Goal: Task Accomplishment & Management: Manage account settings

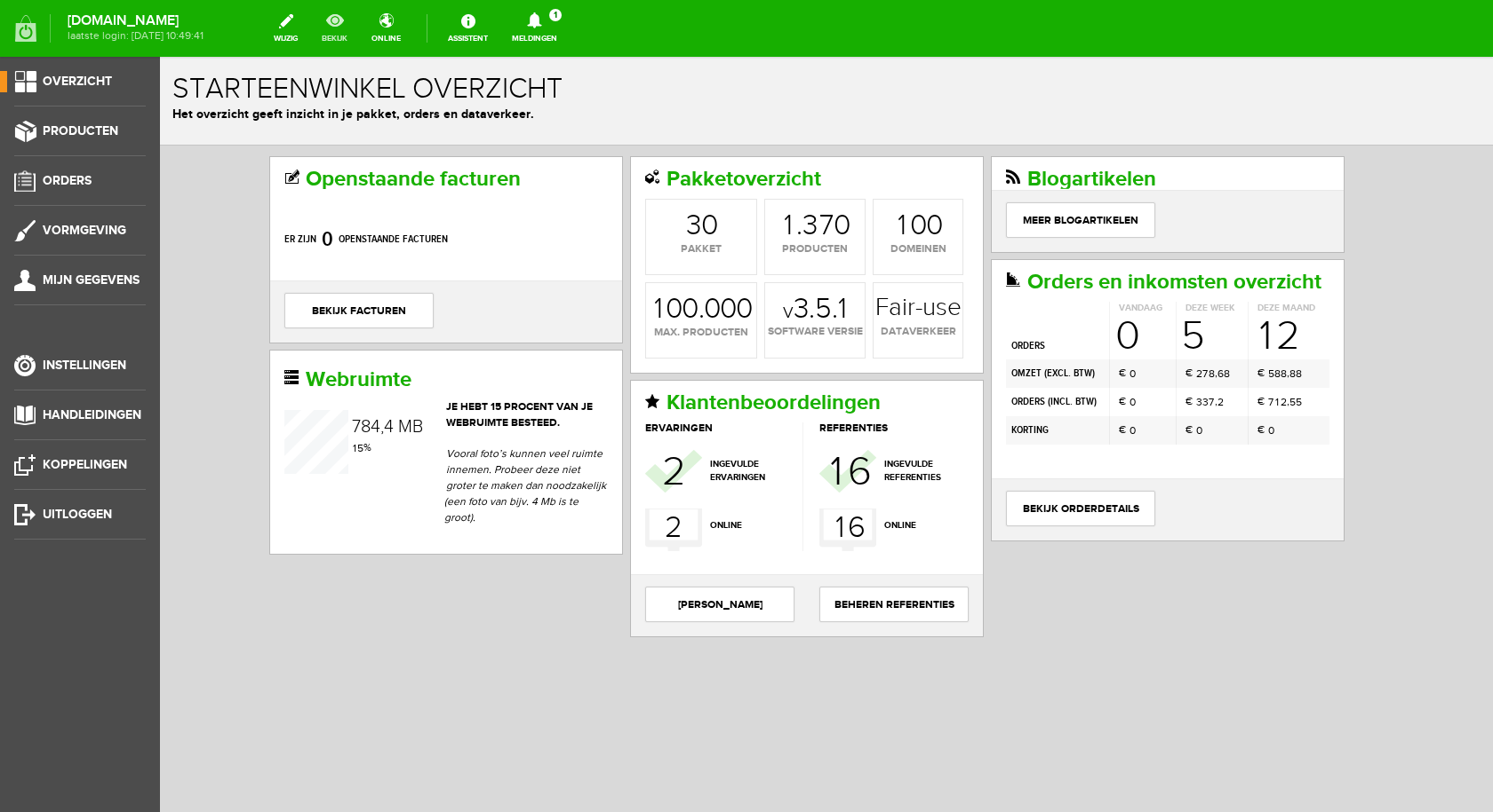
click at [344, 23] on link "bekijk" at bounding box center [335, 28] width 47 height 39
click at [544, 17] on icon at bounding box center [534, 20] width 46 height 16
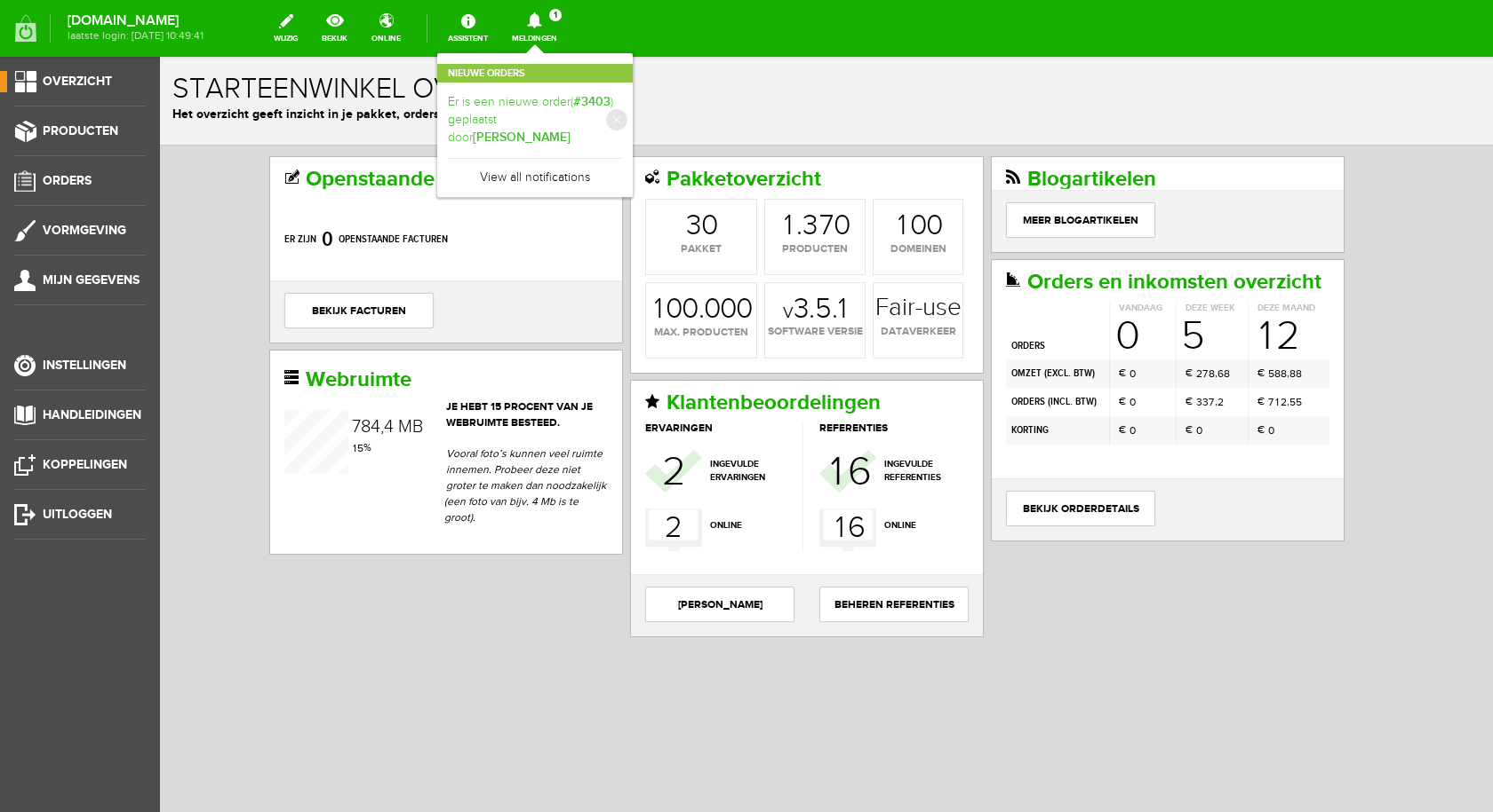
click at [569, 130] on b "[PERSON_NAME]" at bounding box center [521, 138] width 98 height 15
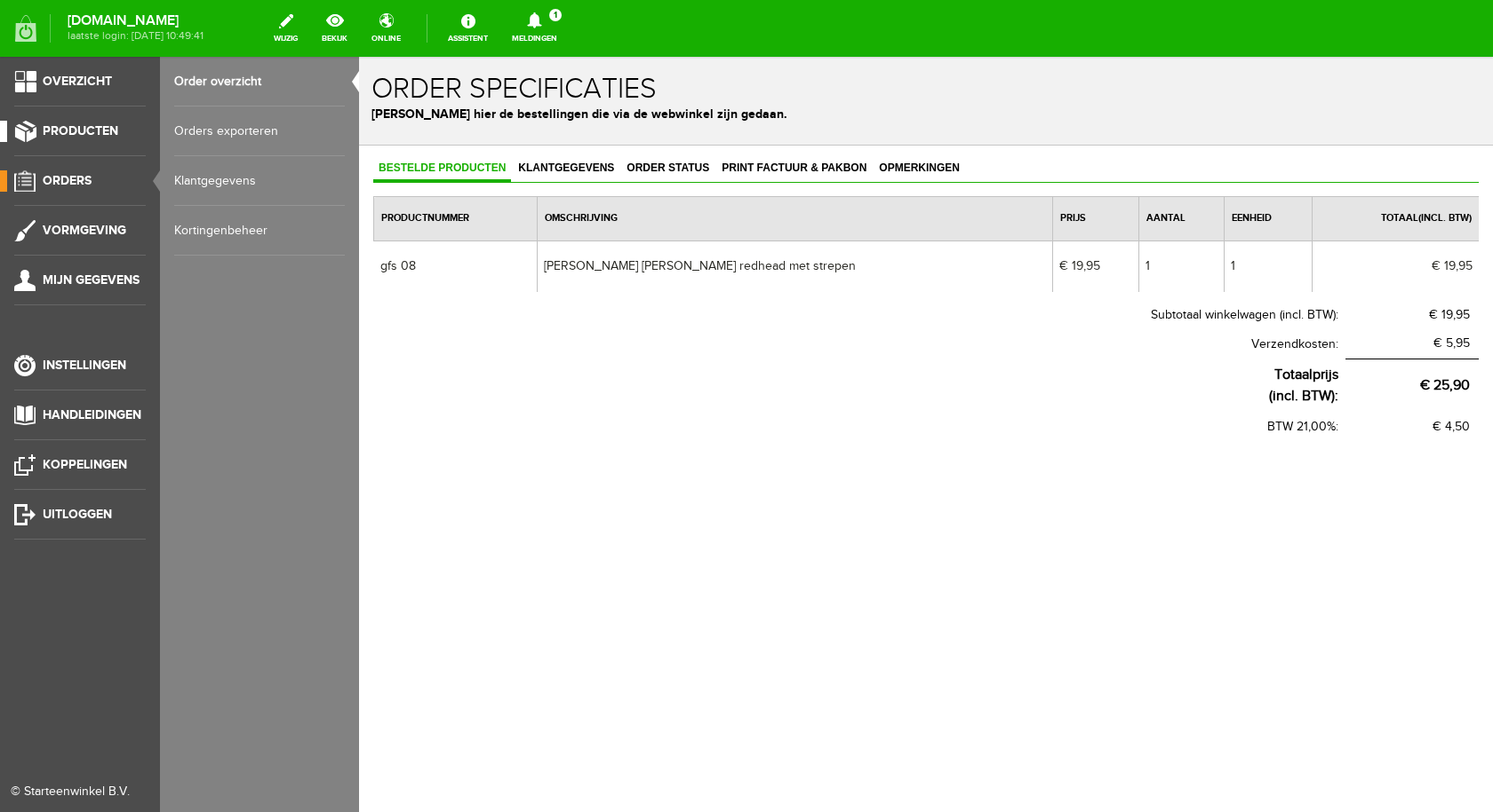
click at [114, 124] on span "Producten" at bounding box center [81, 131] width 76 height 15
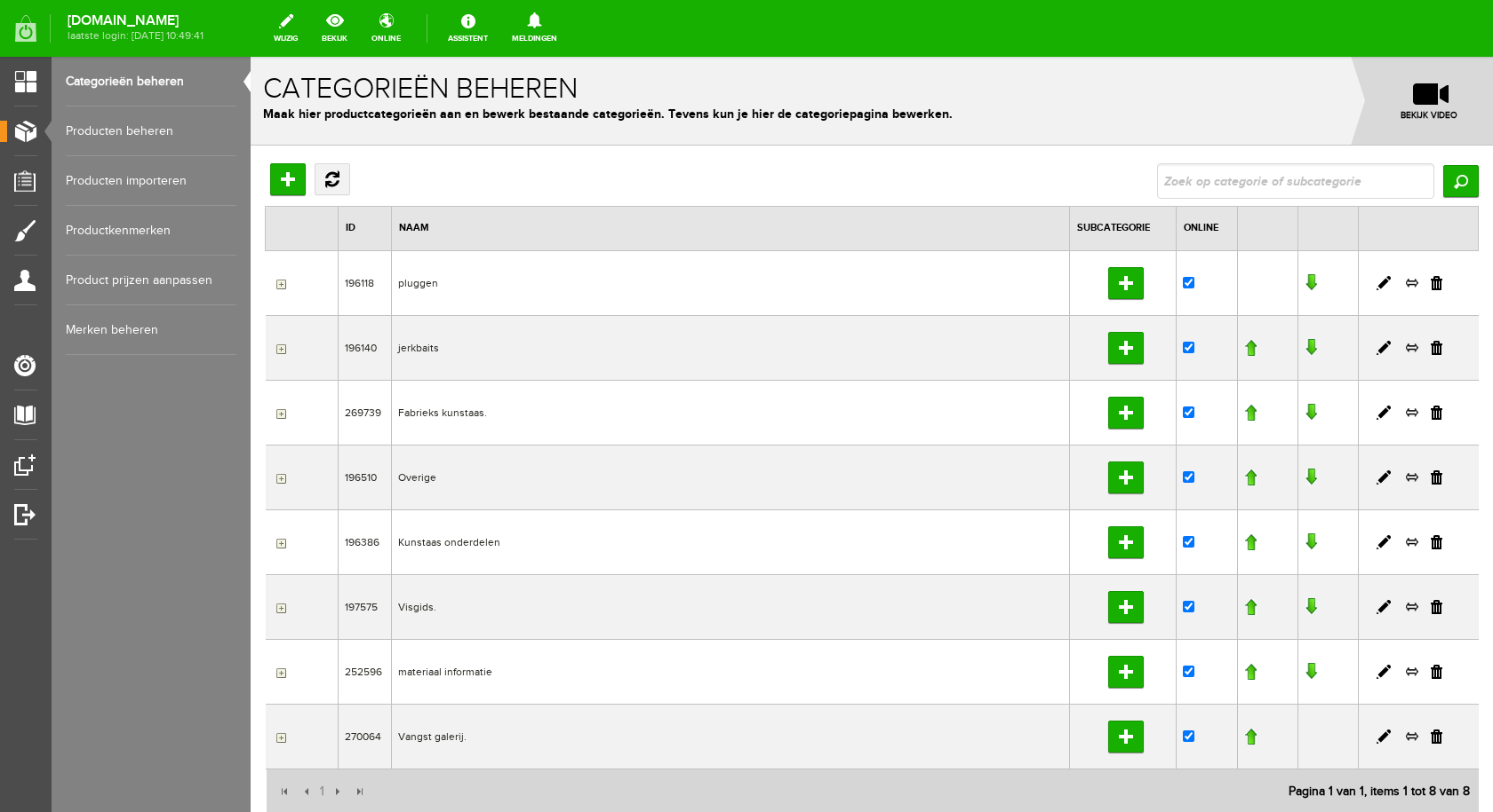
click at [164, 122] on link "Producten beheren" at bounding box center [151, 131] width 171 height 49
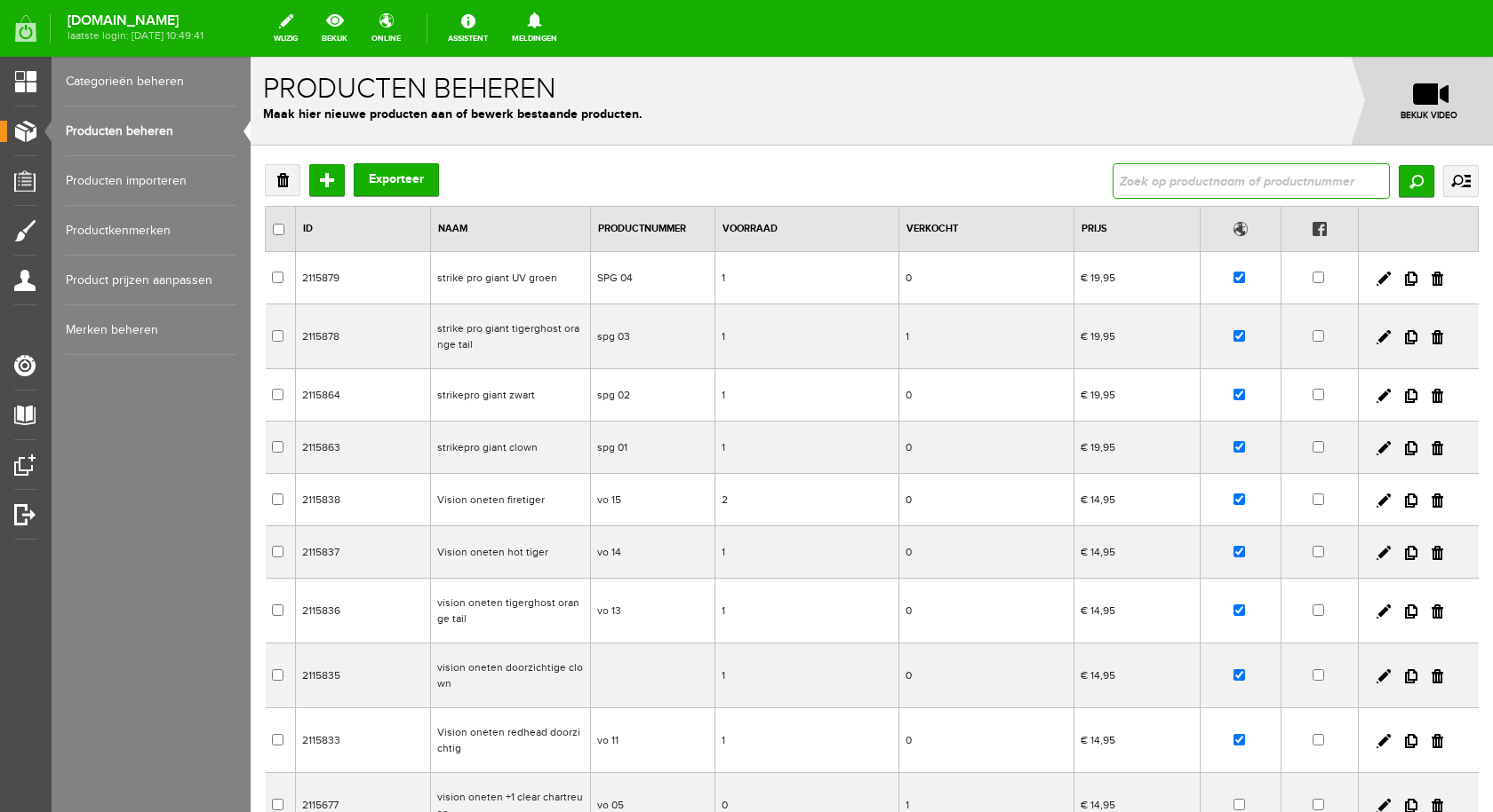
click at [1133, 182] on input "text" at bounding box center [1251, 180] width 277 height 35
type input "netje"
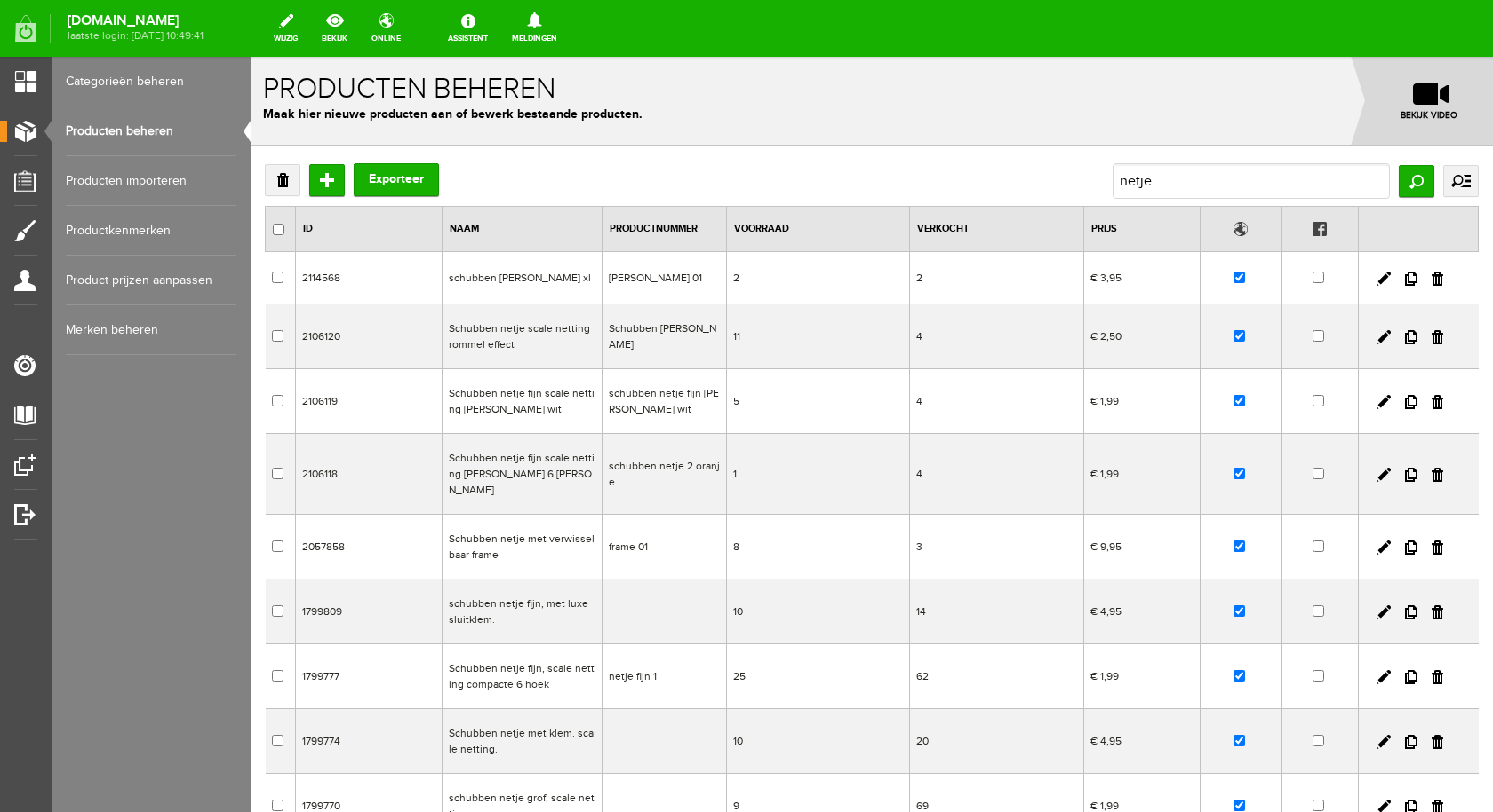
click at [142, 79] on link "Categorieën beheren" at bounding box center [151, 82] width 171 height 49
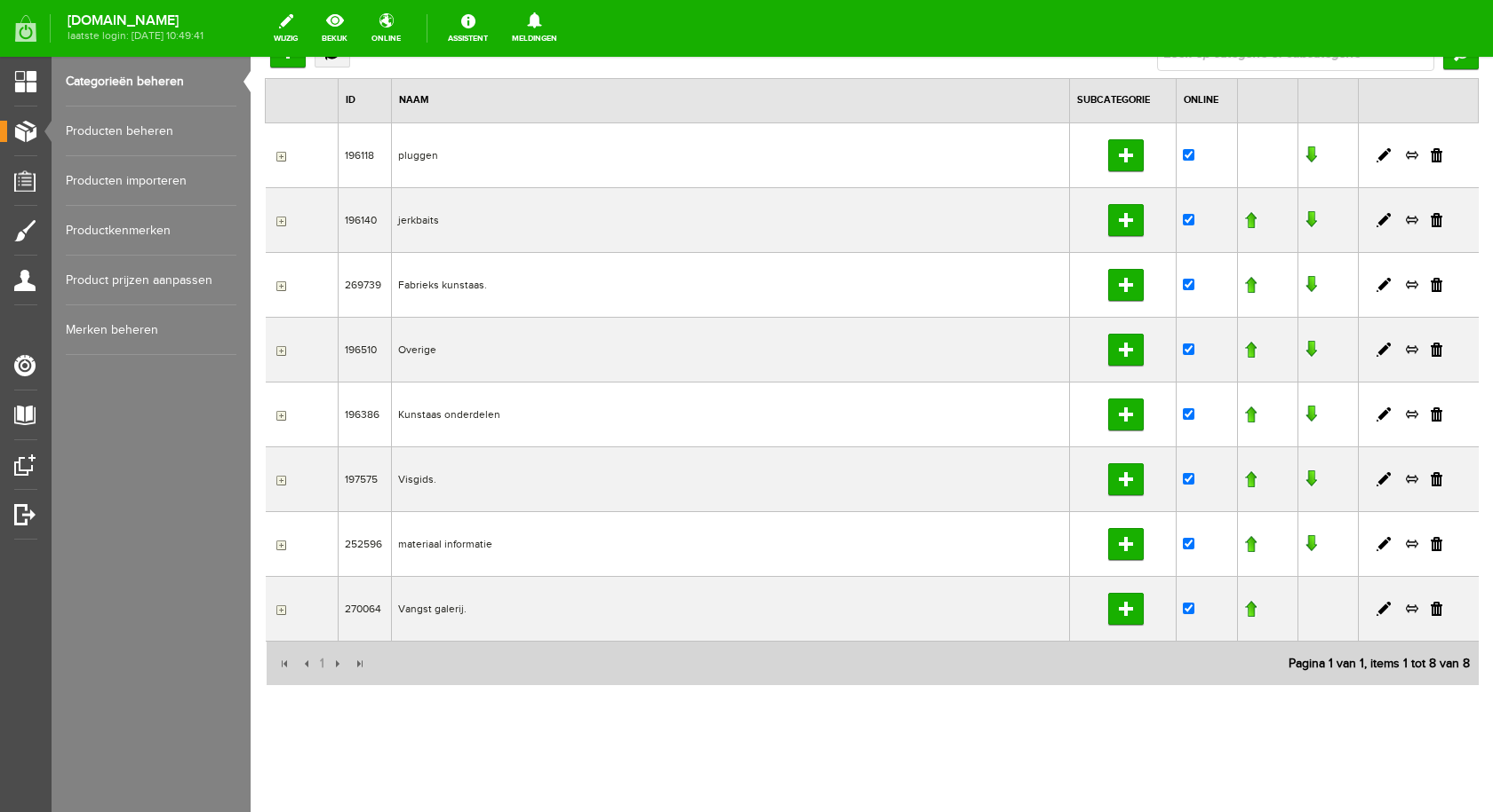
scroll to position [135, 0]
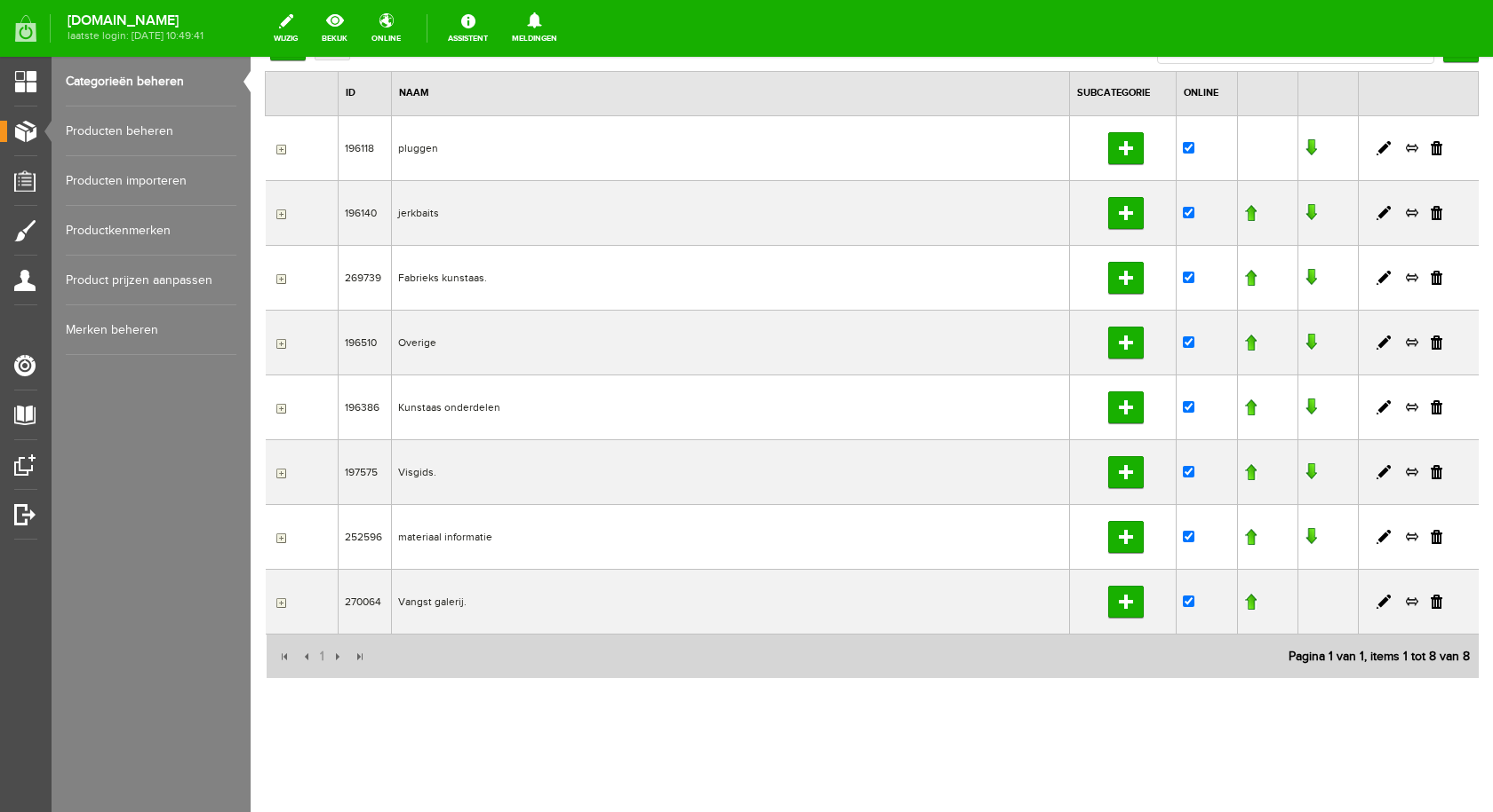
click at [420, 407] on td "Kunstaas onderdelen" at bounding box center [730, 407] width 678 height 65
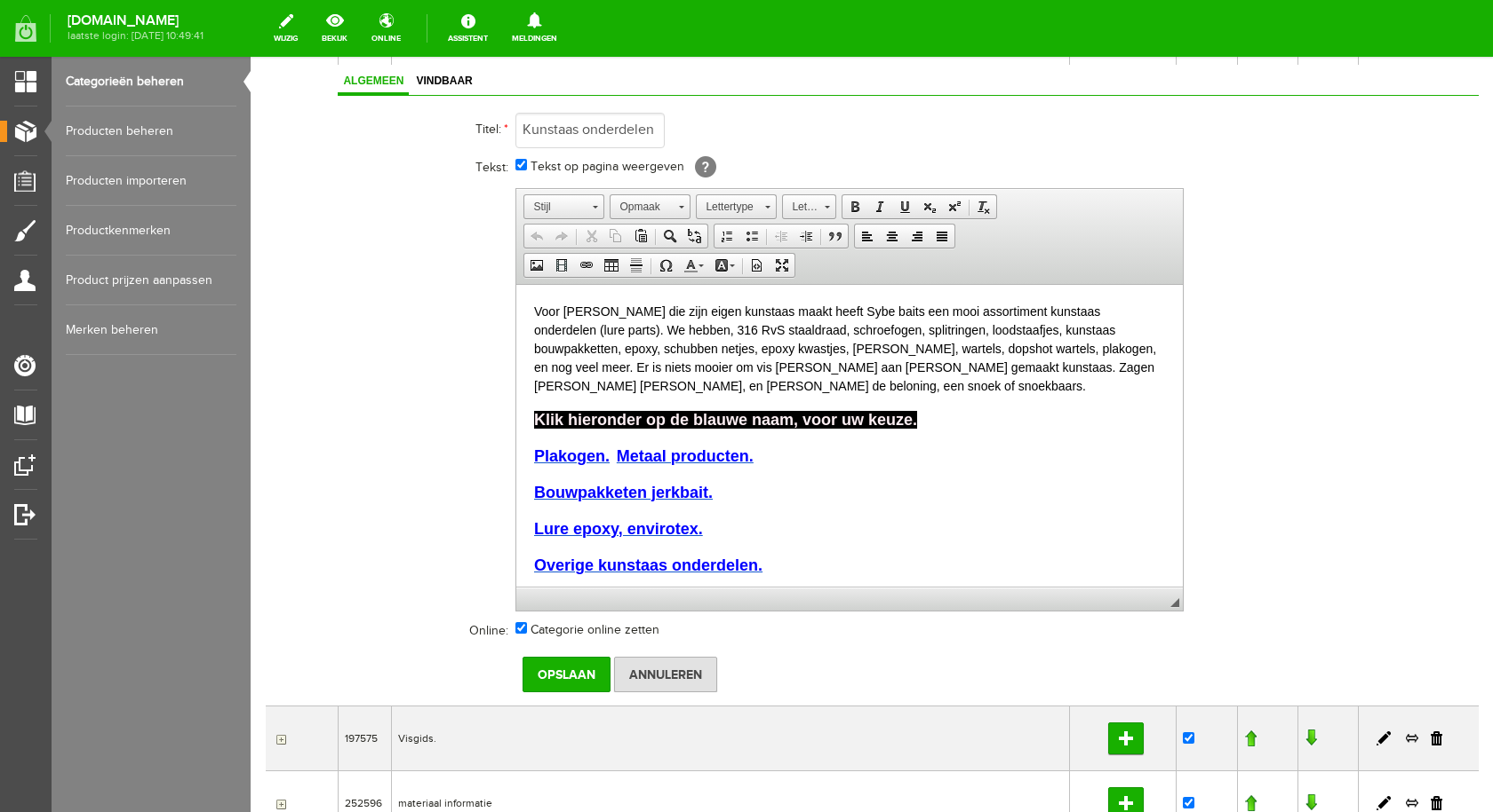
scroll to position [421, 0]
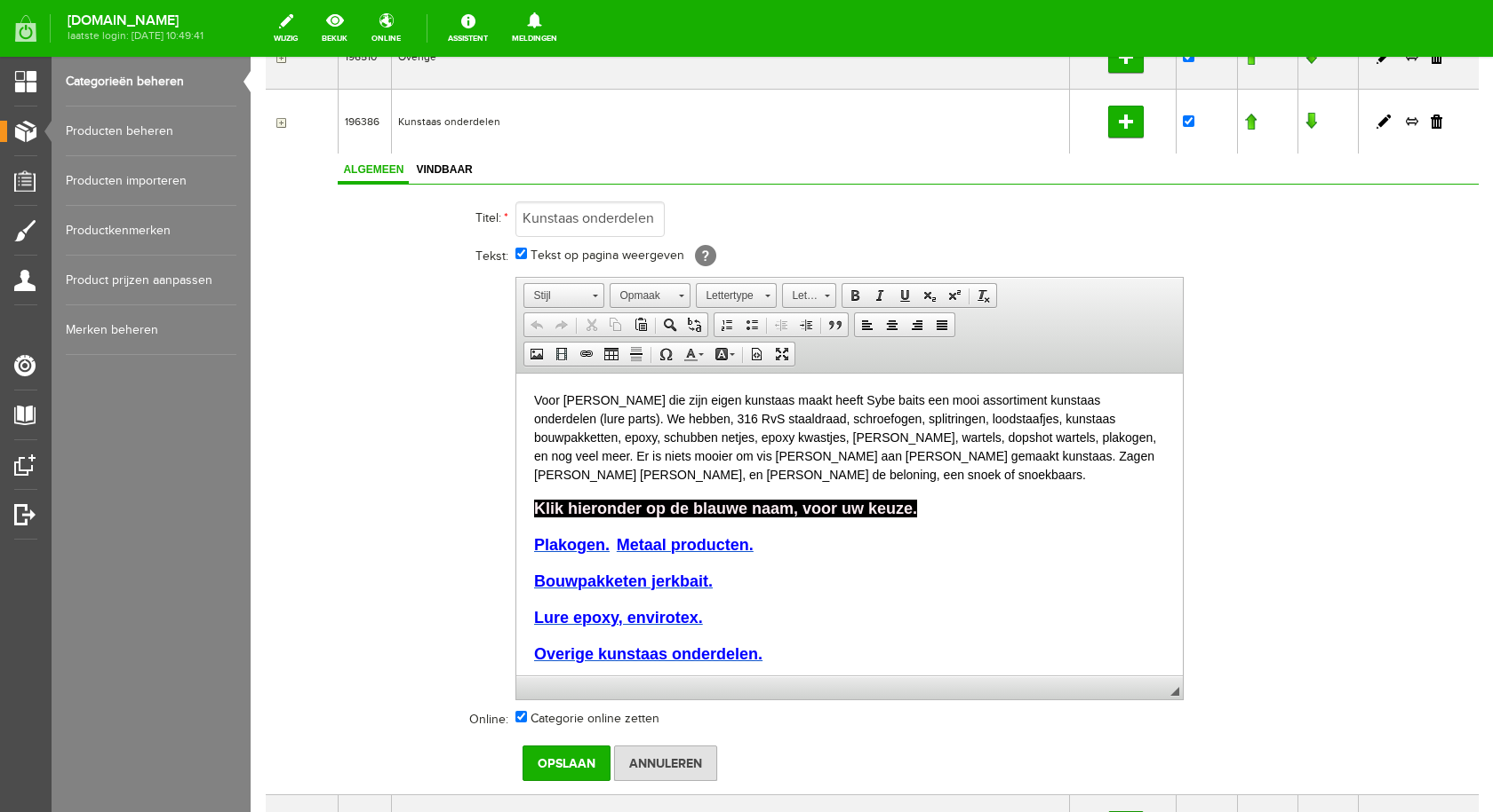
click at [280, 120] on input "button" at bounding box center [278, 122] width 14 height 14
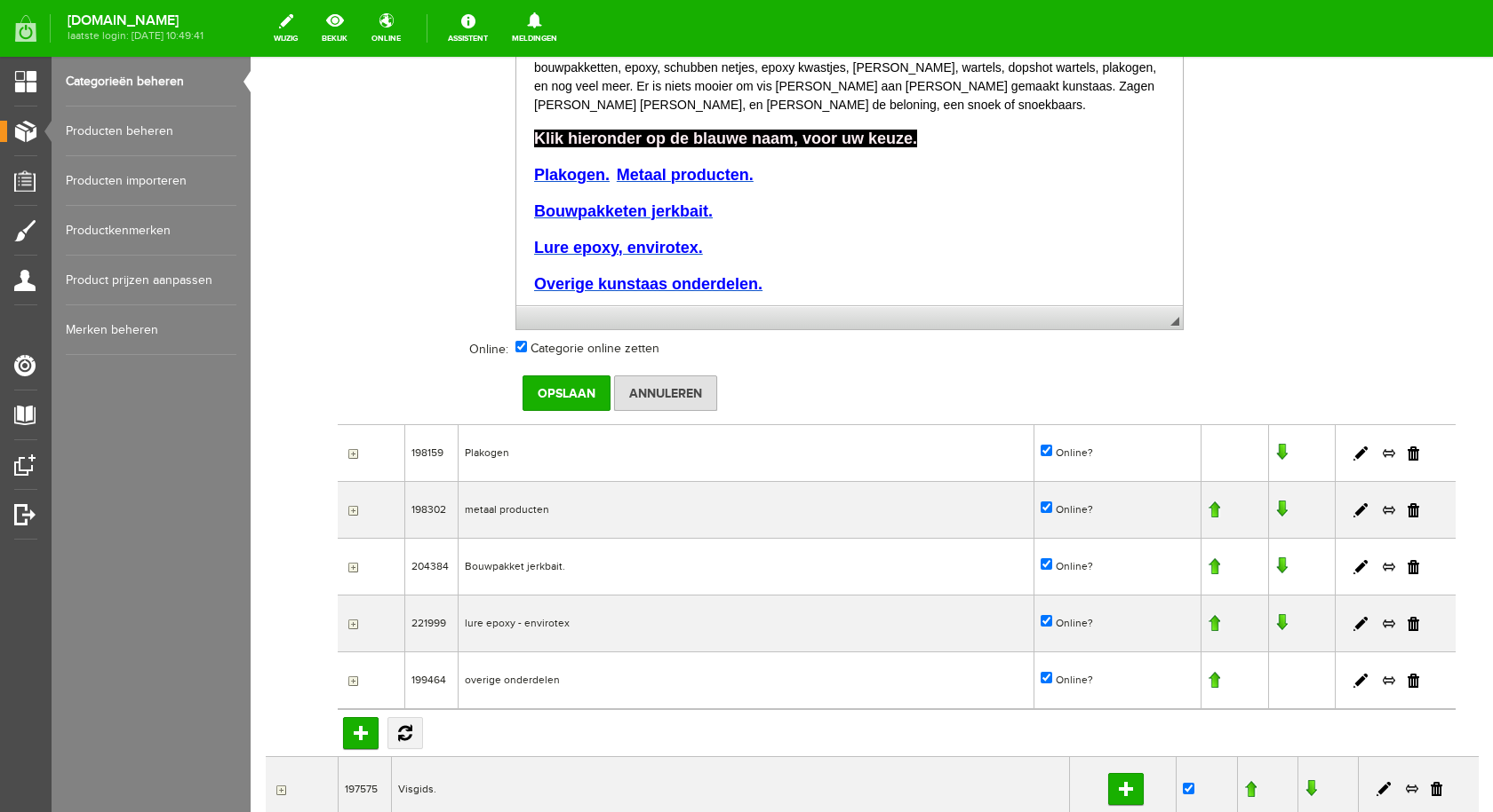
scroll to position [865, 0]
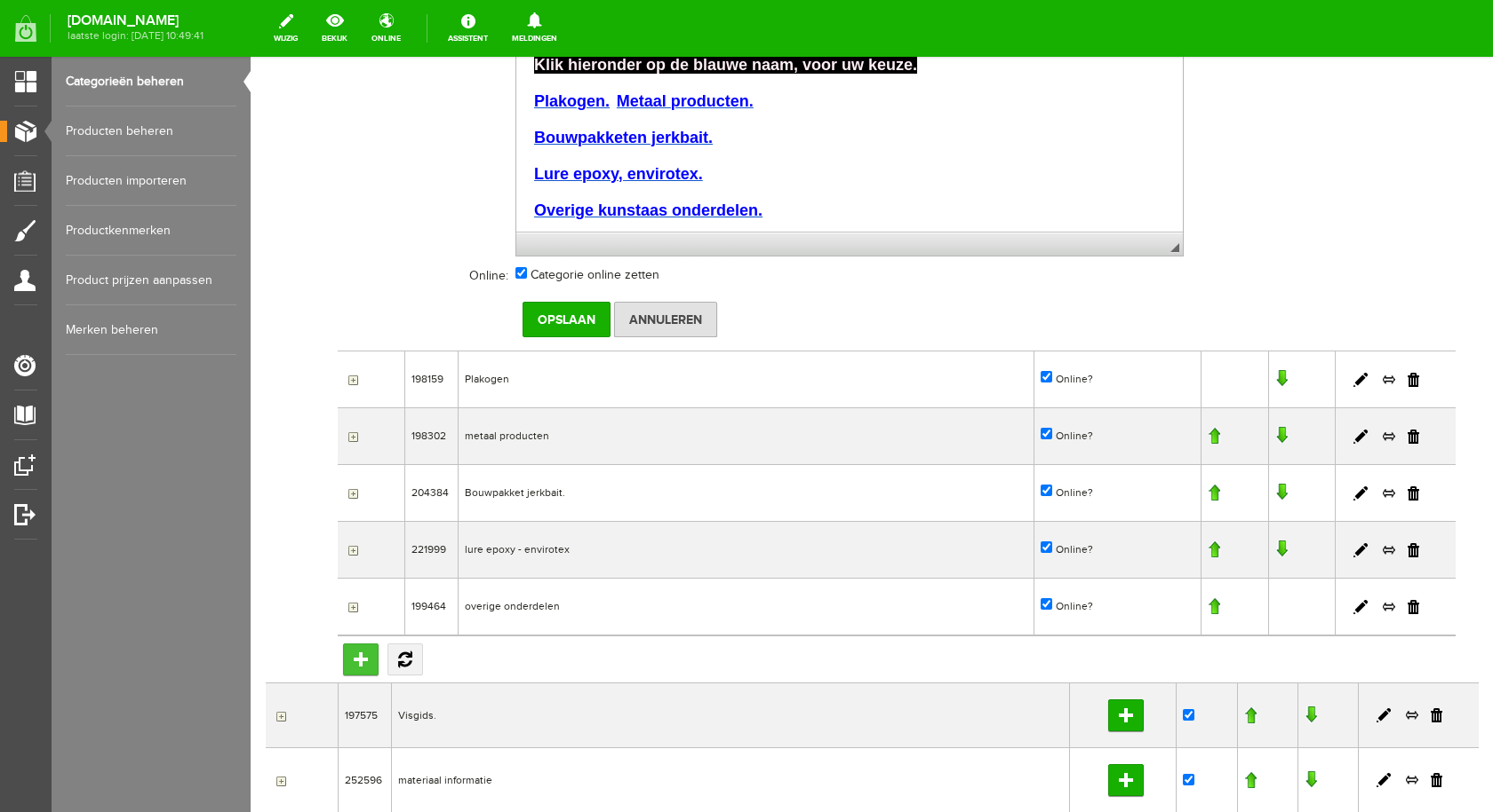
click at [372, 652] on input "Subcategorie toevoegen" at bounding box center [360, 660] width 35 height 32
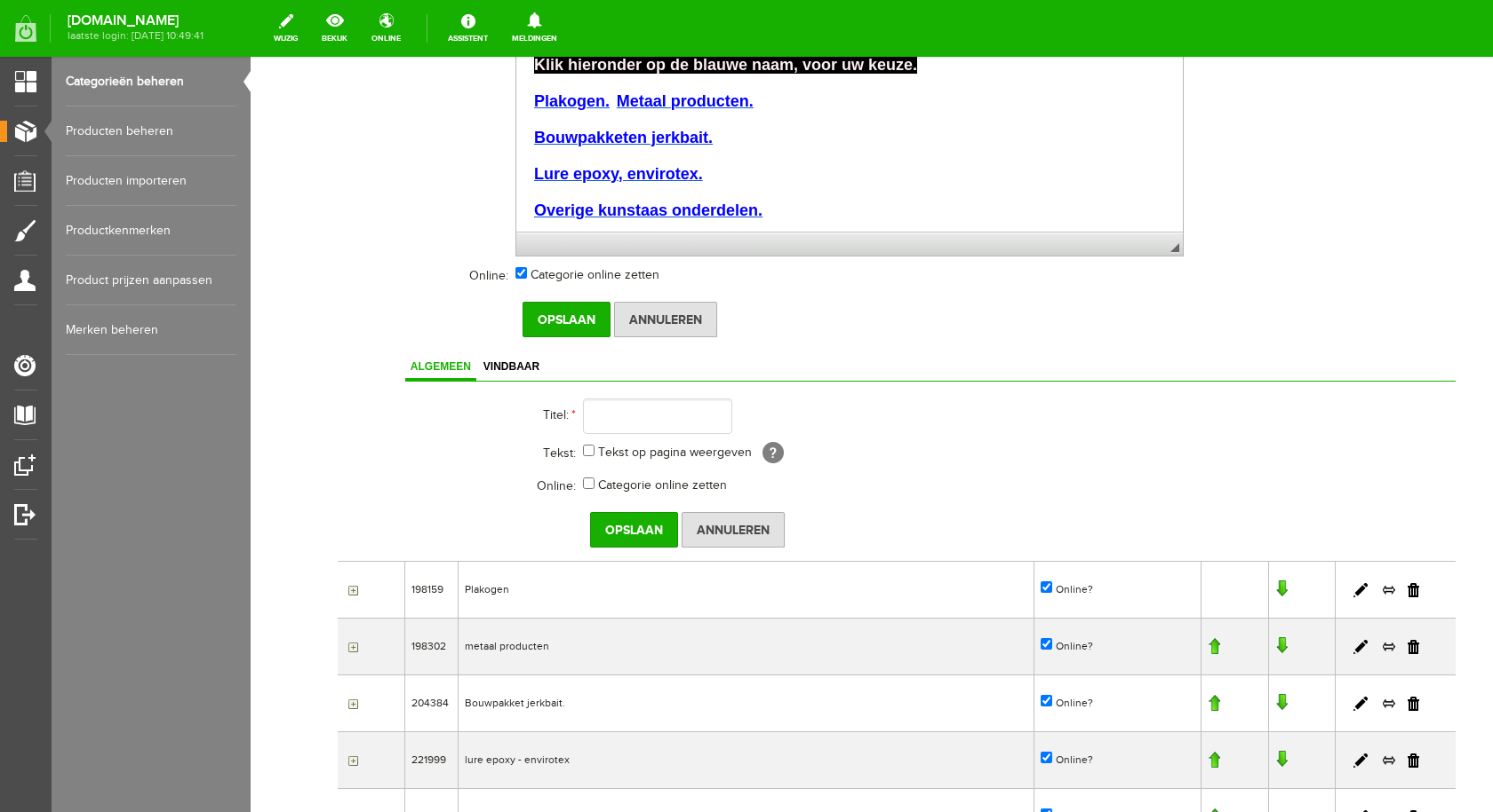
scroll to position [0, 0]
click at [622, 416] on input "text" at bounding box center [657, 415] width 149 height 35
type input "schubben netje of scale netting"
click at [587, 451] on input "Tekst op pagina weergeven" at bounding box center [588, 451] width 11 height 11
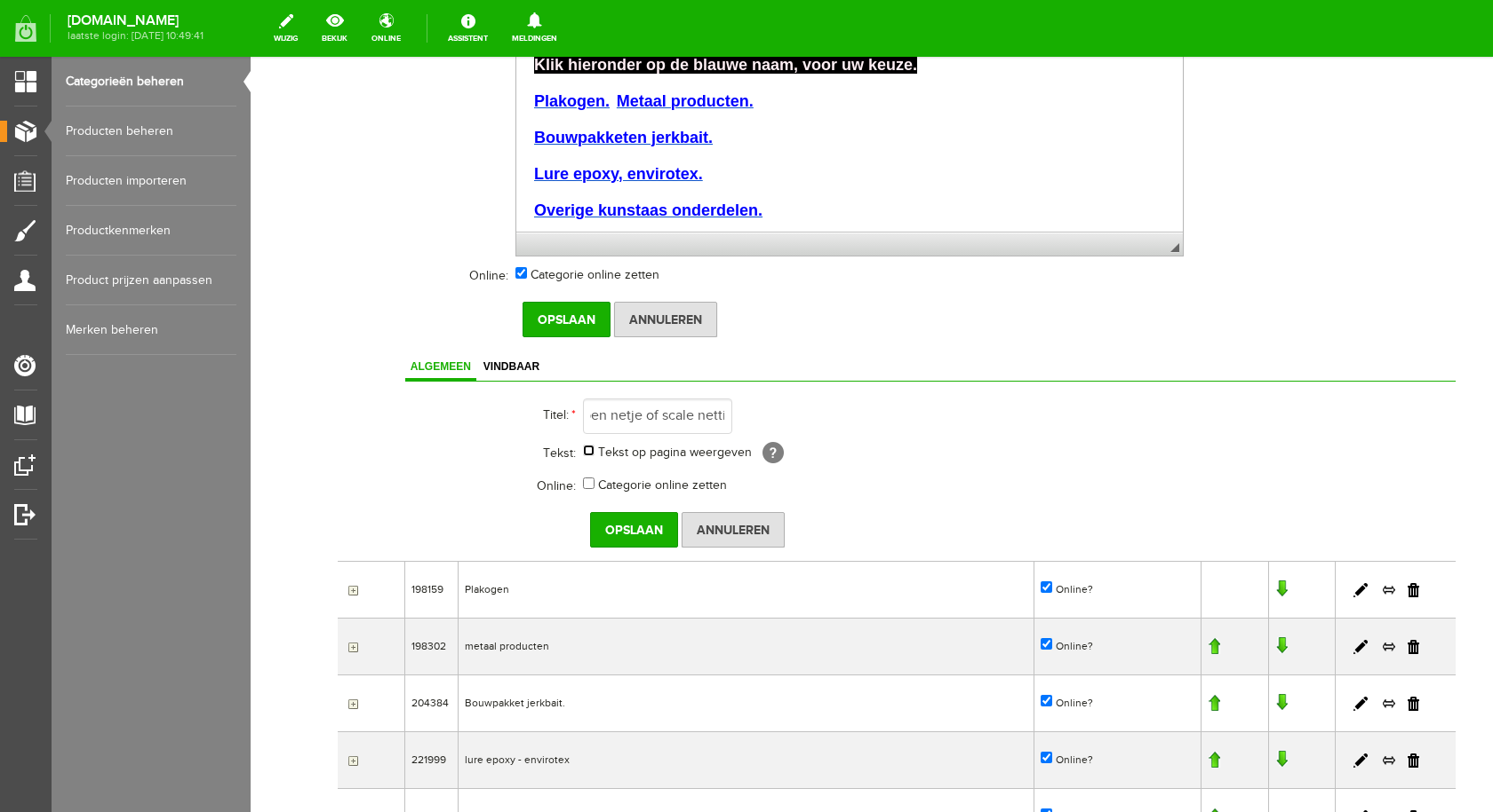
checkbox input "true"
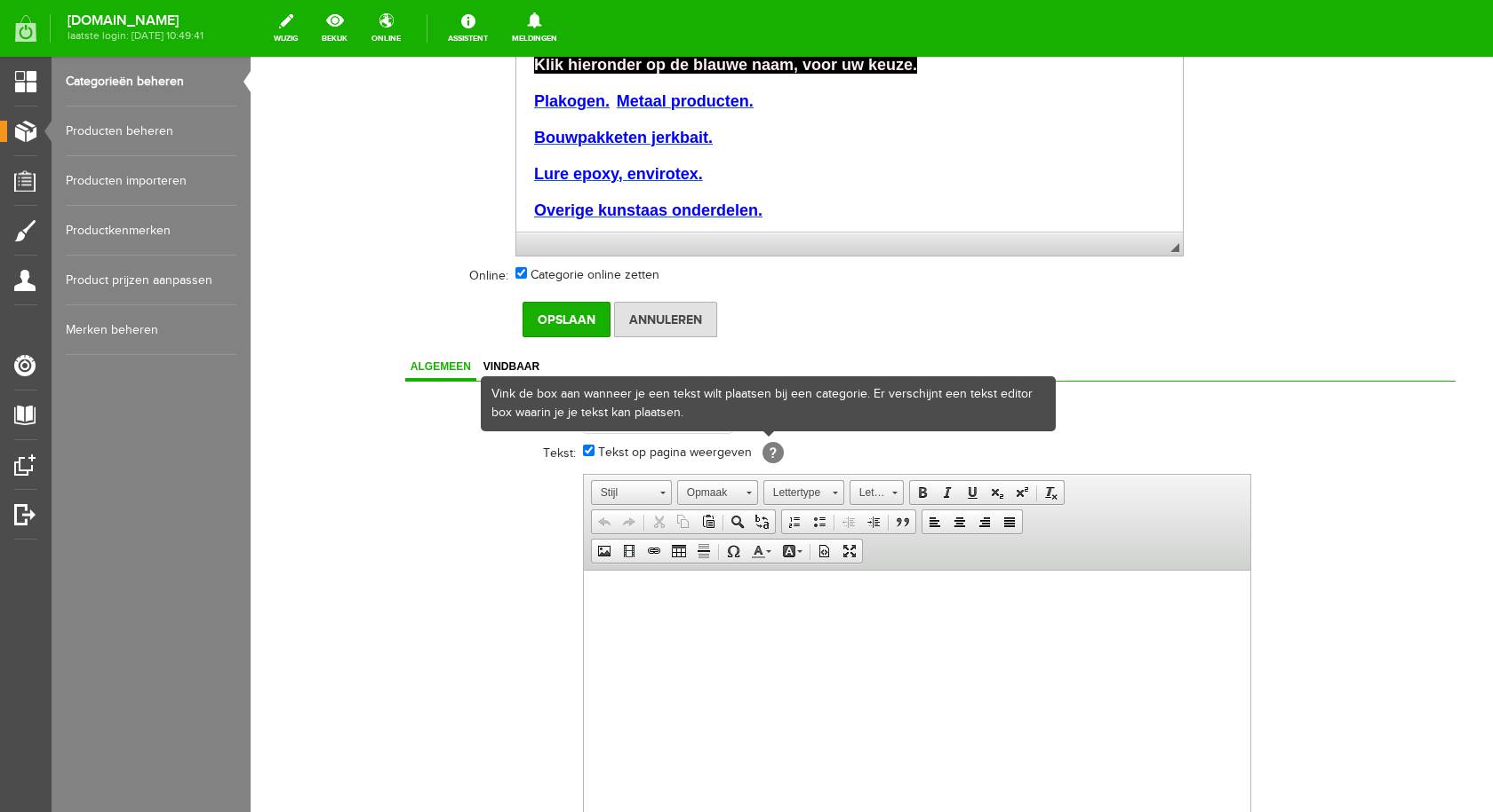
scroll to position [0, 0]
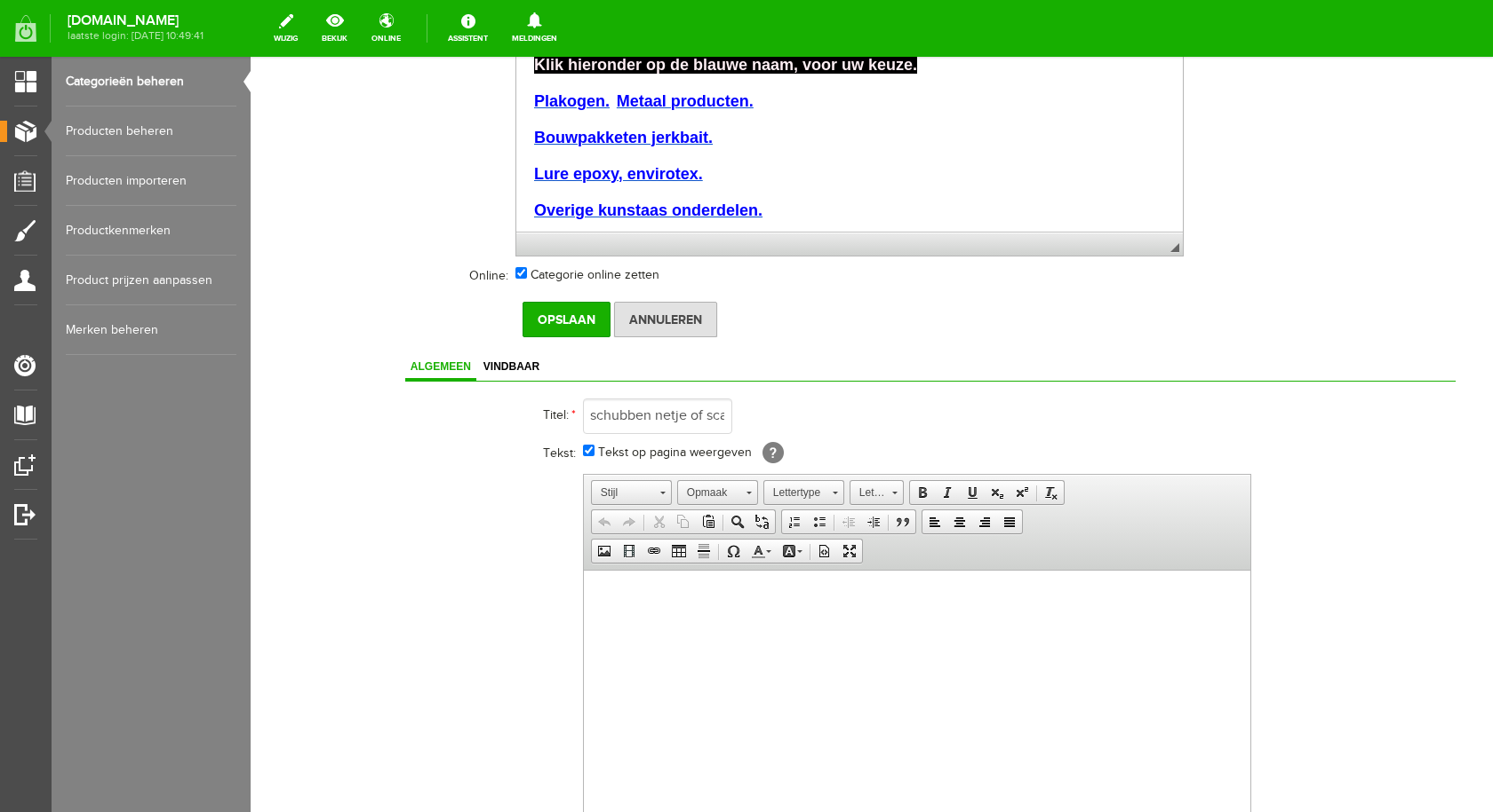
click at [621, 594] on body at bounding box center [916, 598] width 631 height 19
drag, startPoint x: 592, startPoint y: 592, endPoint x: 1044, endPoint y: 588, distance: 452.0
click at [1047, 583] on html "Met deze netjes [PERSON_NAME] vis schubben en andere motieven op je kunstaas sp…" at bounding box center [916, 597] width 666 height 54
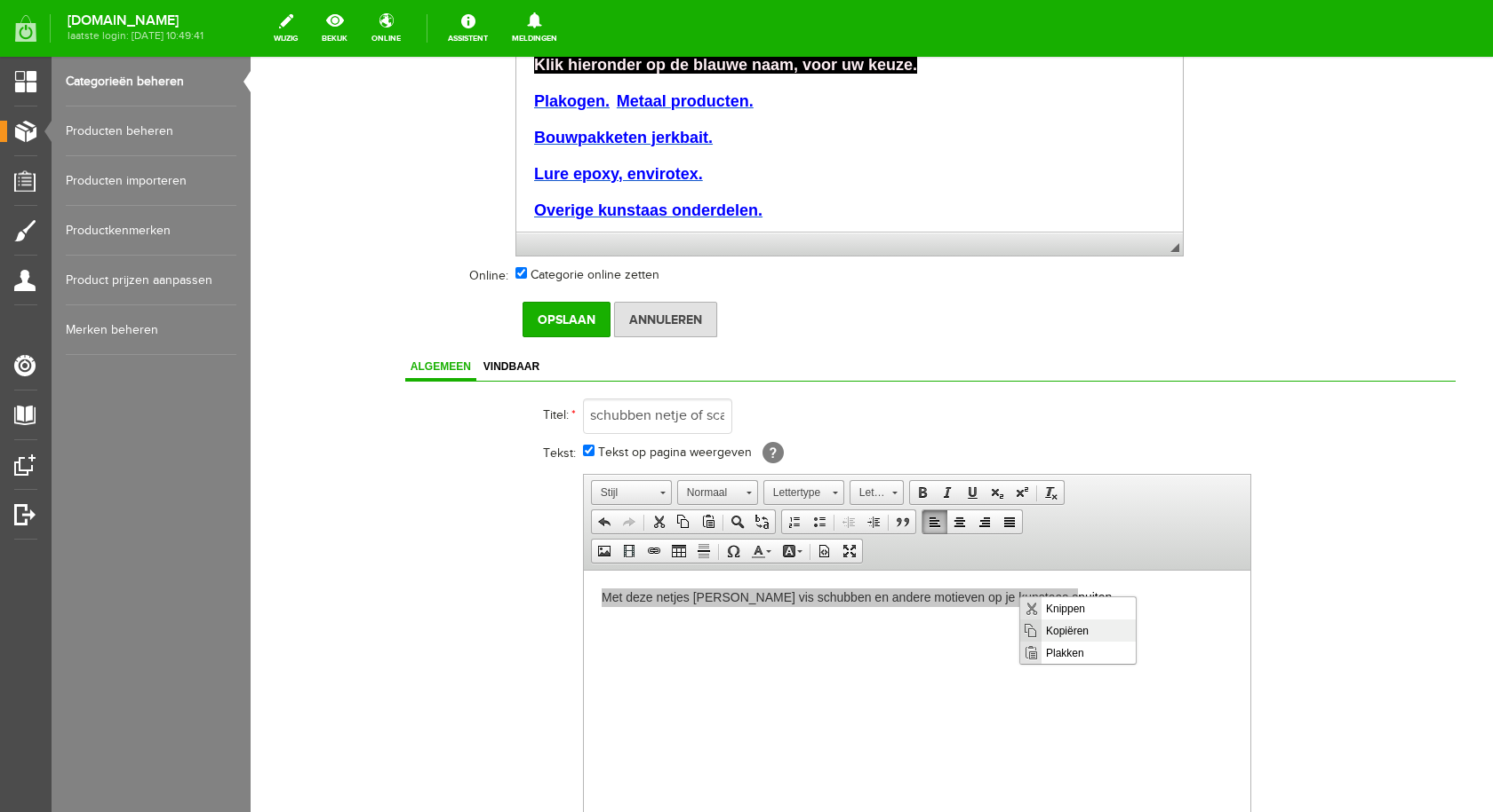
drag, startPoint x: 1062, startPoint y: 632, endPoint x: 1450, endPoint y: 715, distance: 396.8
click at [1062, 632] on span "Kopiëren" at bounding box center [1088, 629] width 94 height 22
copy p "Met deze netjes [PERSON_NAME] vis schubben en andere motieven op je kunstaas sp…"
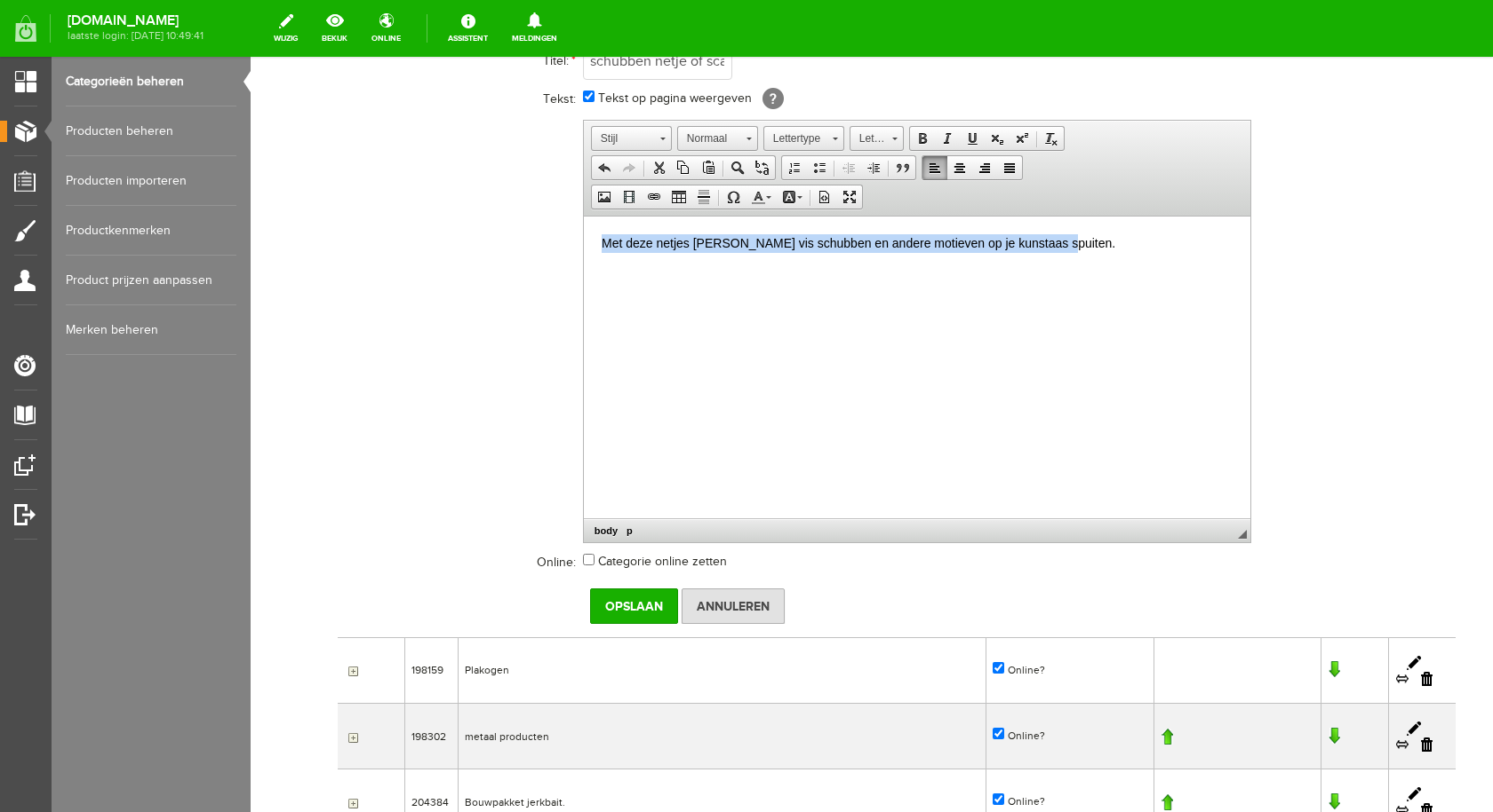
scroll to position [1220, 0]
drag, startPoint x: 588, startPoint y: 557, endPoint x: 617, endPoint y: 563, distance: 29.6
click at [588, 557] on input "Categorie online zetten" at bounding box center [588, 559] width 11 height 11
checkbox input "true"
click at [632, 604] on input "Opslaan" at bounding box center [634, 605] width 88 height 35
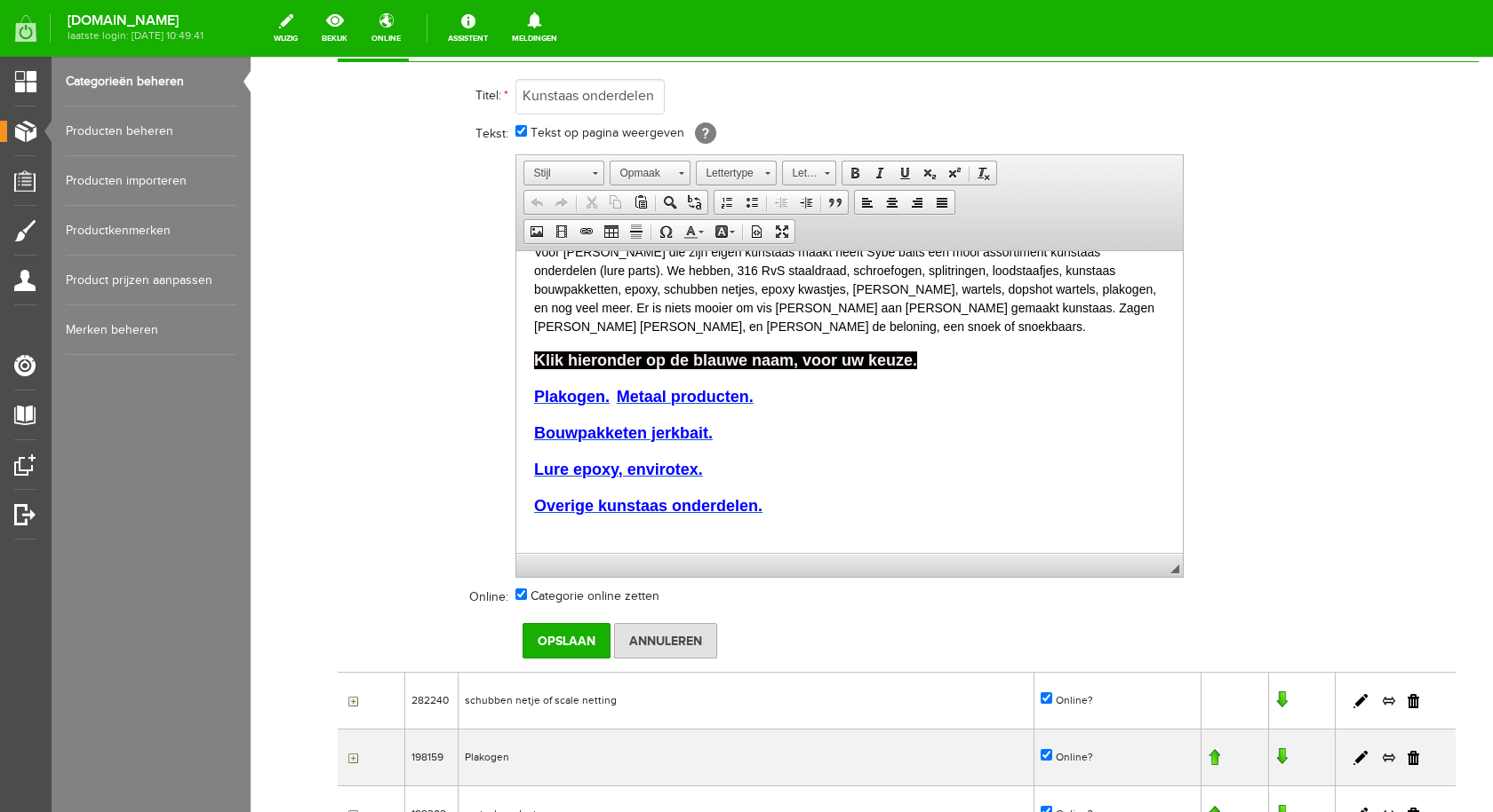
scroll to position [40, 0]
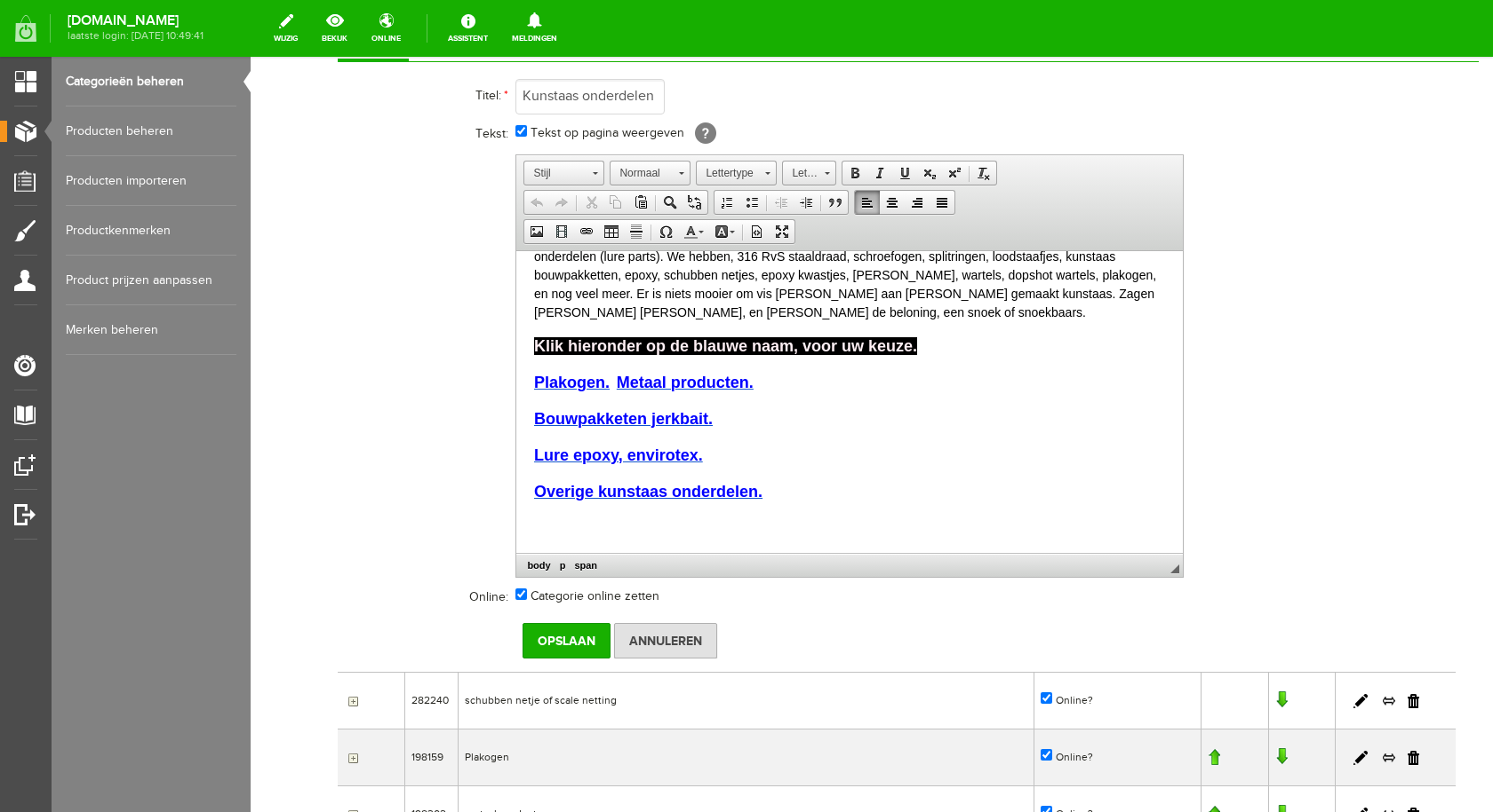
click at [534, 379] on span "Plakogen." at bounding box center [572, 381] width 76 height 18
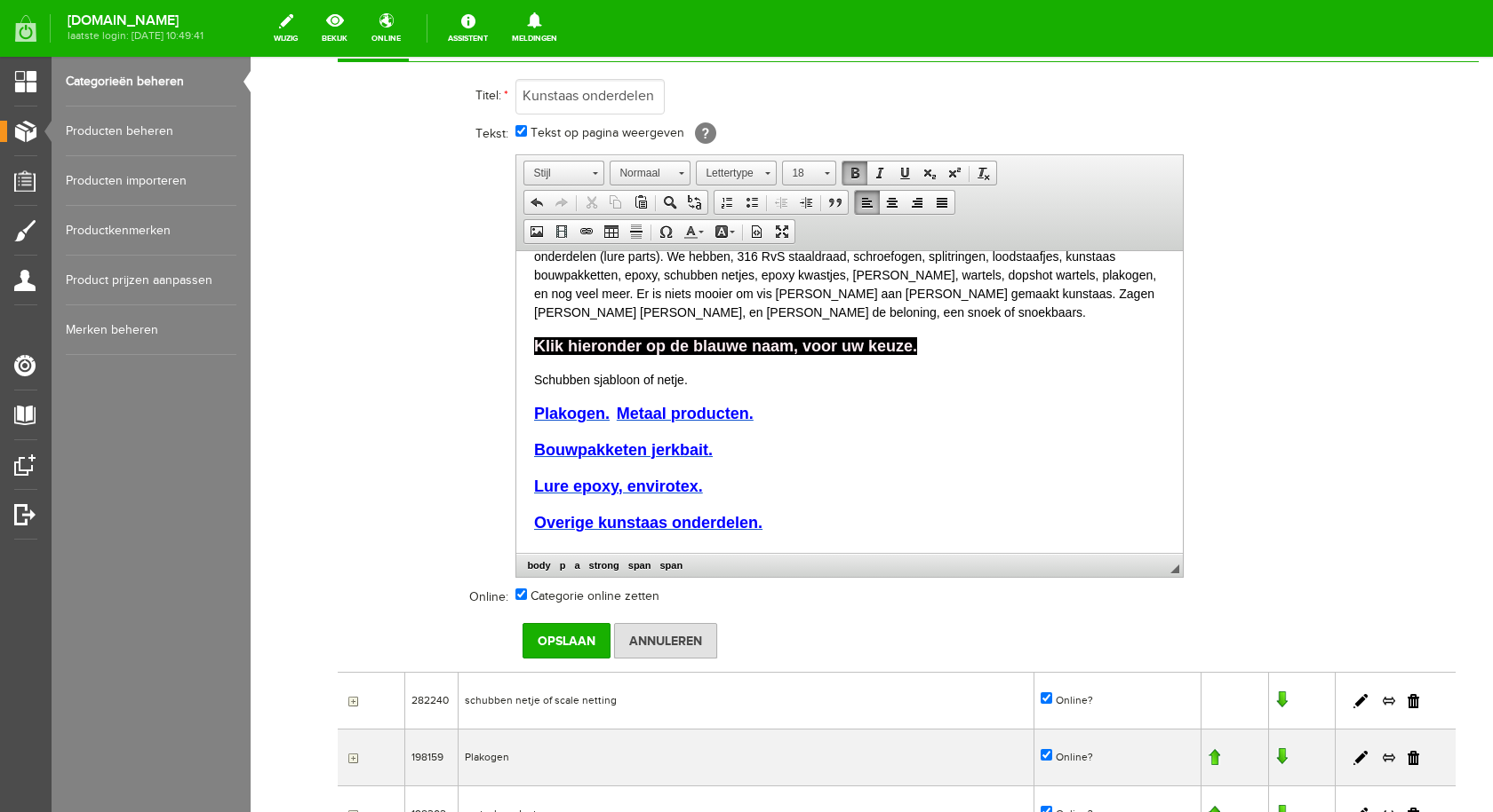
drag, startPoint x: 649, startPoint y: 376, endPoint x: 566, endPoint y: 377, distance: 83.0
click at [566, 377] on p "Schubben sjabloon of netje." at bounding box center [849, 379] width 631 height 19
drag, startPoint x: 531, startPoint y: 379, endPoint x: 687, endPoint y: 377, distance: 156.0
click at [687, 377] on html "Voor [PERSON_NAME] die zijn eigen kunstaas maakt heeft Sybe baits een mooi asso…" at bounding box center [849, 397] width 666 height 373
click at [854, 175] on span at bounding box center [854, 173] width 14 height 14
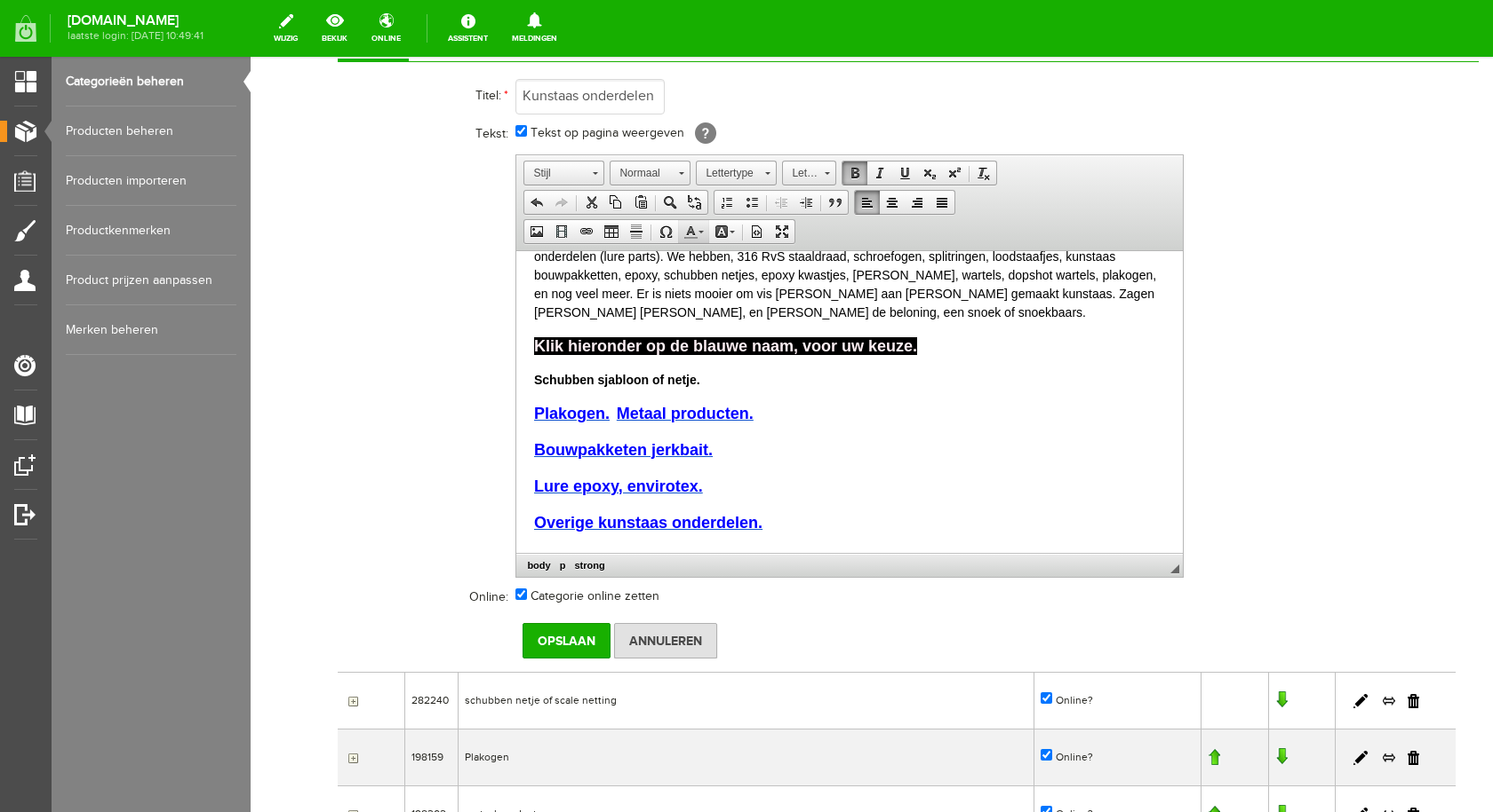
click at [690, 231] on span at bounding box center [690, 231] width 14 height 14
click at [772, 288] on span "Kleuren" at bounding box center [772, 285] width 10 height 10
click at [683, 175] on link "Normaal" at bounding box center [649, 173] width 81 height 25
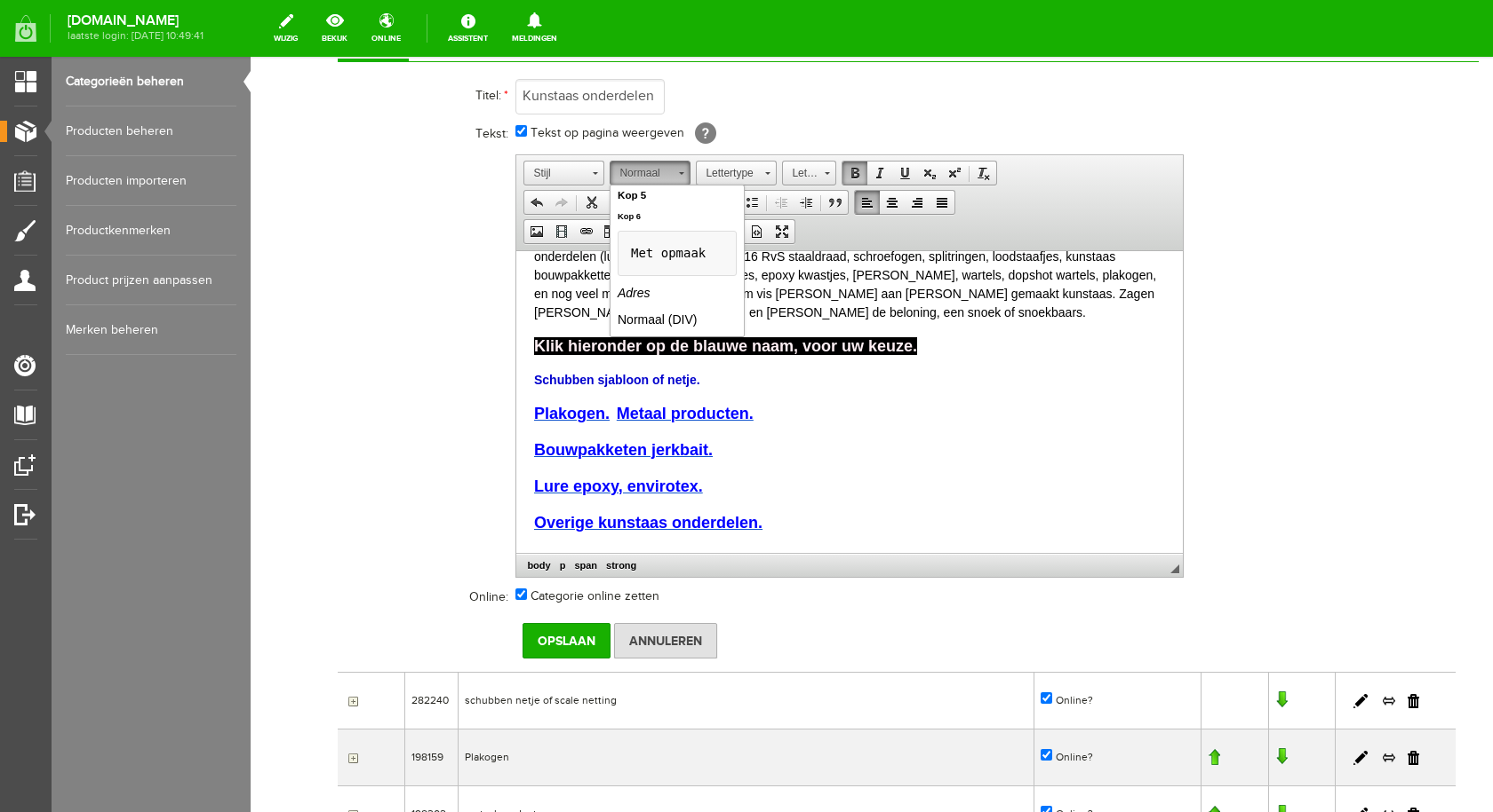
scroll to position [103, 0]
click at [662, 228] on h3 "Kop 3" at bounding box center [676, 229] width 119 height 22
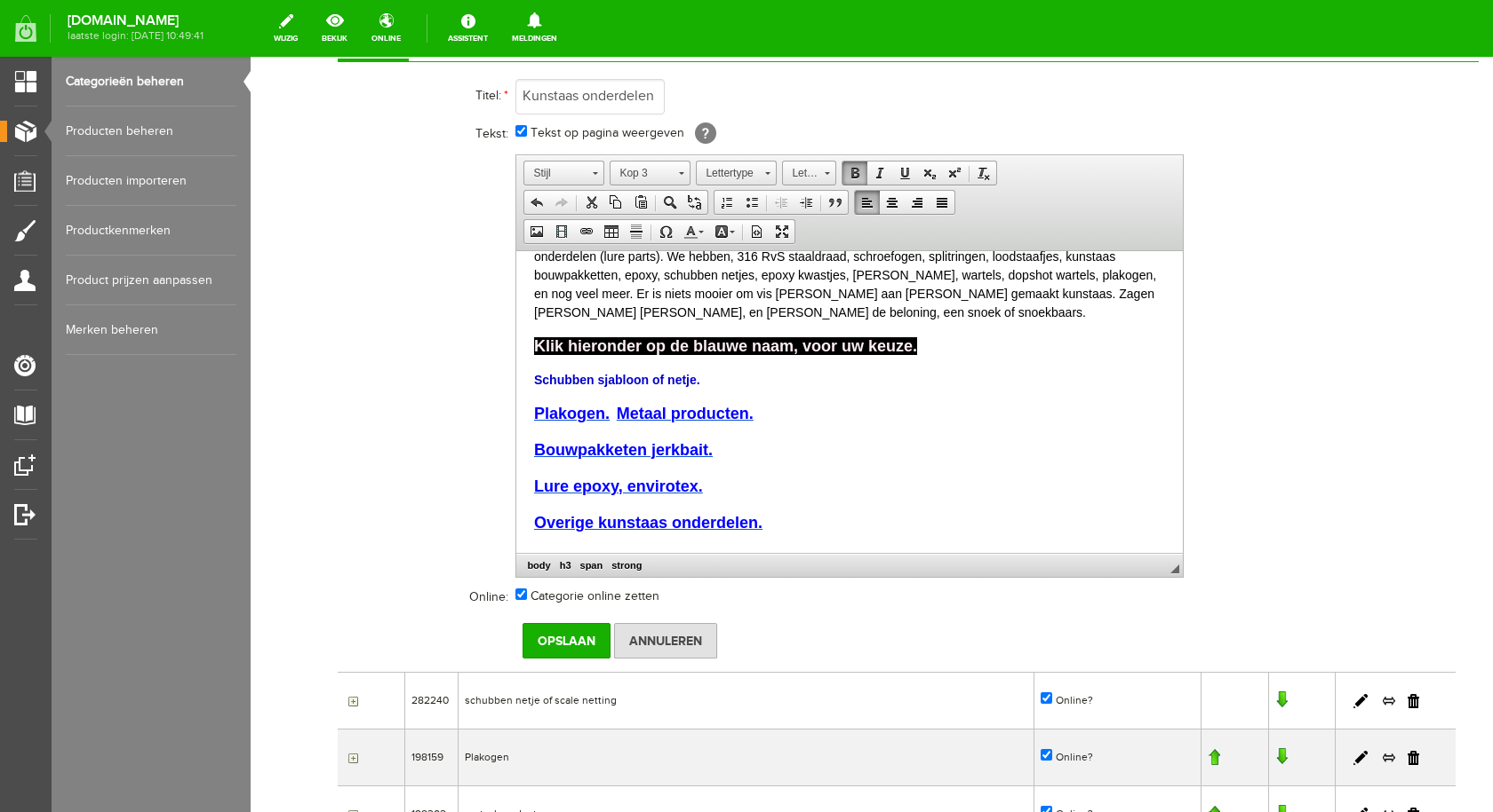
scroll to position [0, 0]
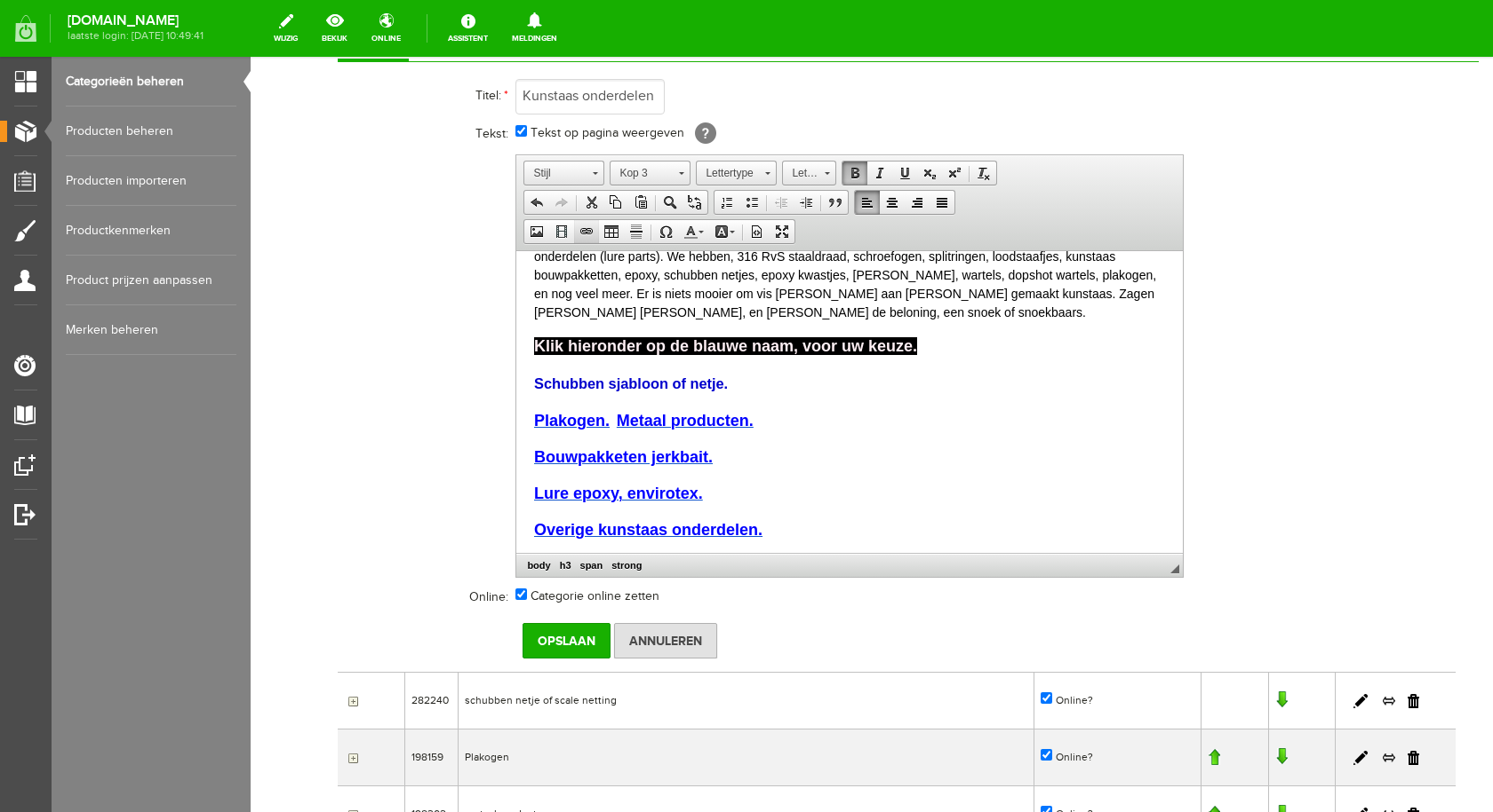
click at [588, 227] on span at bounding box center [586, 231] width 14 height 14
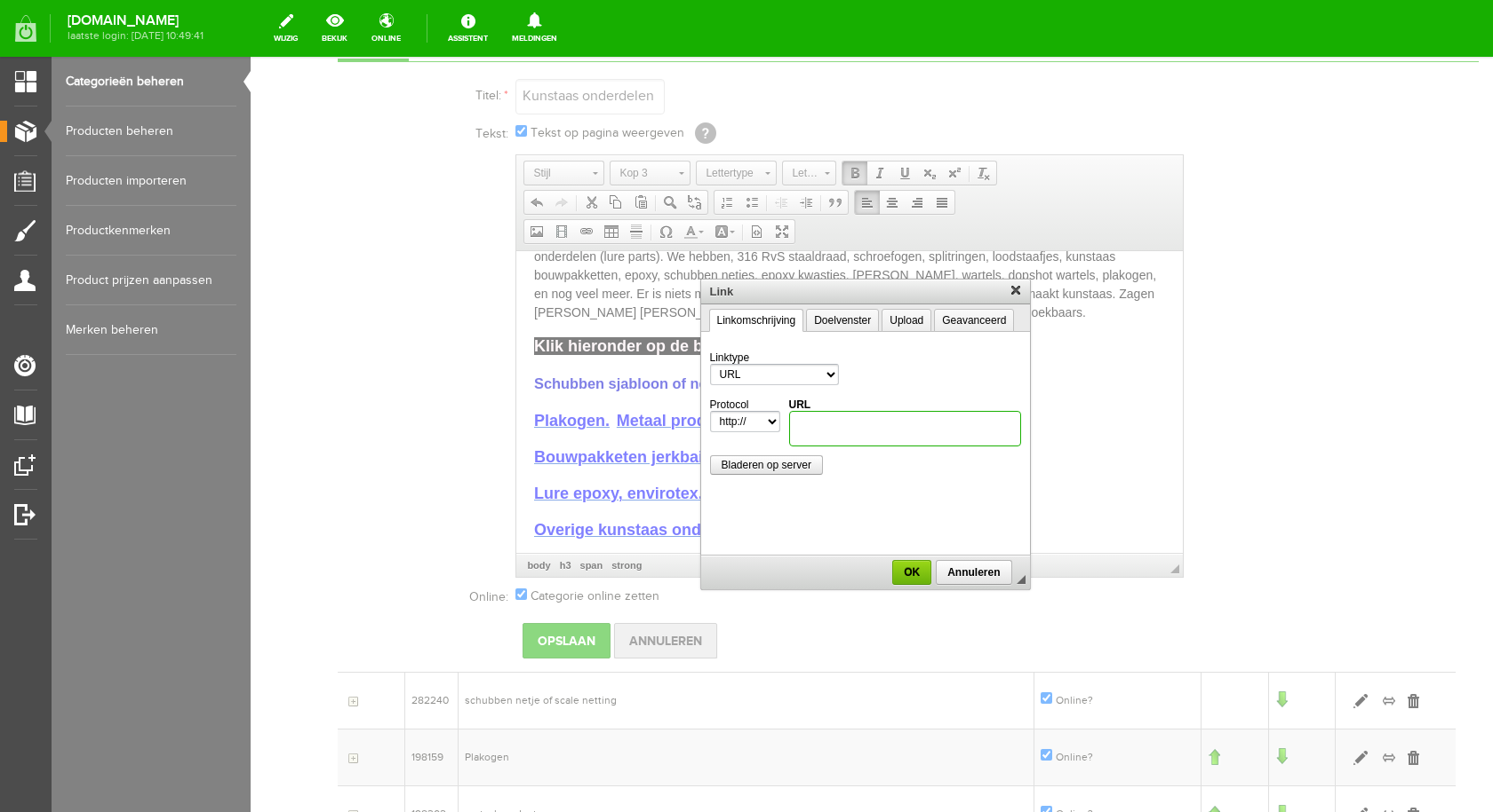
paste input "[URL][DOMAIN_NAME]"
type input "[URL][DOMAIN_NAME]"
select select "https://"
type input "[DOMAIN_NAME][URL]"
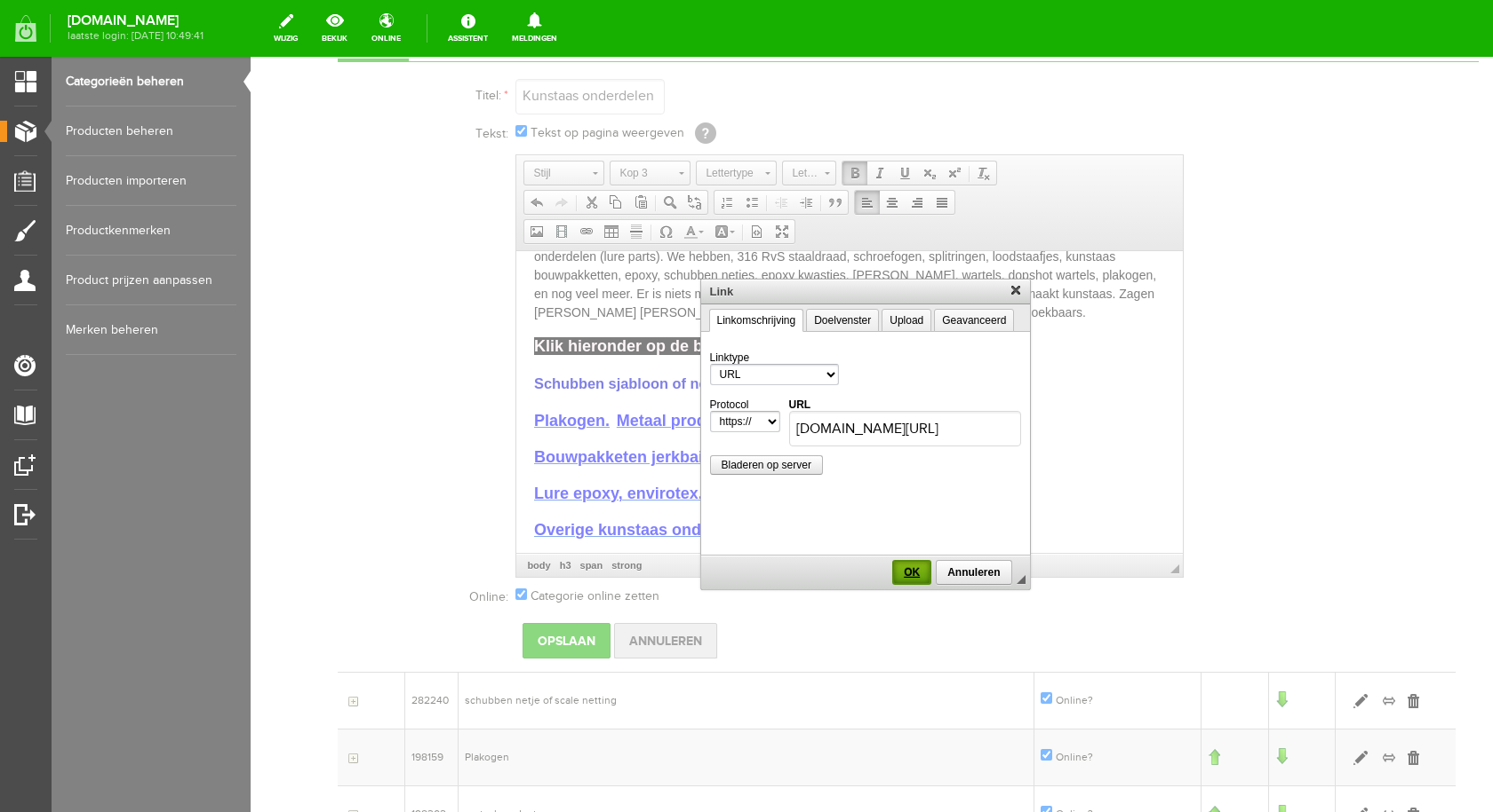
scroll to position [0, 0]
click at [916, 575] on span "OK" at bounding box center [911, 572] width 35 height 12
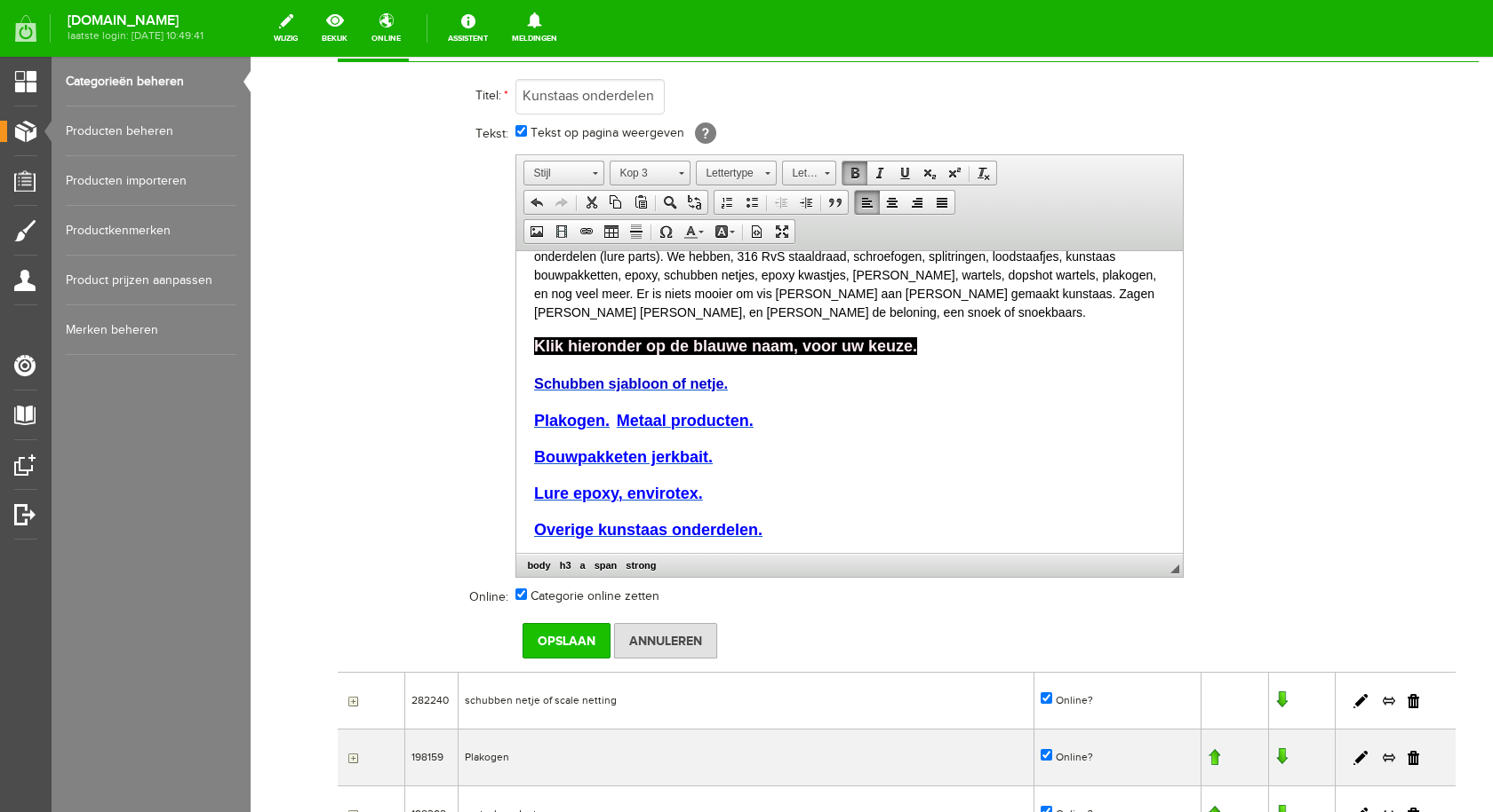
click at [559, 641] on input "Opslaan" at bounding box center [566, 640] width 88 height 35
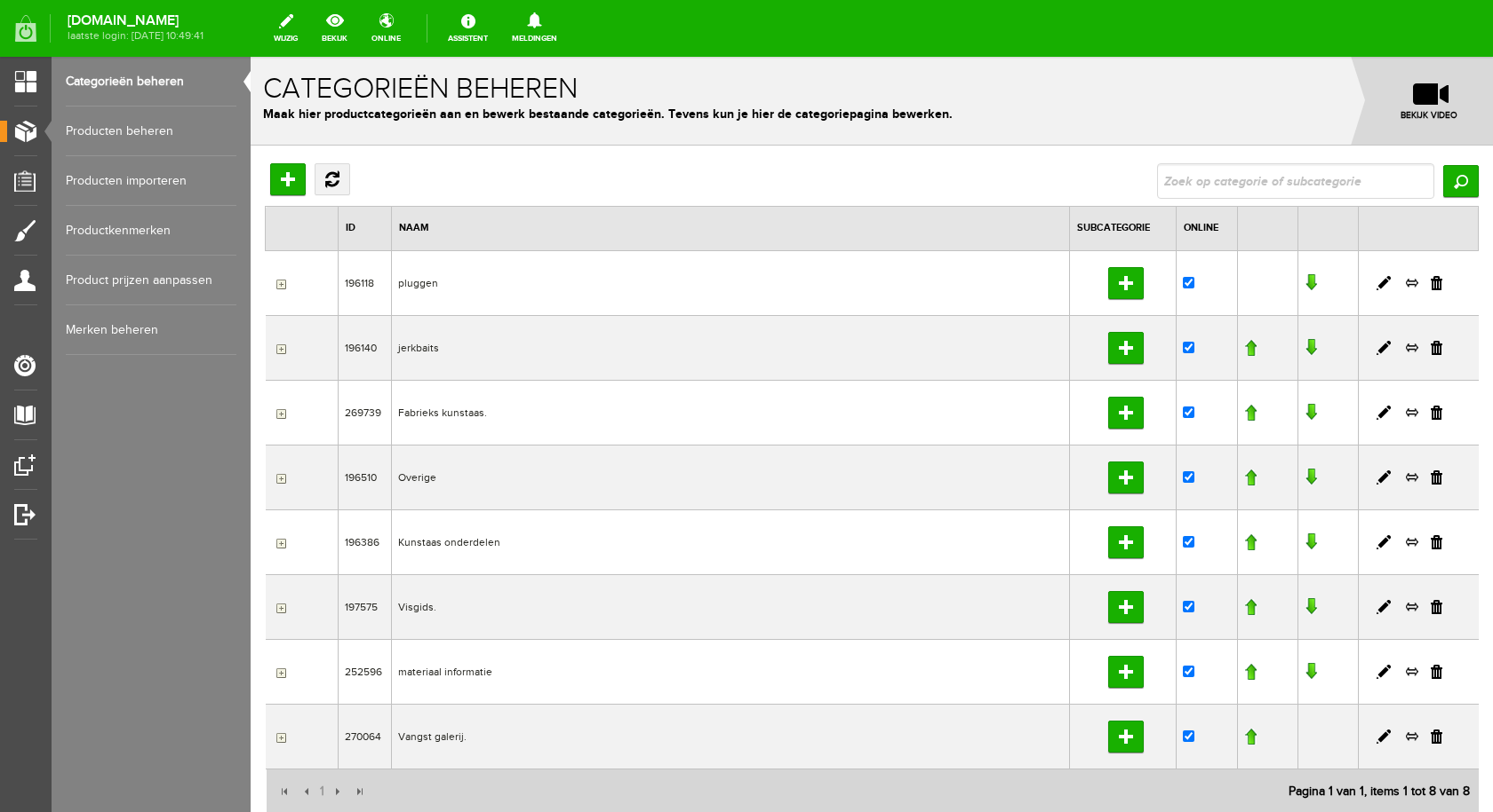
click at [452, 538] on td "Kunstaas onderdelen" at bounding box center [730, 542] width 678 height 65
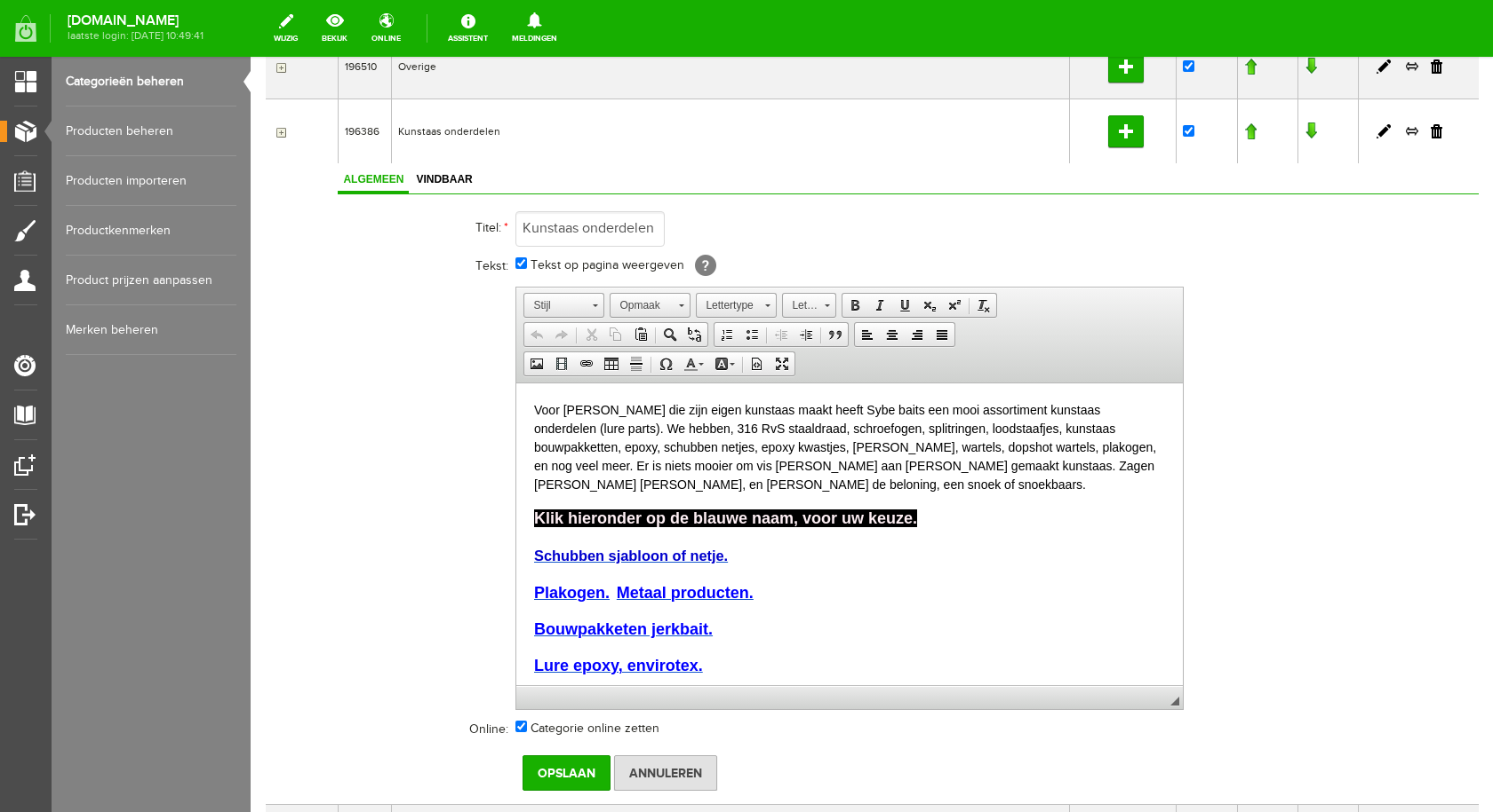
scroll to position [444, 0]
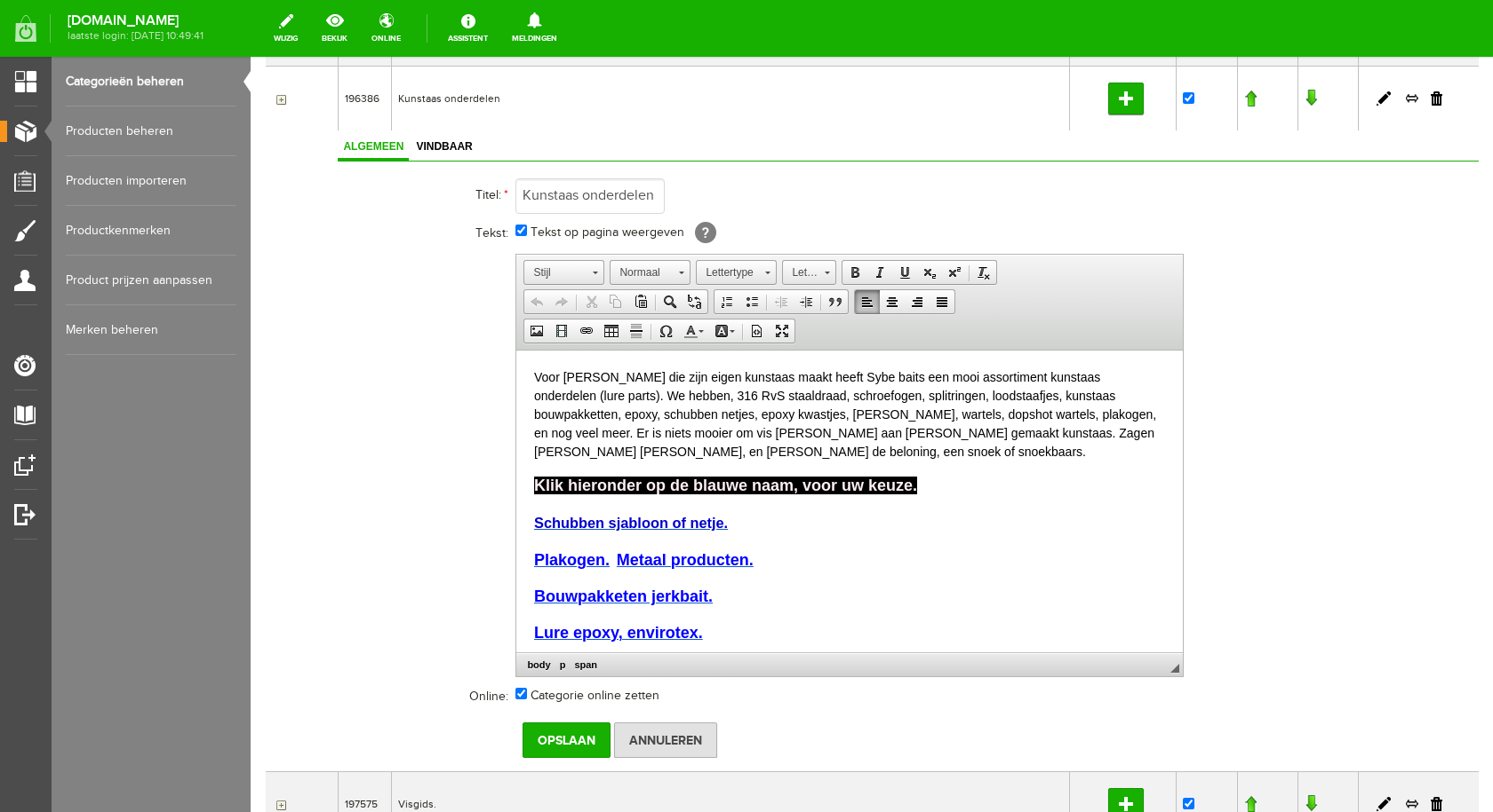
click at [686, 521] on strong "Schubben sjabloon of netje." at bounding box center [631, 522] width 194 height 16
click at [571, 740] on input "Opslaan" at bounding box center [566, 740] width 88 height 35
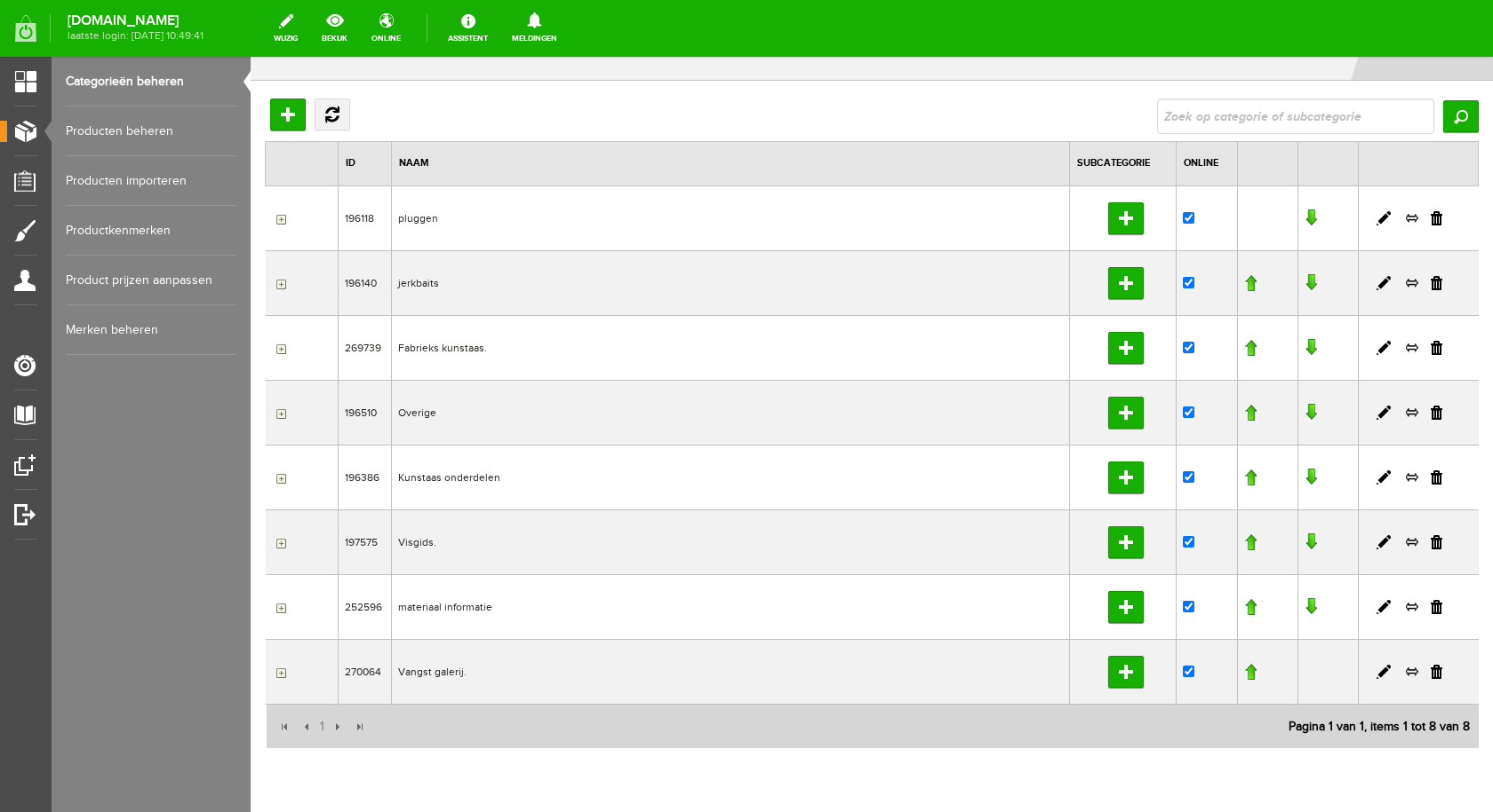
scroll to position [0, 0]
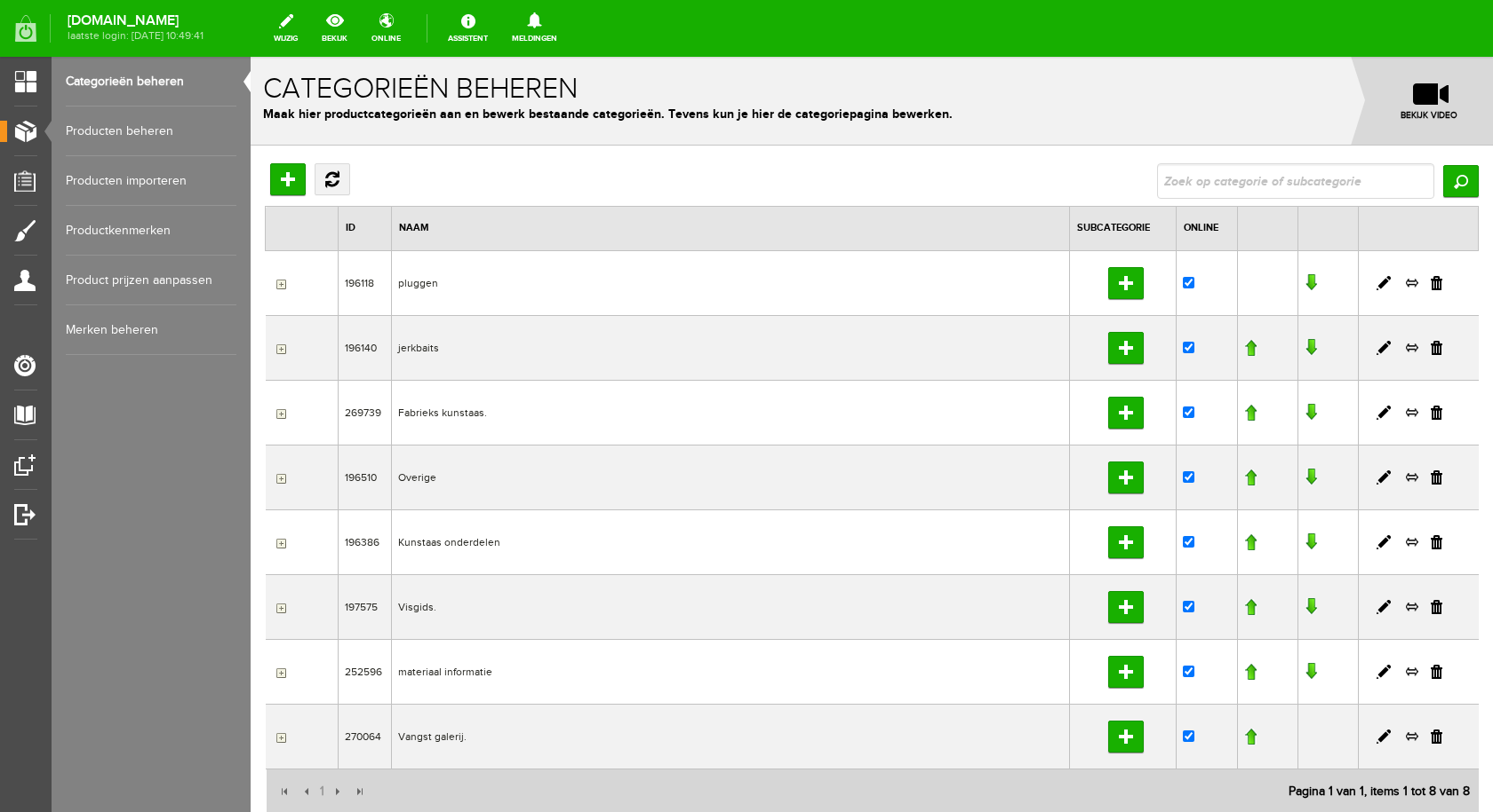
click at [161, 132] on link "Producten beheren" at bounding box center [151, 131] width 171 height 49
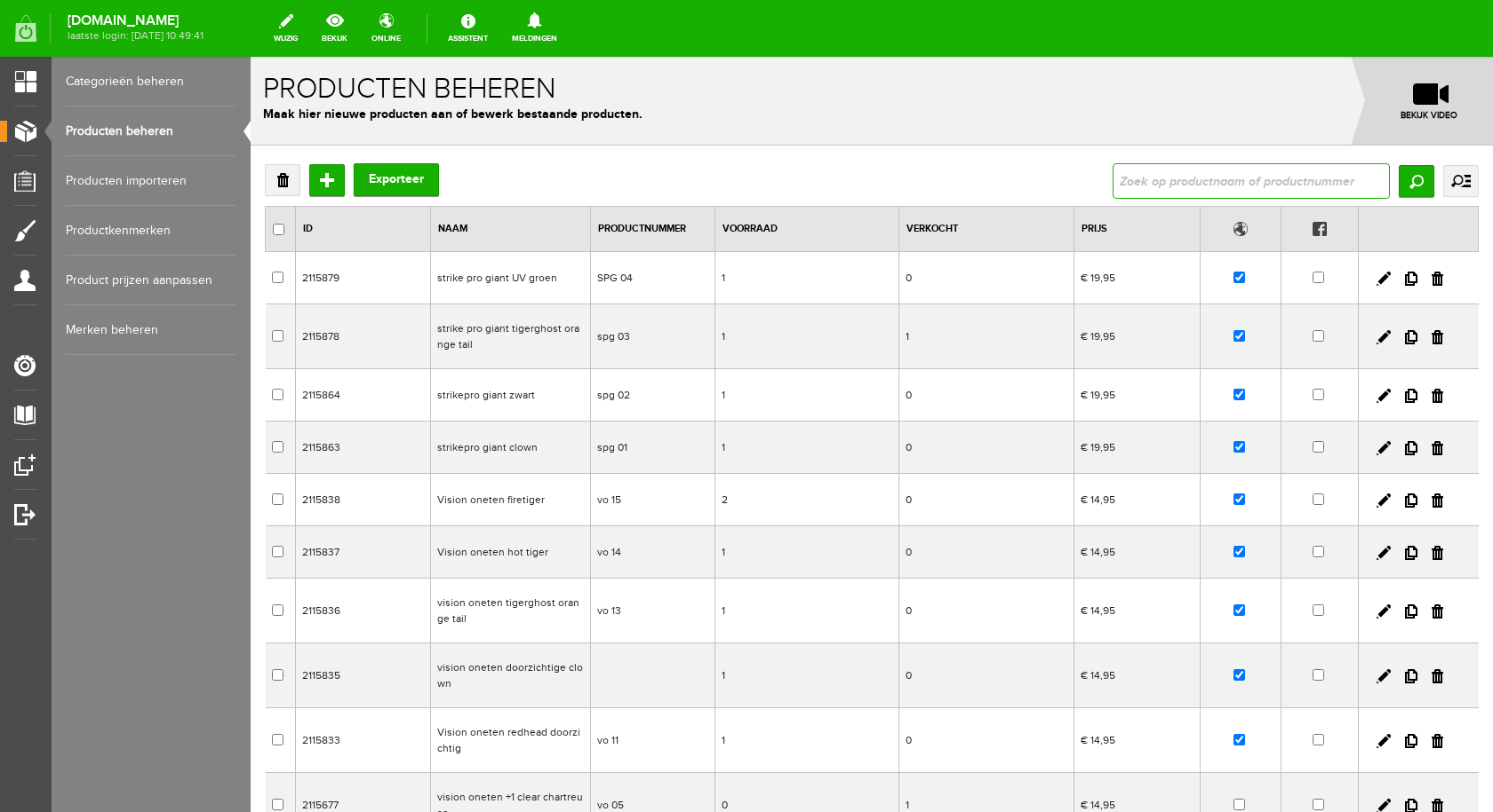
click at [1211, 179] on input "text" at bounding box center [1251, 180] width 277 height 35
type input "netje"
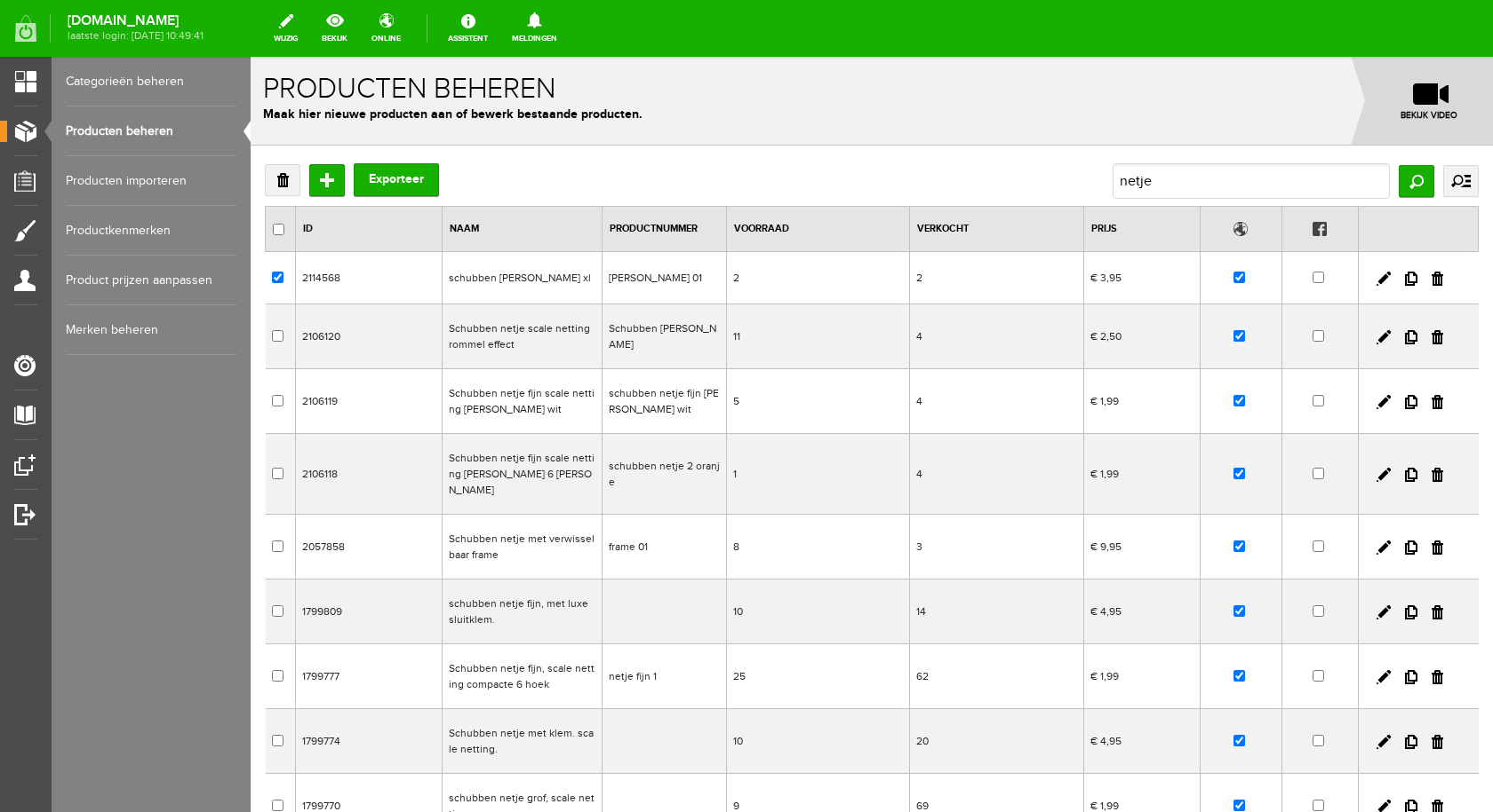
click at [554, 283] on td "schubben [PERSON_NAME] xl" at bounding box center [521, 278] width 159 height 52
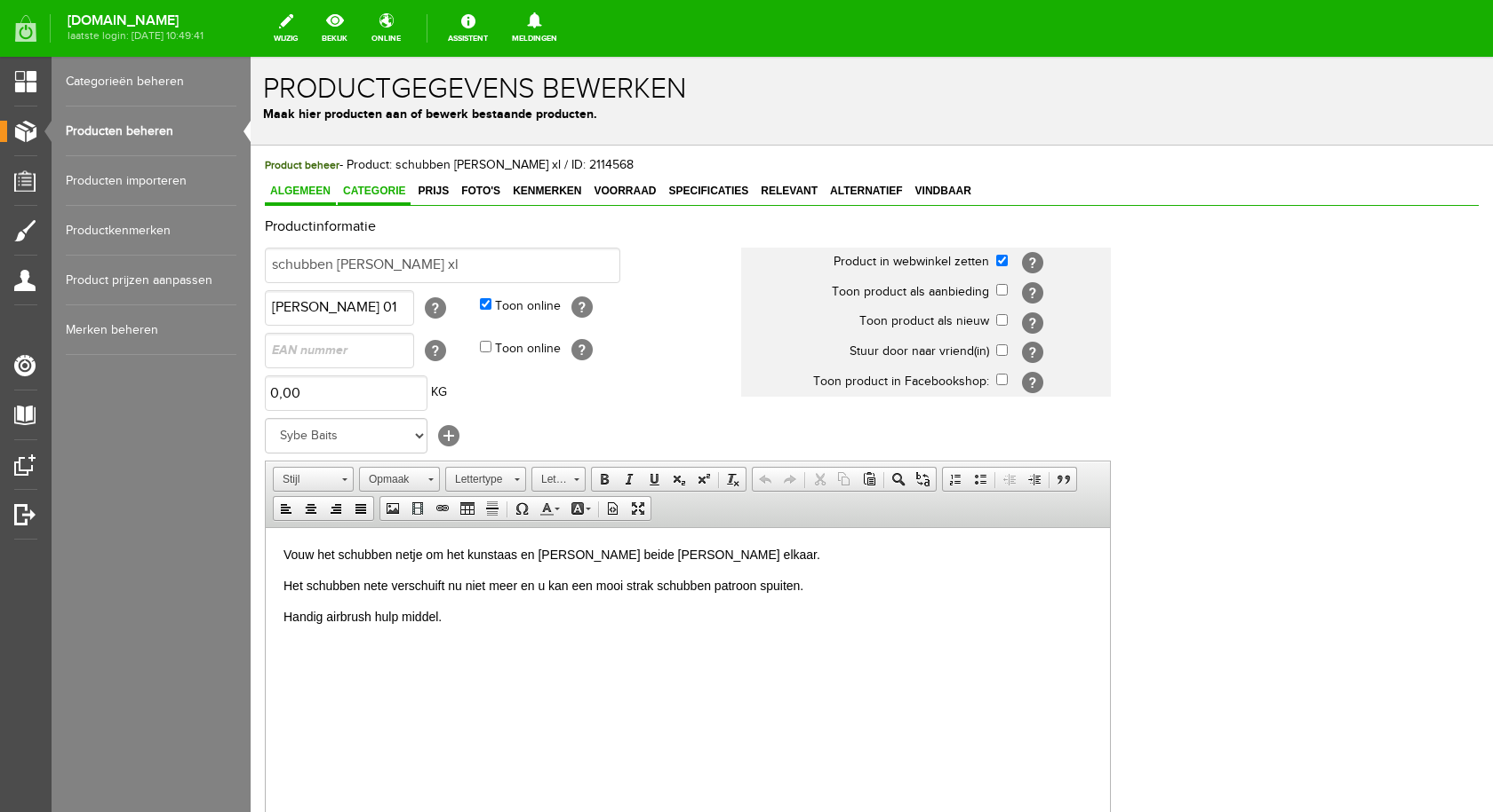
click at [392, 187] on span "Categorie" at bounding box center [374, 191] width 73 height 12
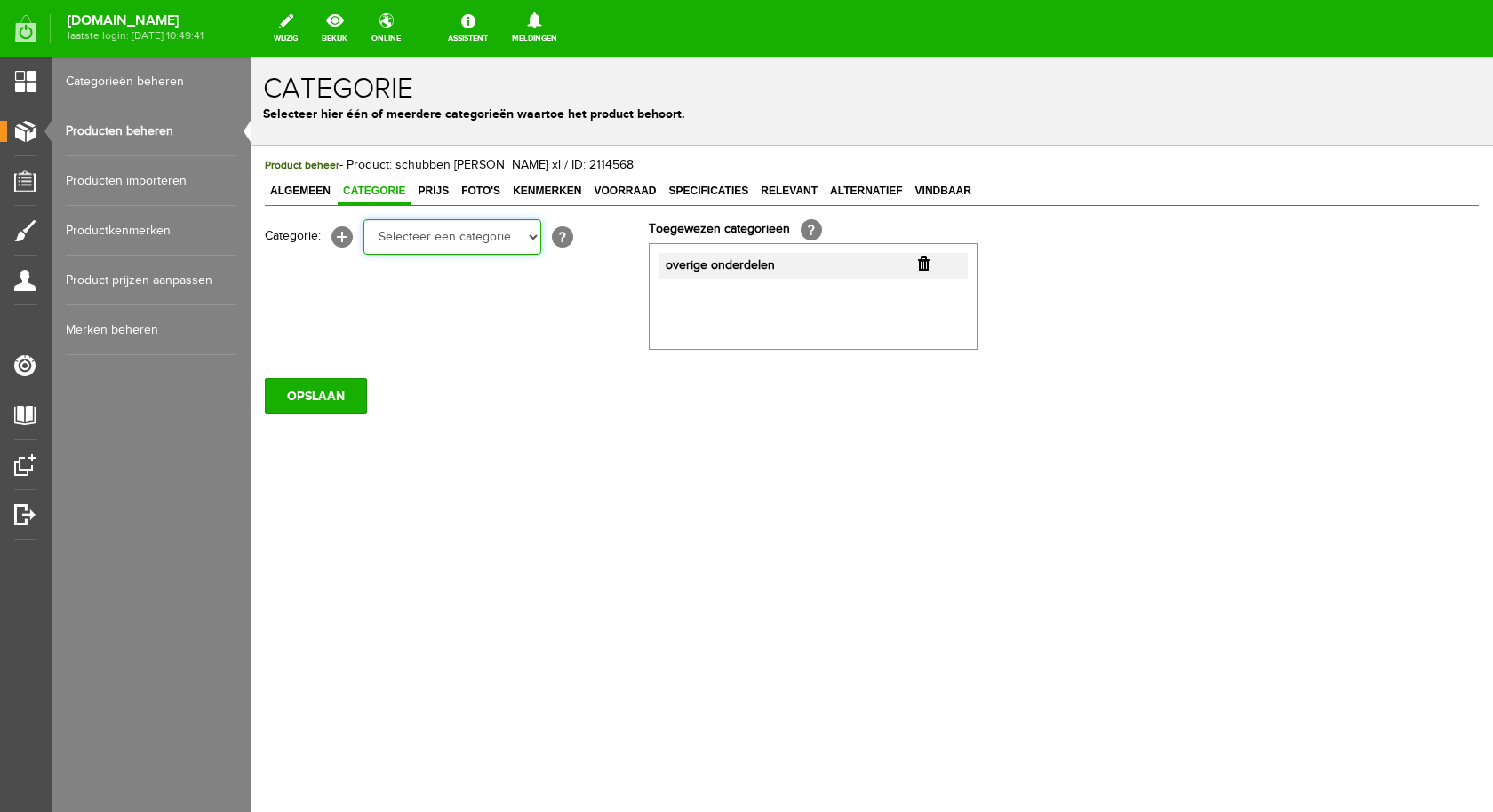
click at [532, 236] on select "Selecteer een categorie pluggen Python sheriff [PERSON_NAME] Swieber De Spok S-…" at bounding box center [452, 236] width 177 height 35
click at [537, 241] on select "Selecteer een categorie pluggen Python sheriff [PERSON_NAME] Swieber De Spok S-…" at bounding box center [452, 236] width 177 height 35
select select "282240"
click at [364, 219] on select "Selecteer een categorie pluggen Python sheriff [PERSON_NAME] Swieber De Spok S-…" at bounding box center [452, 236] width 177 height 35
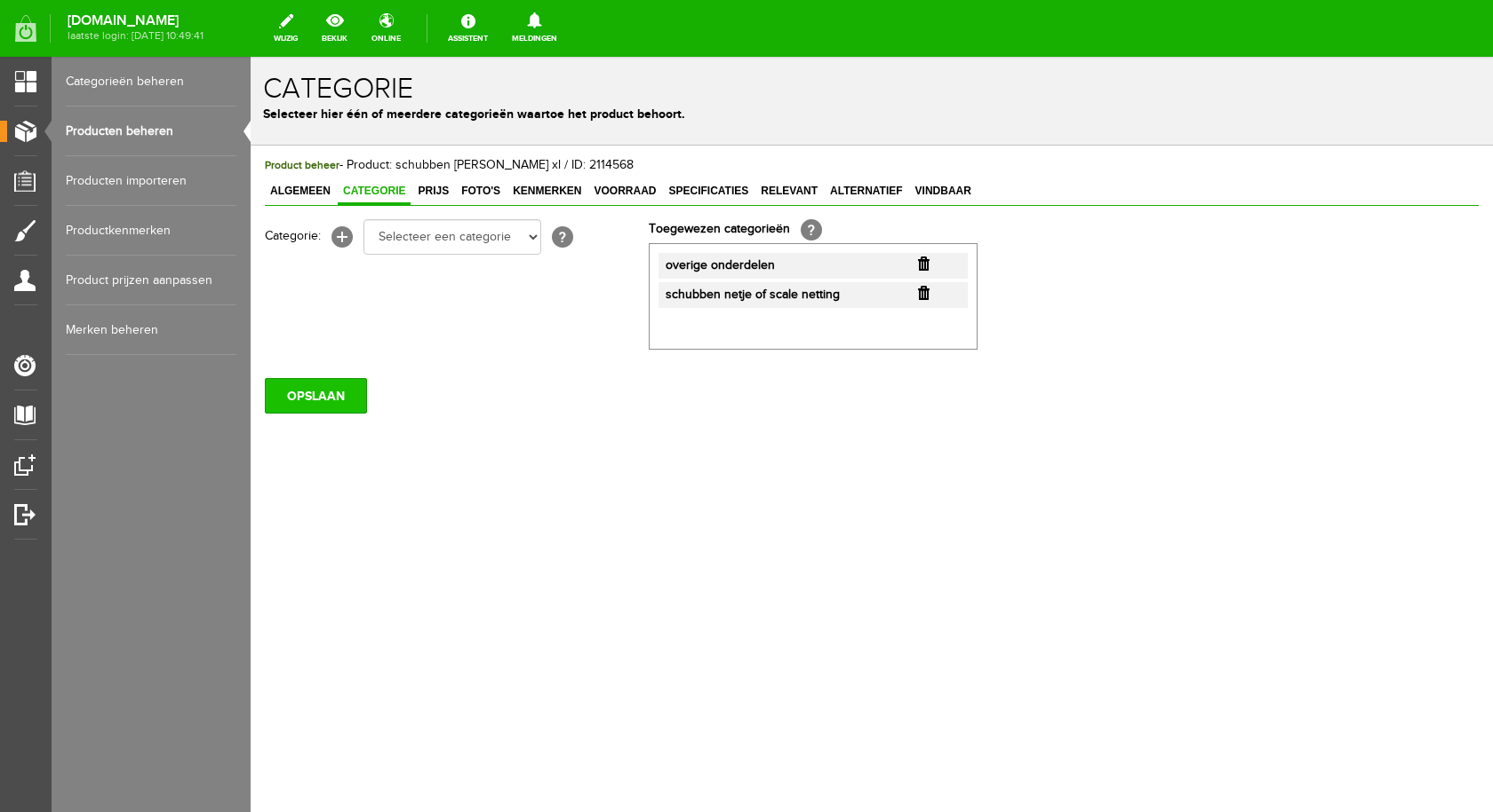
click at [344, 396] on input "OPSLAAN" at bounding box center [316, 396] width 103 height 35
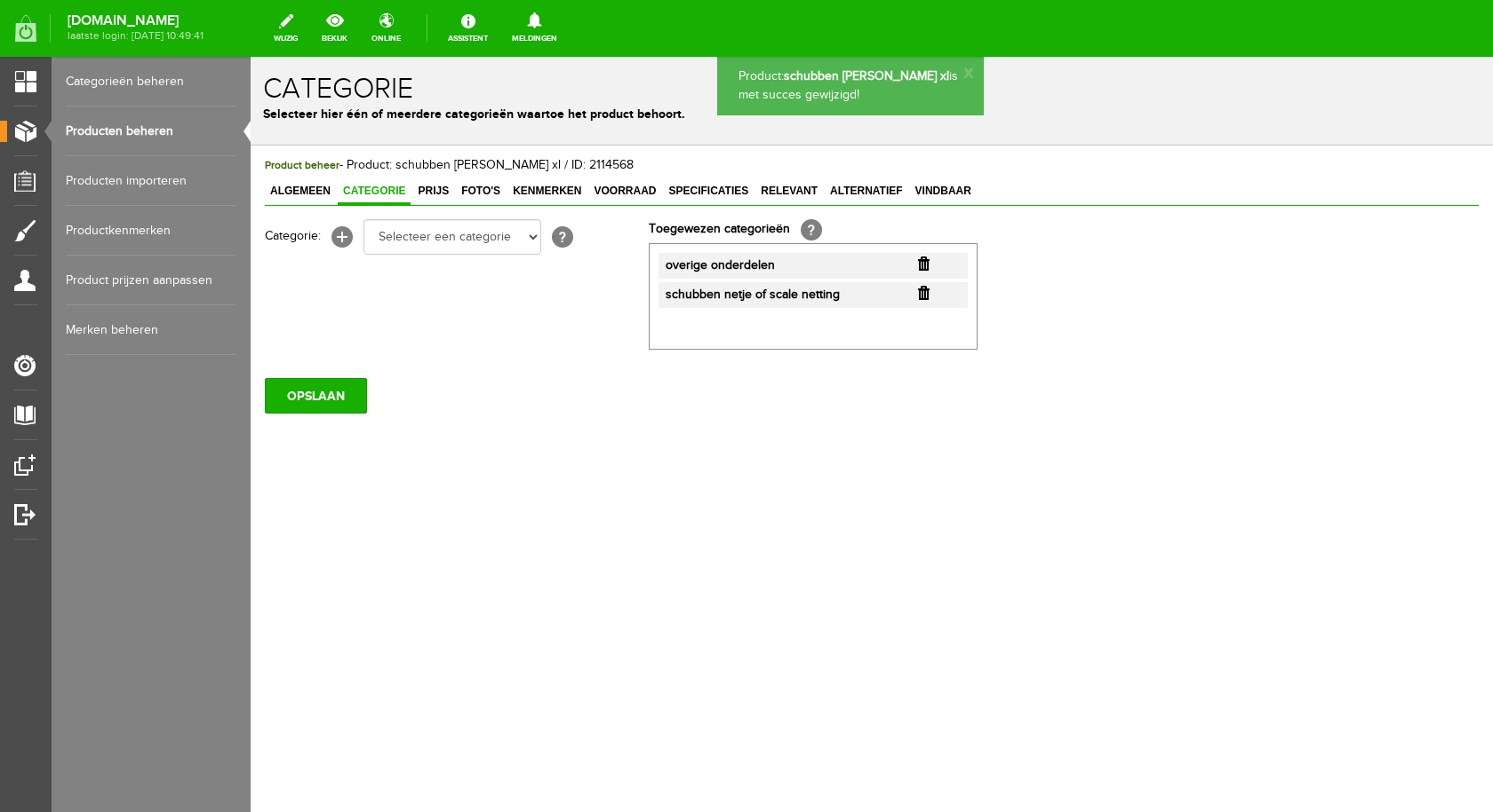
click at [151, 124] on link "Producten beheren" at bounding box center [151, 131] width 171 height 49
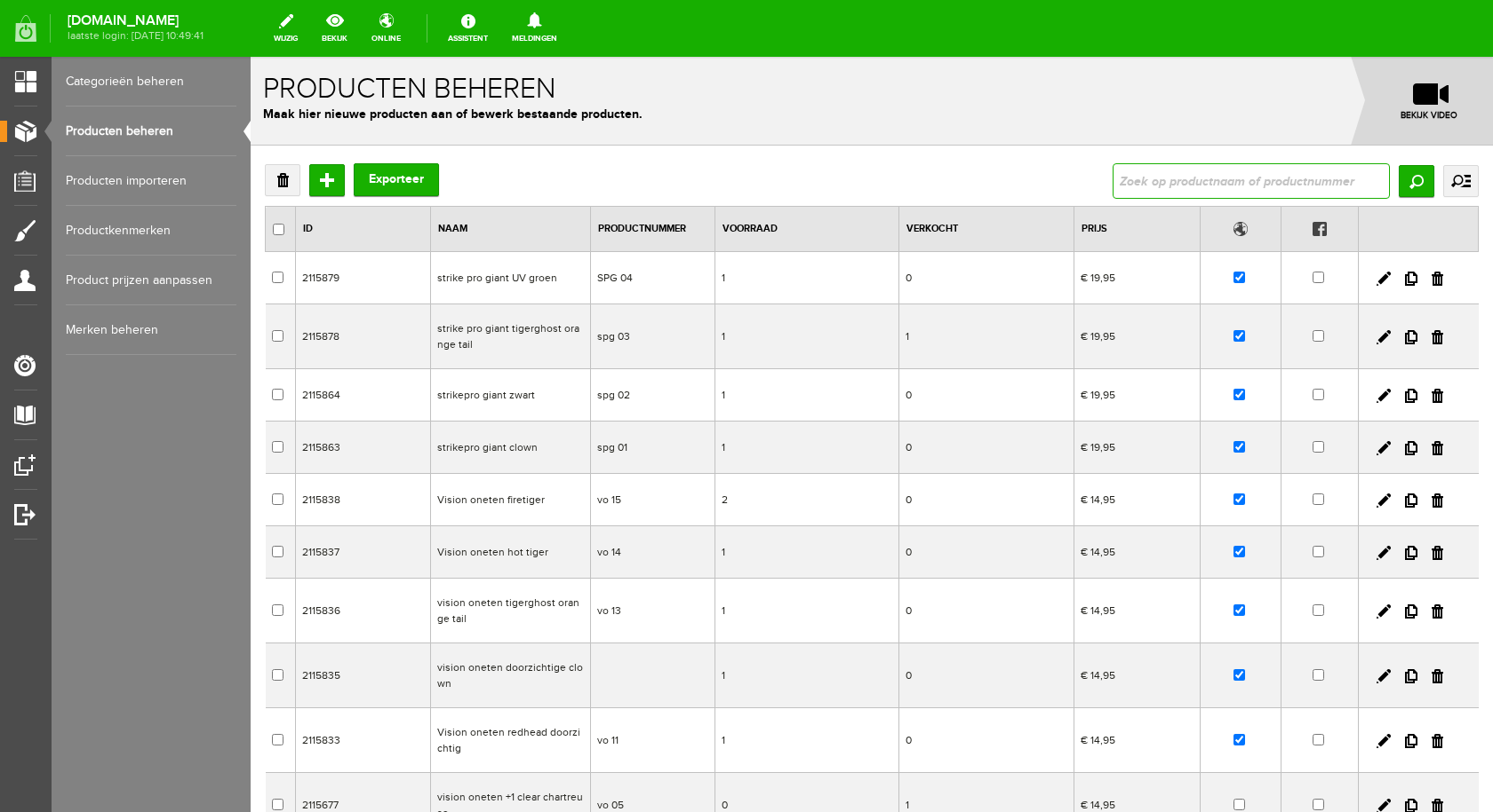
click at [1218, 175] on input "text" at bounding box center [1251, 180] width 277 height 35
type input "netje"
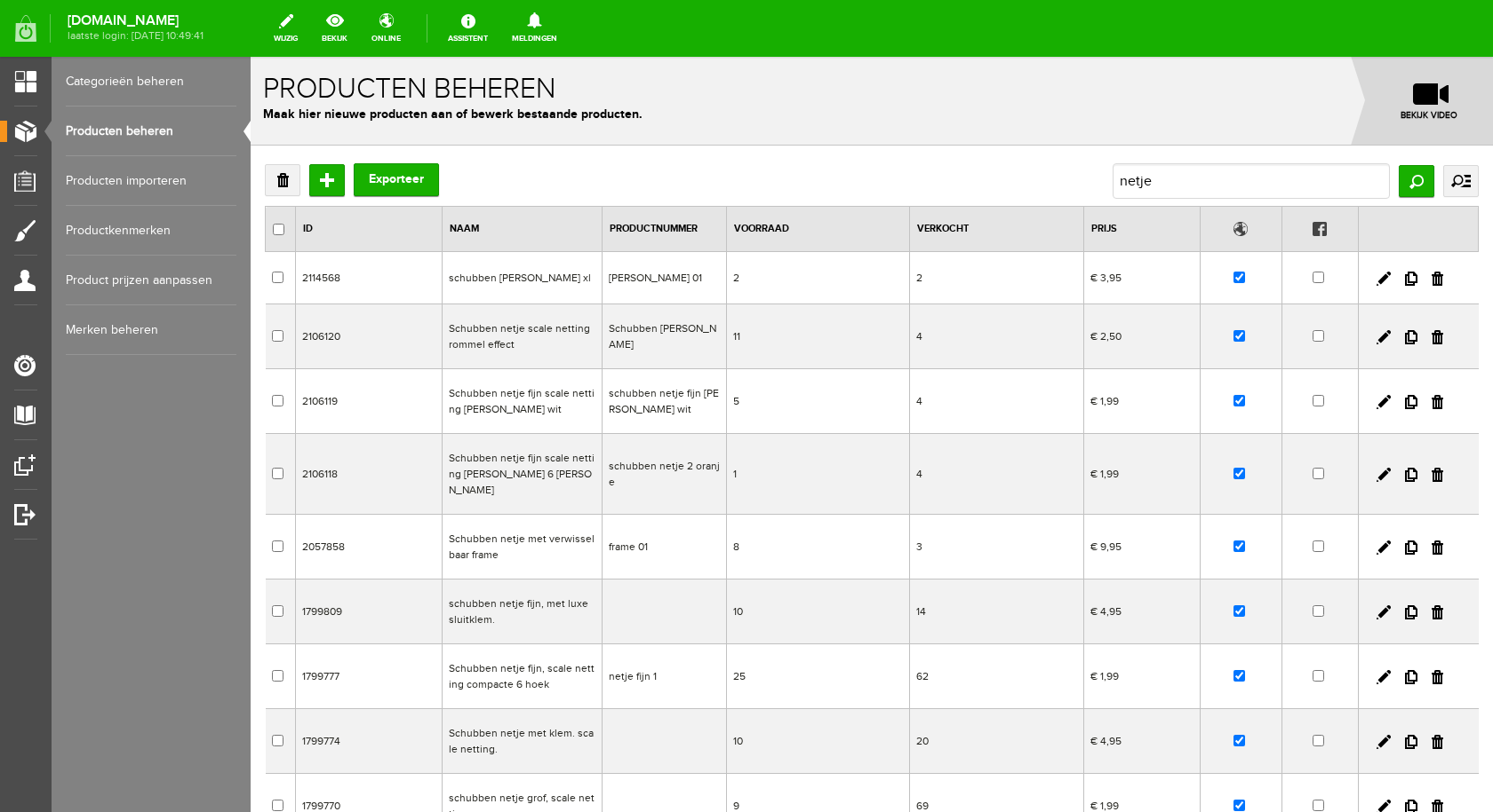
click at [548, 329] on td "Schubben netje scale netting rommel effect" at bounding box center [521, 337] width 159 height 65
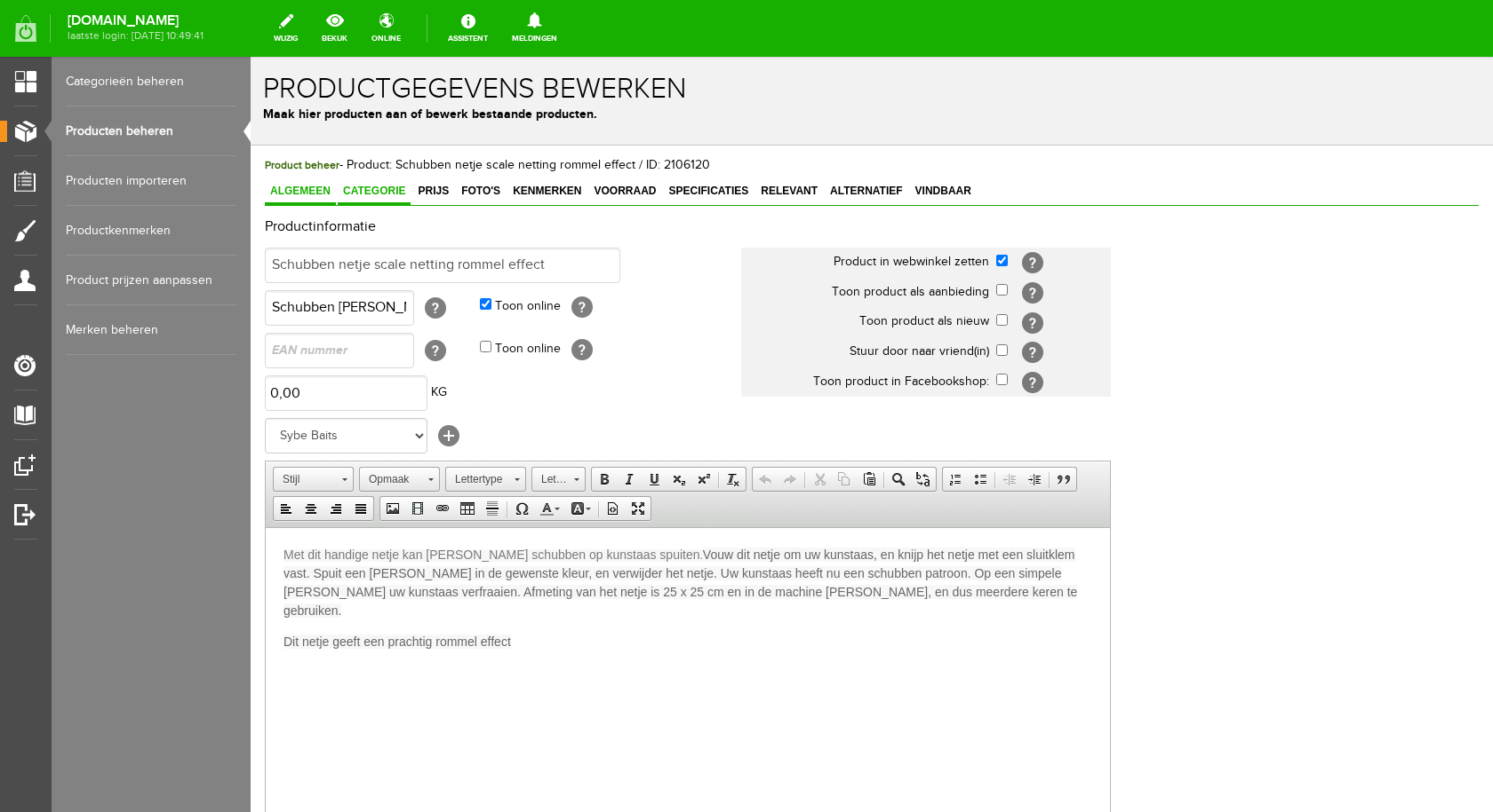
click at [400, 194] on span "Categorie" at bounding box center [374, 191] width 73 height 12
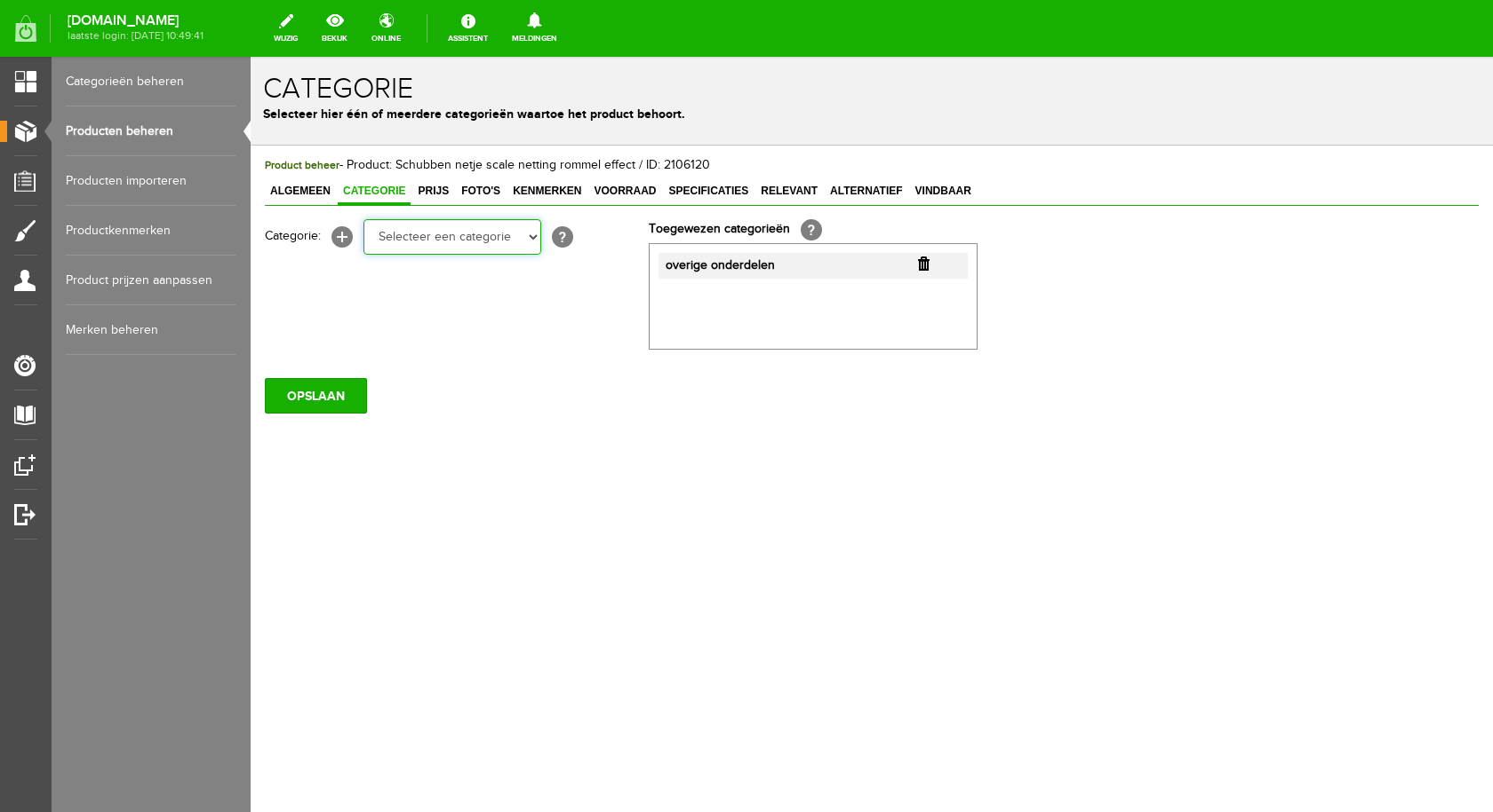
click at [534, 242] on select "Selecteer een categorie pluggen Python sheriff [PERSON_NAME] Swieber De Spok S-…" at bounding box center [452, 236] width 177 height 35
select select "282240"
click at [364, 219] on select "Selecteer een categorie pluggen Python sheriff [PERSON_NAME] Swieber De Spok S-…" at bounding box center [452, 236] width 177 height 35
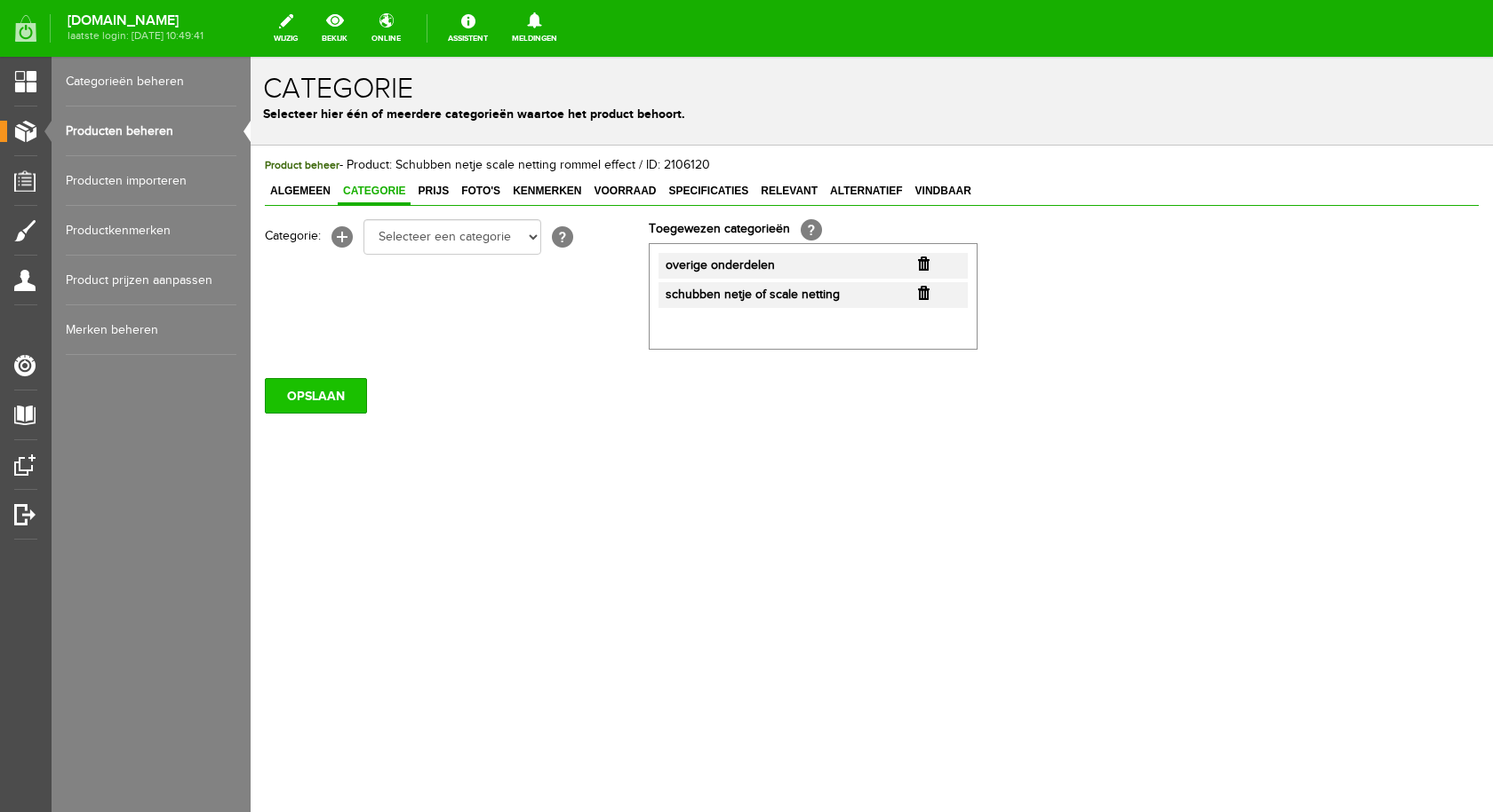
click at [335, 394] on input "OPSLAAN" at bounding box center [316, 396] width 103 height 35
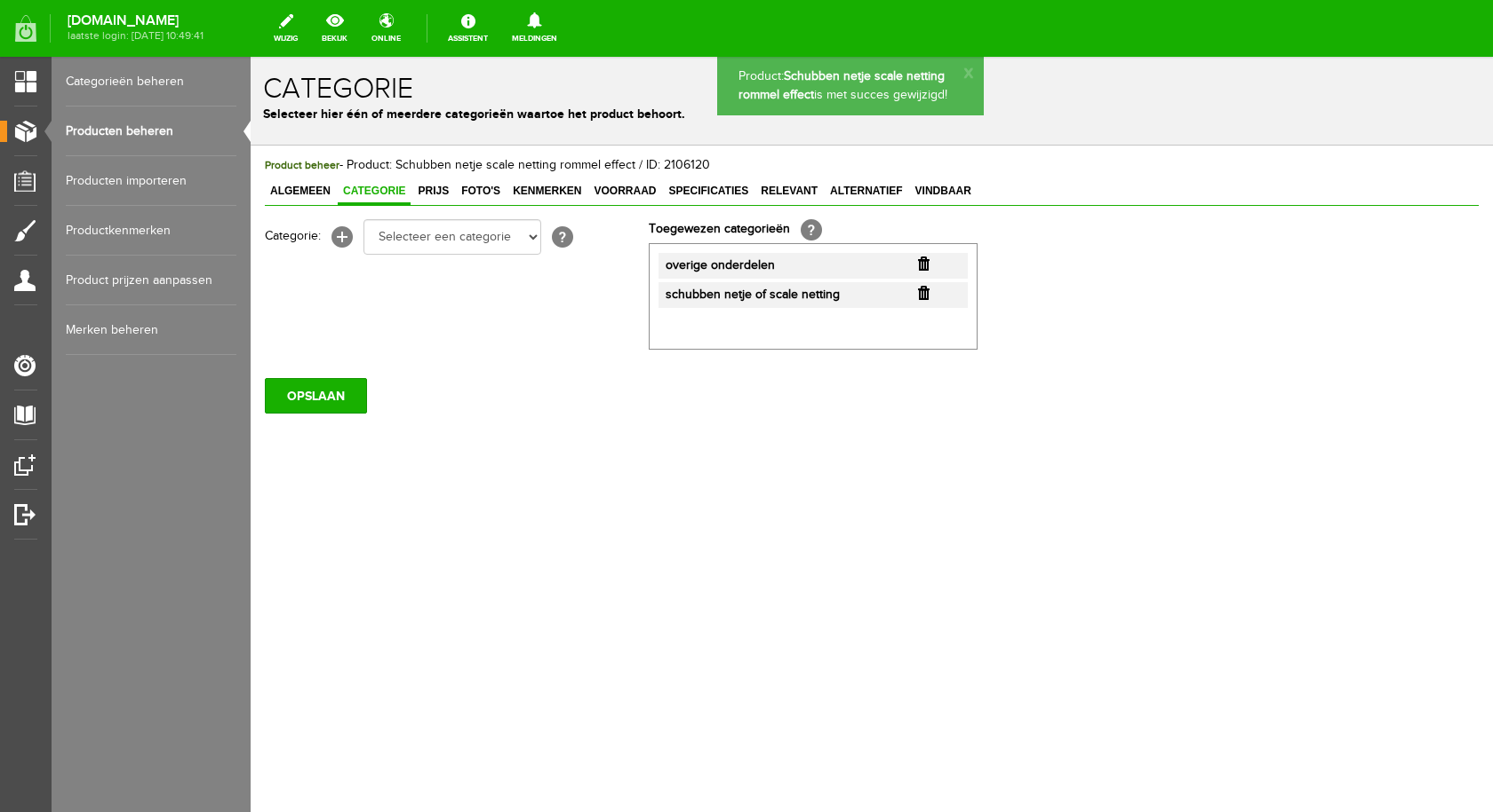
click at [156, 124] on link "Producten beheren" at bounding box center [151, 131] width 171 height 49
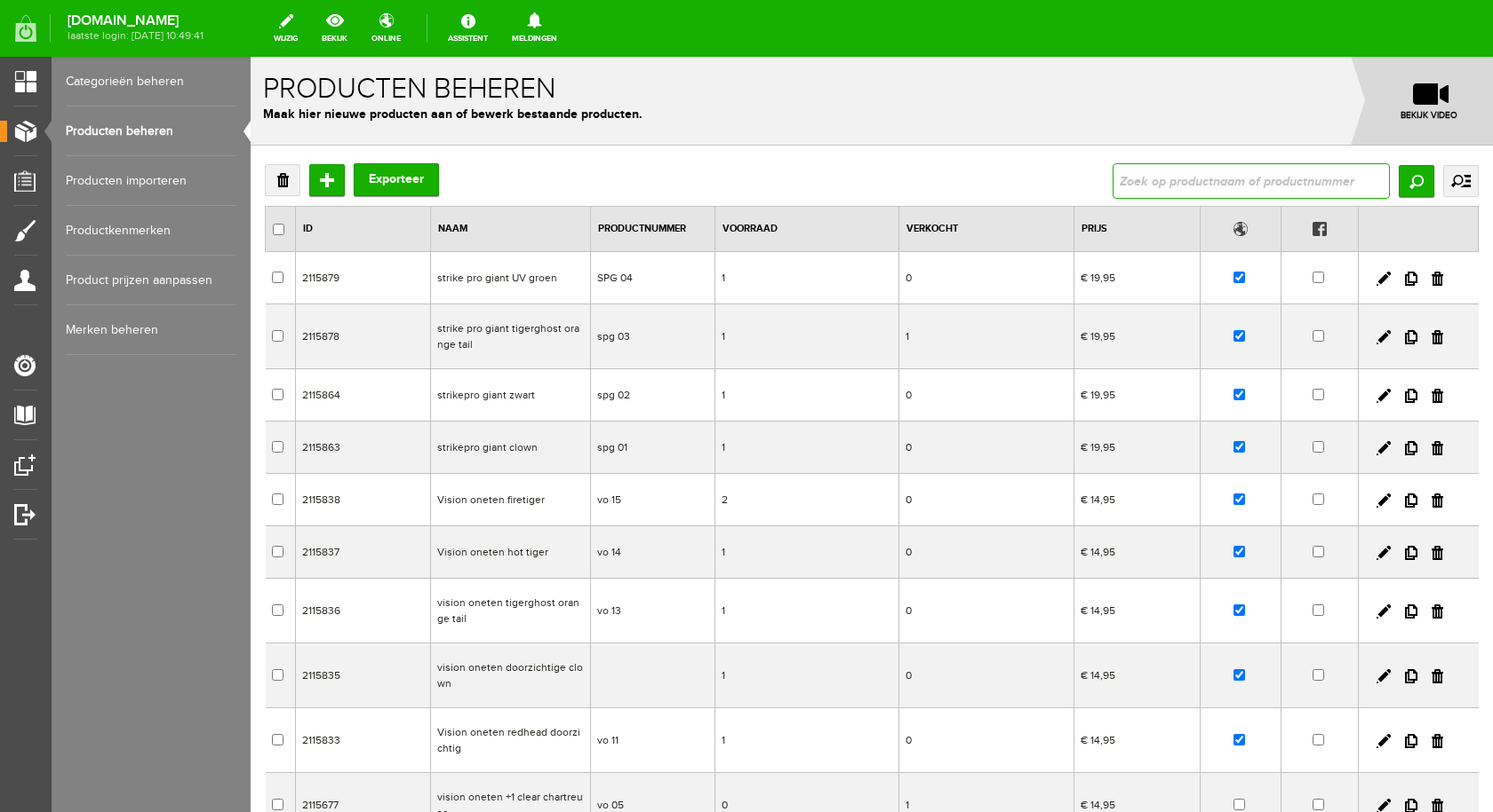
click at [1149, 178] on input "text" at bounding box center [1251, 180] width 277 height 35
type input "netje"
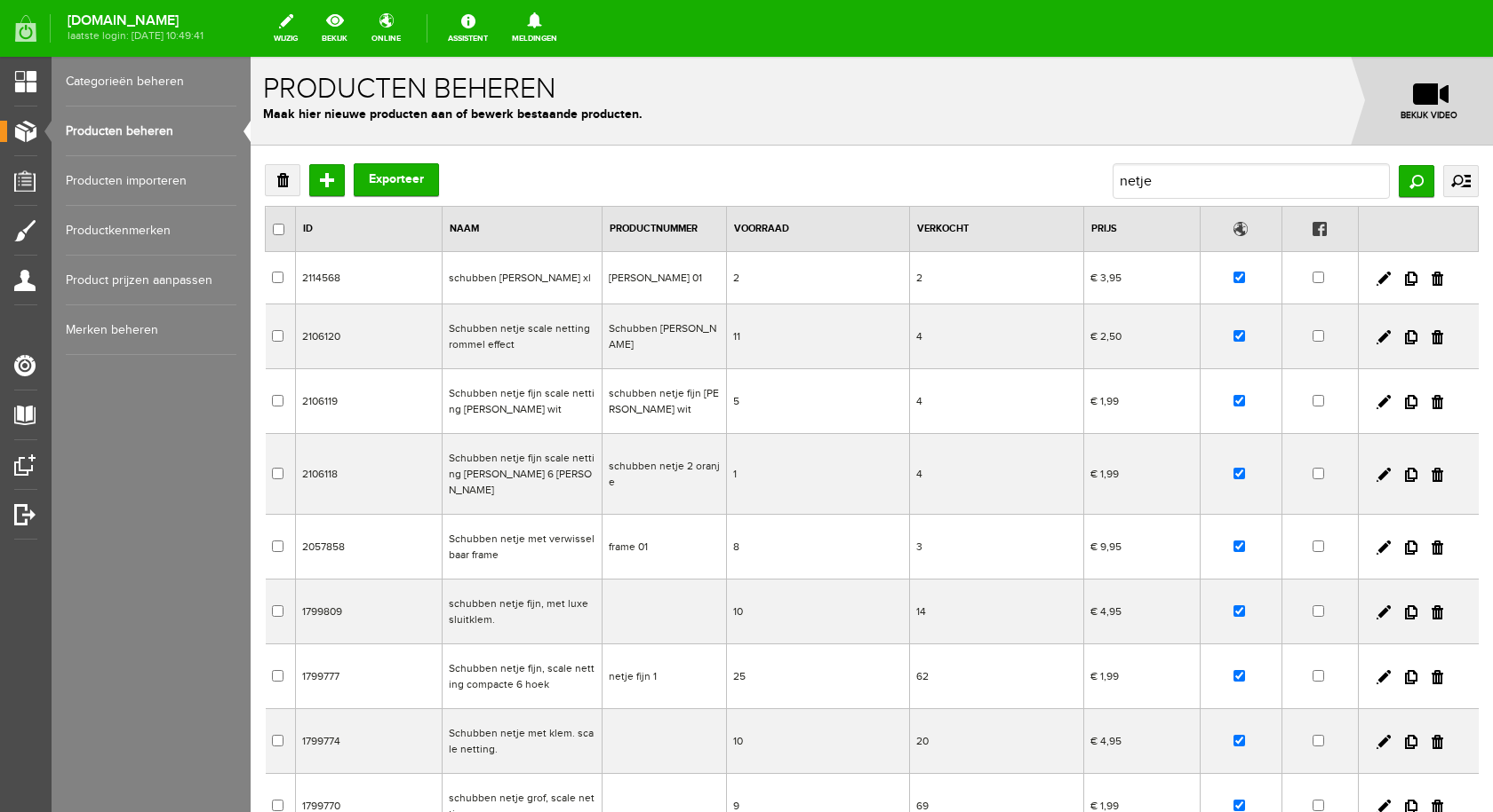
click at [512, 395] on td "Schubben netje fijn scale netting [PERSON_NAME] wit" at bounding box center [521, 401] width 159 height 65
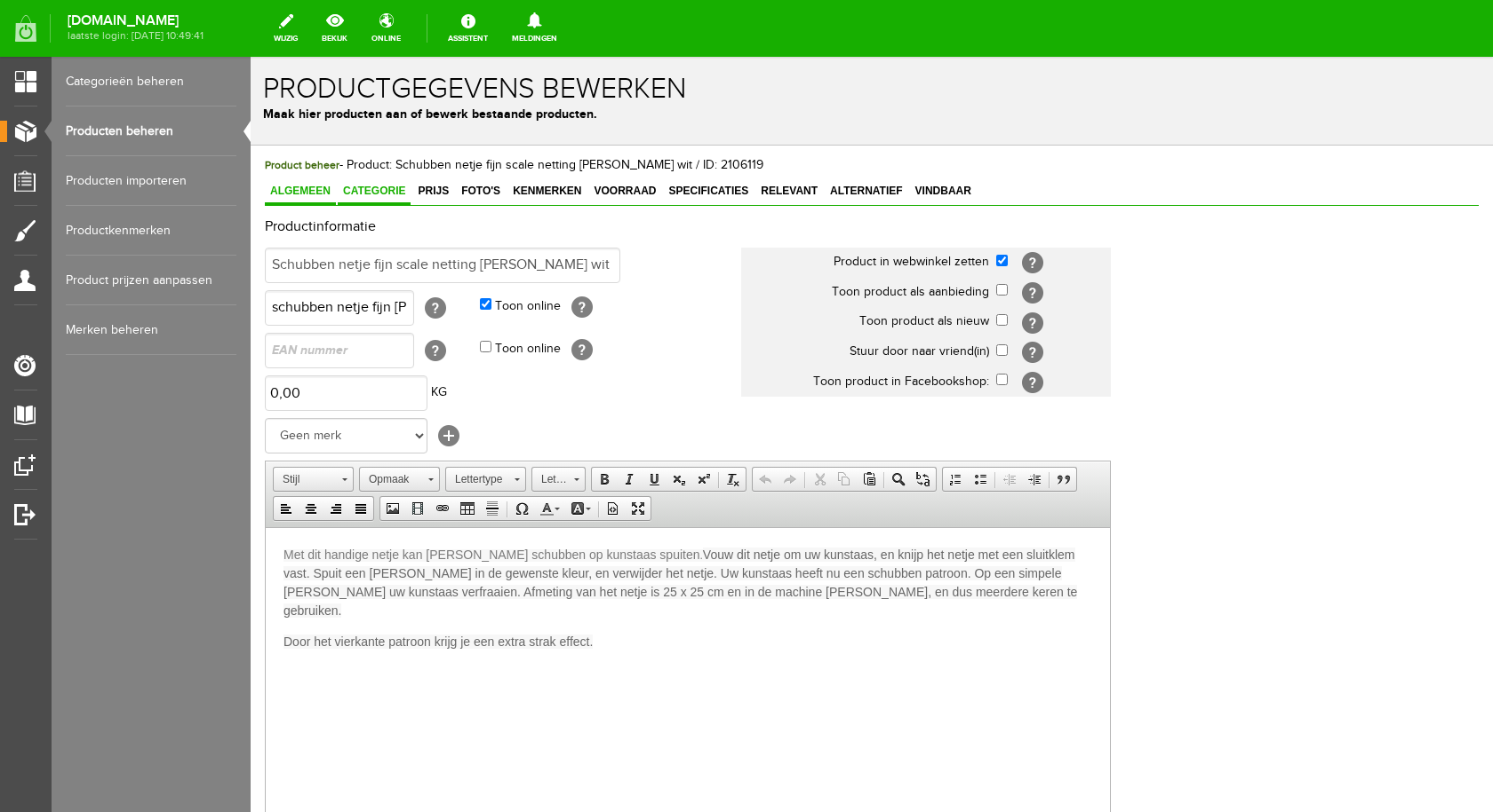
click at [392, 187] on span "Categorie" at bounding box center [374, 191] width 73 height 12
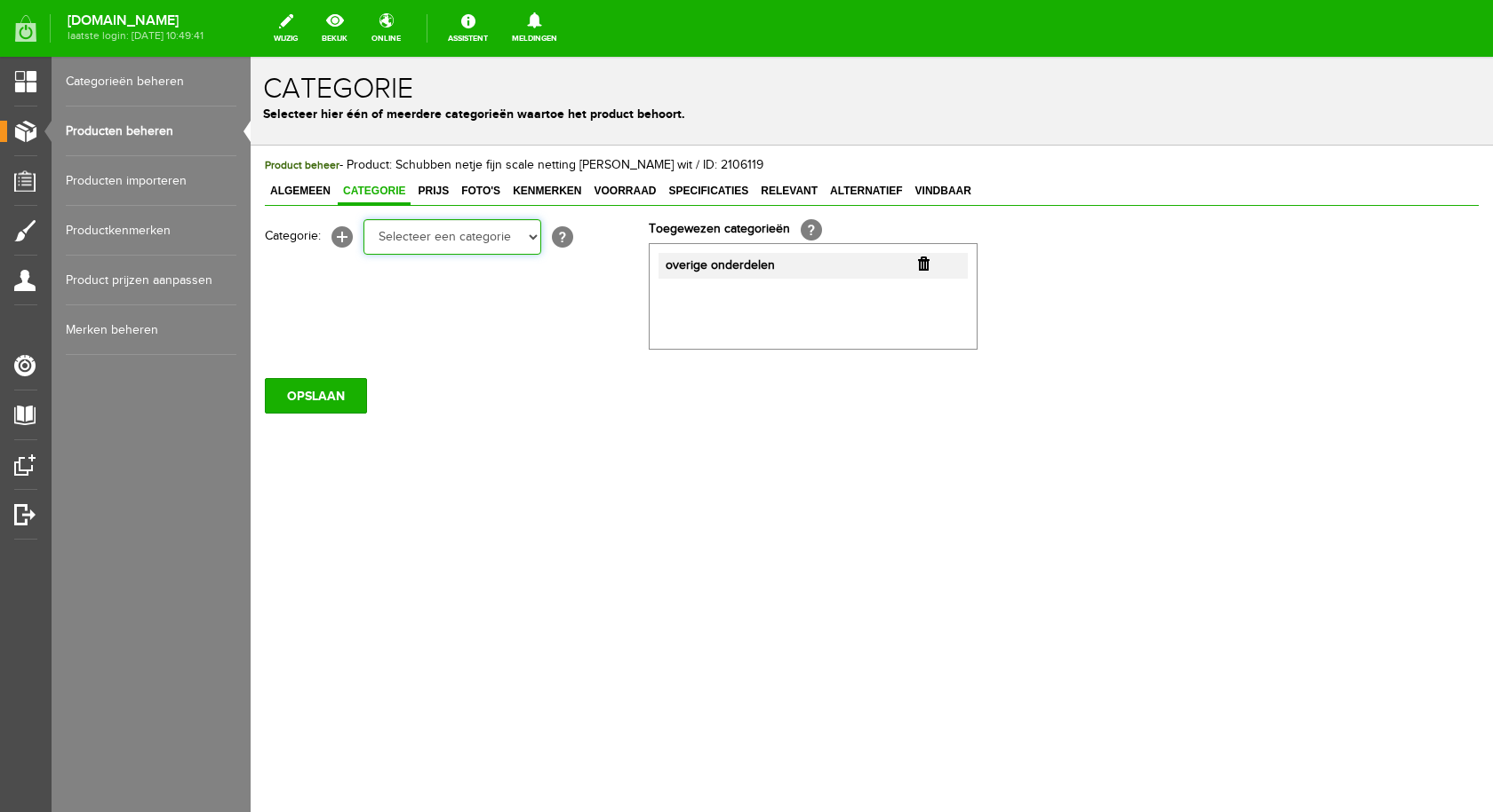
click at [534, 234] on select "Selecteer een categorie pluggen Python sheriff [PERSON_NAME] Swieber De Spok S-…" at bounding box center [452, 236] width 177 height 35
select select "282240"
click at [364, 219] on select "Selecteer een categorie pluggen Python sheriff [PERSON_NAME] Swieber De Spok S-…" at bounding box center [452, 236] width 177 height 35
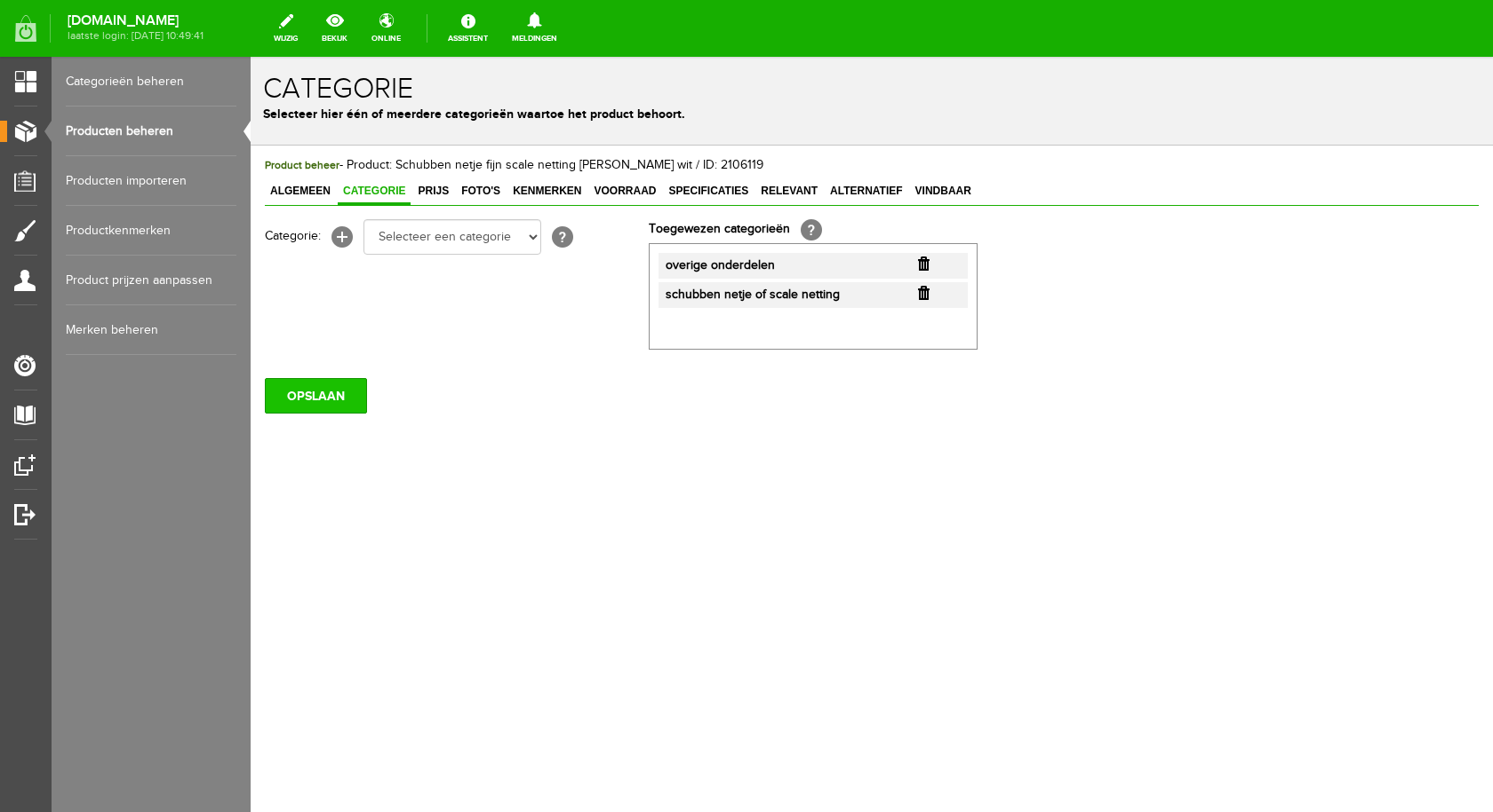
click at [338, 402] on input "OPSLAAN" at bounding box center [316, 396] width 103 height 35
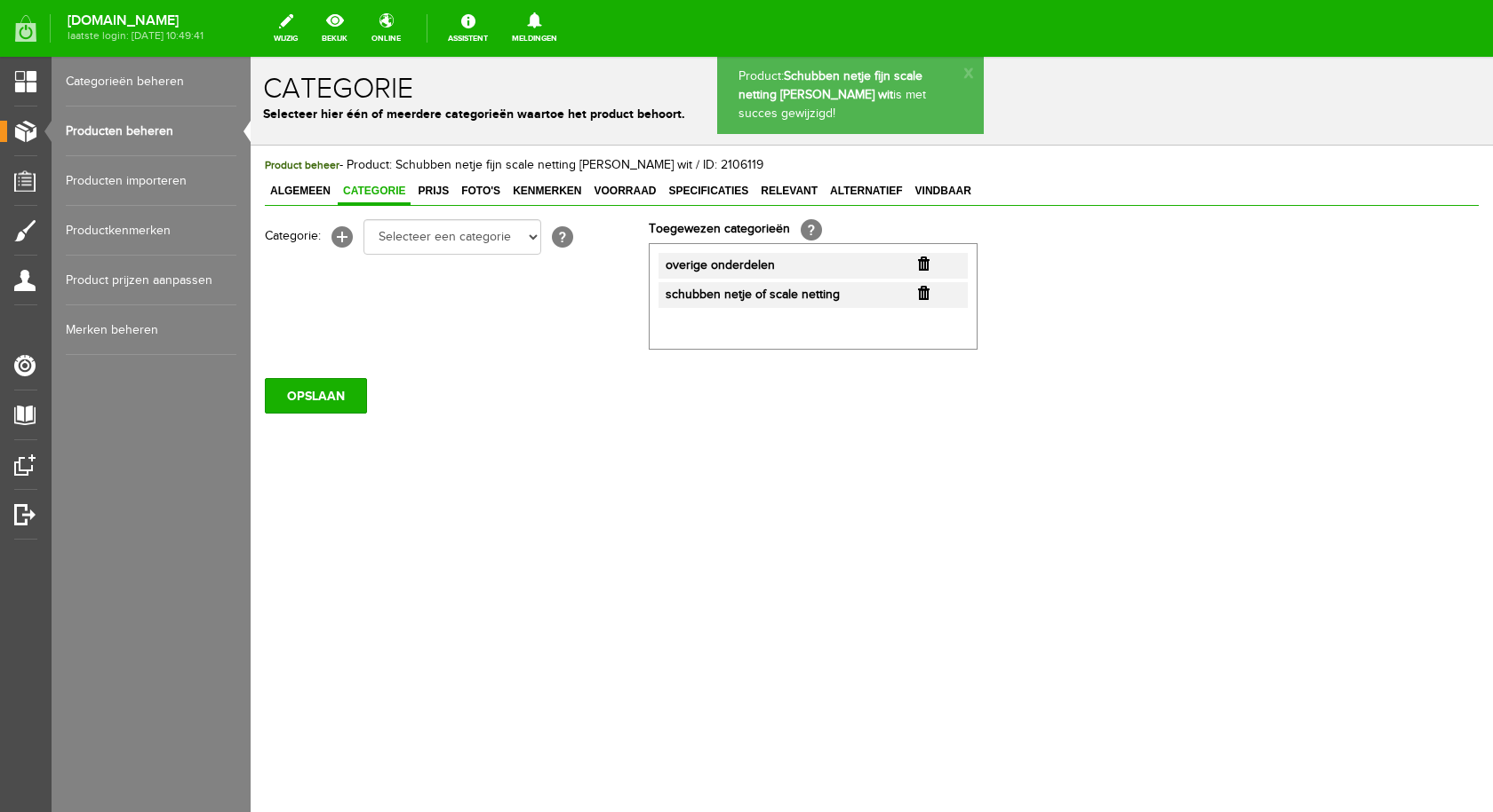
click at [166, 122] on link "Producten beheren" at bounding box center [151, 131] width 171 height 49
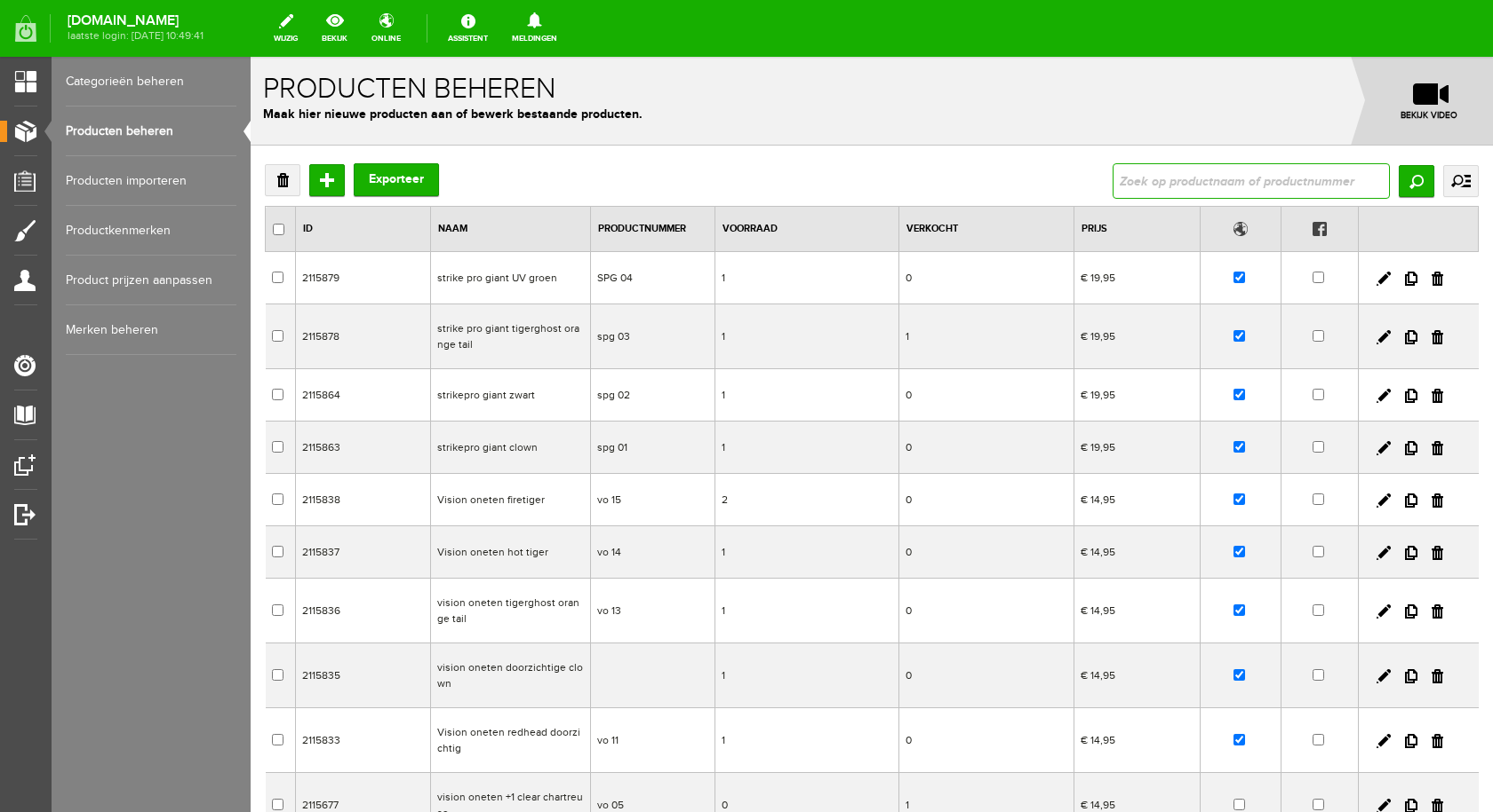
click at [1135, 175] on input "text" at bounding box center [1251, 180] width 277 height 35
type input "netje"
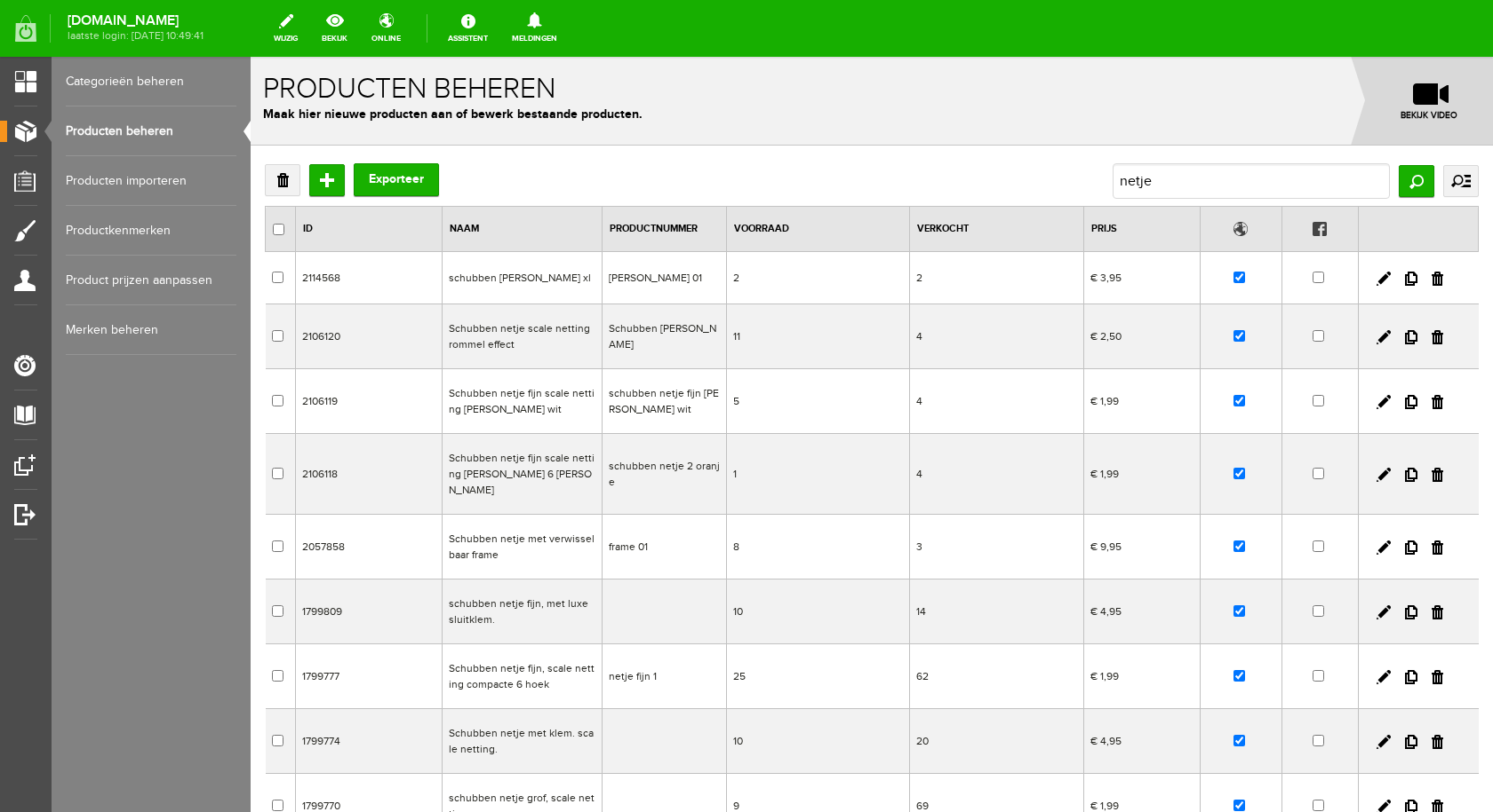
click at [506, 462] on td "Schubben netje fijn scale netting [PERSON_NAME] 6 [PERSON_NAME]" at bounding box center [521, 474] width 159 height 81
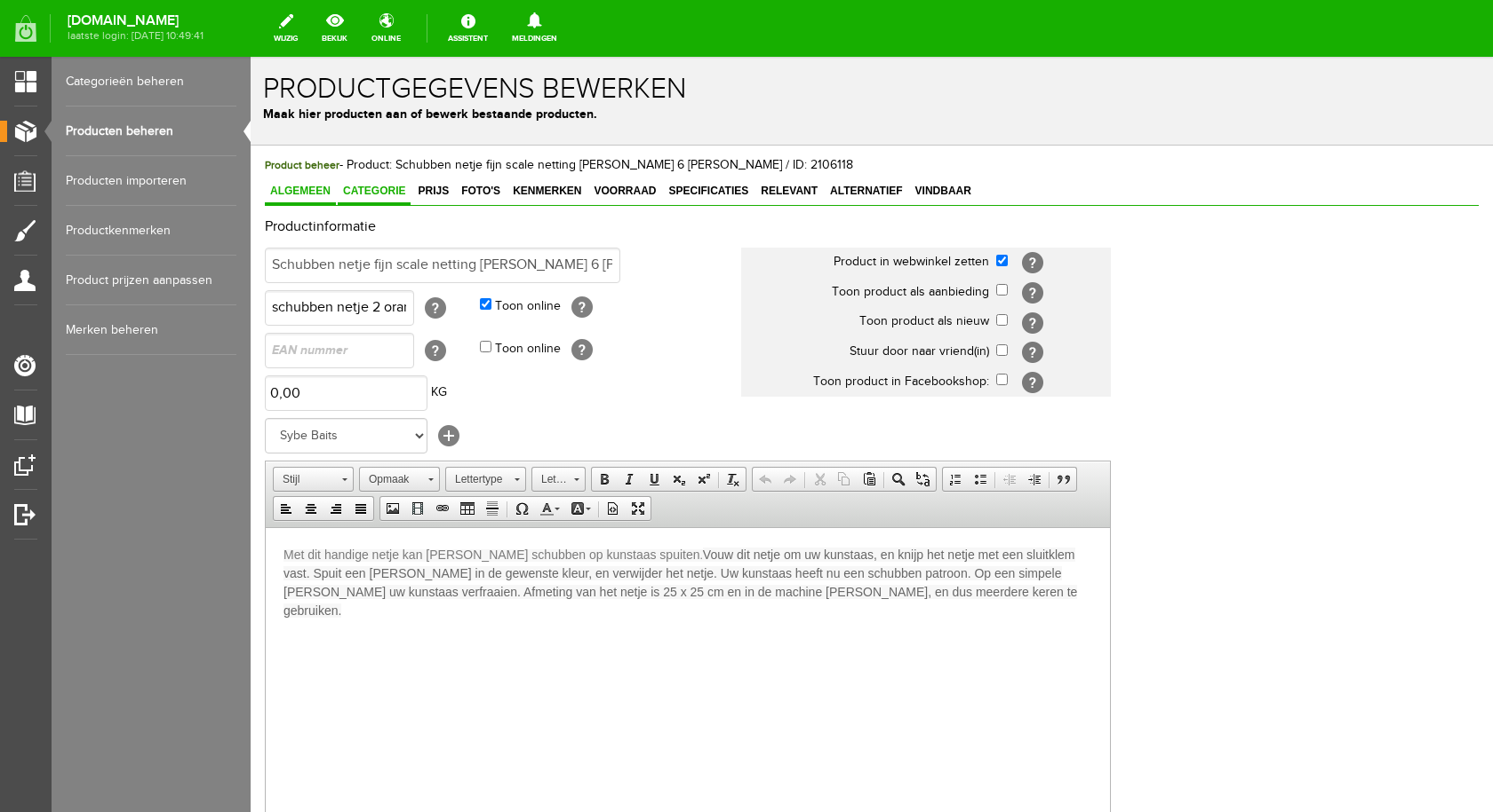
click at [382, 188] on span "Categorie" at bounding box center [374, 191] width 73 height 12
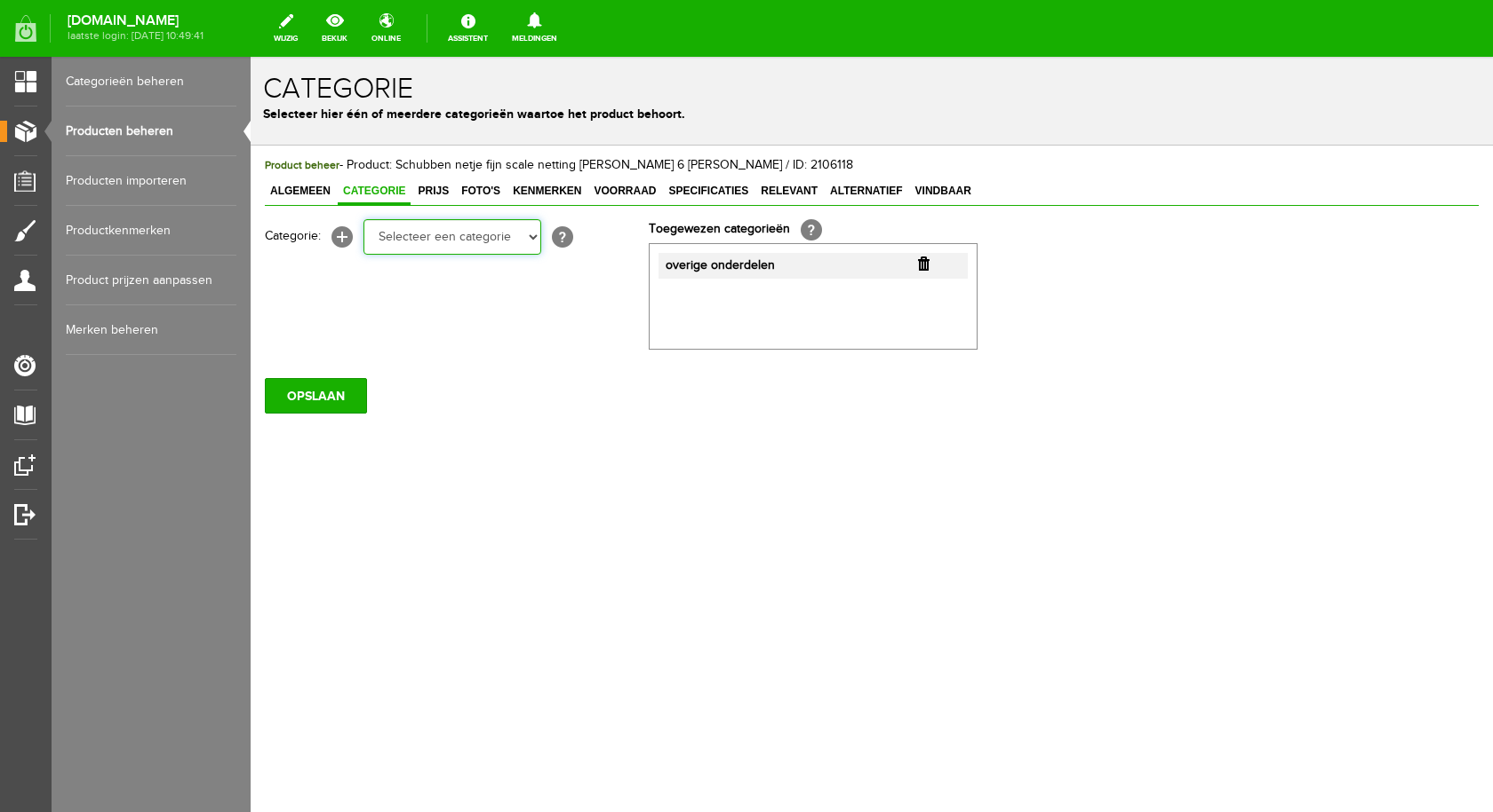
click at [510, 234] on select "Selecteer een categorie pluggen Python sheriff [PERSON_NAME] Swieber De Spok S-…" at bounding box center [452, 236] width 177 height 35
select select "282240"
click at [364, 219] on select "Selecteer een categorie pluggen Python sheriff [PERSON_NAME] Swieber De Spok S-…" at bounding box center [452, 236] width 177 height 35
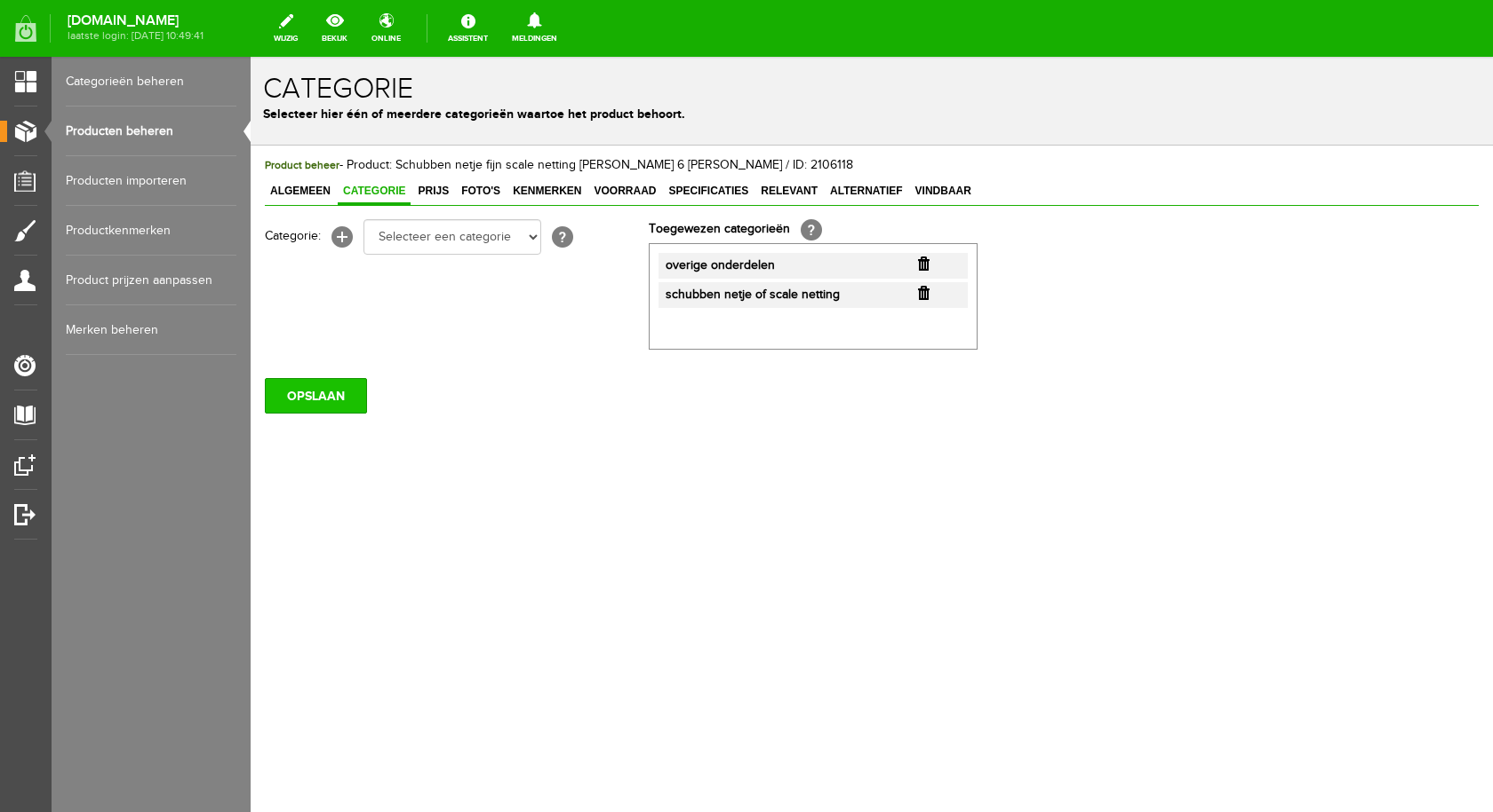
click at [341, 397] on input "OPSLAAN" at bounding box center [316, 396] width 103 height 35
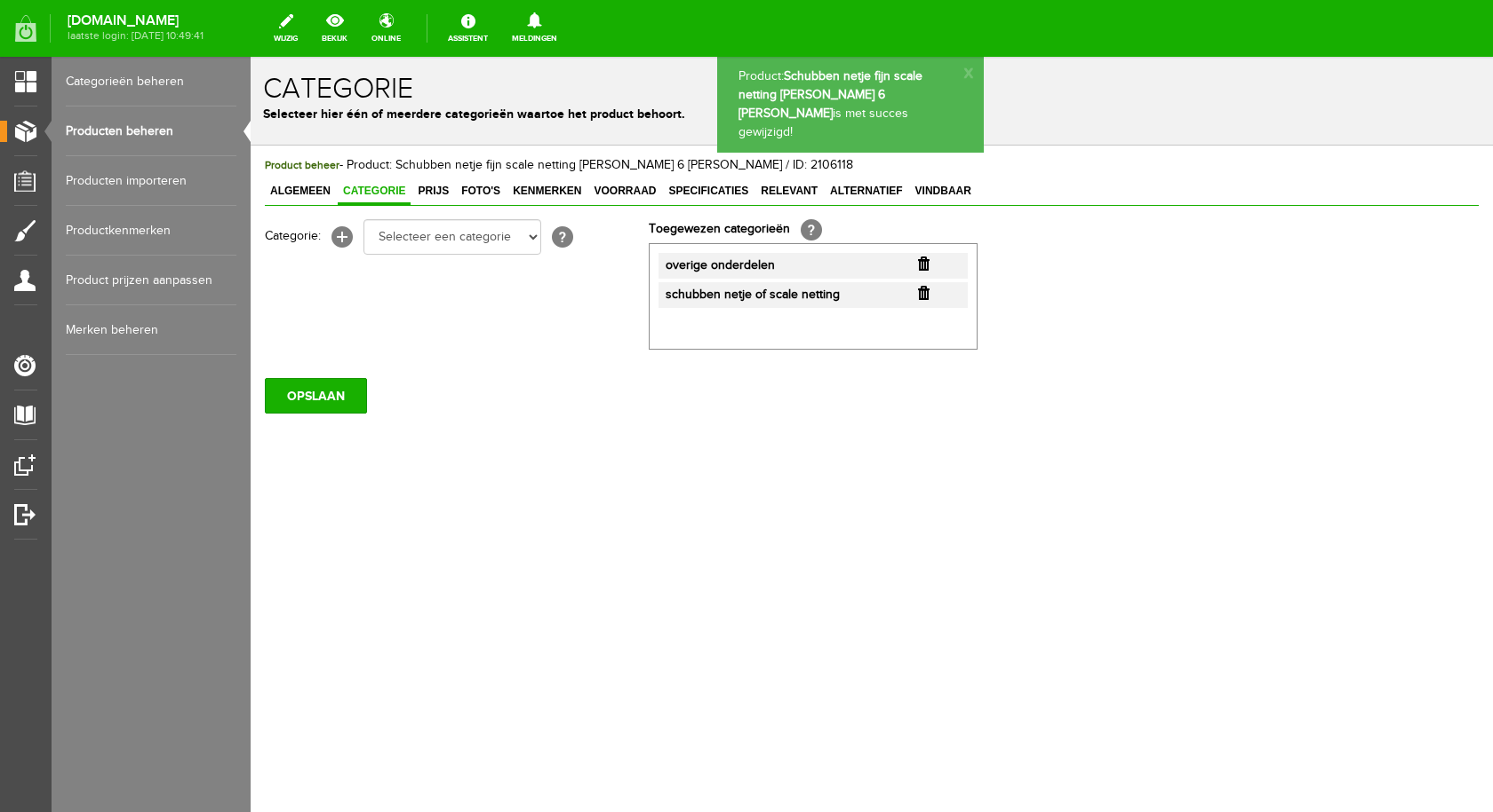
click at [169, 123] on link "Producten beheren" at bounding box center [151, 131] width 171 height 49
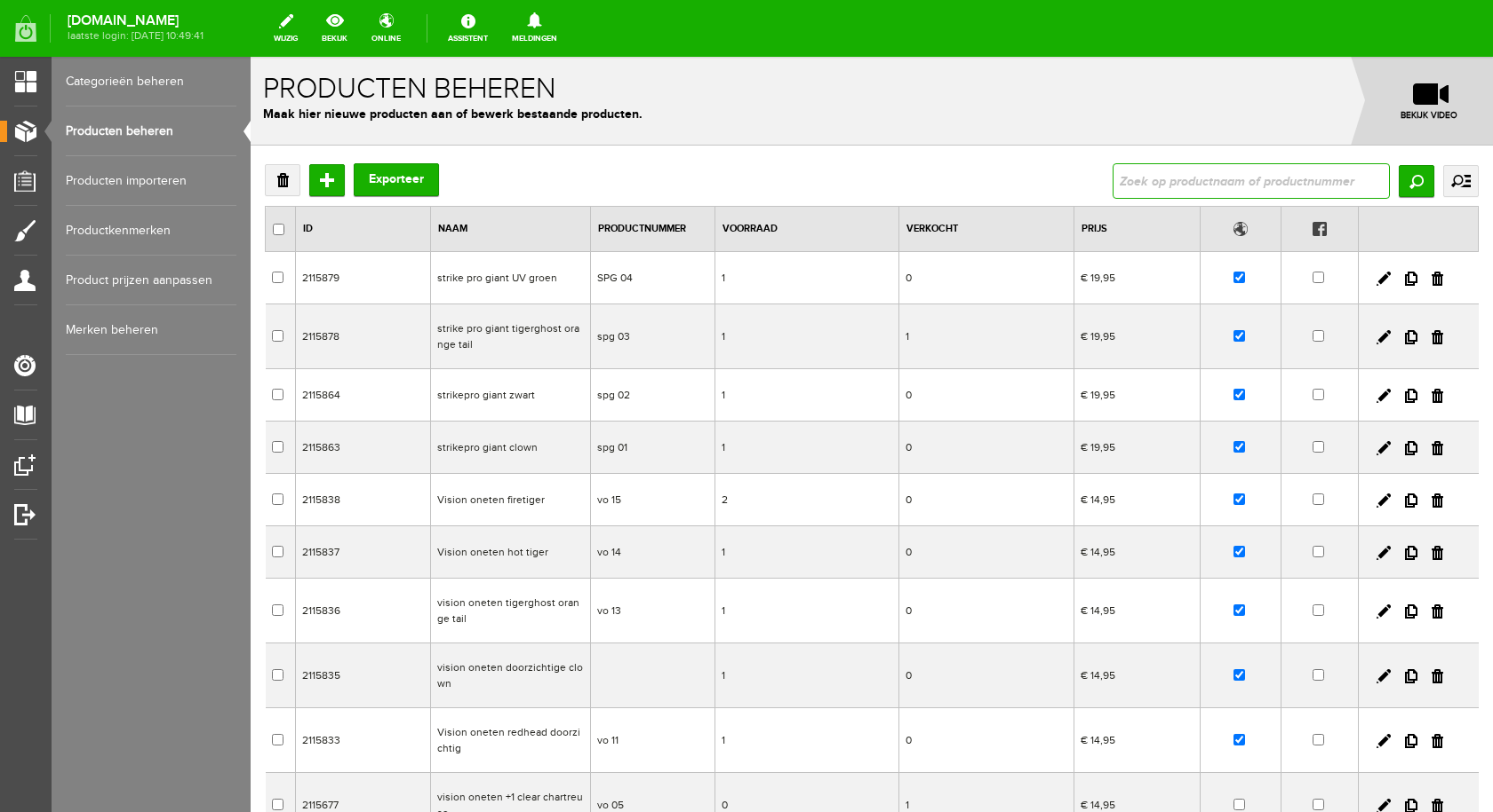
click at [1130, 189] on input "text" at bounding box center [1251, 180] width 277 height 35
type input "netje"
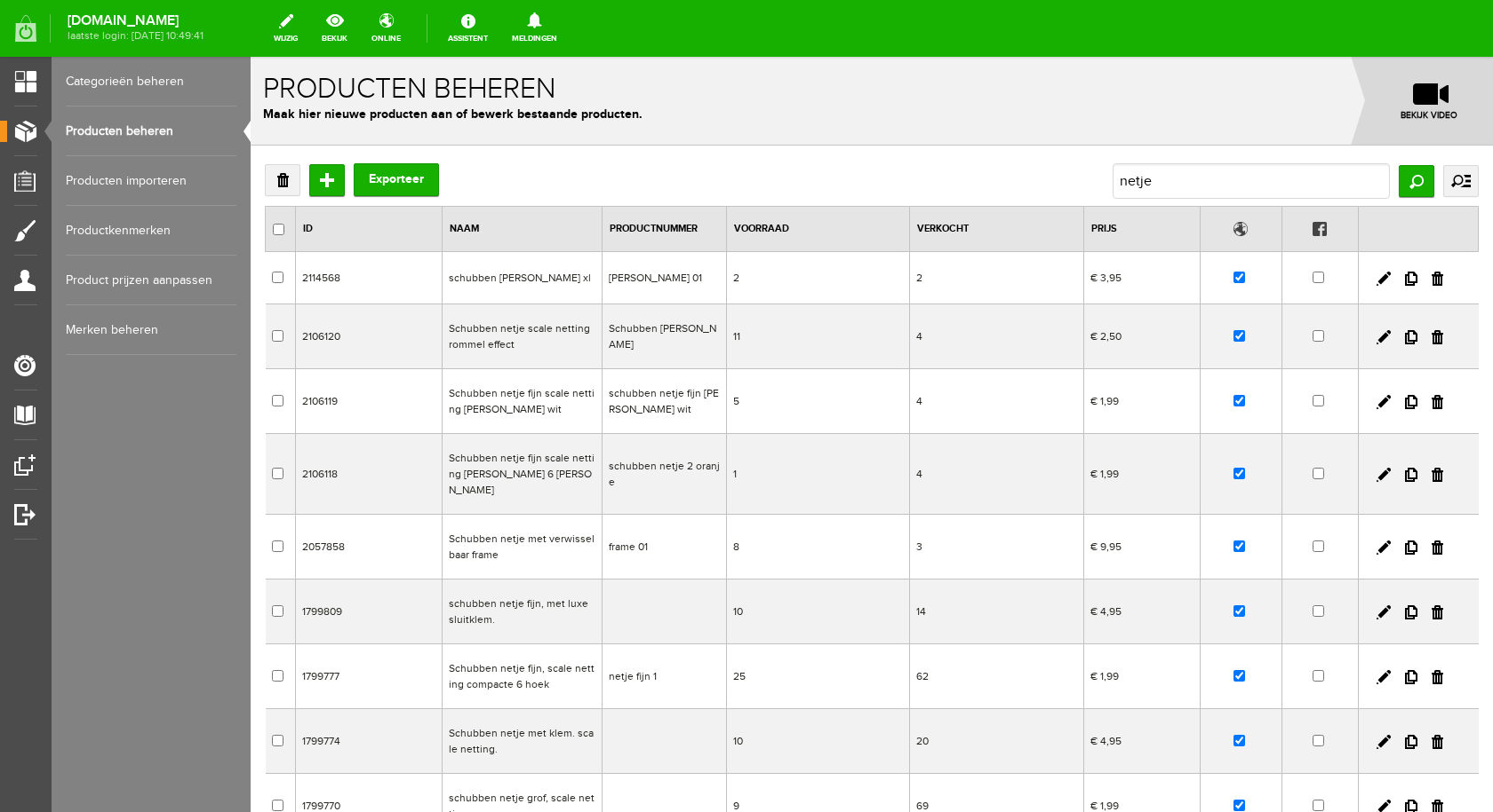
click at [492, 531] on td "Schubben netje met verwisselbaar frame" at bounding box center [521, 547] width 159 height 65
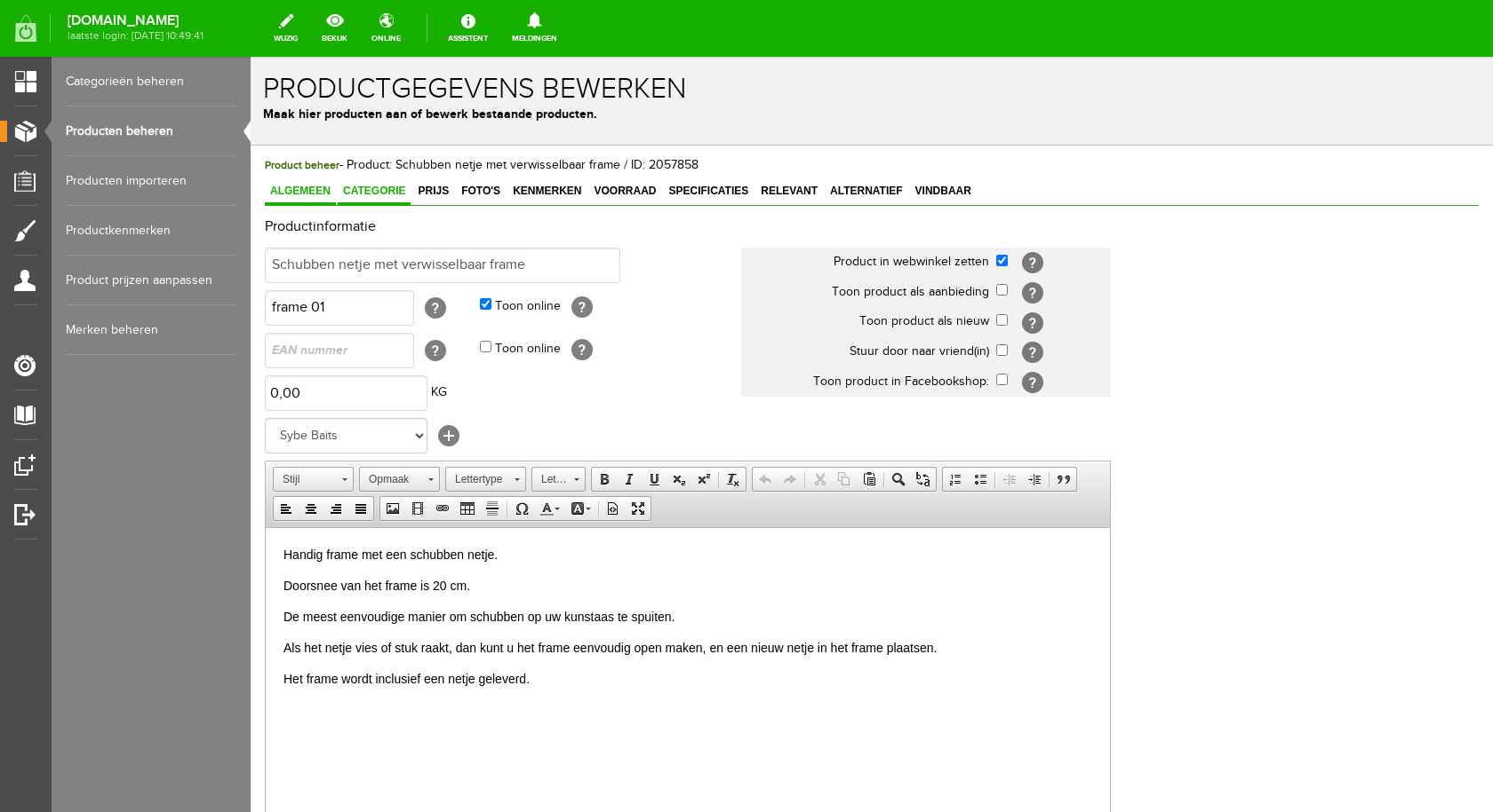
click at [382, 188] on span "Categorie" at bounding box center [374, 191] width 73 height 12
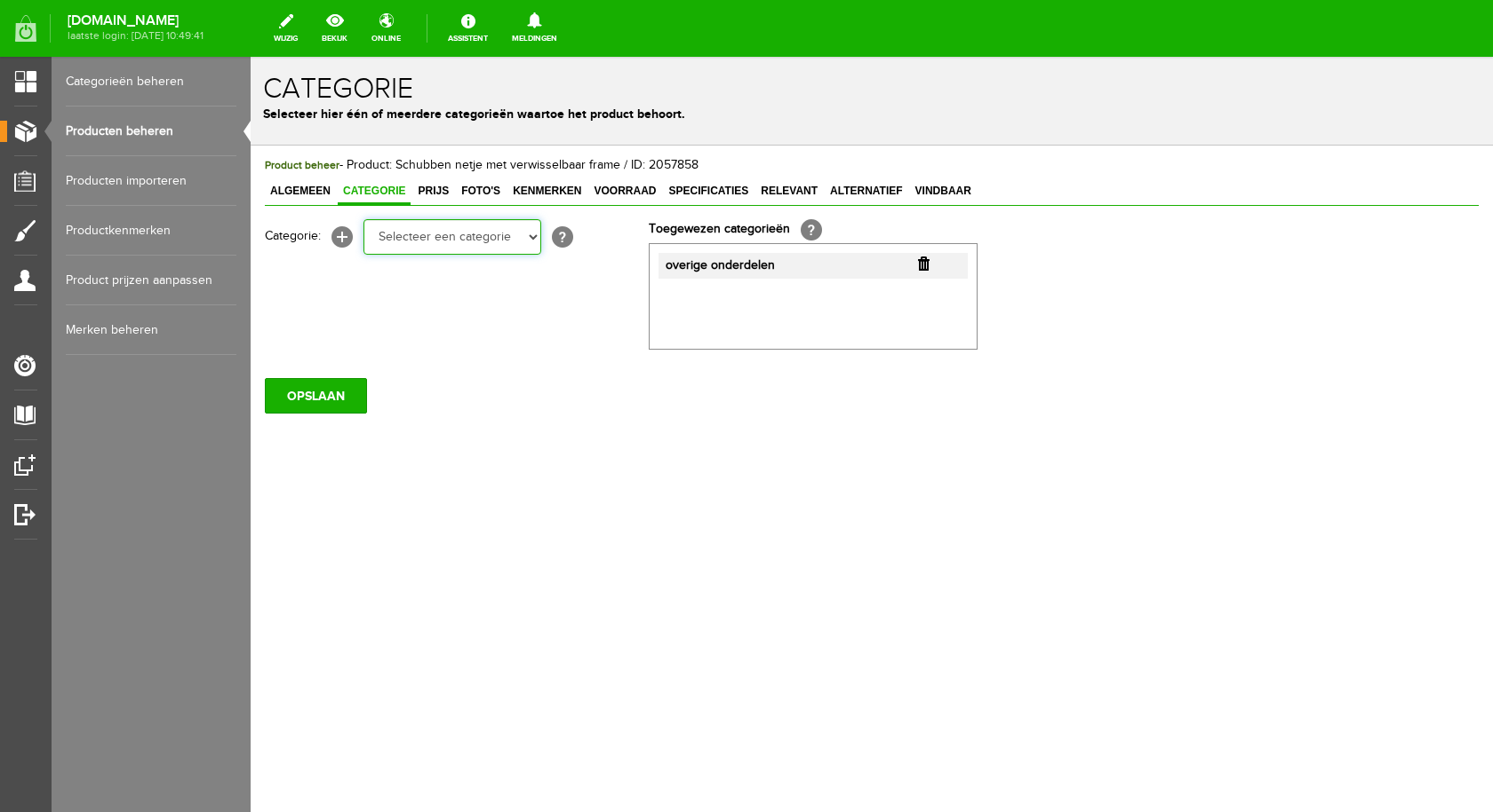
click at [531, 234] on select "Selecteer een categorie pluggen Python sheriff [PERSON_NAME] Swieber De Spok S-…" at bounding box center [452, 236] width 177 height 35
select select "282240"
click at [364, 219] on select "Selecteer een categorie pluggen Python sheriff [PERSON_NAME] Swieber De Spok S-…" at bounding box center [452, 236] width 177 height 35
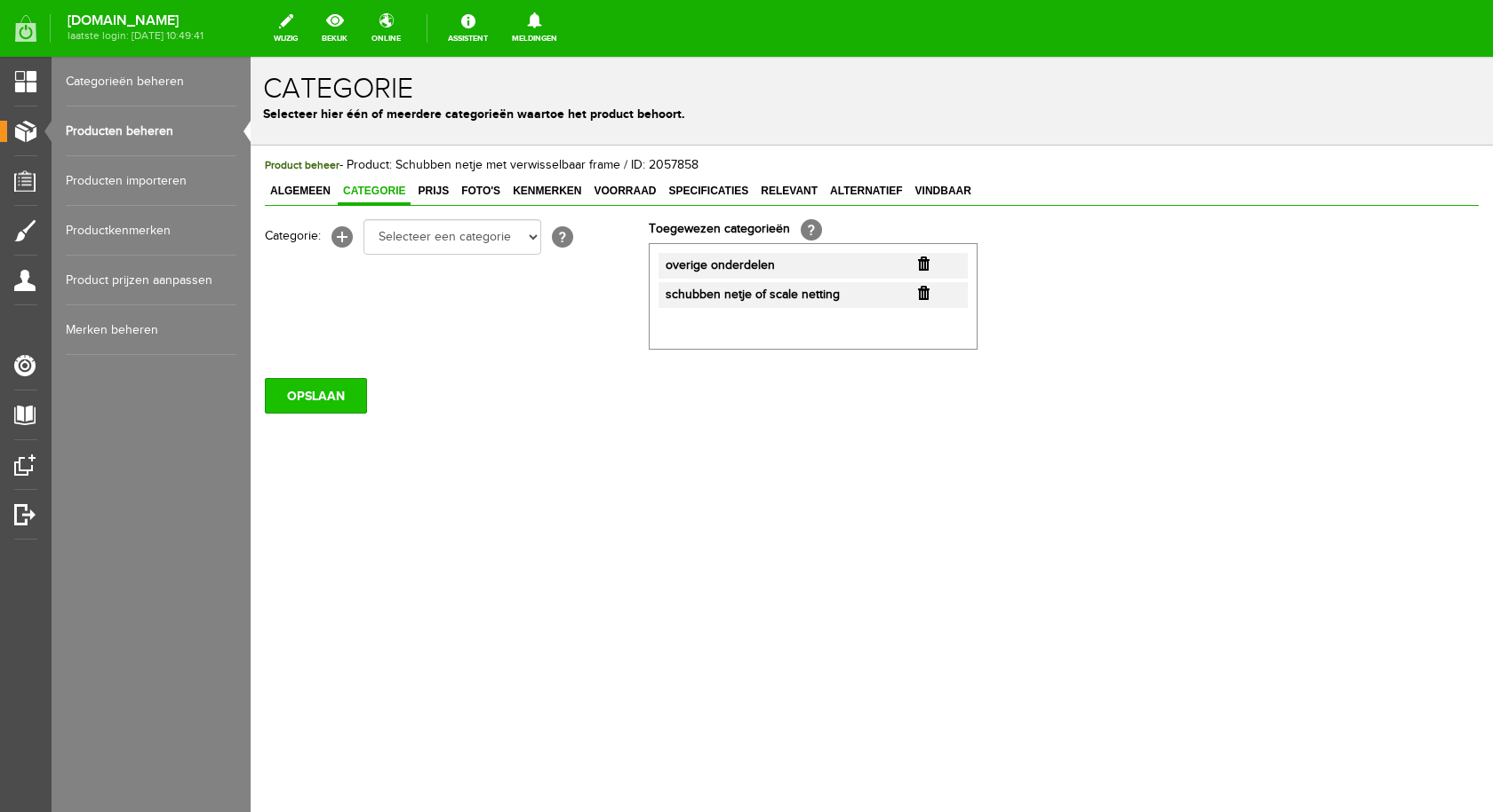
click at [324, 394] on input "OPSLAAN" at bounding box center [316, 396] width 103 height 35
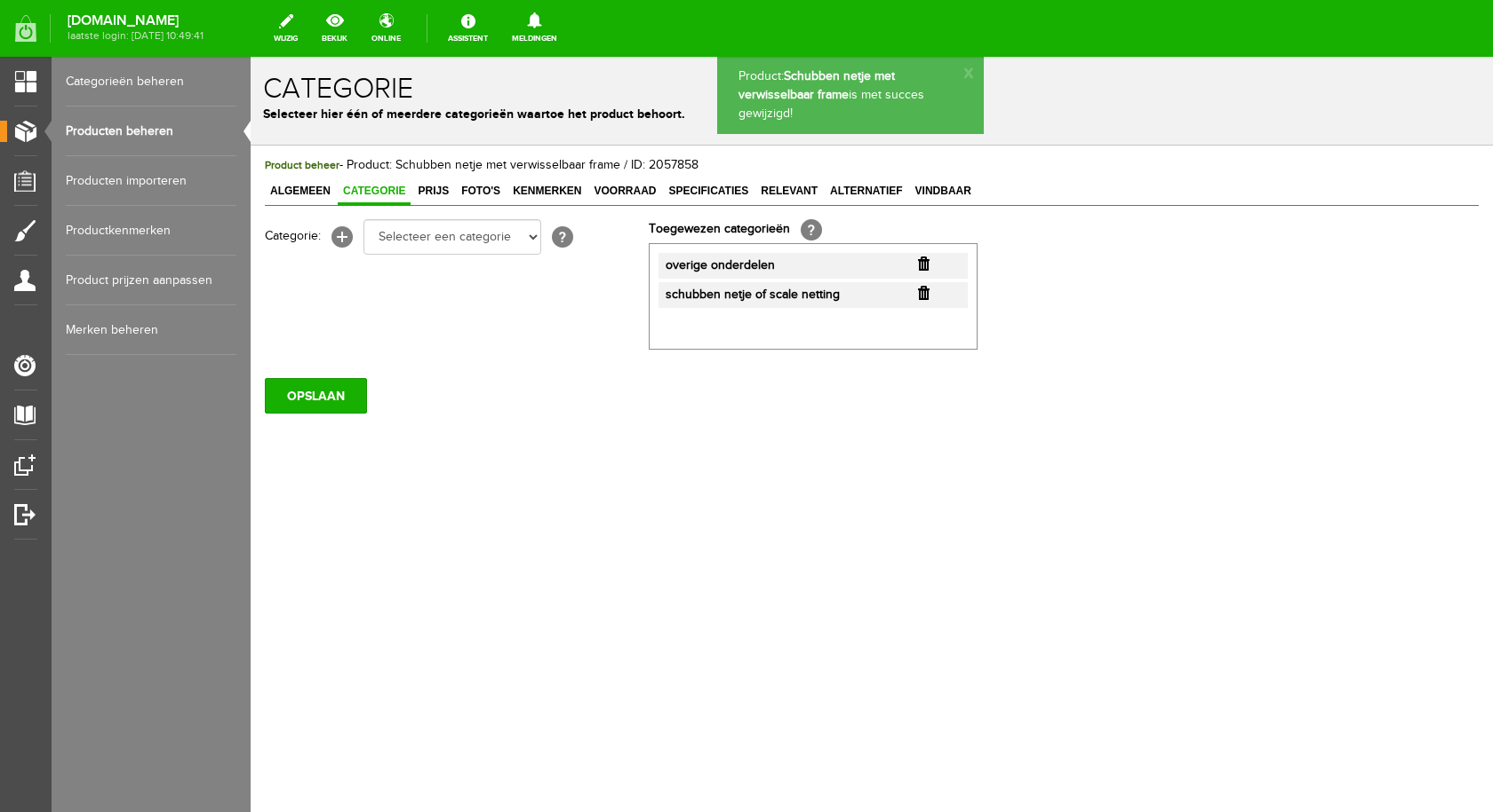
click at [143, 118] on link "Producten beheren" at bounding box center [151, 131] width 171 height 49
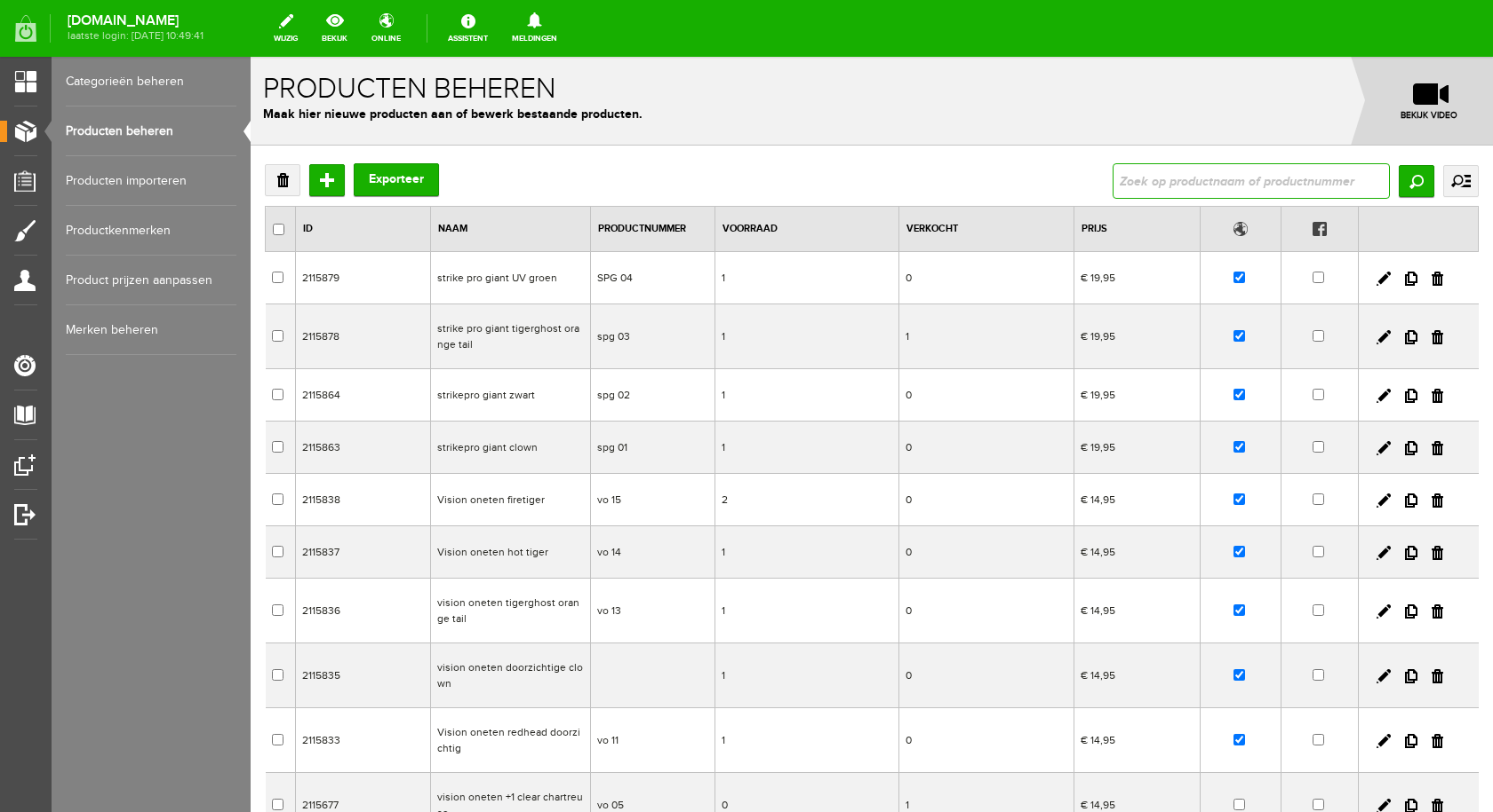
click at [1173, 179] on input "text" at bounding box center [1251, 180] width 277 height 35
type input "netje"
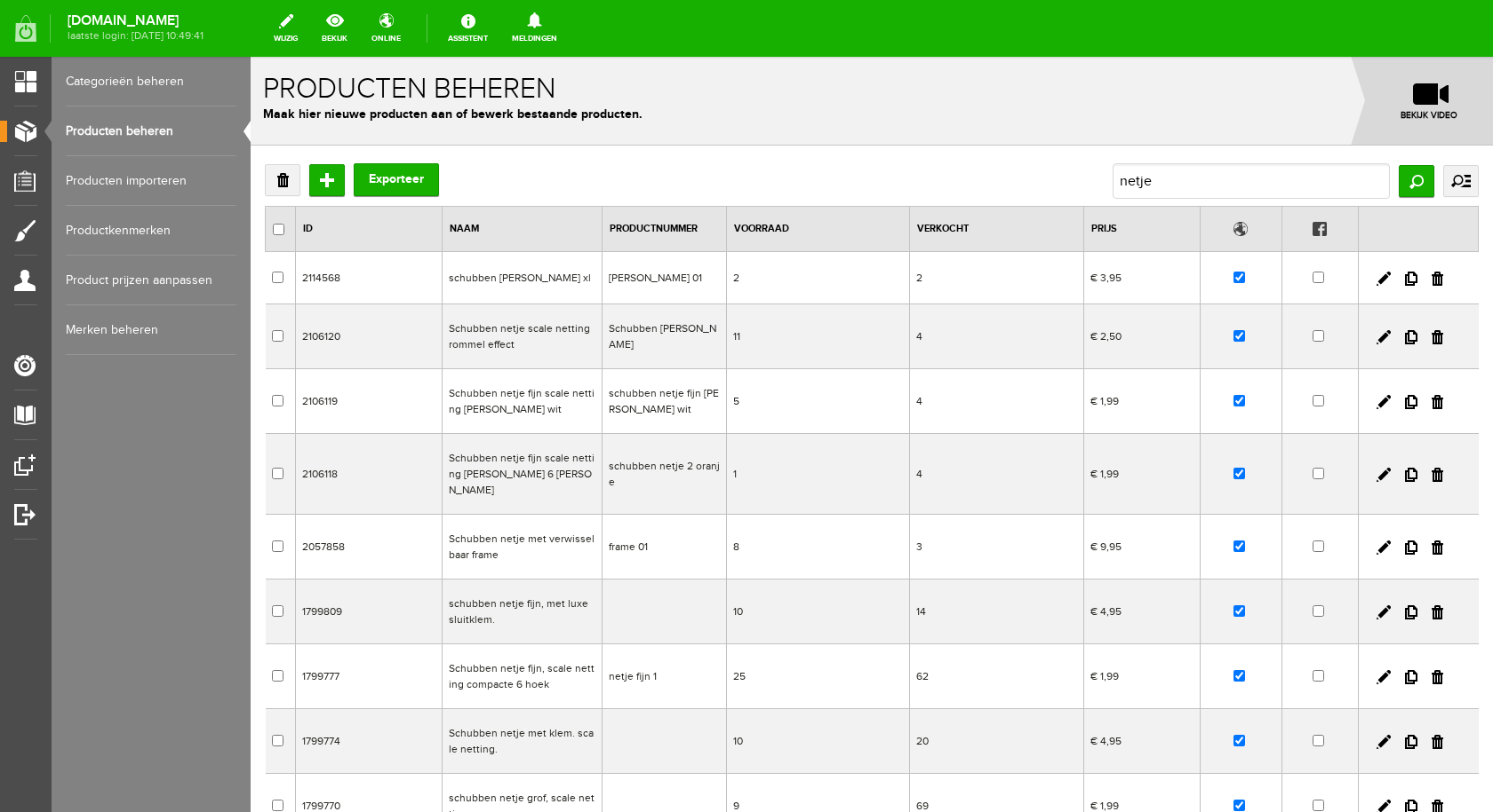
click at [521, 590] on td "schubben netje fijn, met luxe sluitklem." at bounding box center [521, 612] width 159 height 65
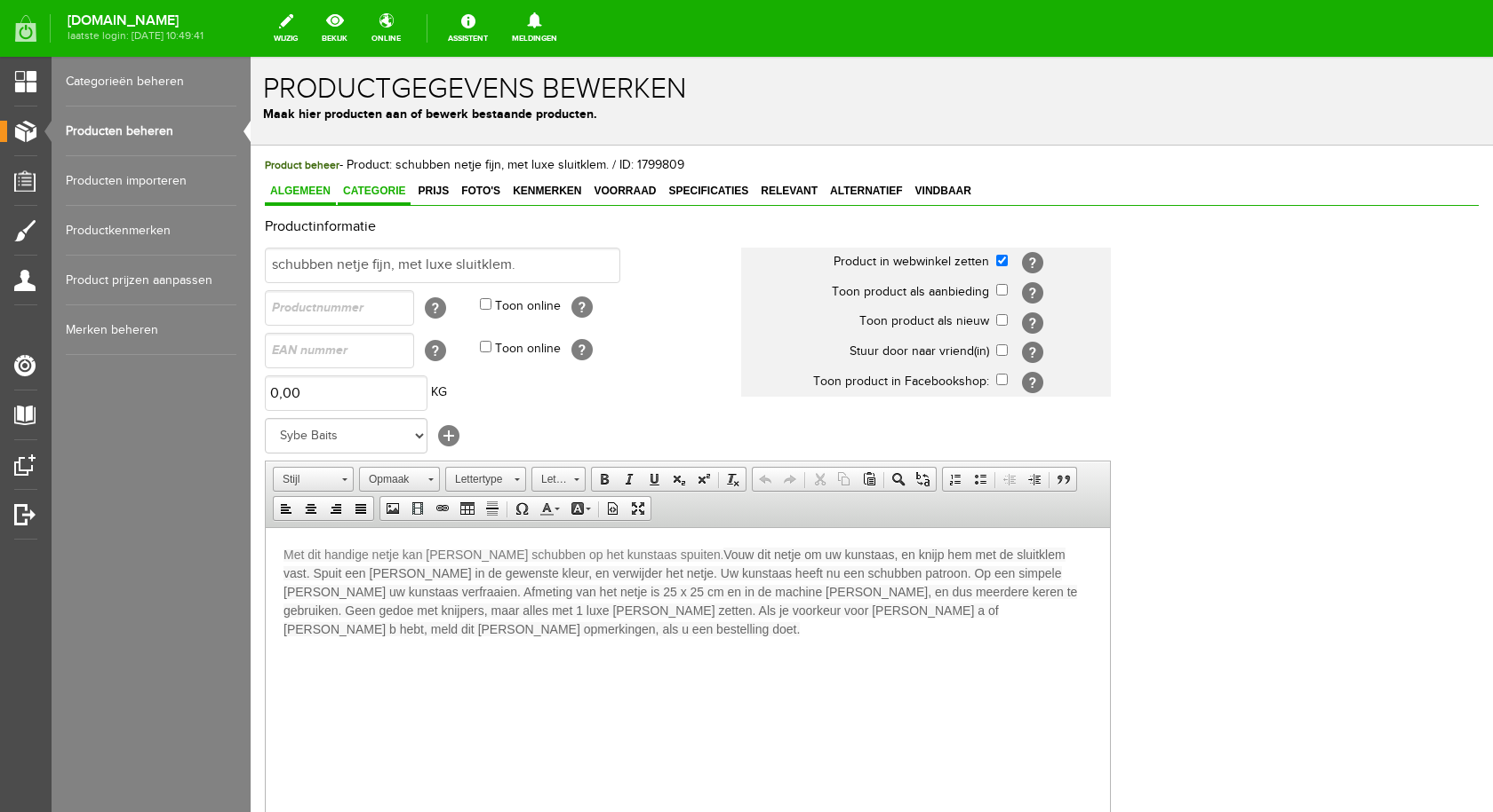
click at [382, 190] on span "Categorie" at bounding box center [374, 191] width 73 height 12
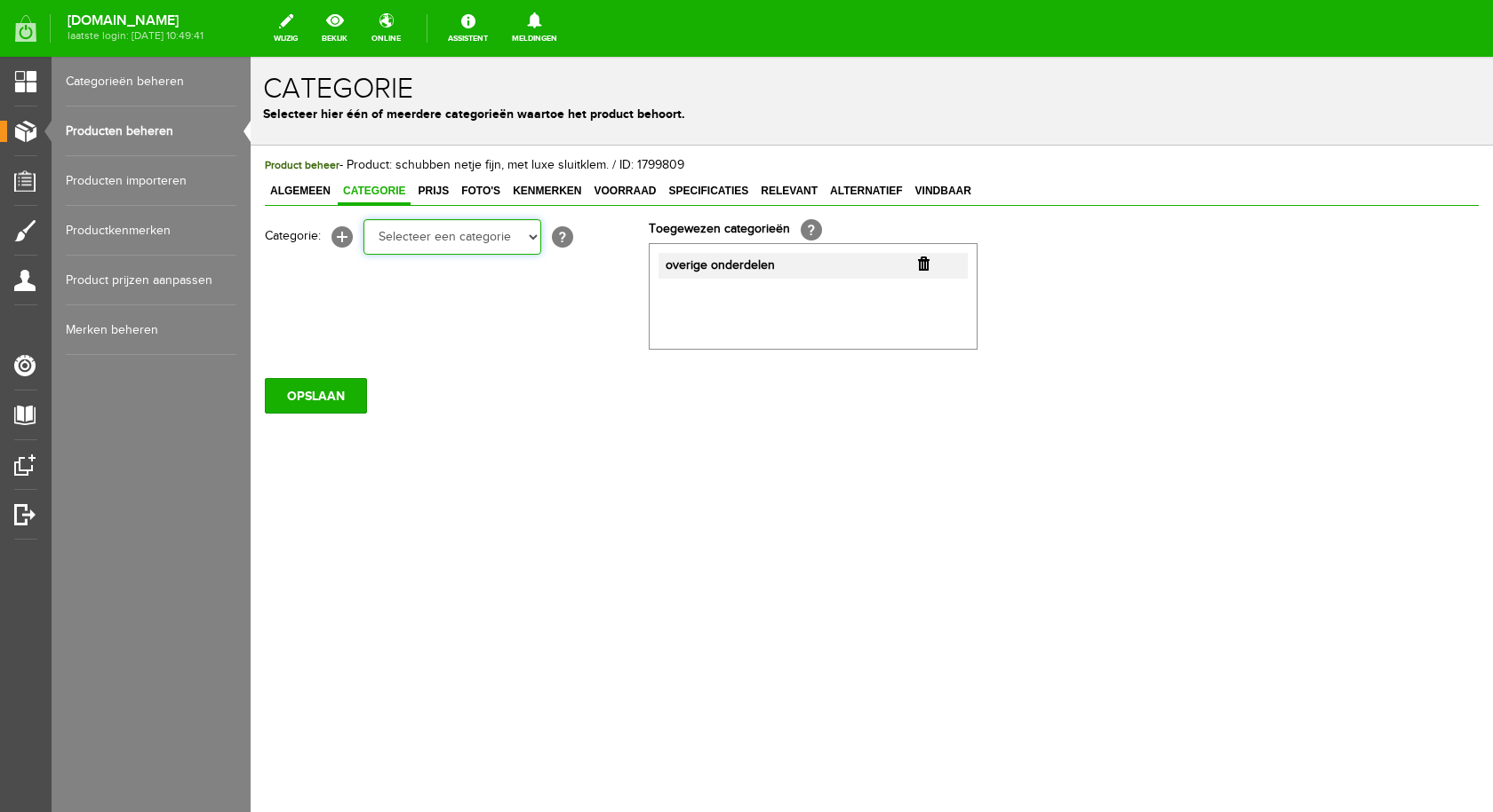
click at [526, 232] on select "Selecteer een categorie pluggen Python sheriff [PERSON_NAME] Swieber De Spok S-…" at bounding box center [452, 236] width 177 height 35
select select "282240"
click at [364, 219] on select "Selecteer een categorie pluggen Python sheriff [PERSON_NAME] Swieber De Spok S-…" at bounding box center [452, 236] width 177 height 35
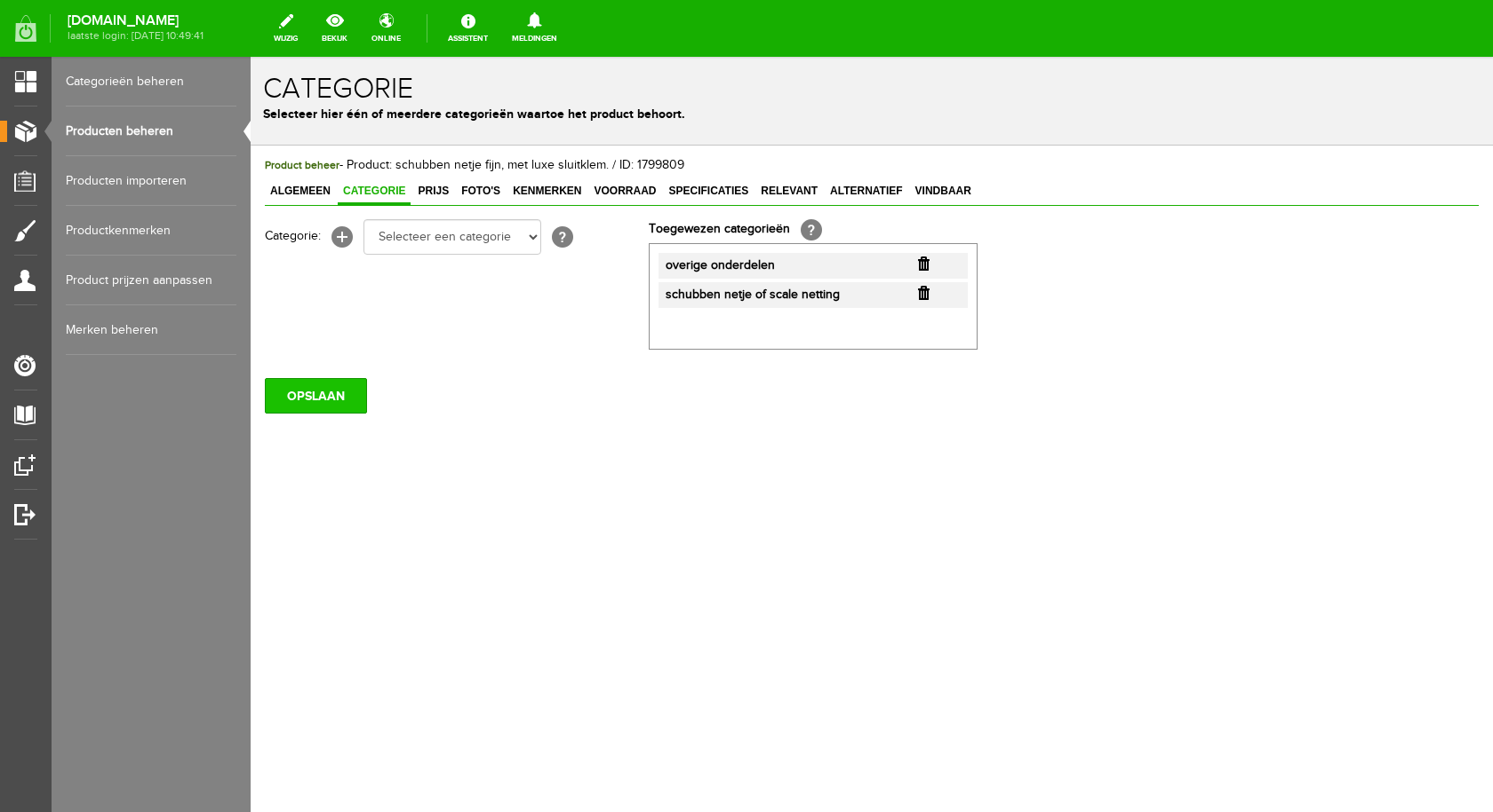
click at [337, 400] on input "OPSLAAN" at bounding box center [316, 396] width 103 height 35
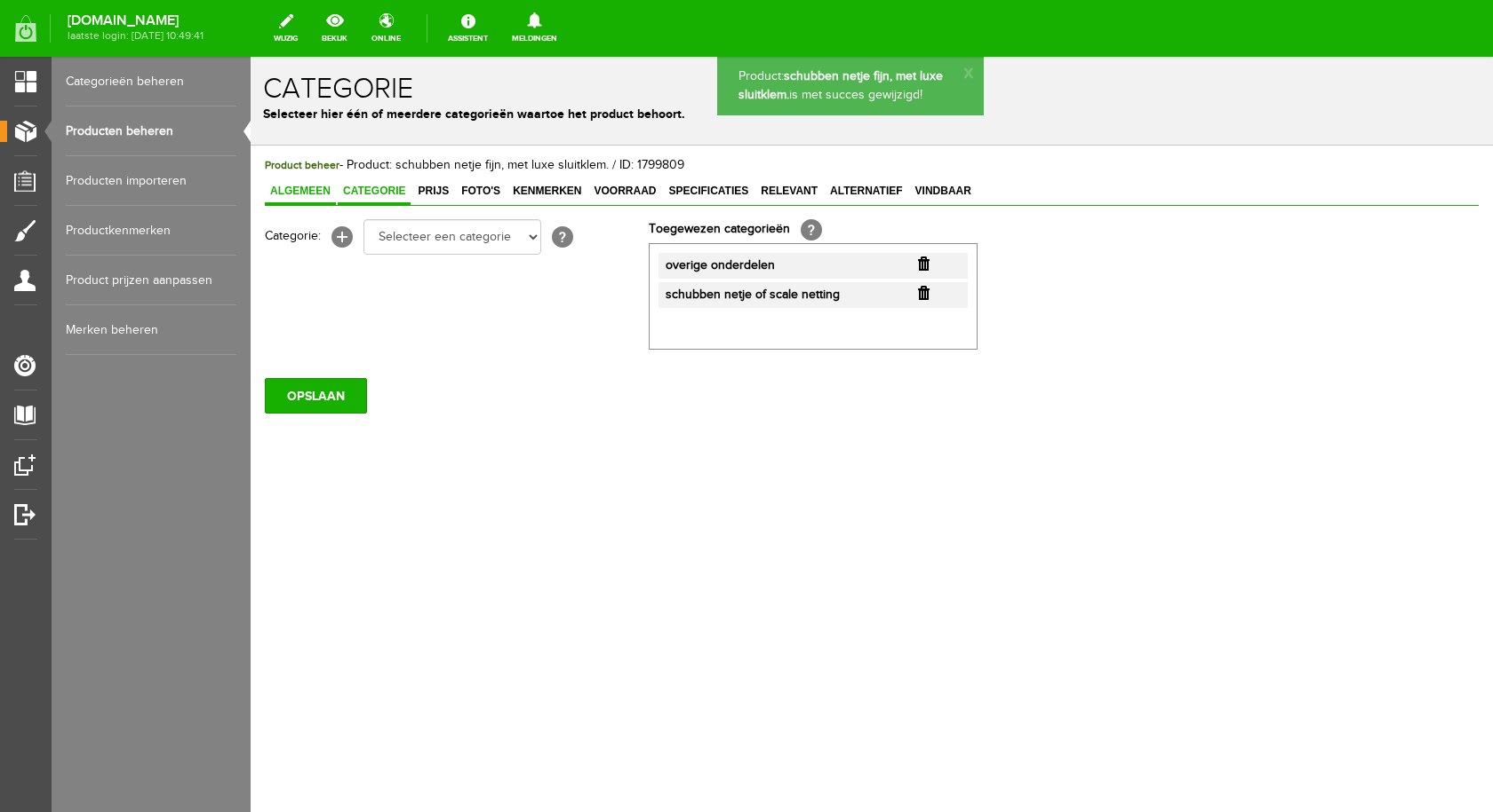
click at [309, 196] on span "Algemeen" at bounding box center [300, 191] width 71 height 12
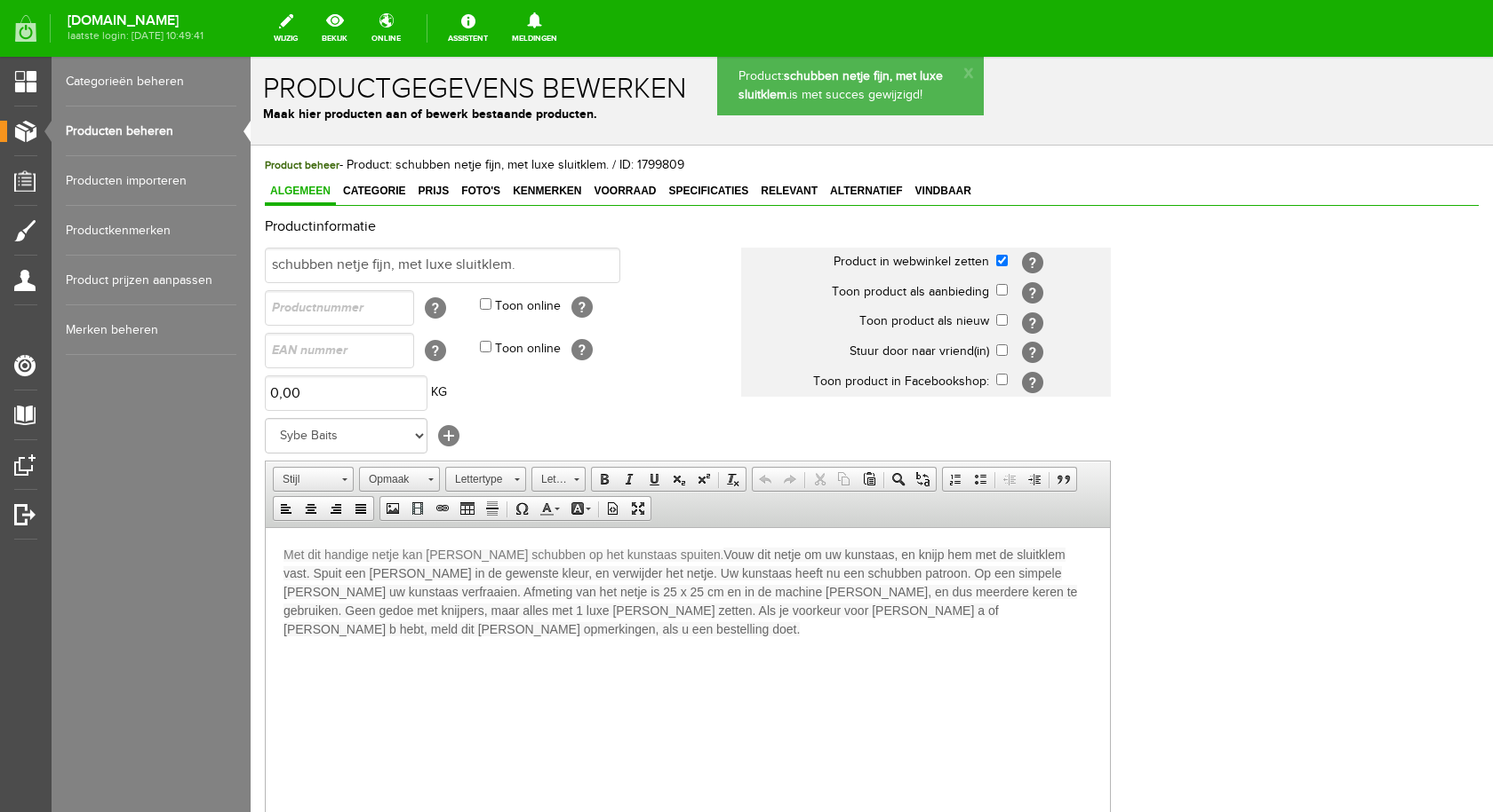
click at [152, 122] on link "Producten beheren" at bounding box center [151, 131] width 171 height 49
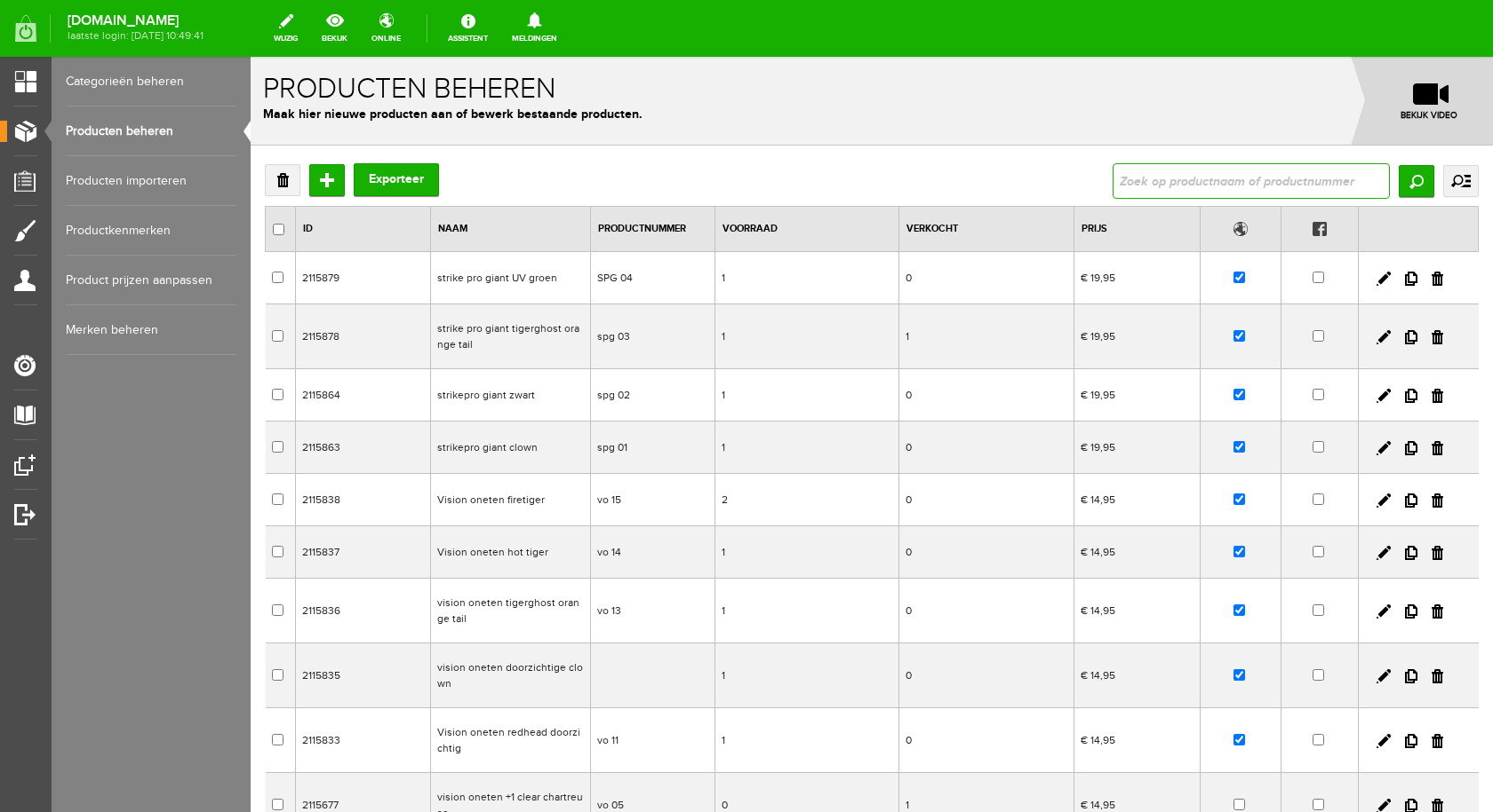
click at [1243, 187] on input "text" at bounding box center [1251, 180] width 277 height 35
type input "netje"
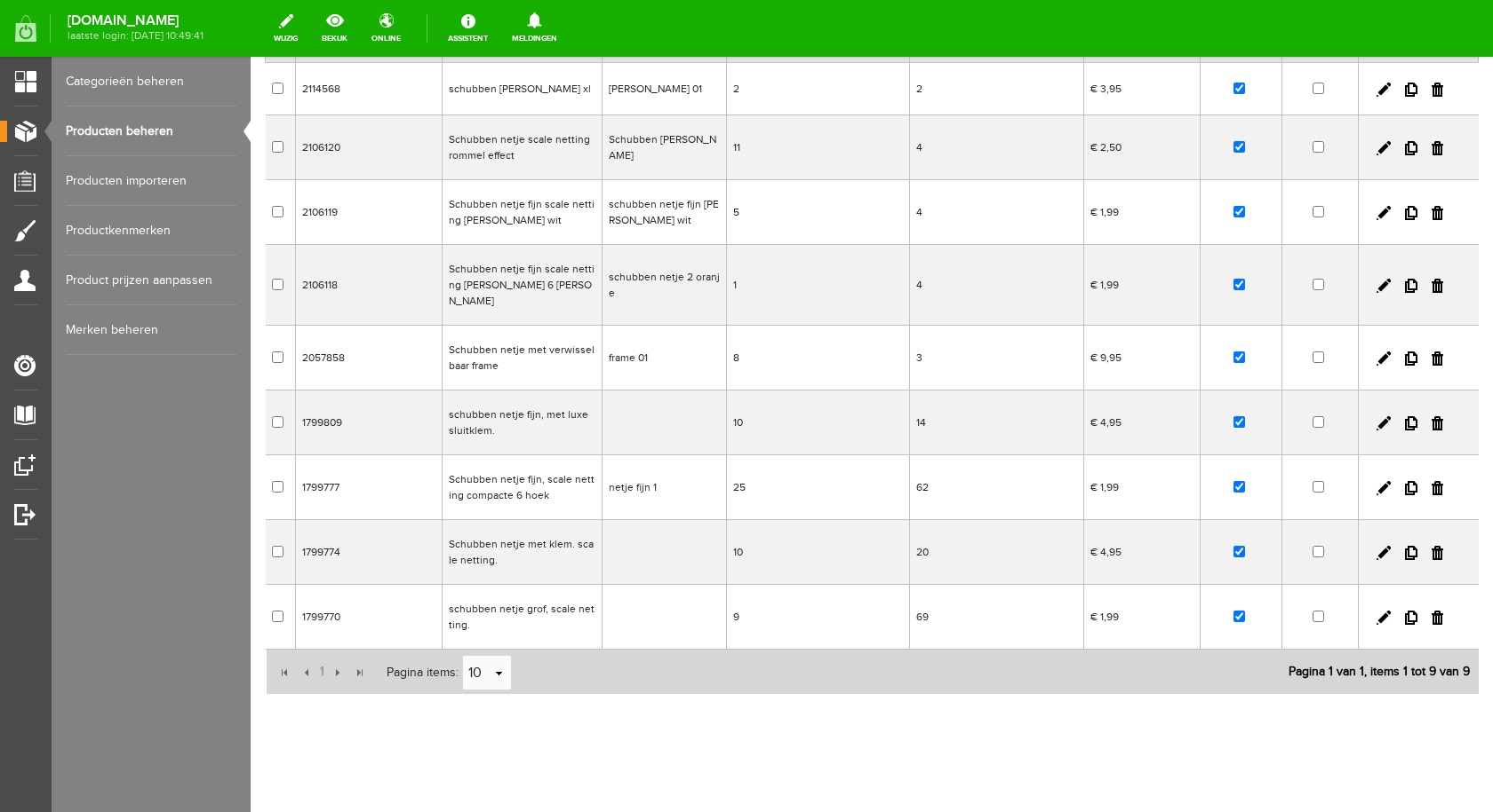
scroll to position [101, 0]
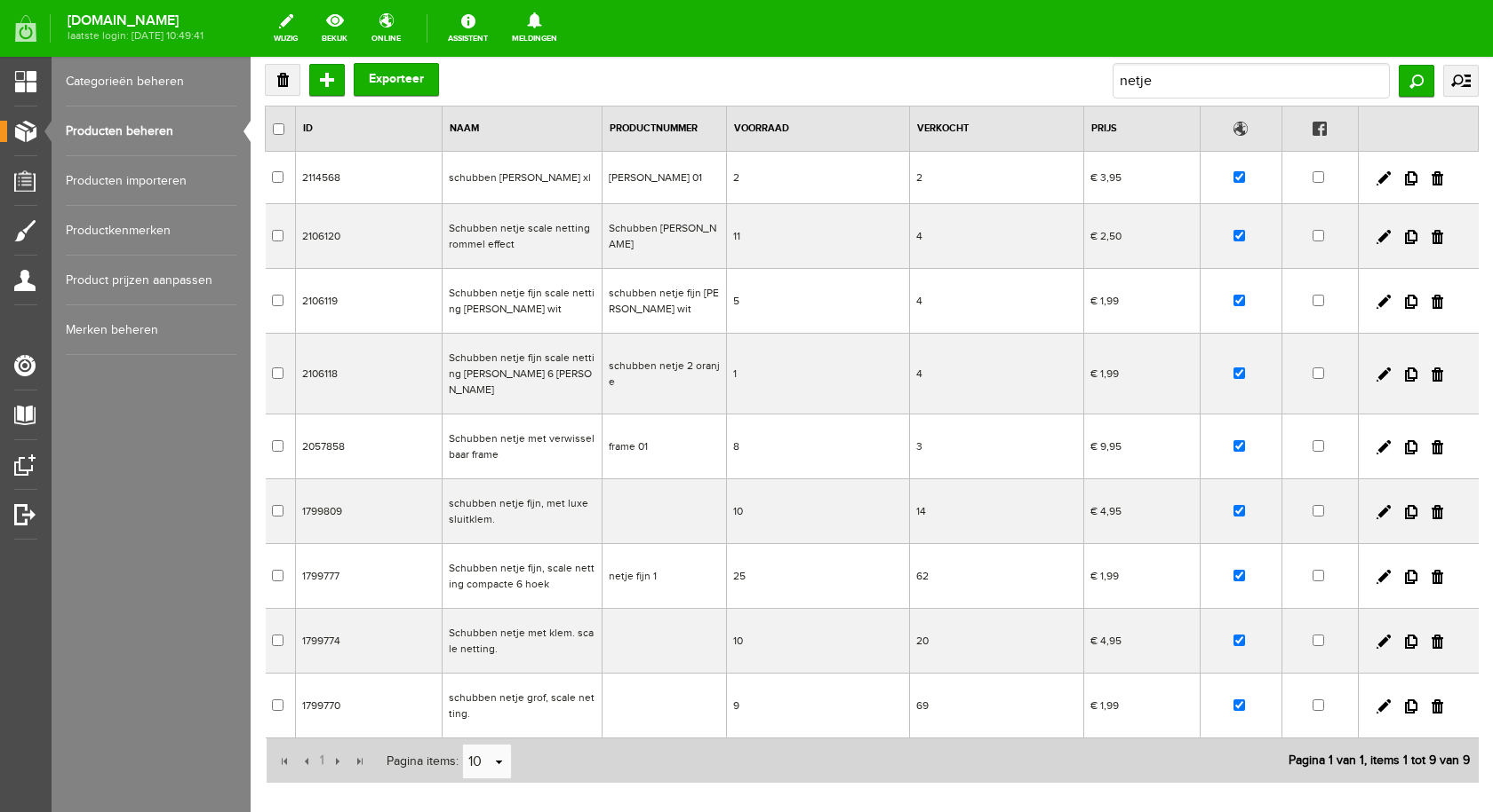
click at [522, 555] on td "Schubben netje fijn, scale netting compacte 6 hoek" at bounding box center [521, 577] width 159 height 65
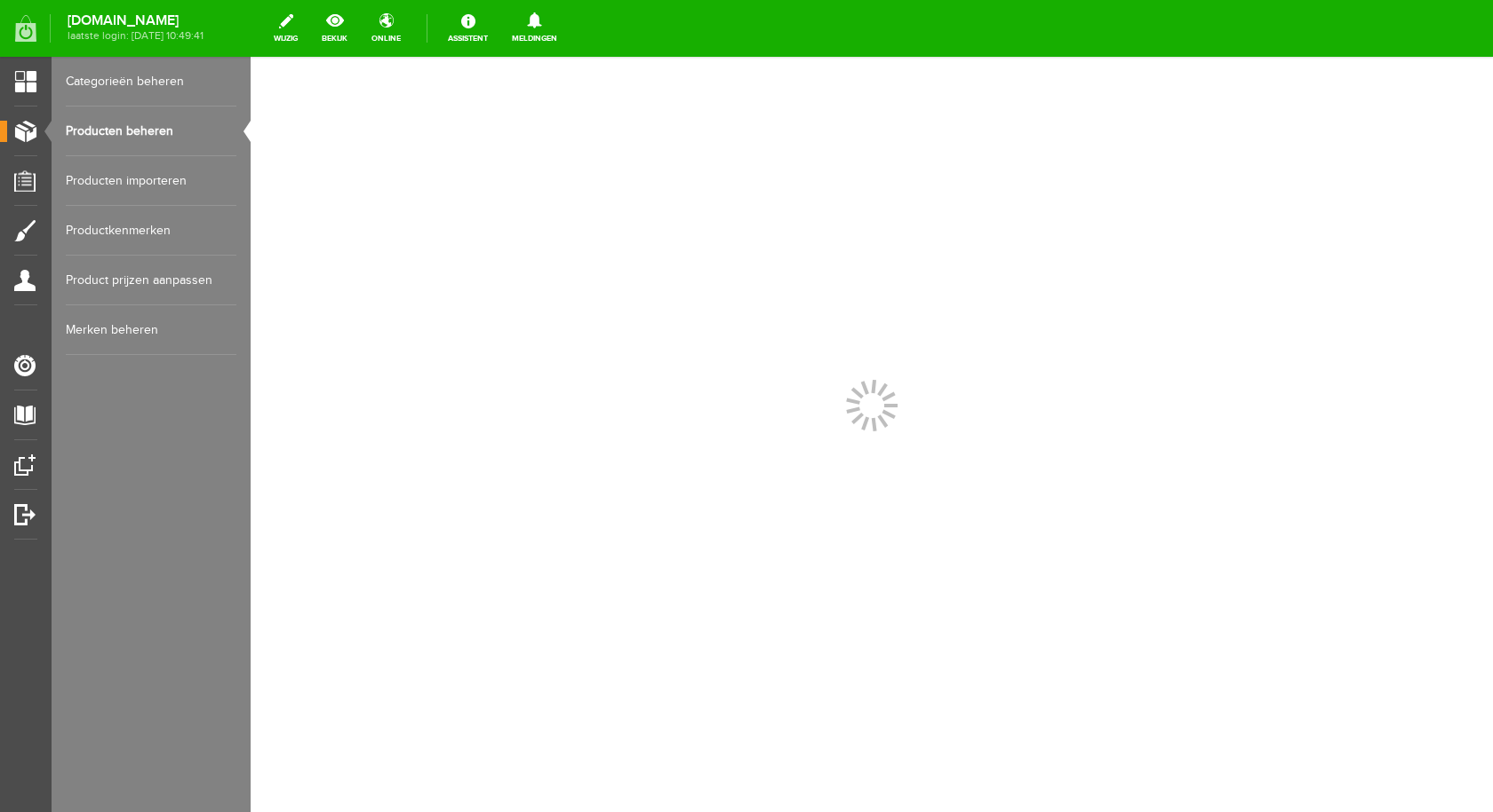
scroll to position [0, 0]
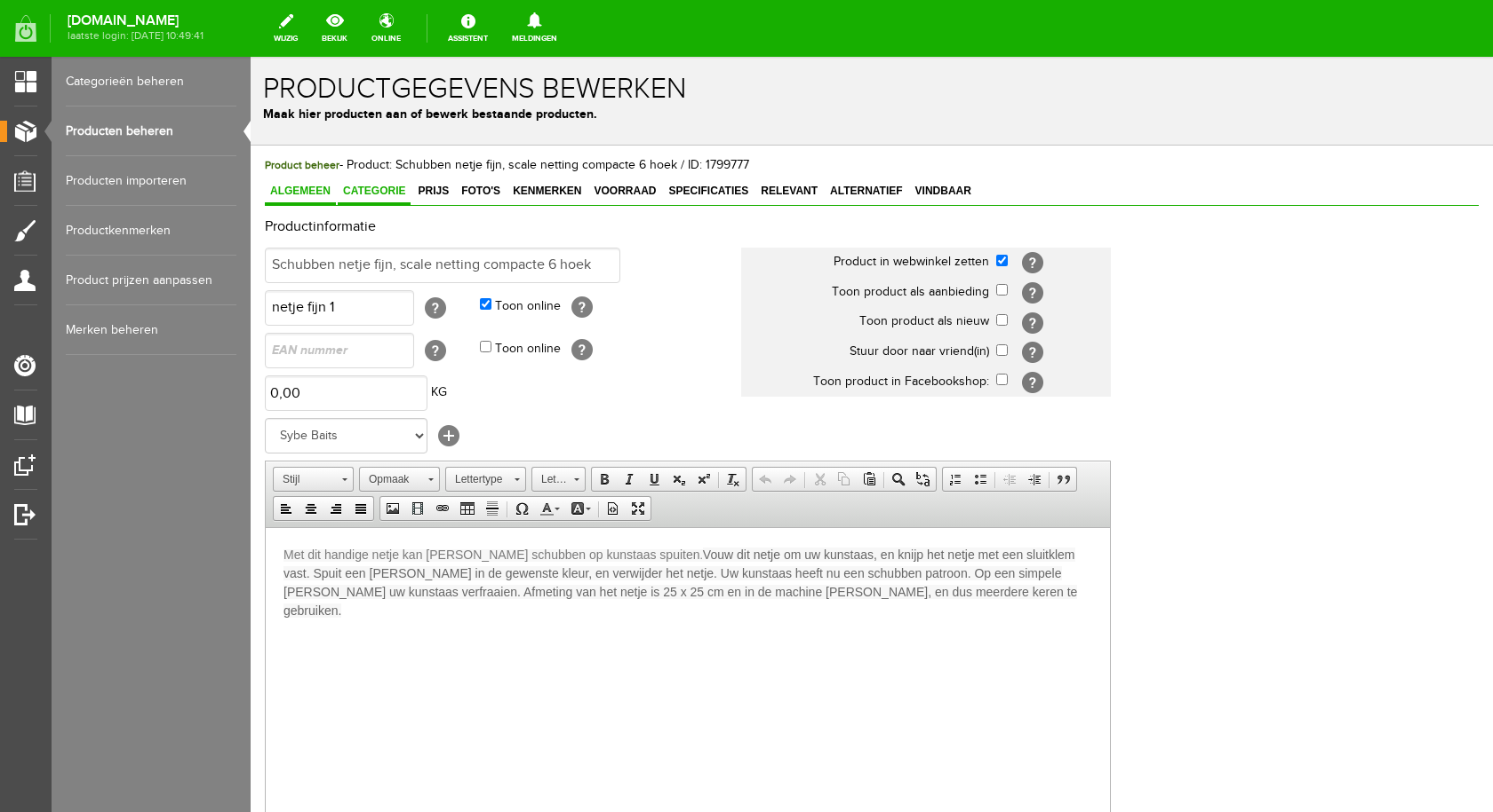
click at [366, 191] on span "Categorie" at bounding box center [374, 191] width 73 height 12
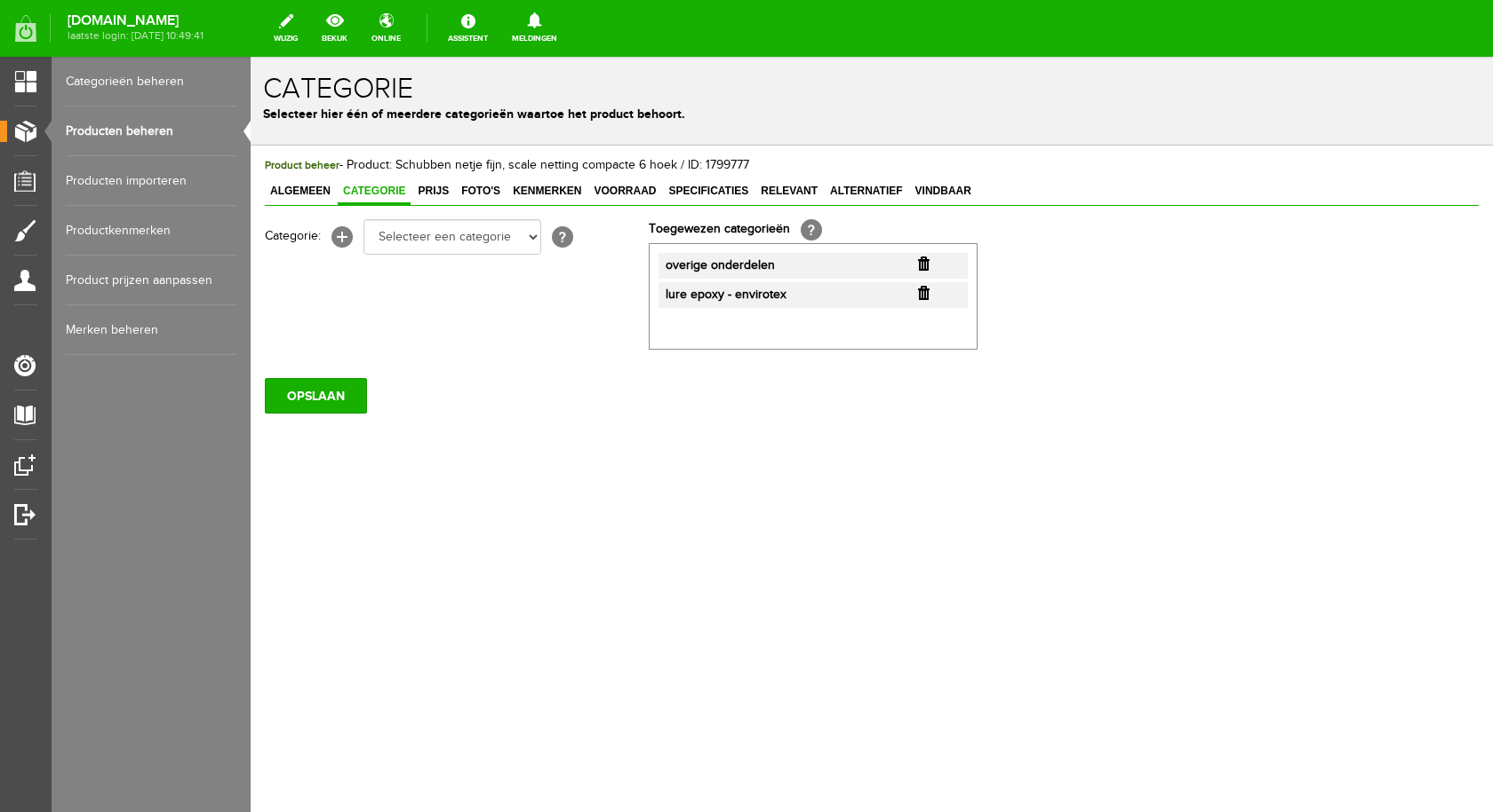
click at [924, 292] on input "button" at bounding box center [924, 292] width 11 height 14
click at [366, 188] on span "Categorie" at bounding box center [374, 191] width 73 height 12
click at [534, 239] on select "Selecteer een categorie pluggen Python sheriff [PERSON_NAME] Swieber De Spok S-…" at bounding box center [452, 236] width 177 height 35
select select "282240"
click at [364, 219] on select "Selecteer een categorie pluggen Python sheriff [PERSON_NAME] Swieber De Spok S-…" at bounding box center [452, 236] width 177 height 35
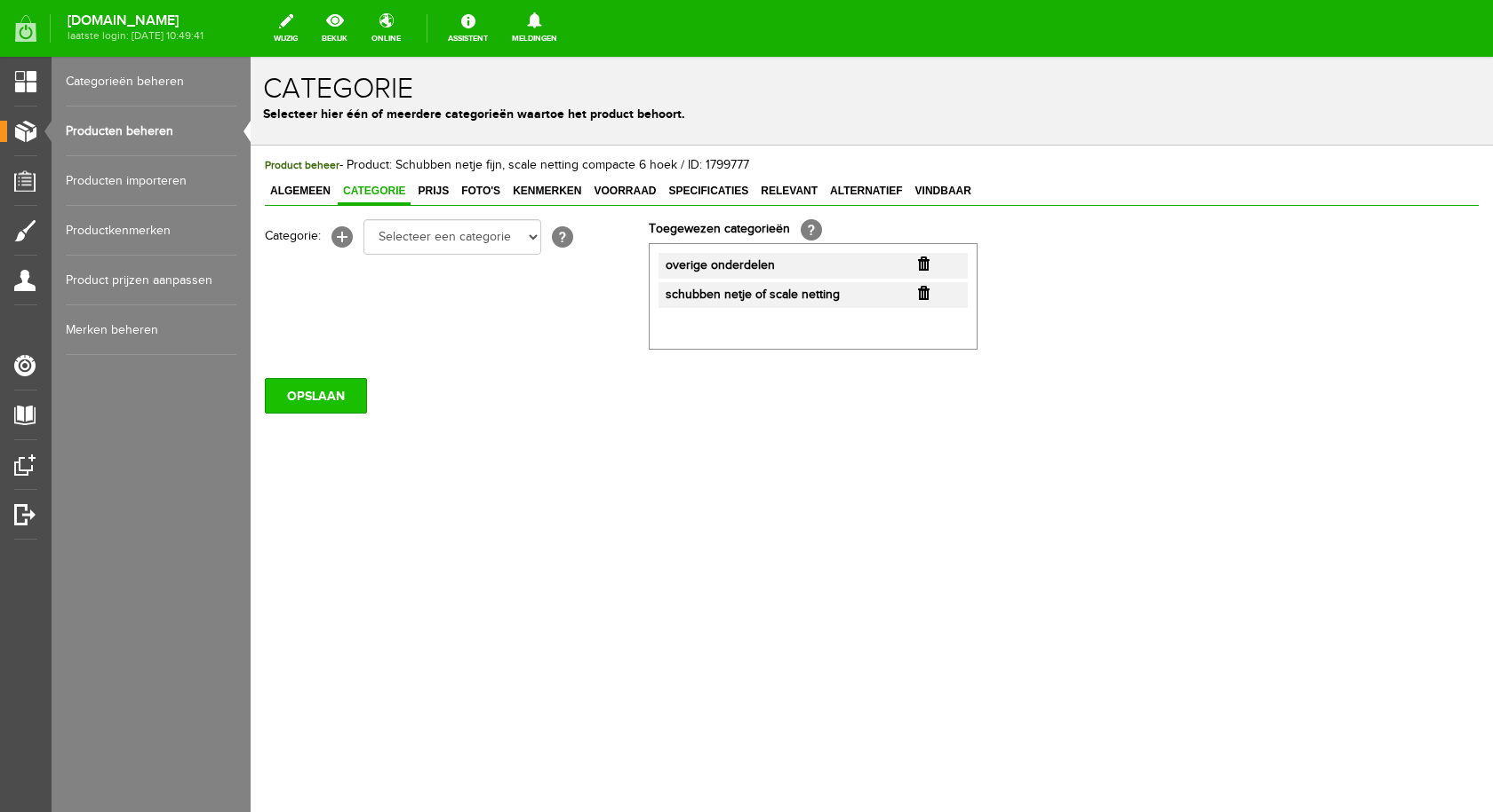
click at [328, 394] on input "OPSLAAN" at bounding box center [316, 396] width 103 height 35
click at [146, 128] on link "Producten beheren" at bounding box center [151, 131] width 171 height 49
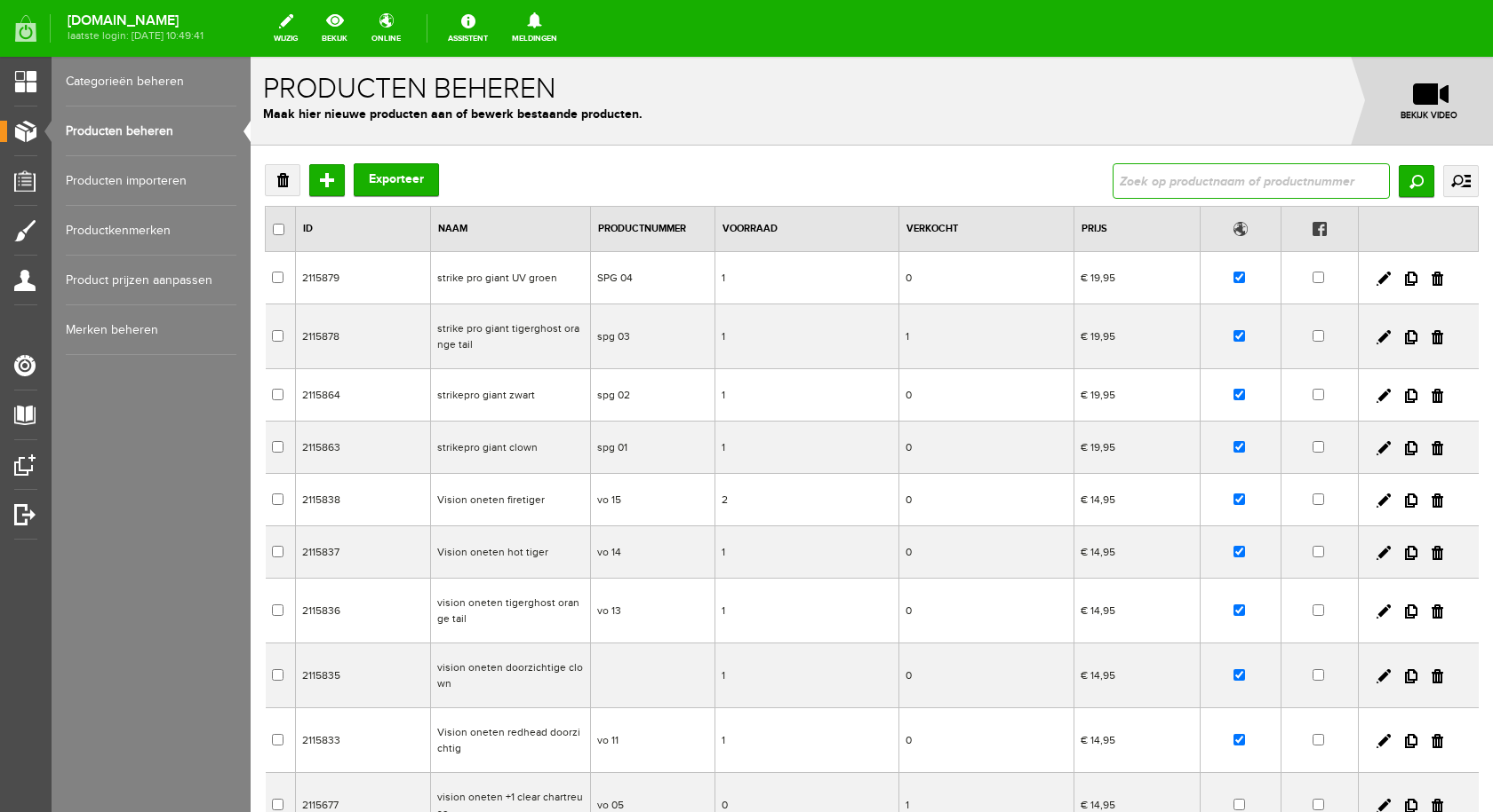
click at [1210, 173] on input "text" at bounding box center [1251, 180] width 277 height 35
type input "netje"
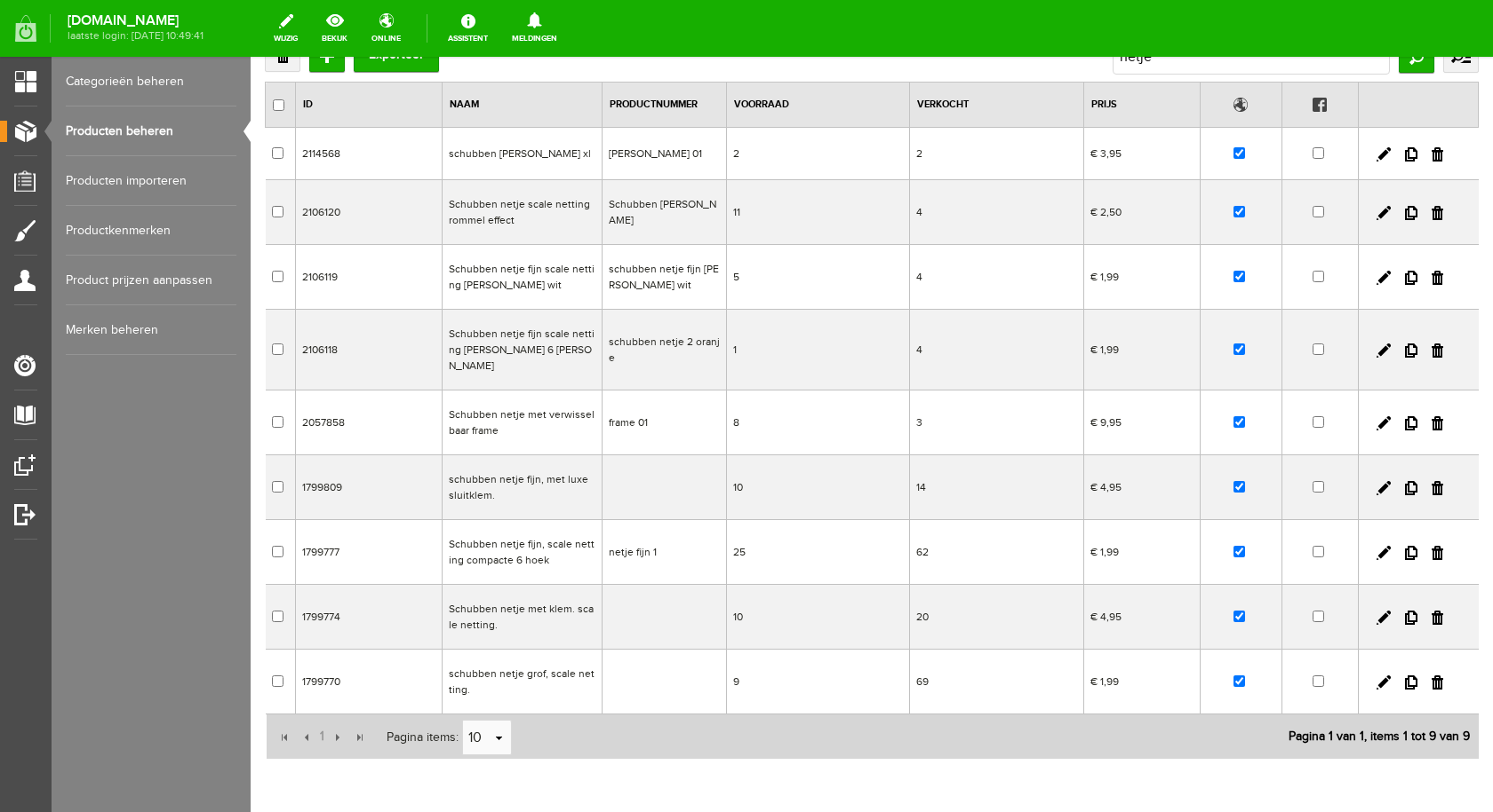
scroll to position [177, 0]
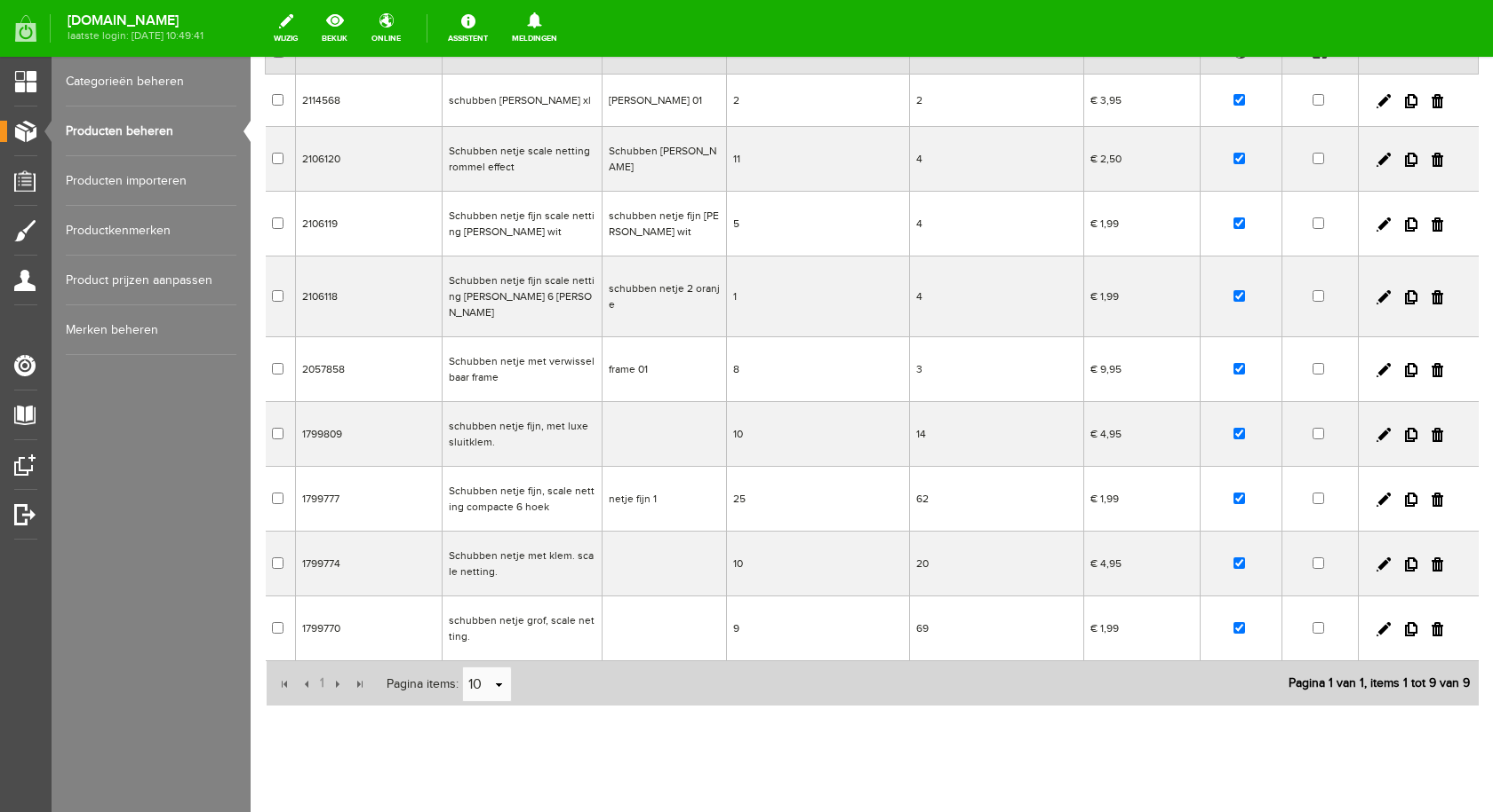
click at [530, 539] on td "Schubben netje met klem. scale netting." at bounding box center [521, 564] width 159 height 65
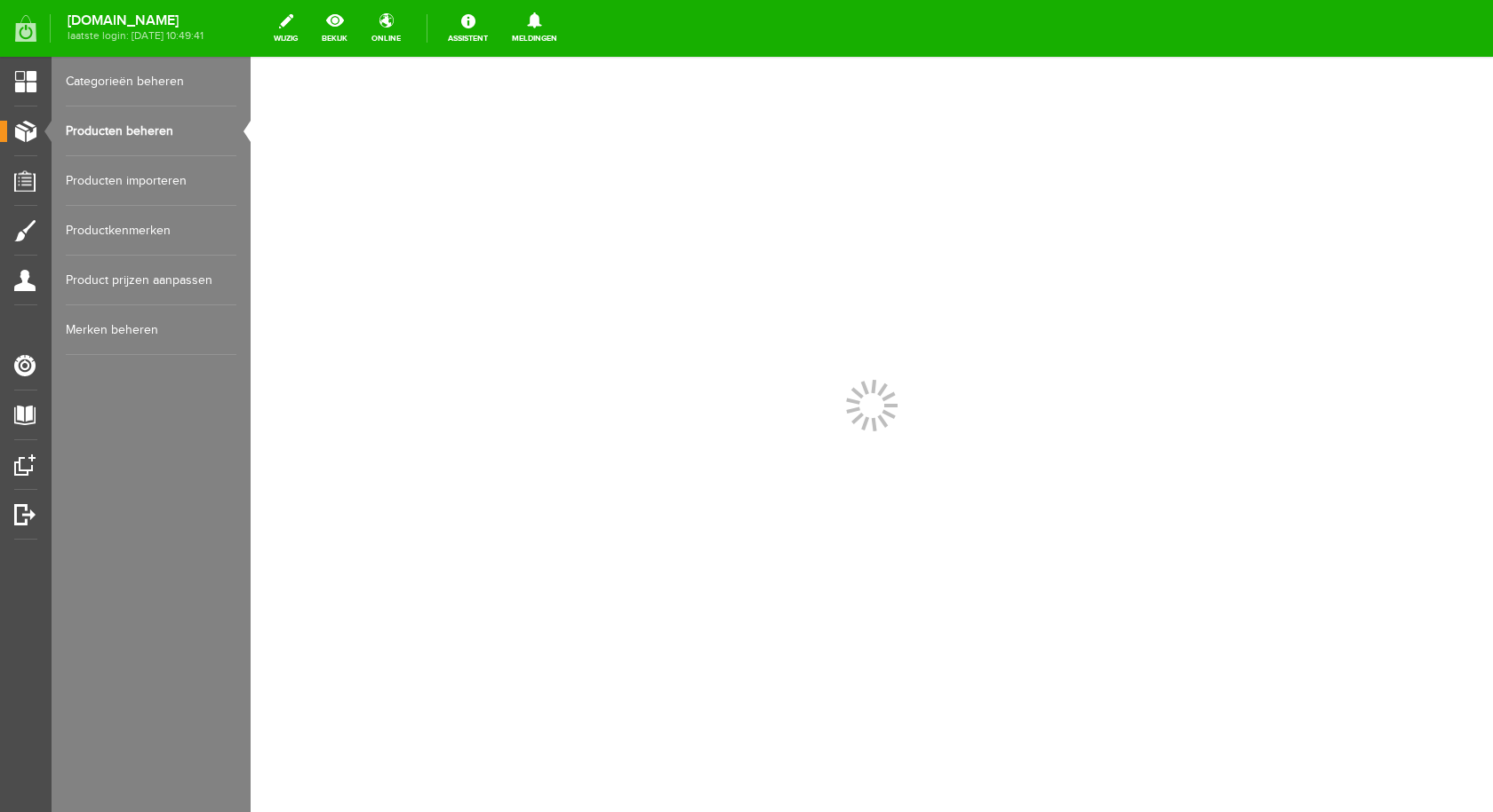
scroll to position [0, 0]
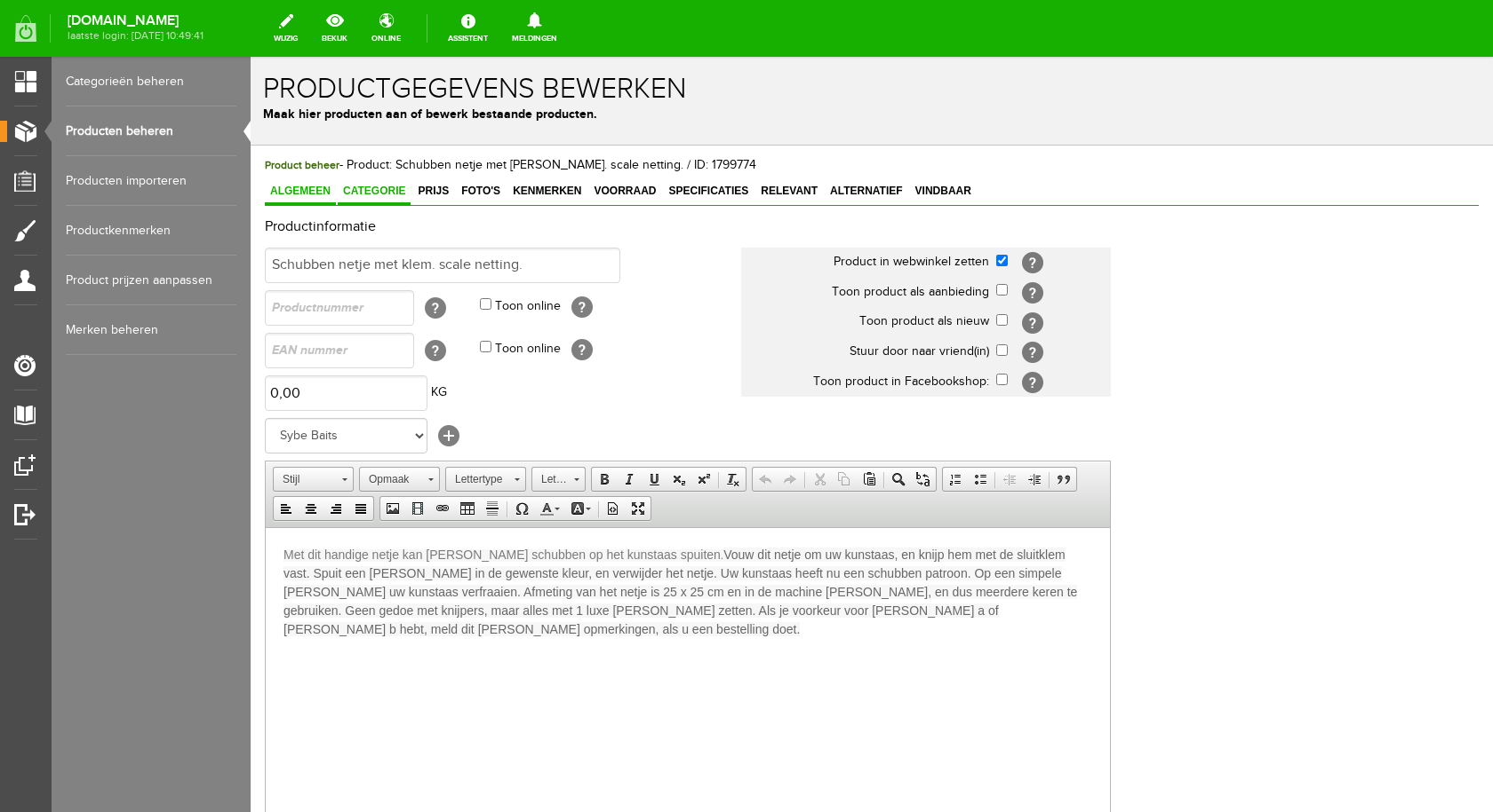
click at [382, 187] on span "Categorie" at bounding box center [374, 191] width 73 height 12
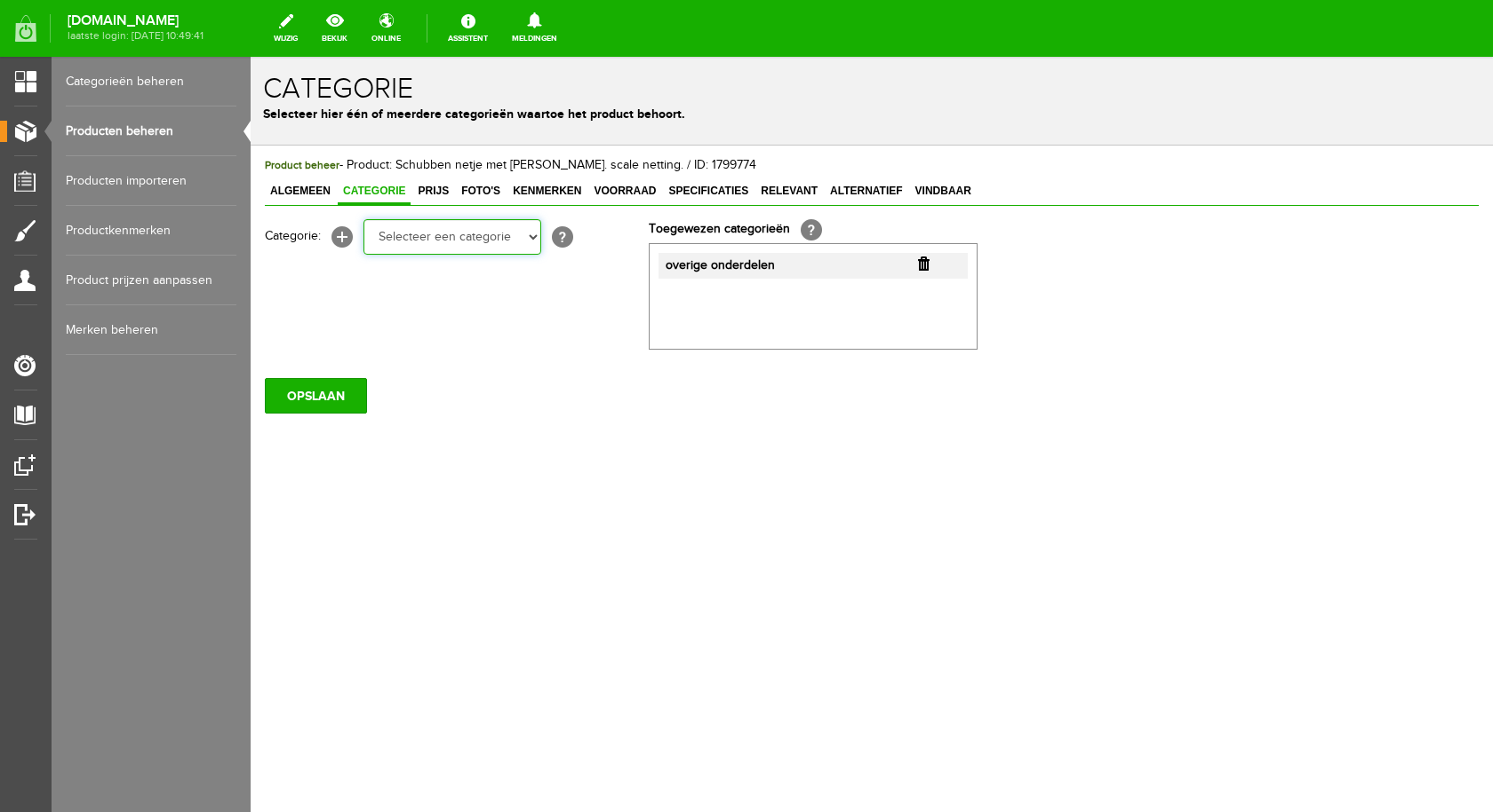
click at [527, 237] on select "Selecteer een categorie pluggen Python sheriff [PERSON_NAME] Swieber De Spok S-…" at bounding box center [452, 236] width 177 height 35
select select "282240"
click at [364, 219] on select "Selecteer een categorie pluggen Python sheriff [PERSON_NAME] Swieber De Spok S-…" at bounding box center [452, 236] width 177 height 35
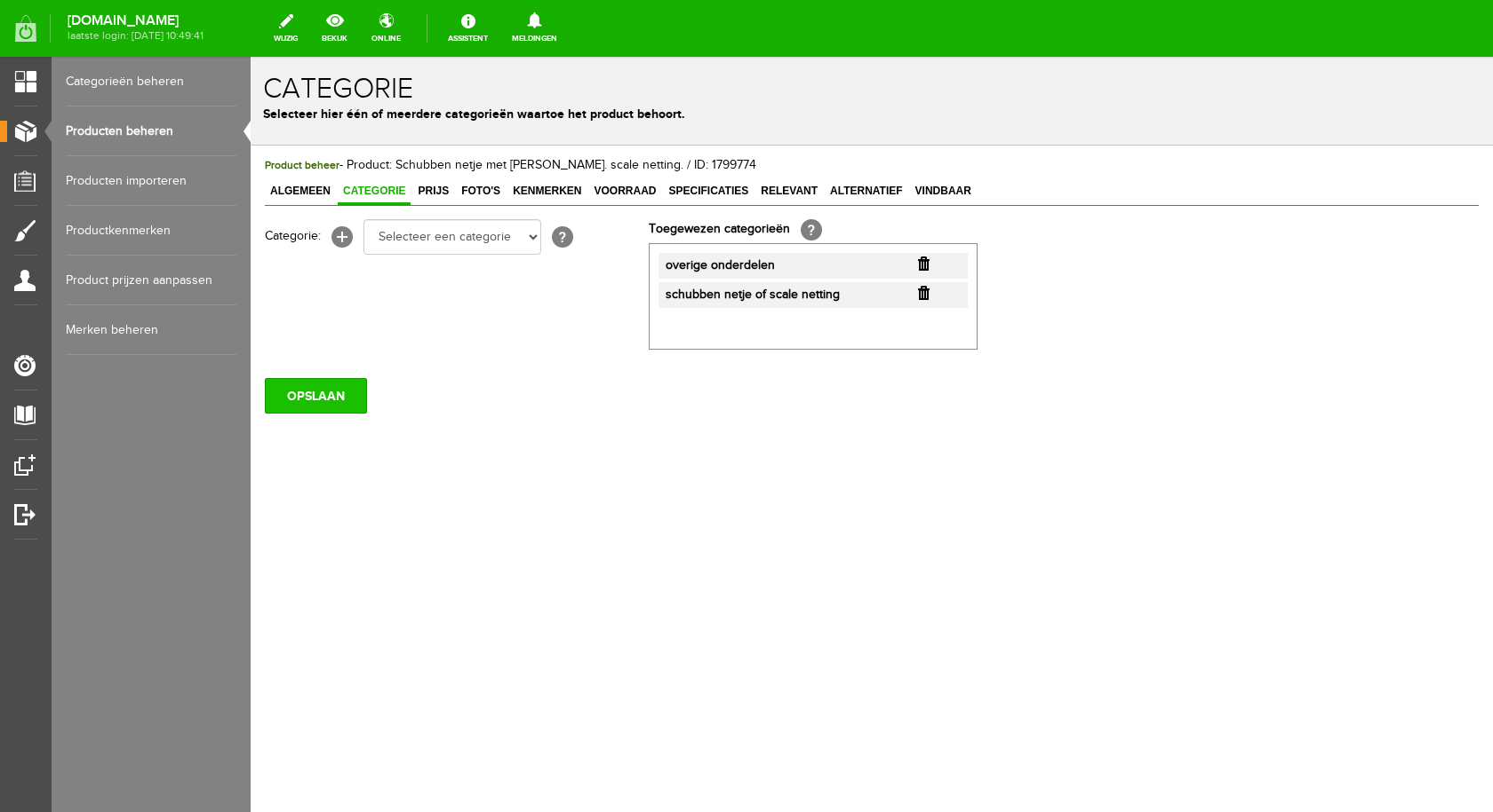
click at [335, 394] on input "OPSLAAN" at bounding box center [316, 396] width 103 height 35
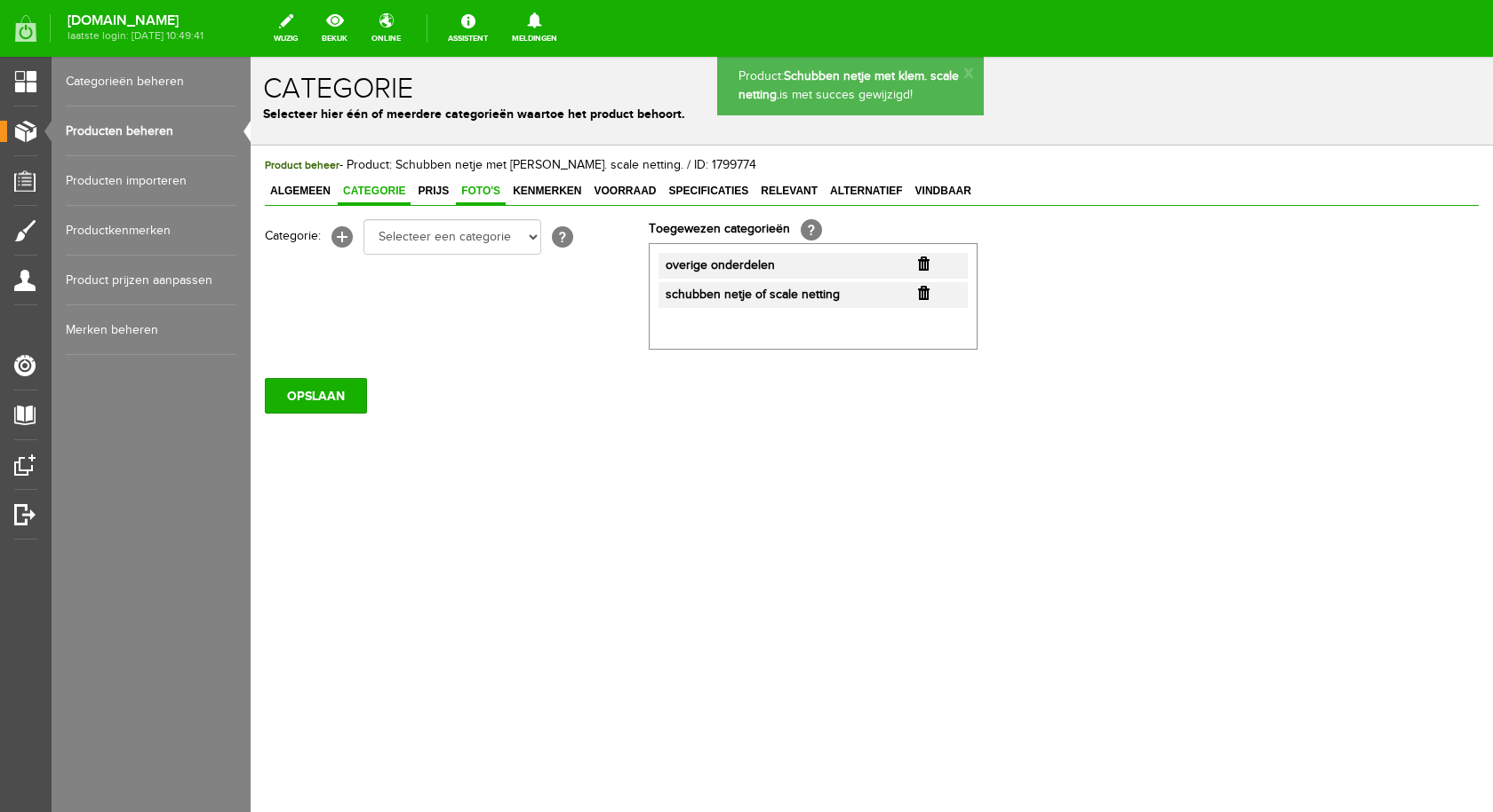
click at [485, 189] on span "Foto's" at bounding box center [480, 191] width 49 height 12
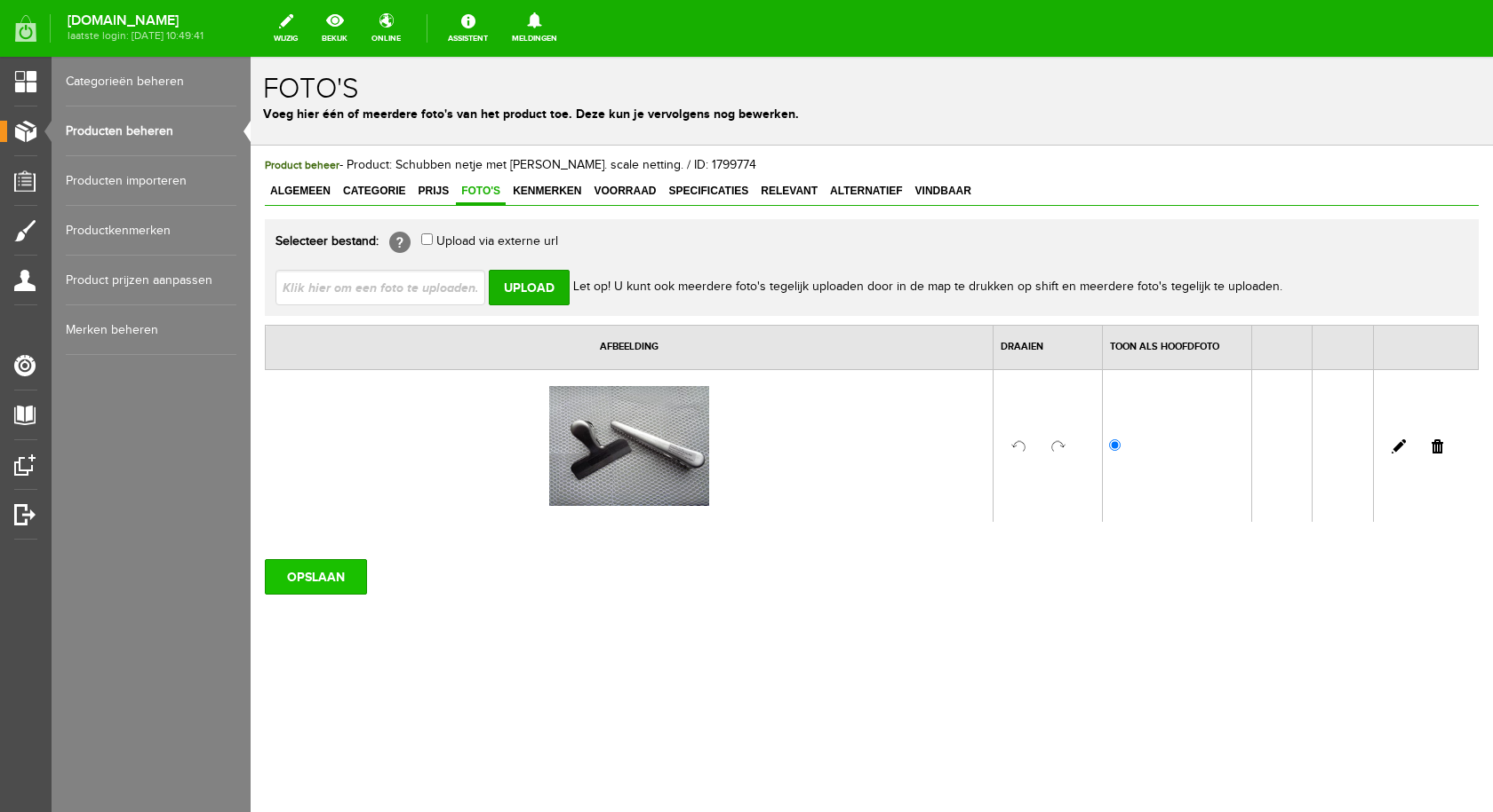
click at [329, 570] on input "OPSLAAN" at bounding box center [316, 577] width 103 height 35
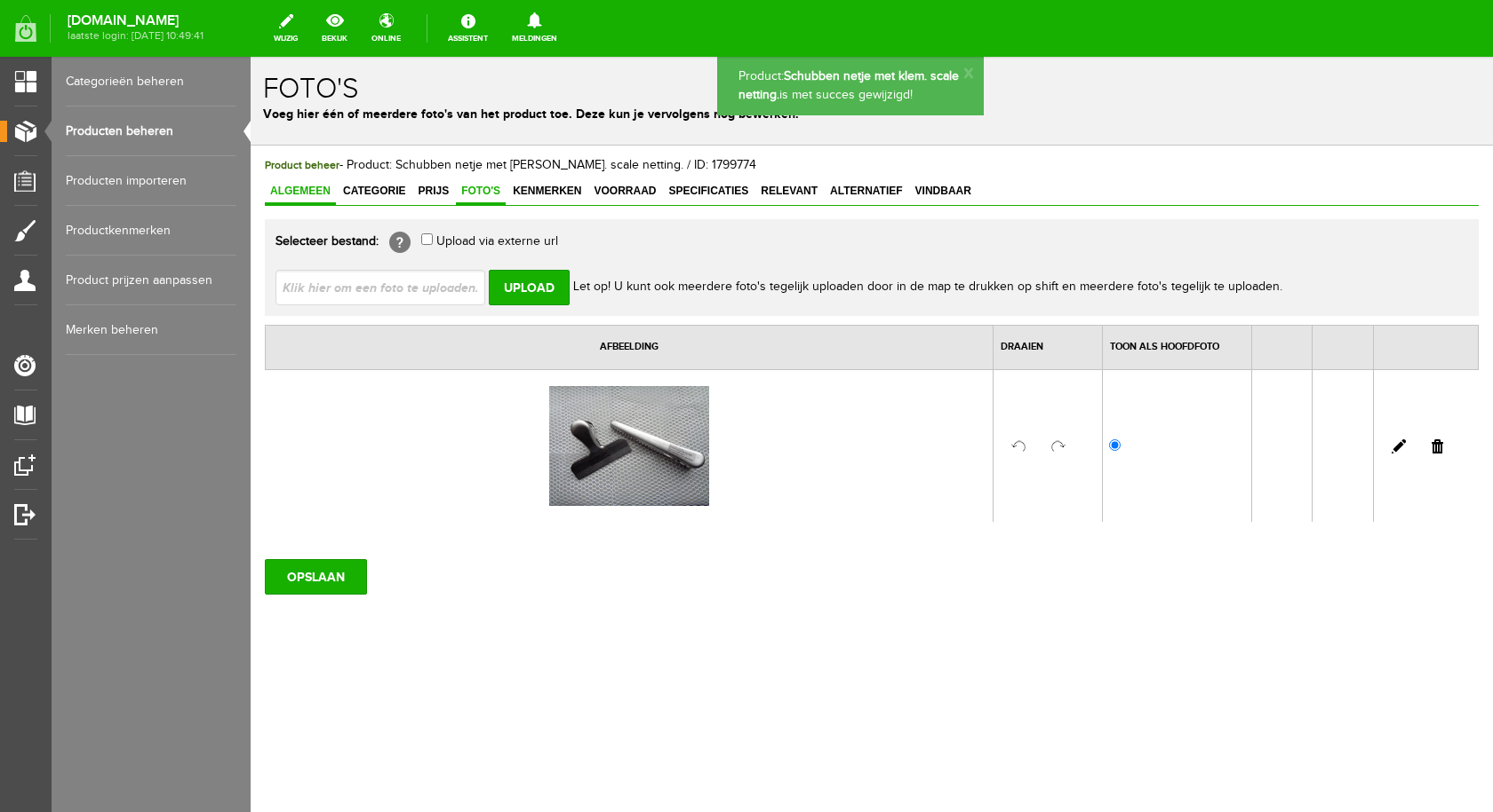
click at [313, 180] on link "Algemeen" at bounding box center [300, 192] width 71 height 26
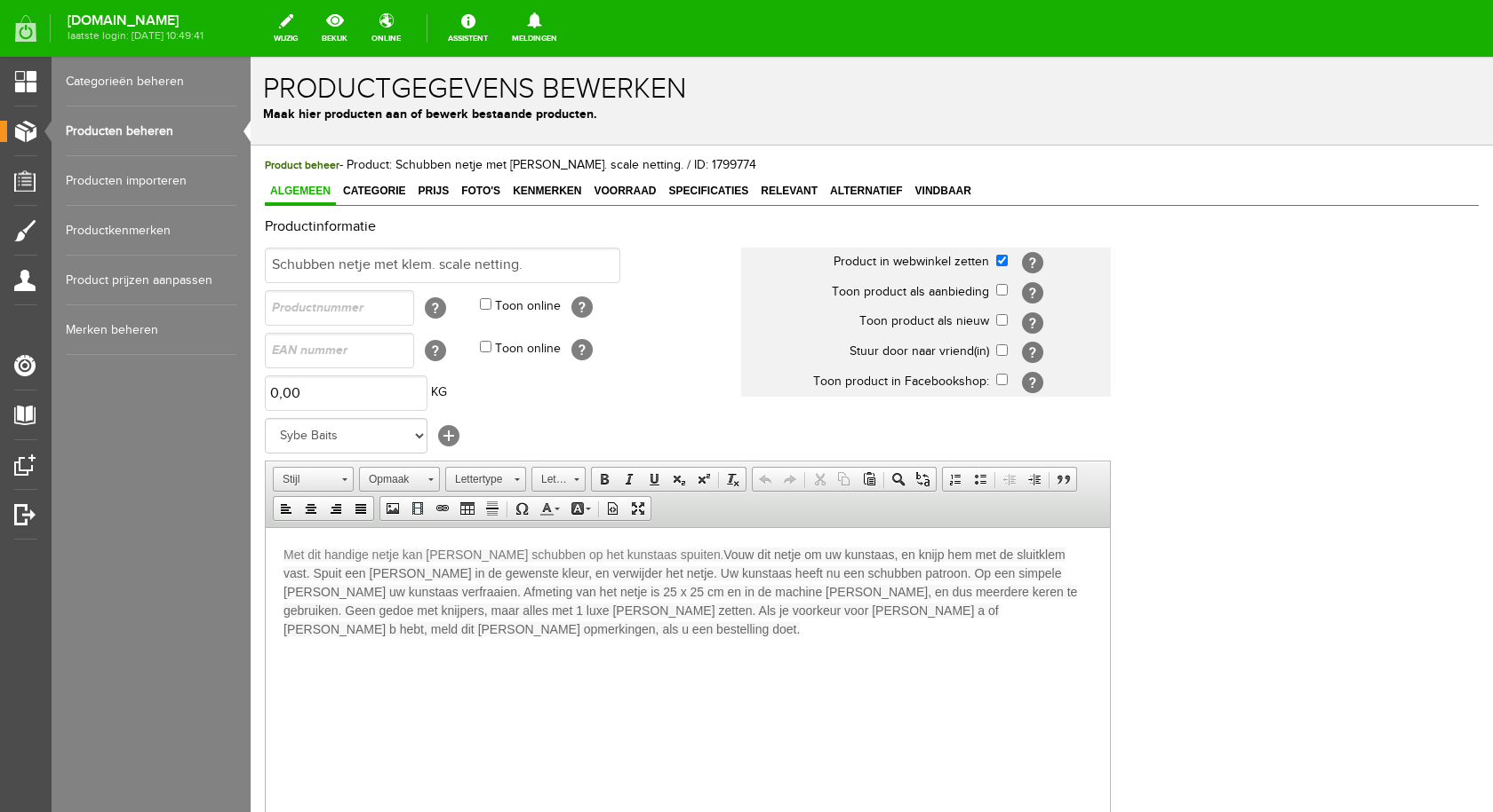
click at [146, 138] on link "Producten beheren" at bounding box center [151, 131] width 171 height 49
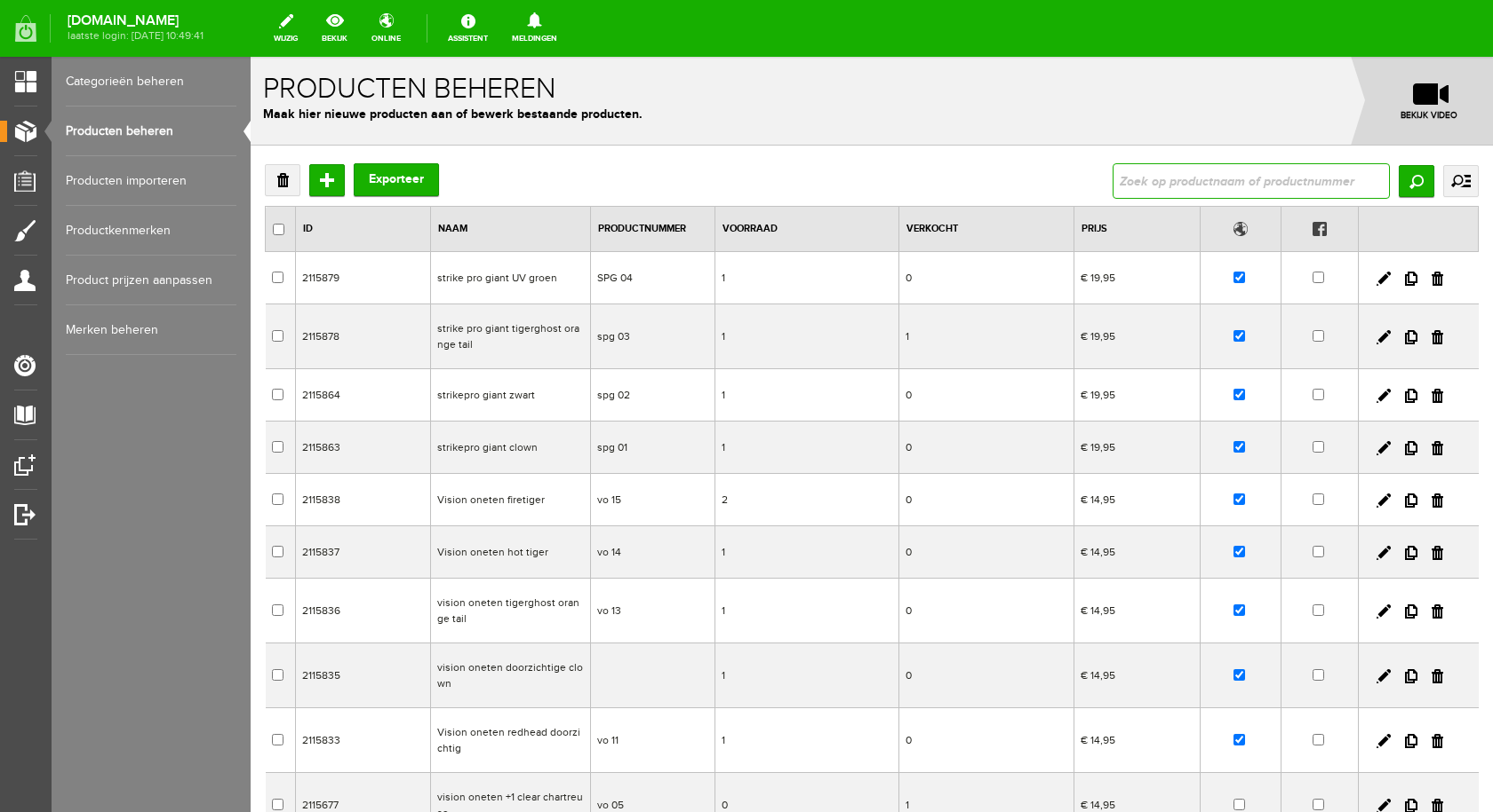
click at [1158, 180] on input "text" at bounding box center [1251, 180] width 277 height 35
type input "netje"
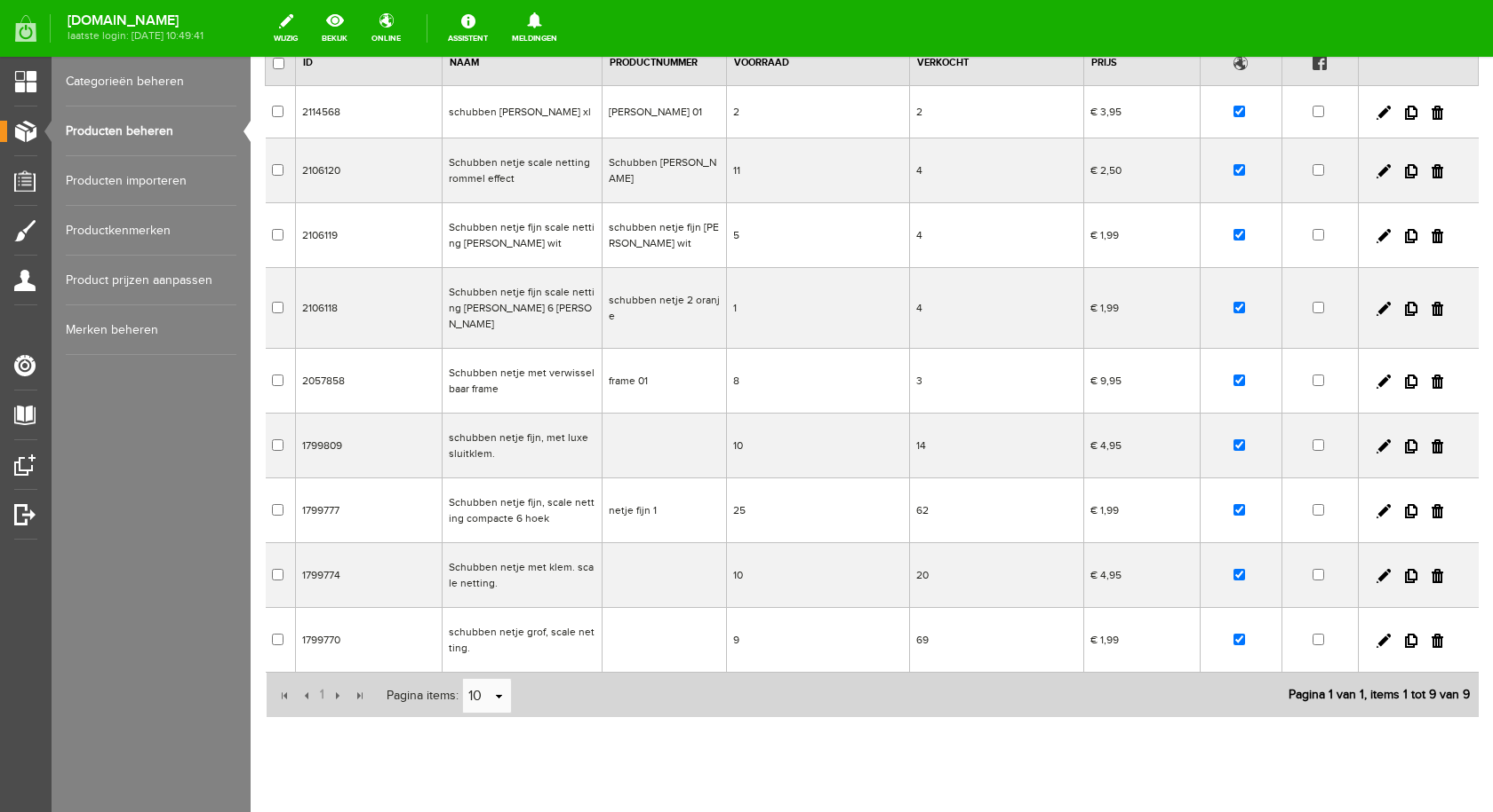
scroll to position [189, 0]
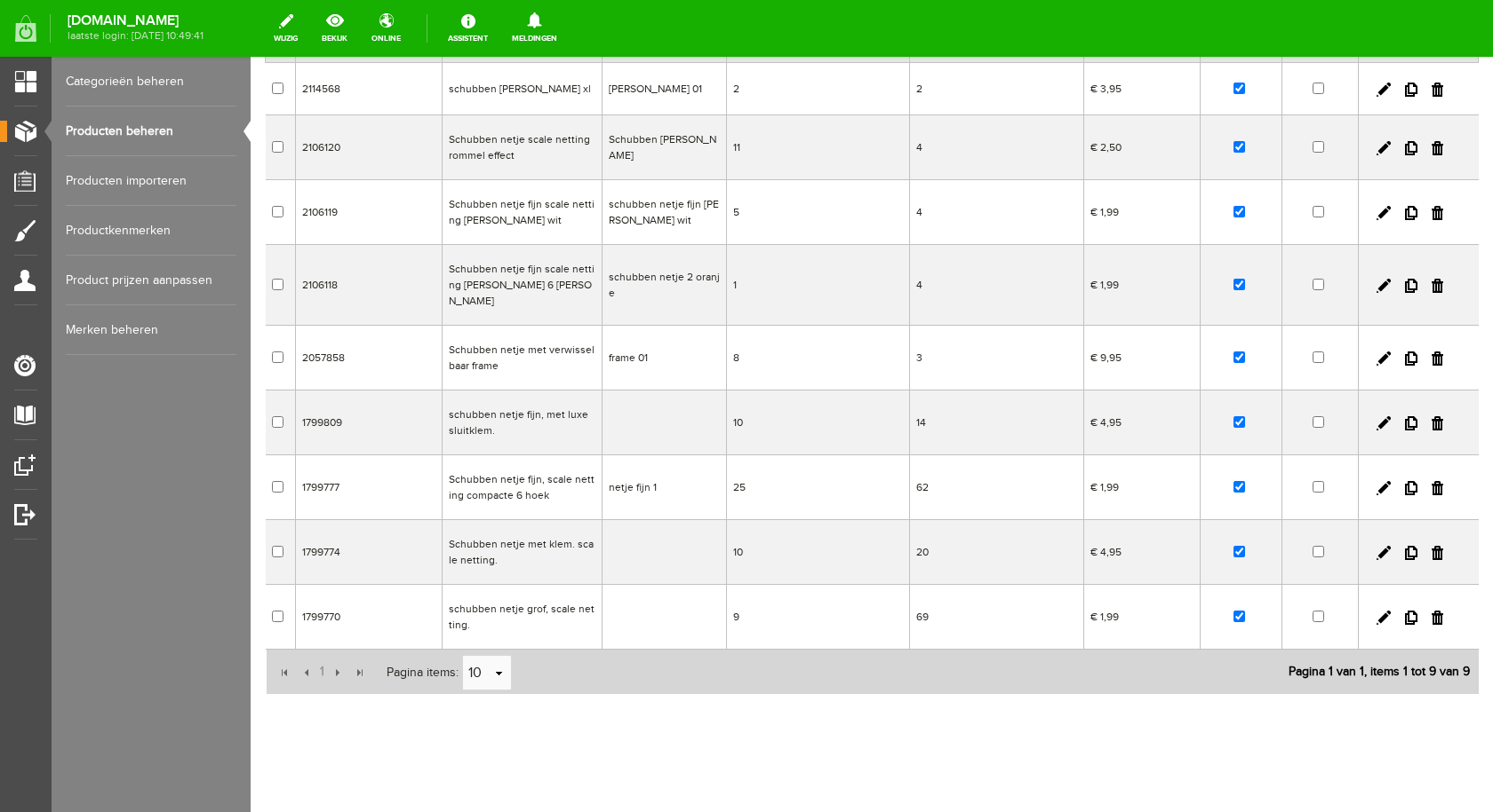
click at [516, 592] on td "schubben netje grof, scale netting." at bounding box center [521, 618] width 159 height 65
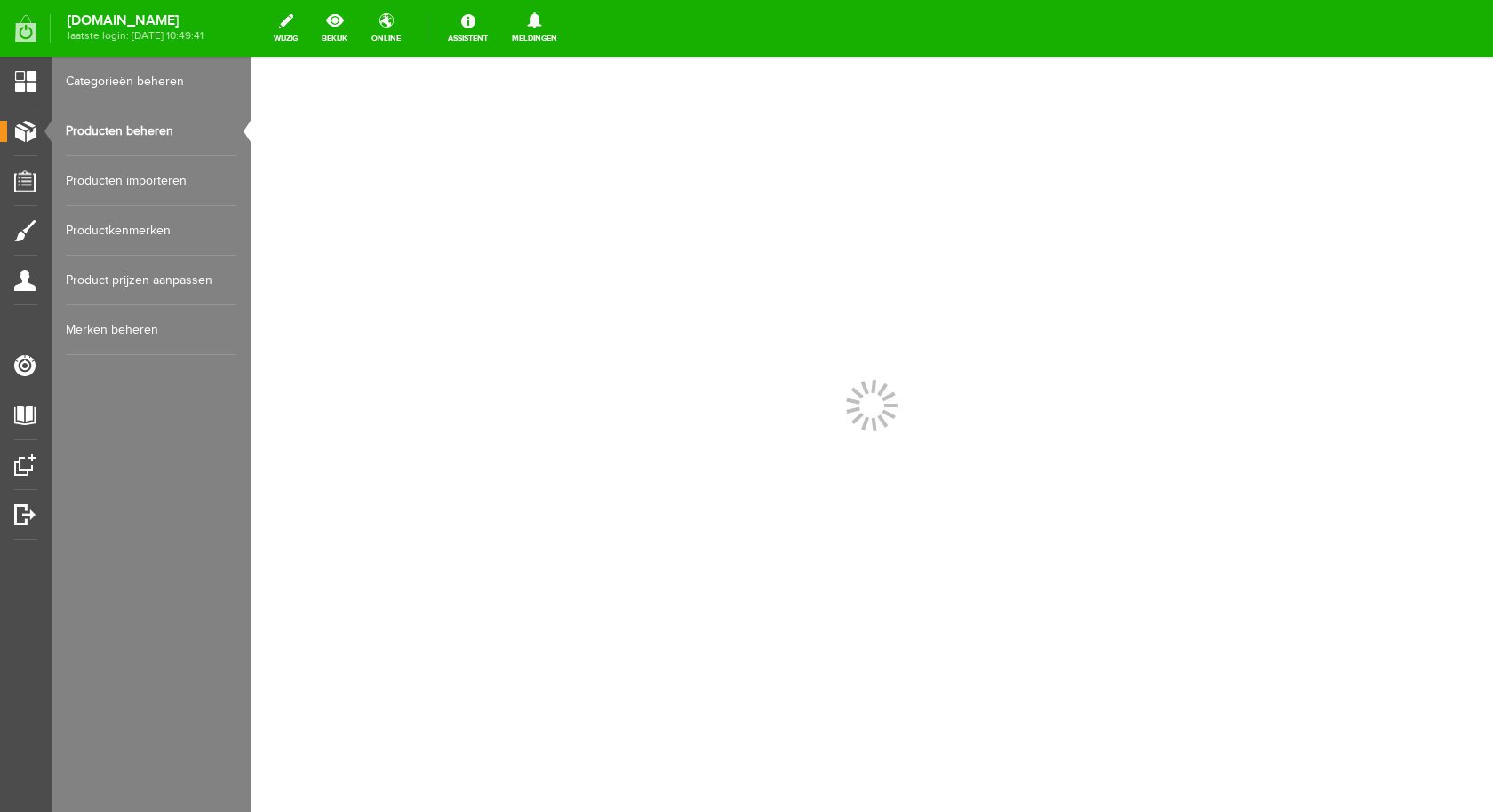
scroll to position [0, 0]
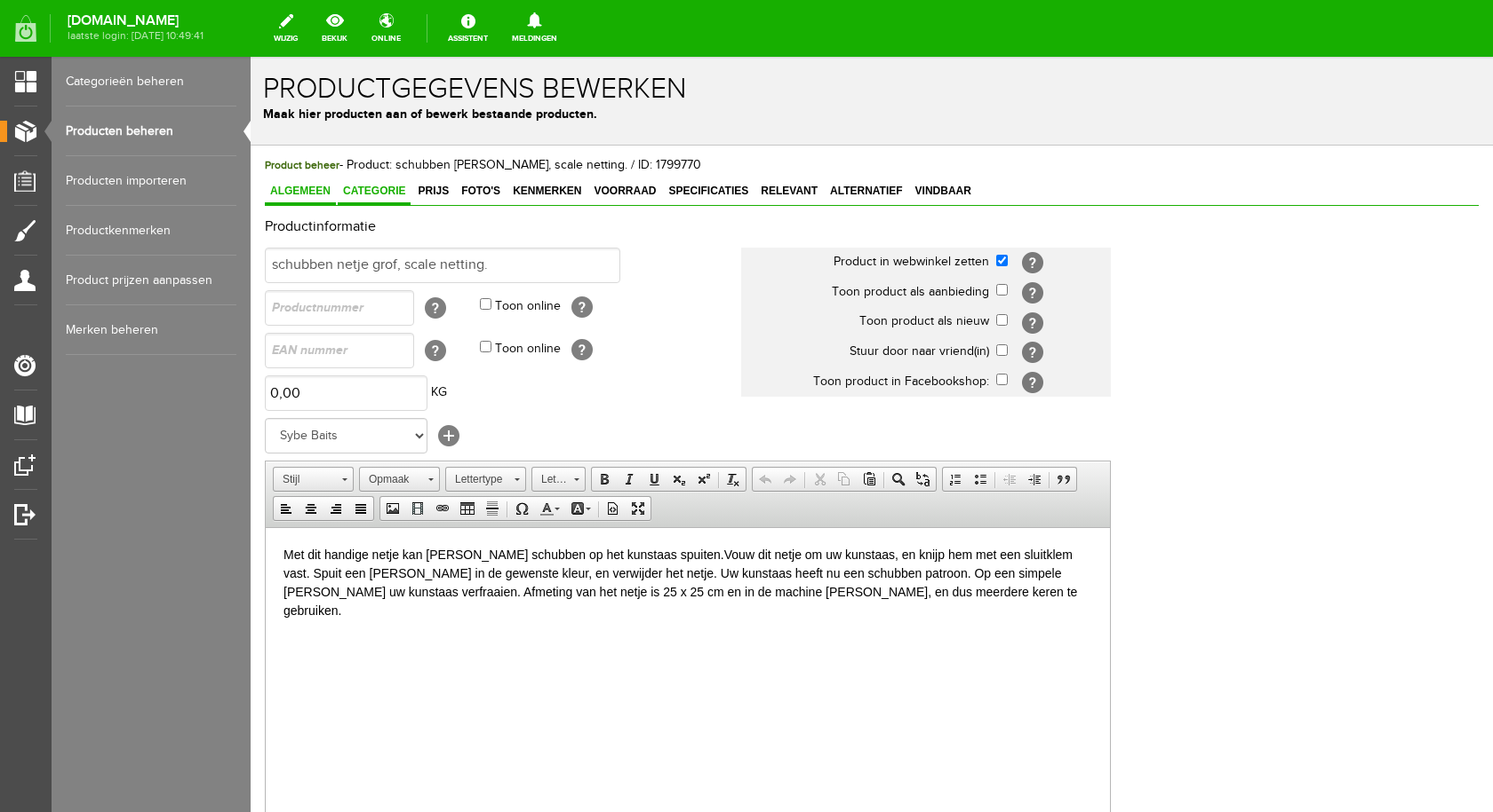
click at [393, 194] on span "Categorie" at bounding box center [374, 191] width 73 height 12
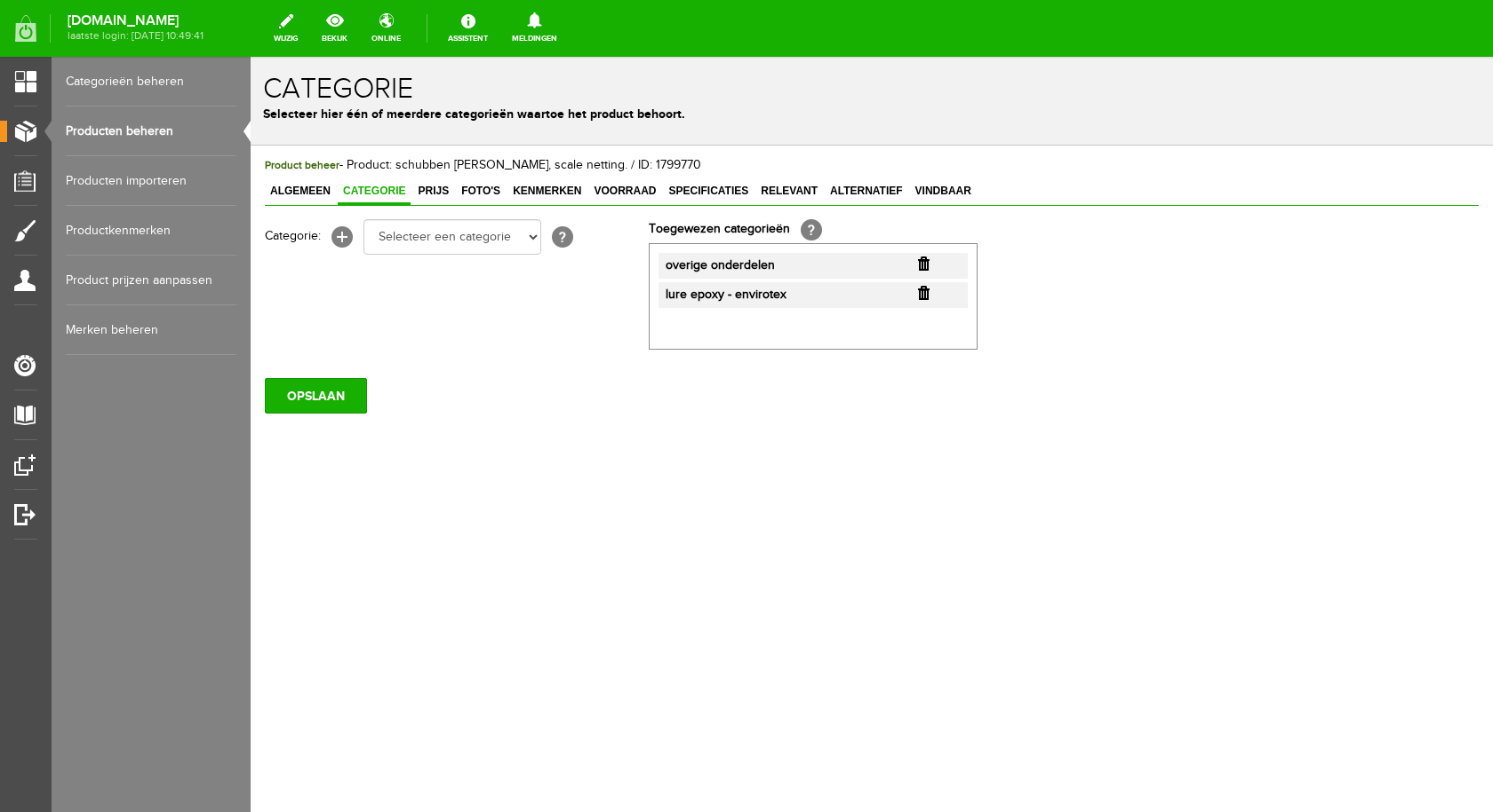
click at [924, 295] on input "button" at bounding box center [924, 292] width 11 height 14
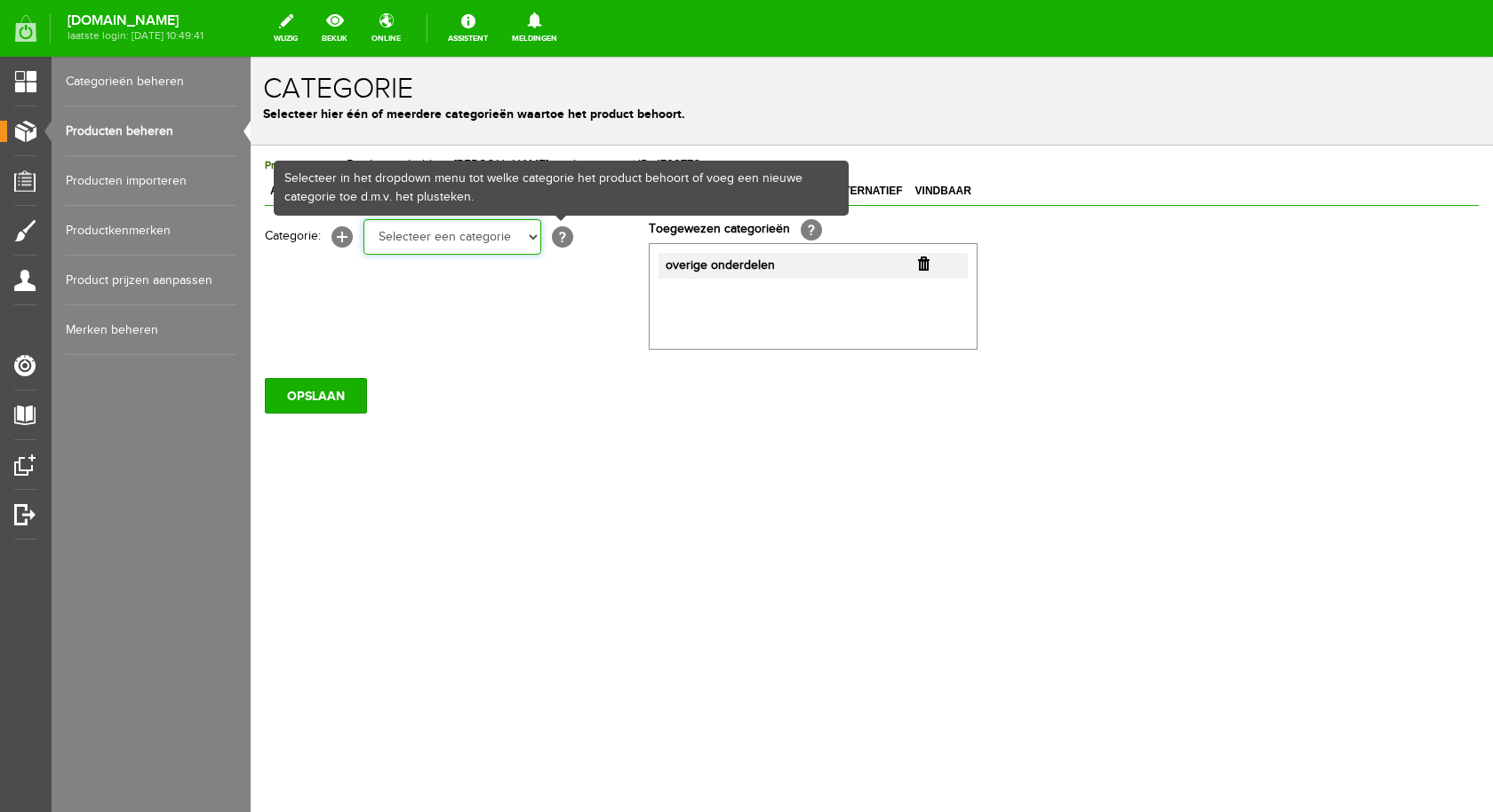
click at [447, 235] on select "Selecteer een categorie pluggen Python sheriff [PERSON_NAME] Swieber De Spok S-…" at bounding box center [452, 236] width 177 height 35
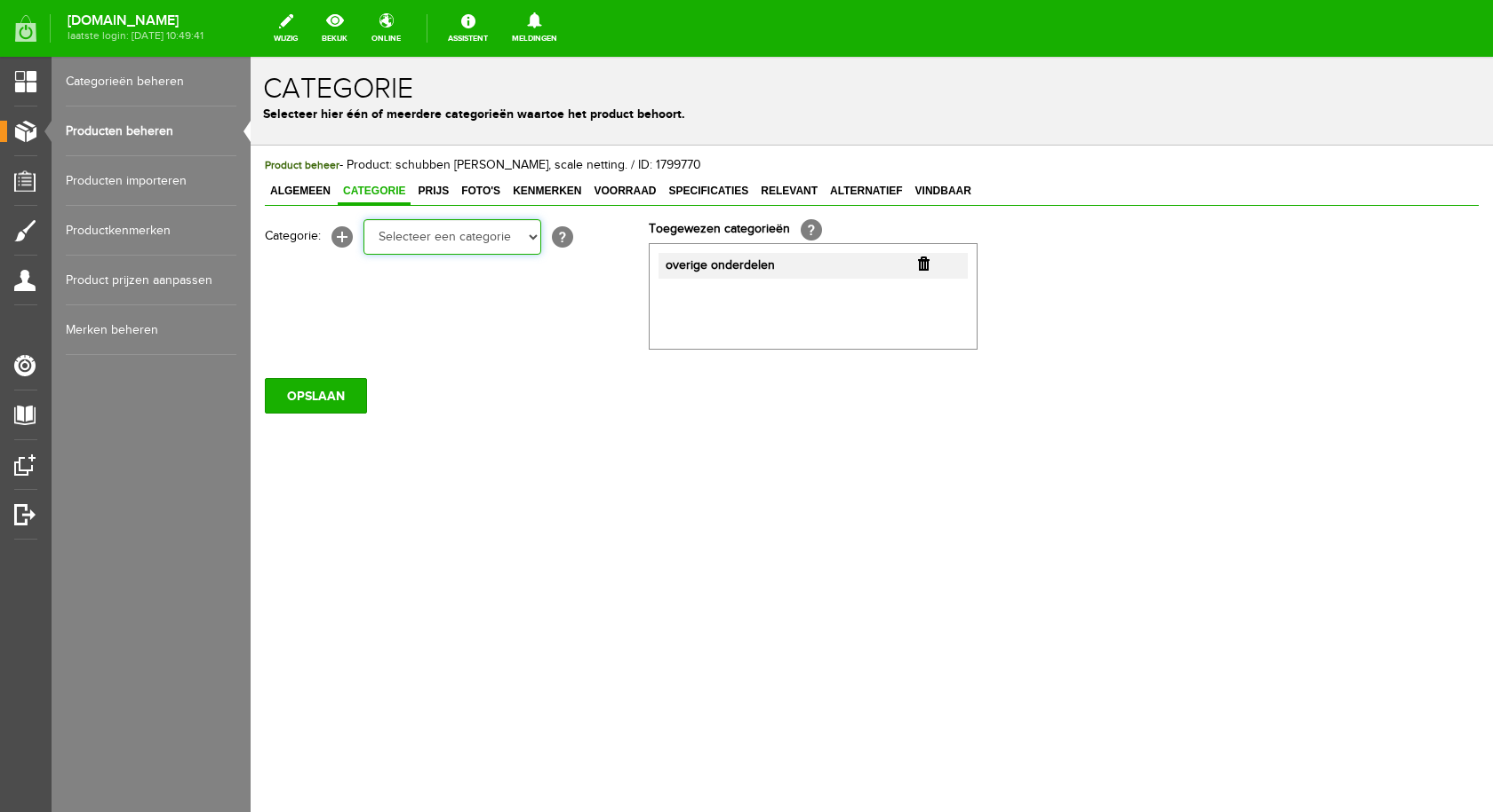
select select "282240"
click at [364, 219] on select "Selecteer een categorie pluggen Python sheriff [PERSON_NAME] Swieber De Spok S-…" at bounding box center [452, 236] width 177 height 35
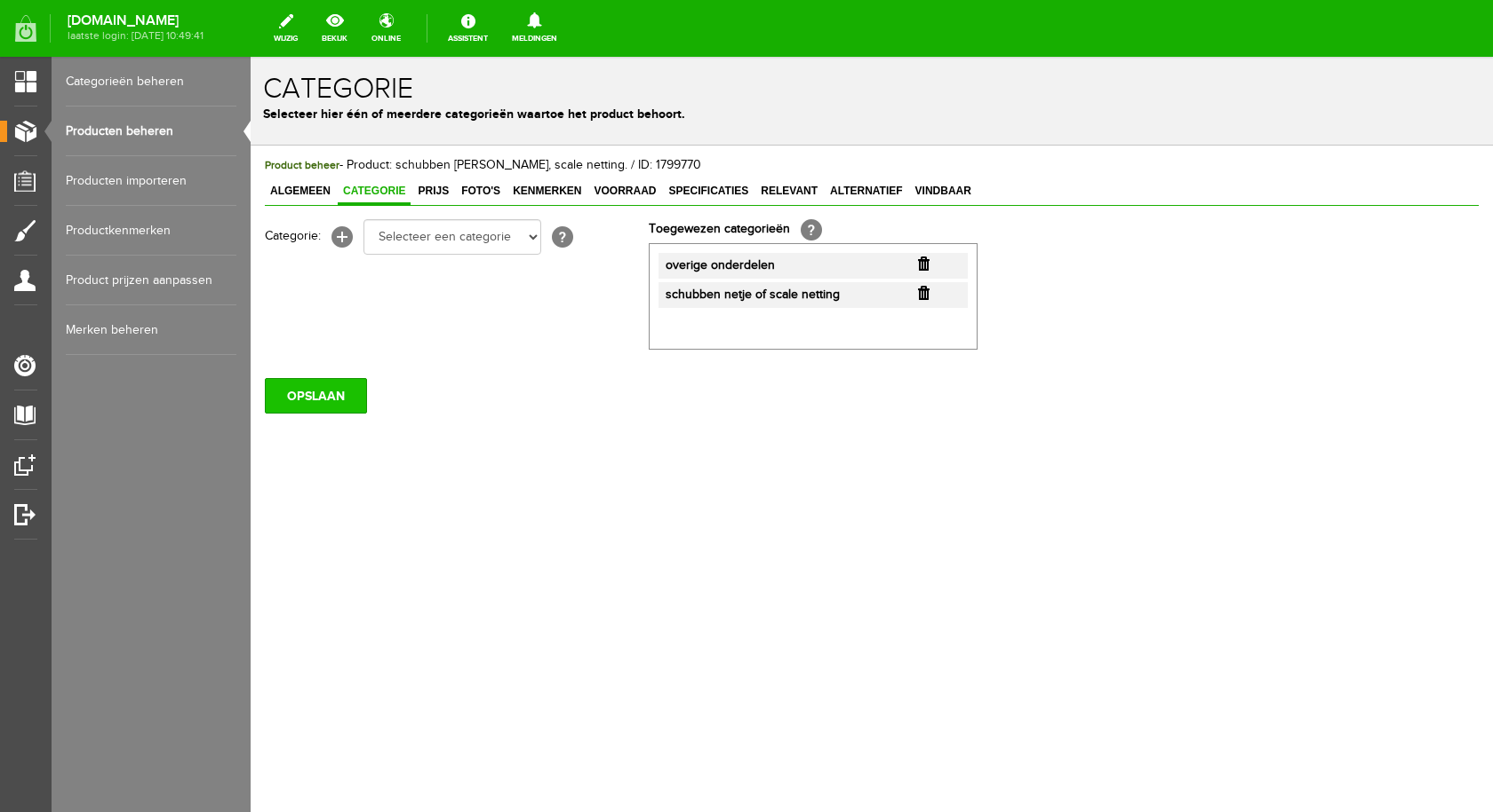
click at [300, 393] on input "OPSLAAN" at bounding box center [316, 396] width 103 height 35
click at [147, 80] on link "Categorieën beheren" at bounding box center [151, 82] width 171 height 49
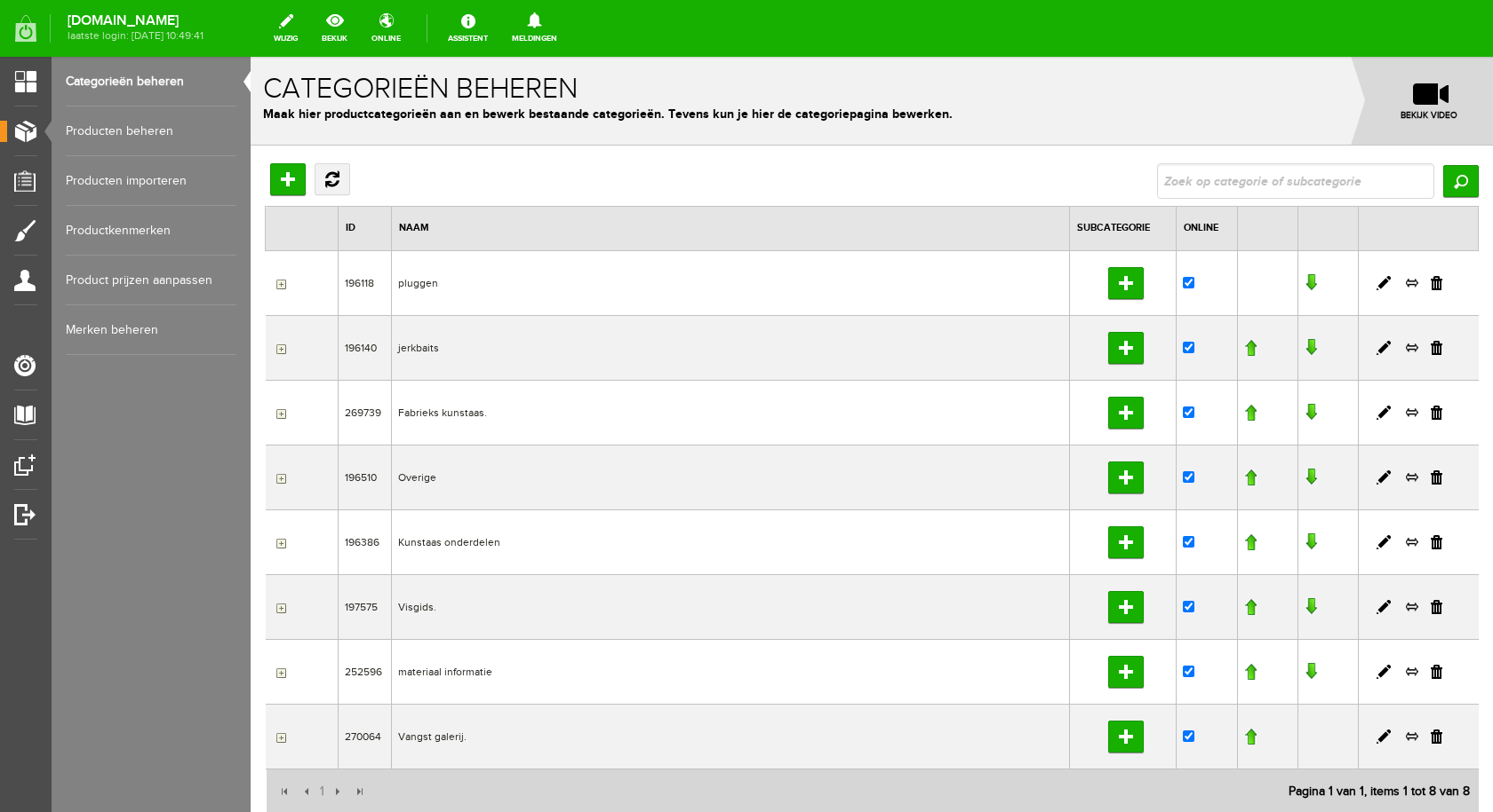
click at [277, 545] on input "button" at bounding box center [278, 543] width 14 height 14
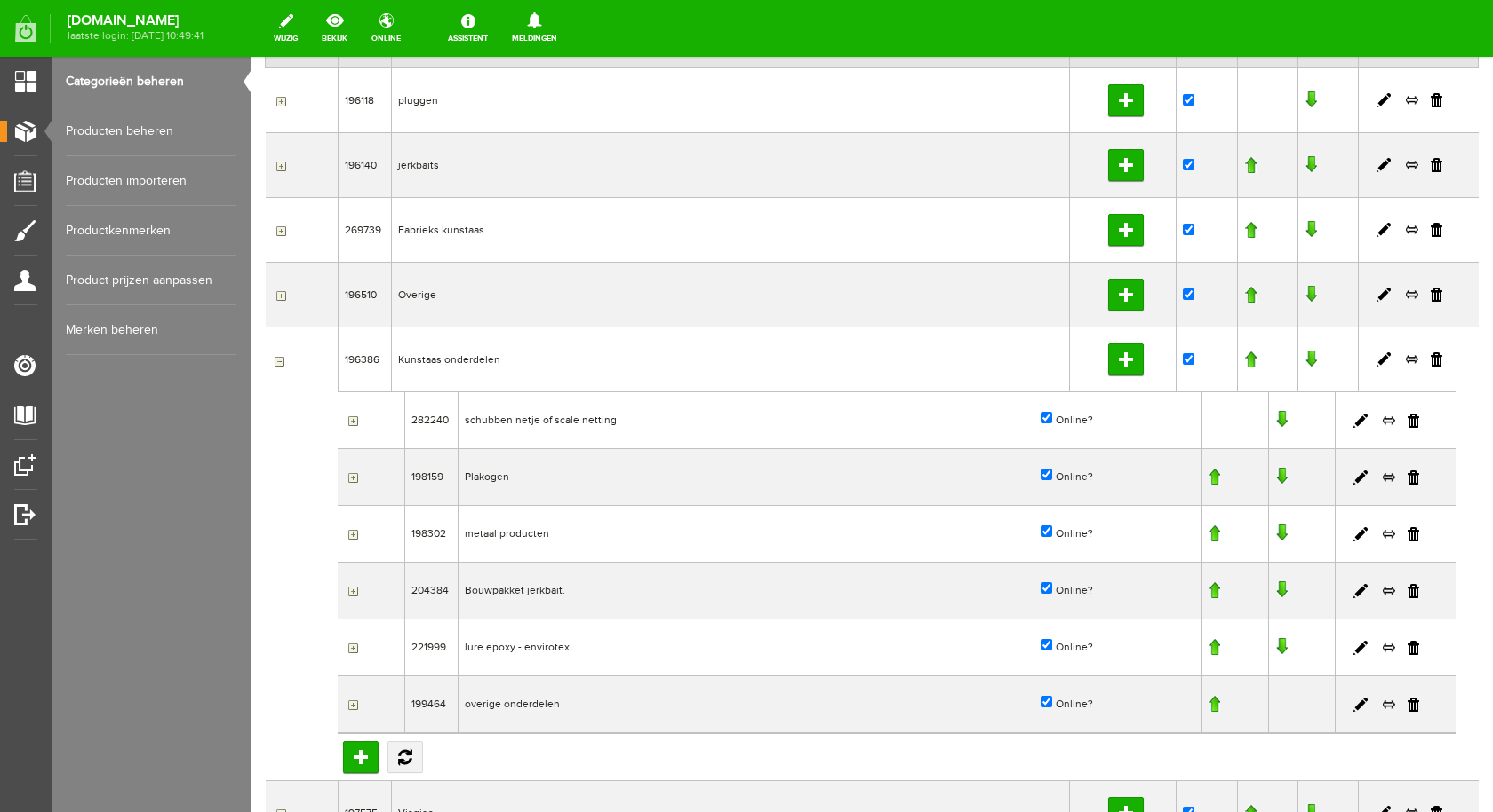
scroll to position [169, 0]
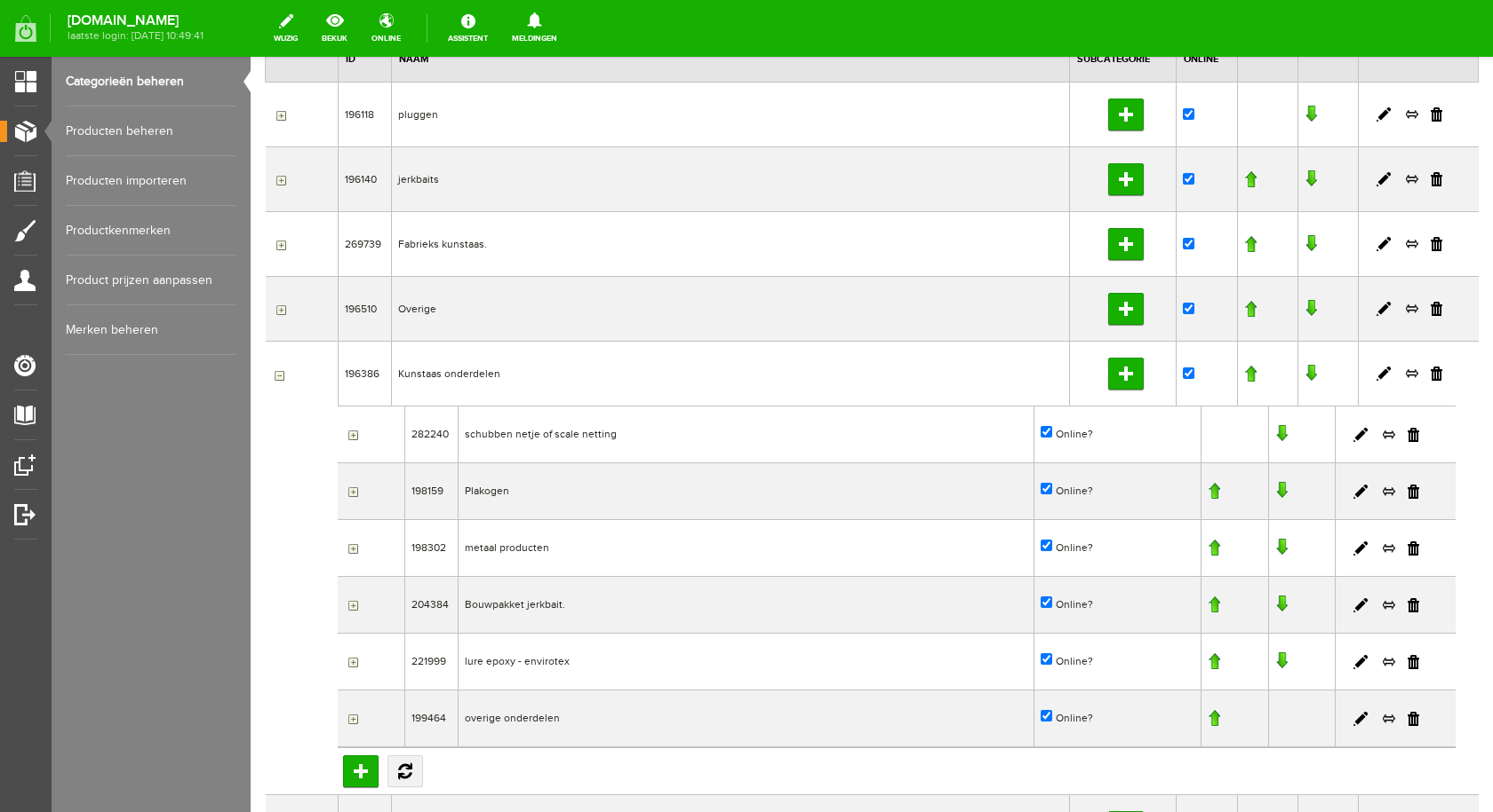
click at [452, 378] on td "Kunstaas onderdelen" at bounding box center [730, 373] width 678 height 65
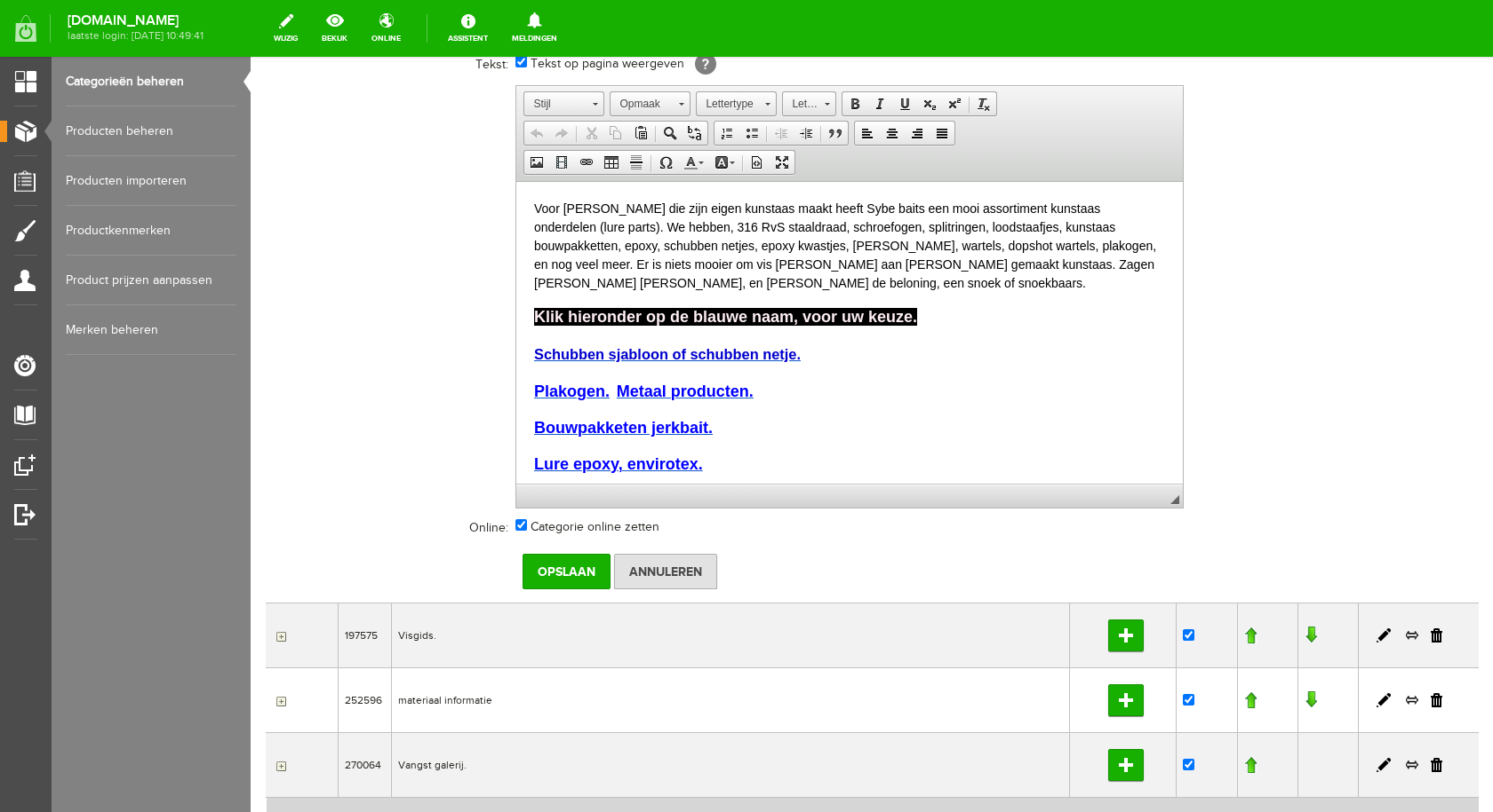
scroll to position [78, 0]
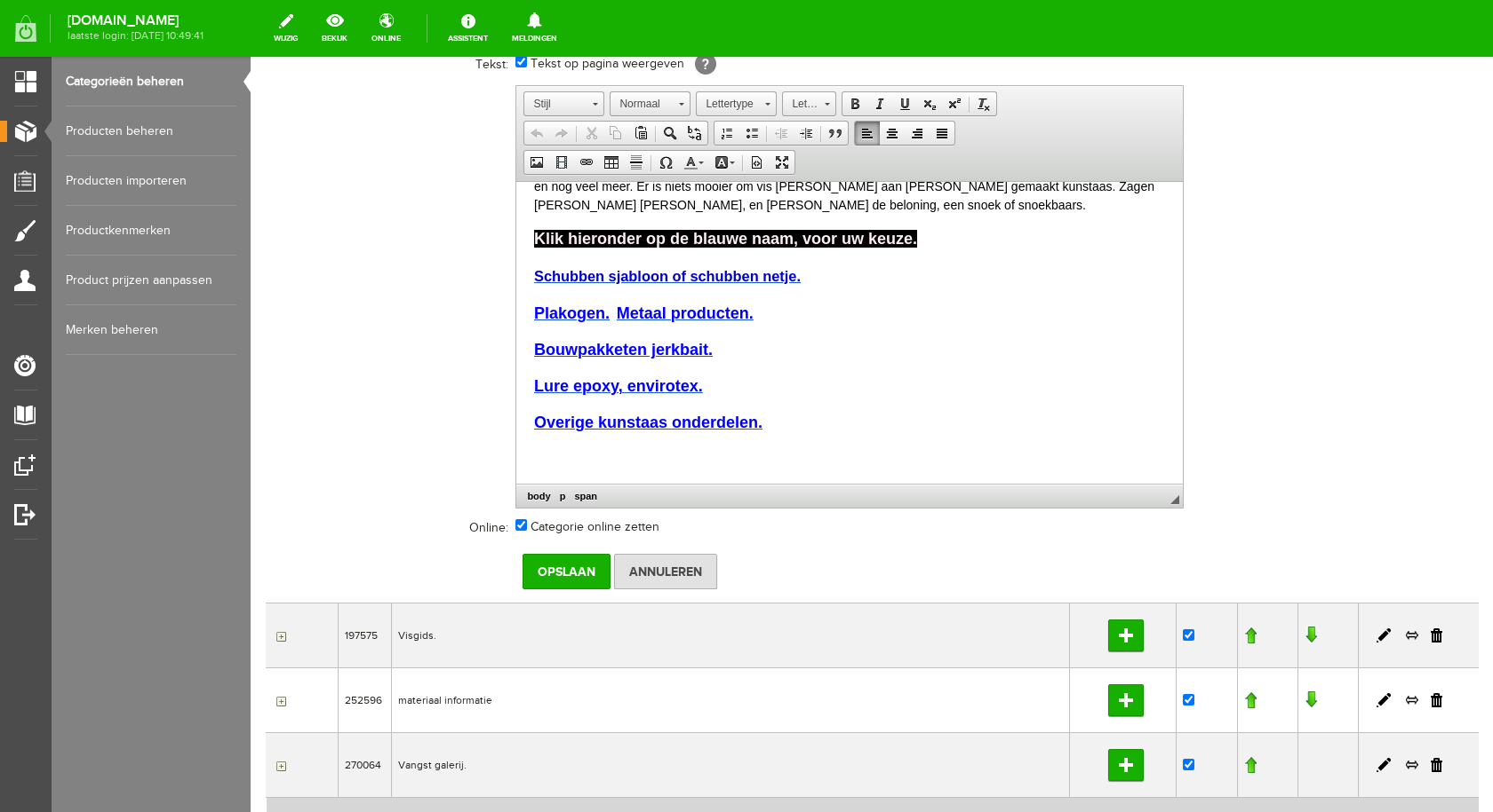
click at [693, 384] on span "Lure epoxy, envirotex." at bounding box center [619, 385] width 169 height 18
click at [697, 384] on span "Lure epoxy, envirotex." at bounding box center [619, 385] width 169 height 18
click at [567, 564] on input "Opslaan" at bounding box center [566, 571] width 88 height 35
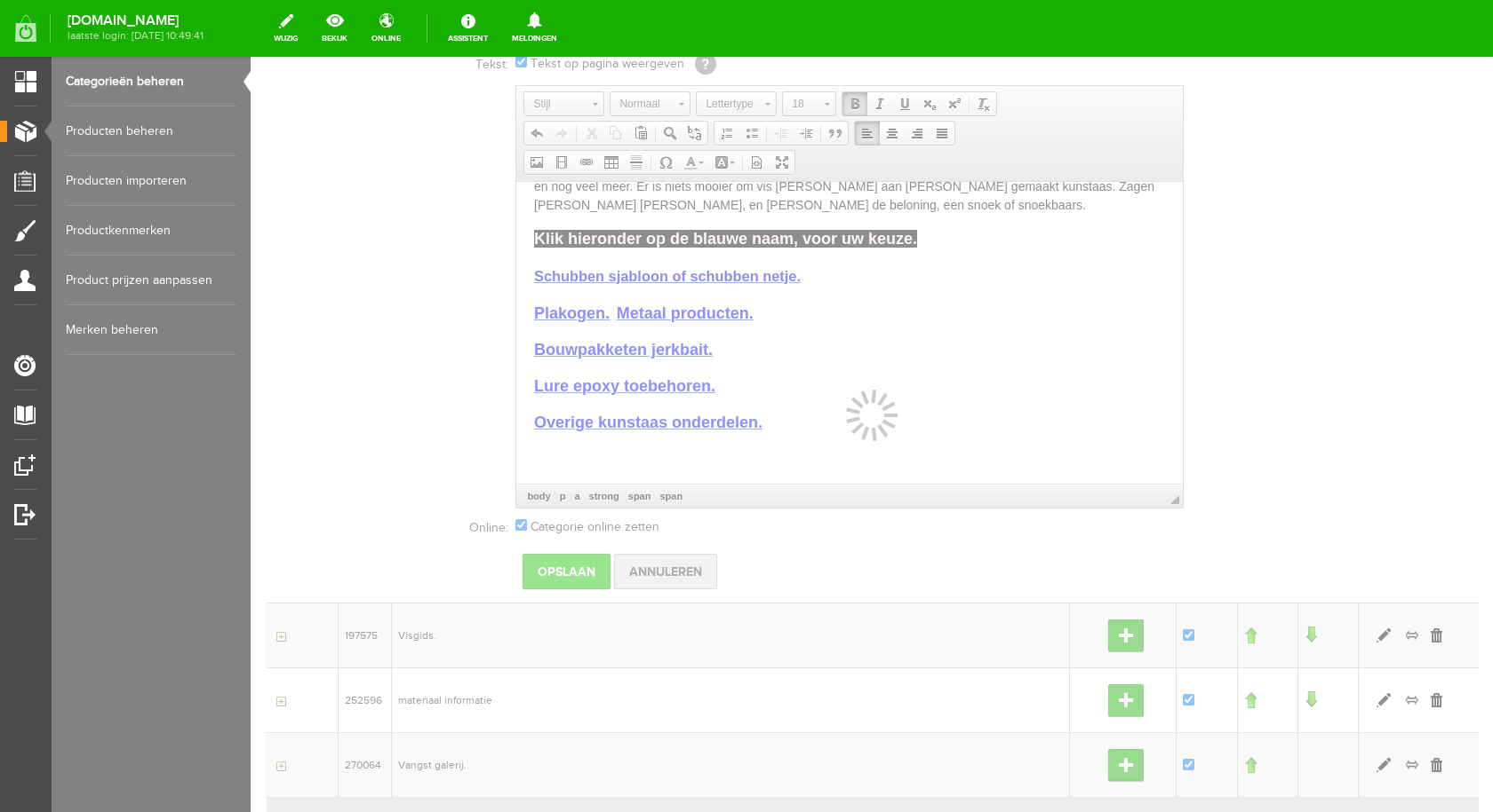
scroll to position [135, 0]
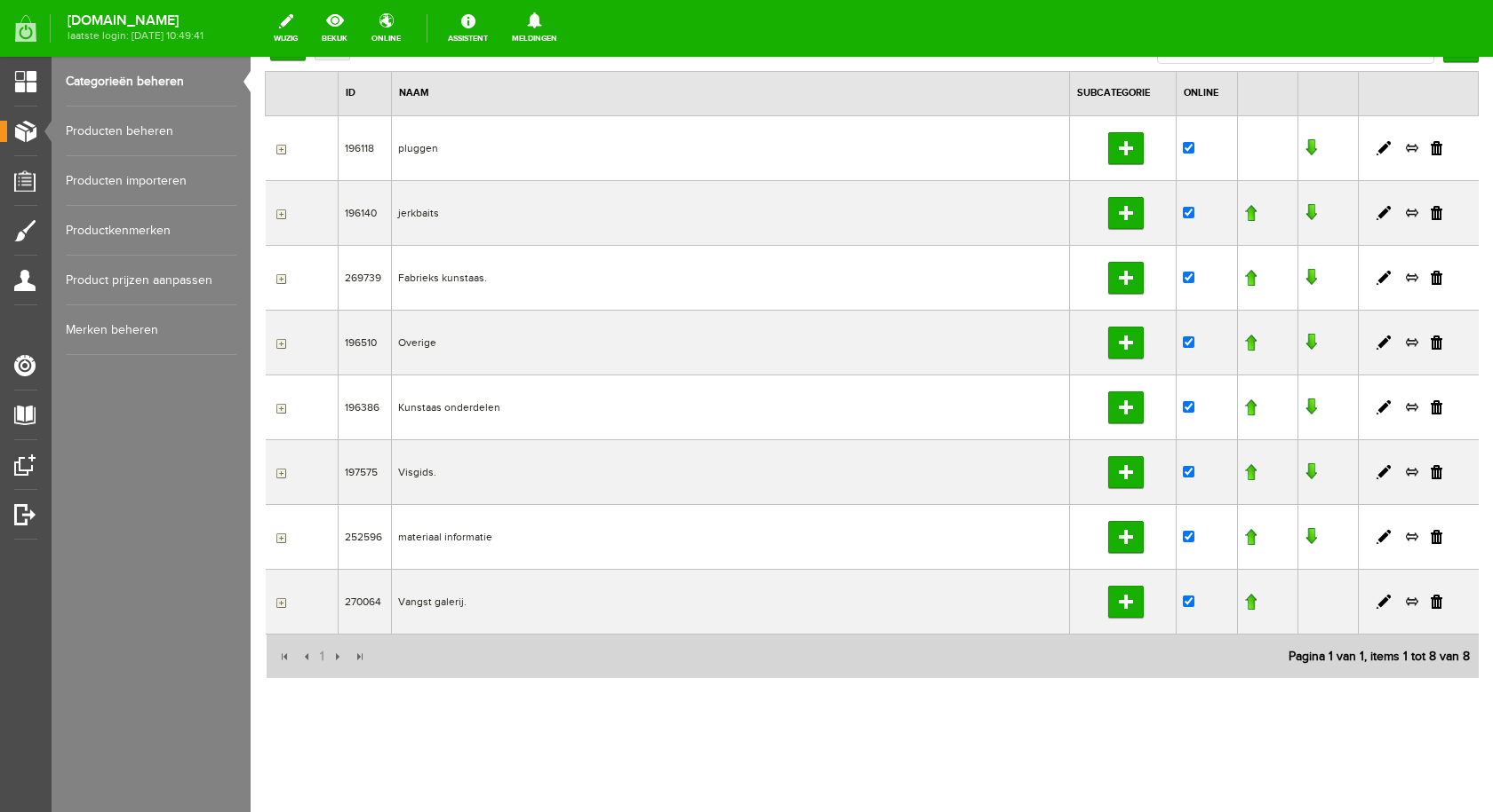
click at [453, 406] on td "Kunstaas onderdelen" at bounding box center [730, 407] width 678 height 65
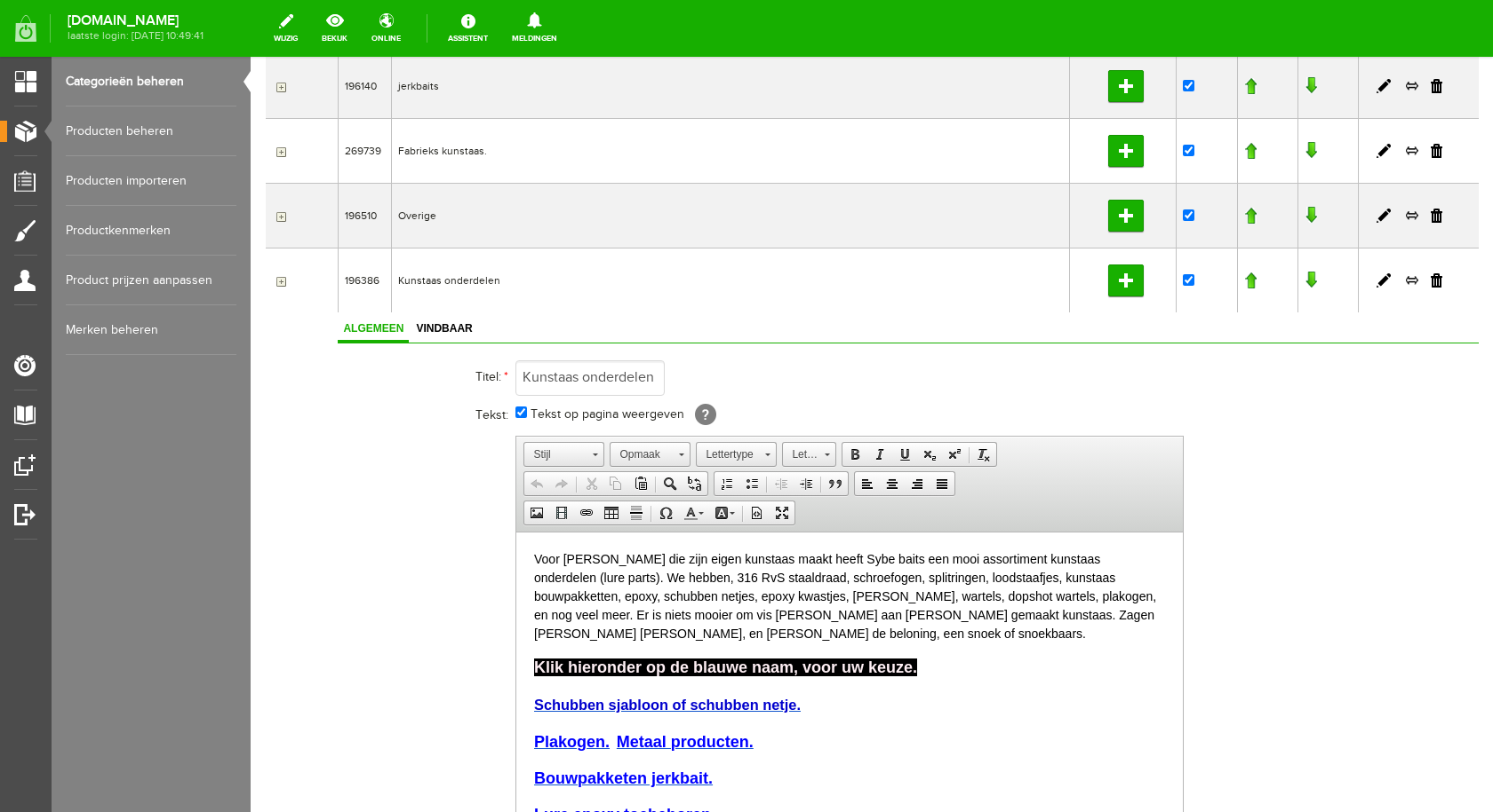
scroll to position [224, 0]
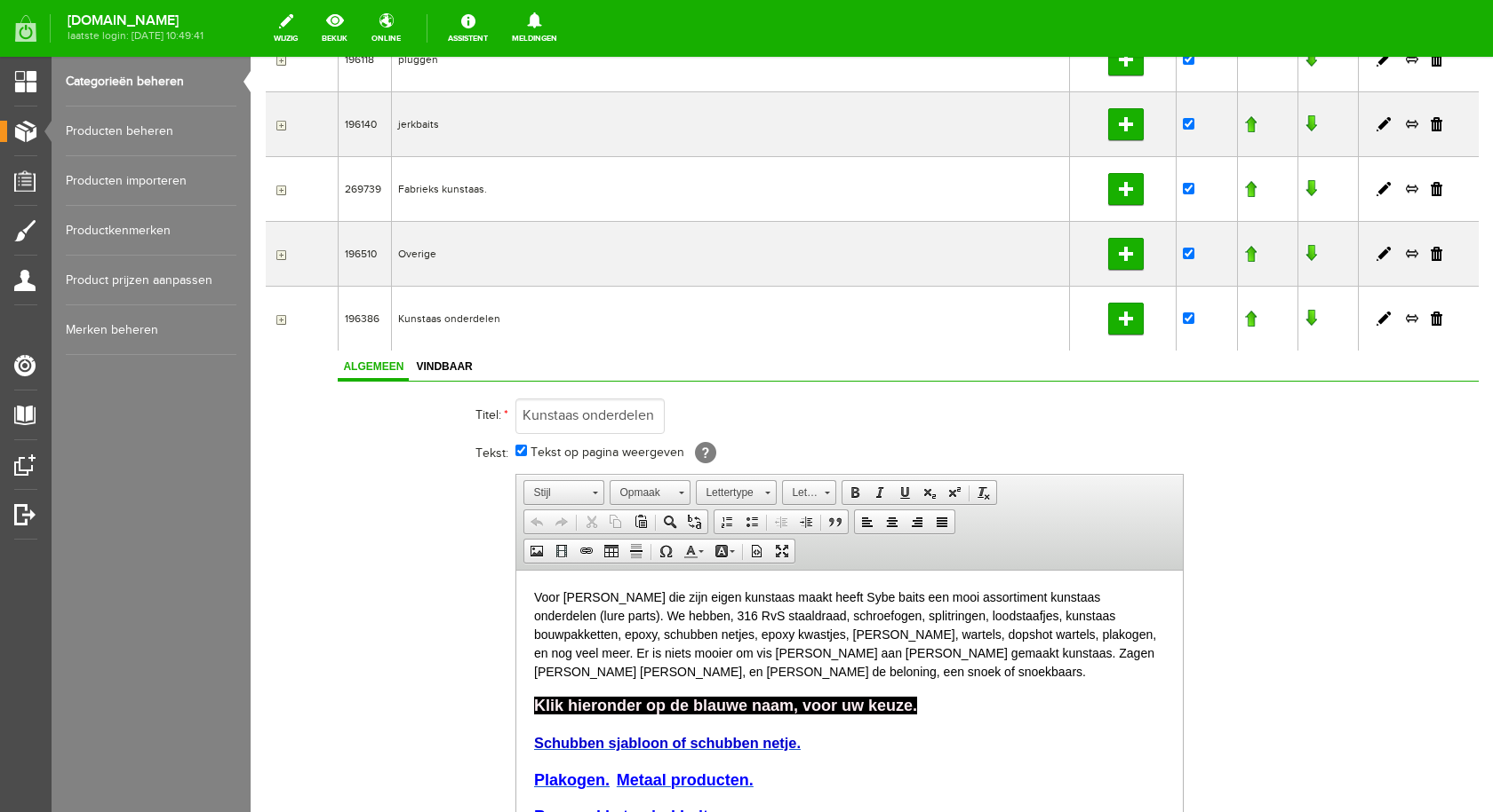
click at [447, 320] on td "Kunstaas onderdelen" at bounding box center [730, 318] width 678 height 65
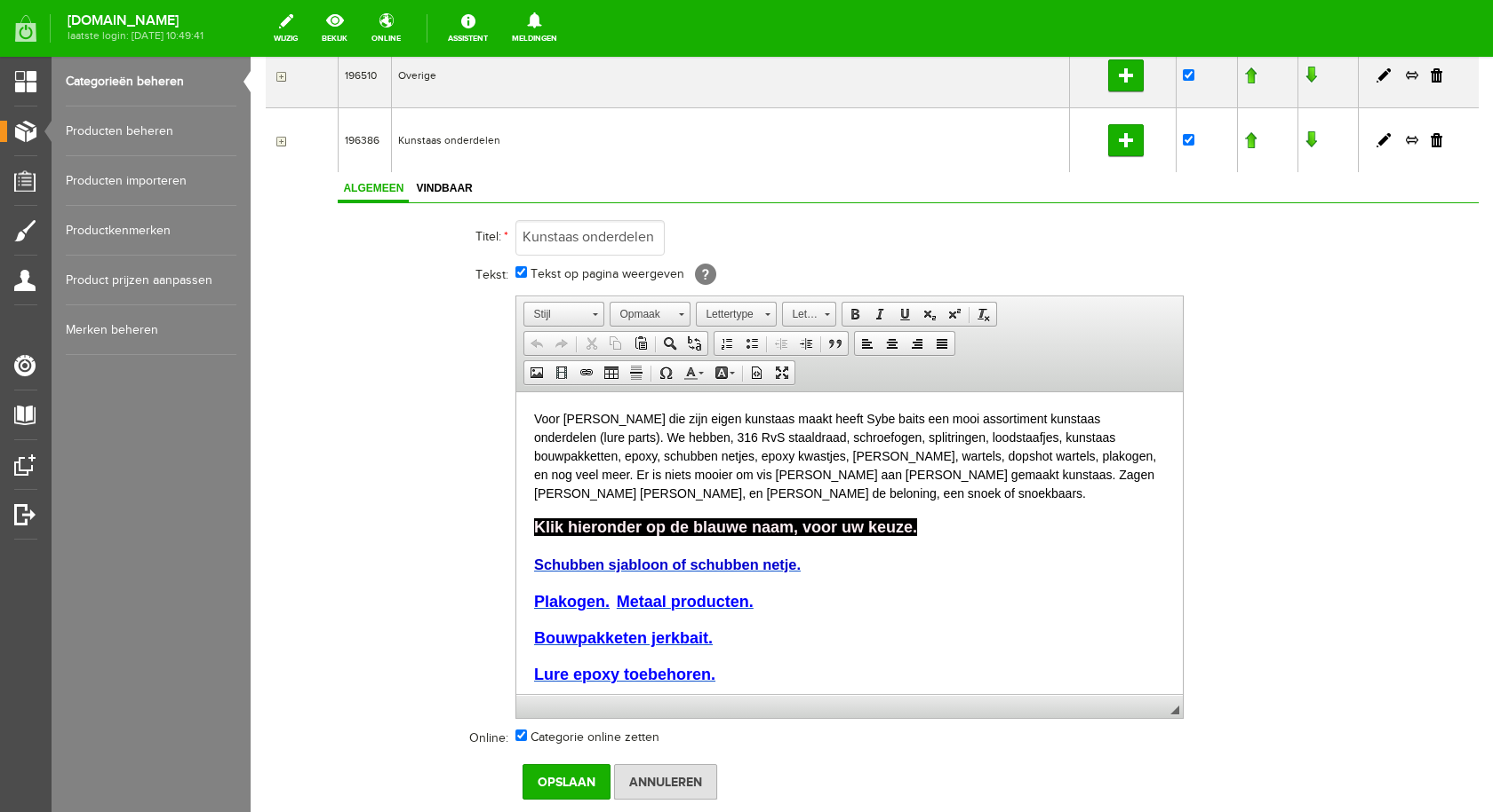
scroll to position [401, 0]
click at [278, 142] on input "button" at bounding box center [278, 141] width 14 height 14
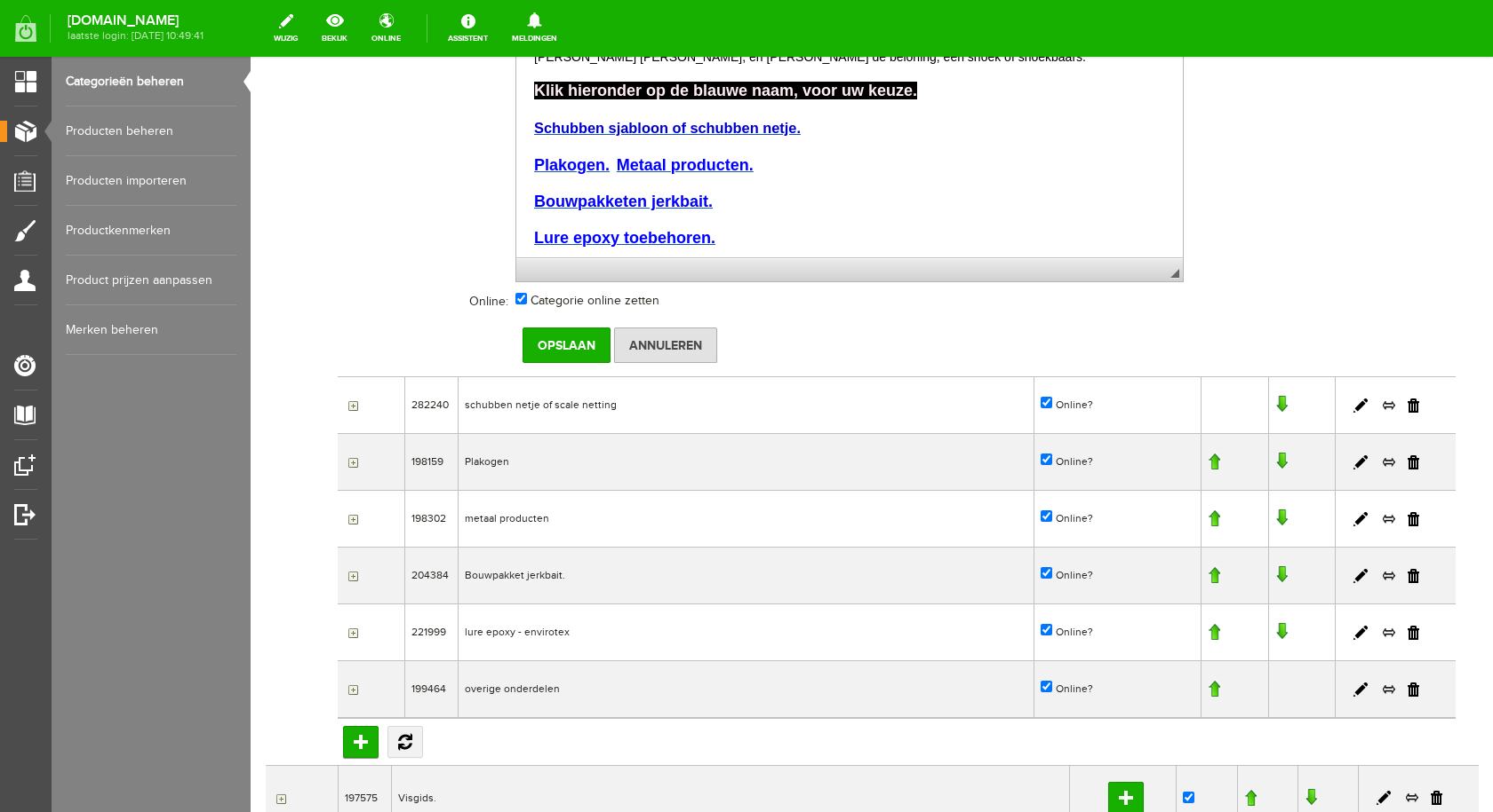
scroll to position [845, 0]
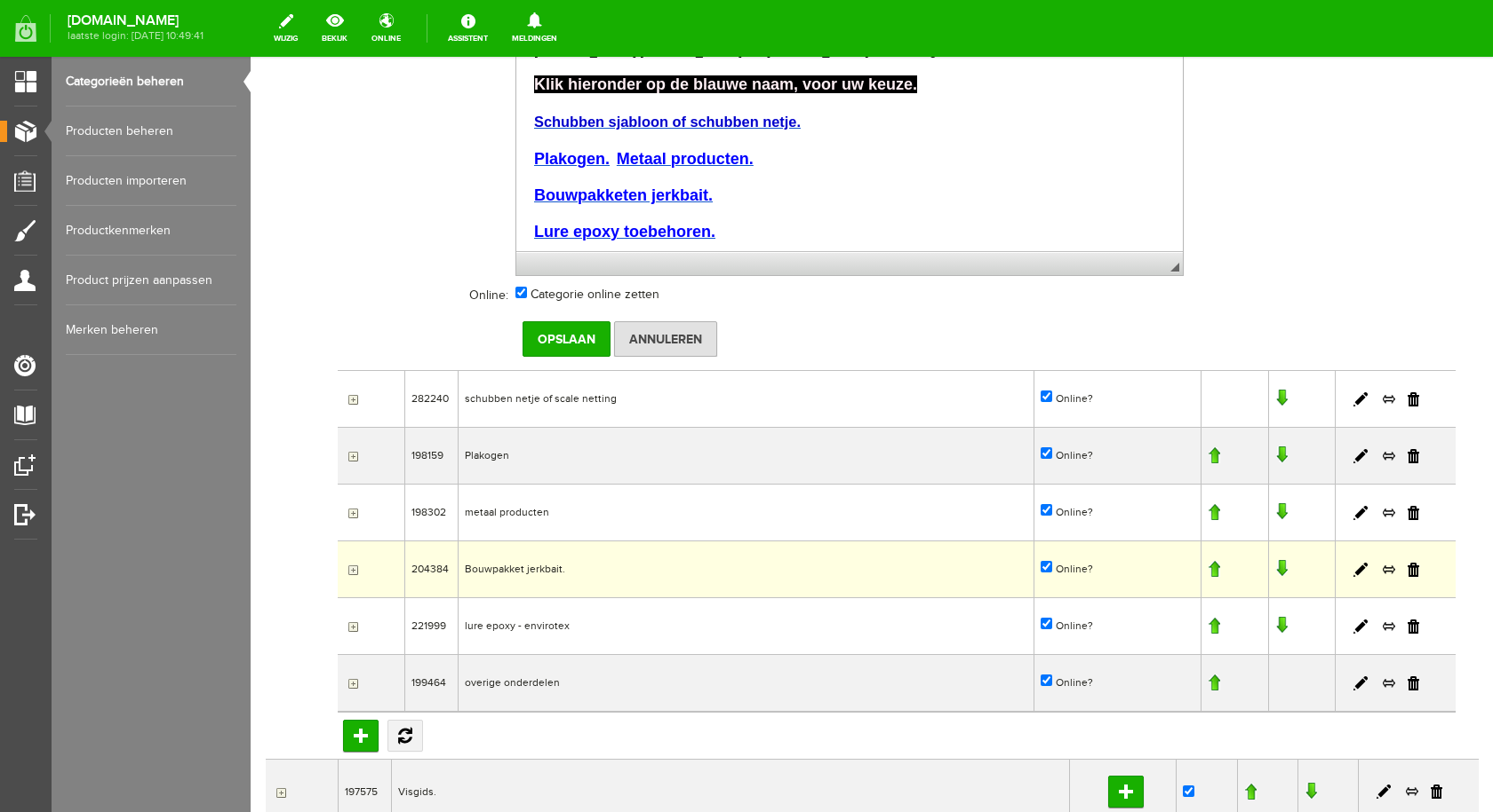
click at [533, 567] on td "Bouwpakket jerkbait." at bounding box center [746, 569] width 576 height 57
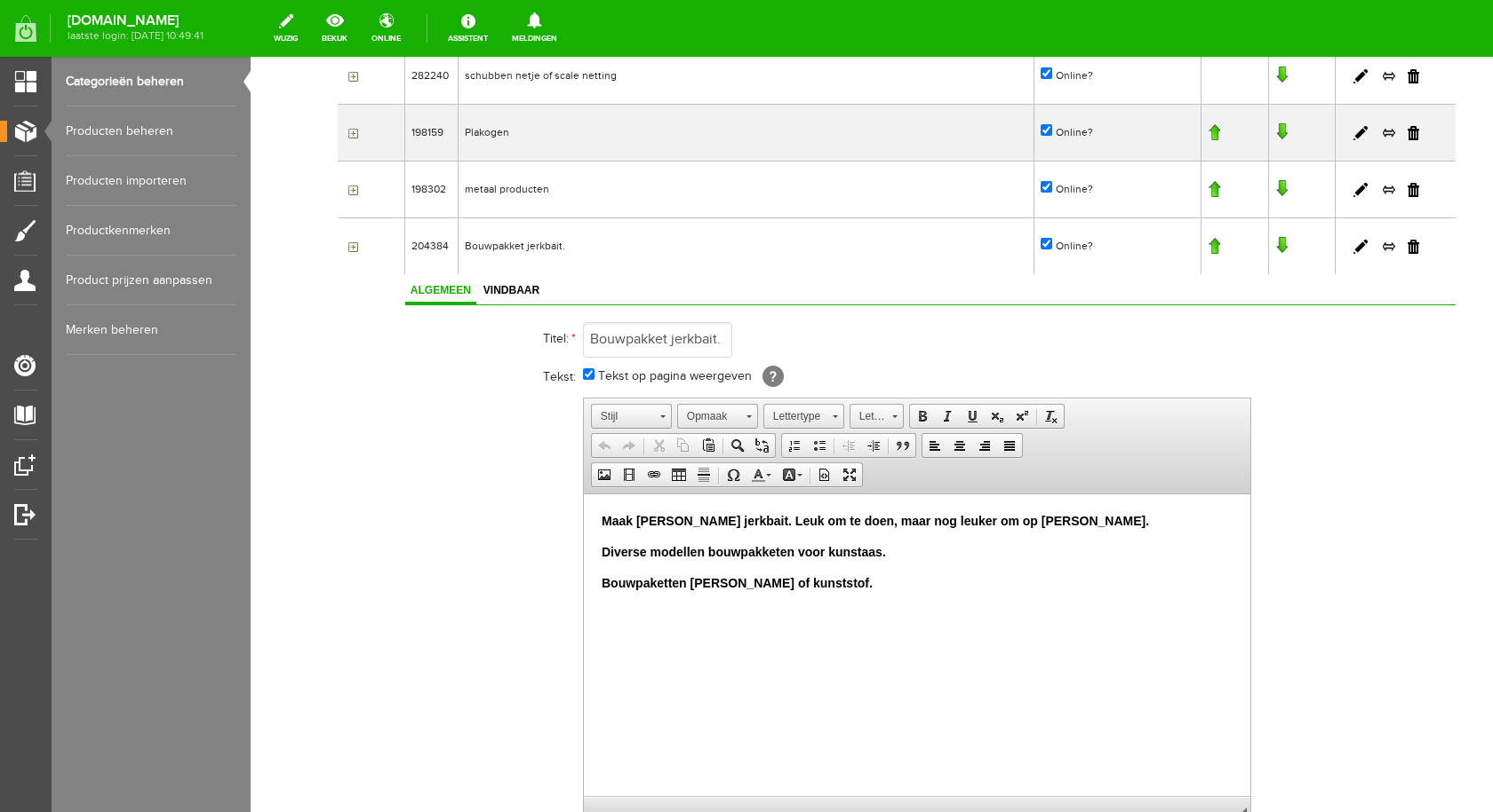
scroll to position [490, 0]
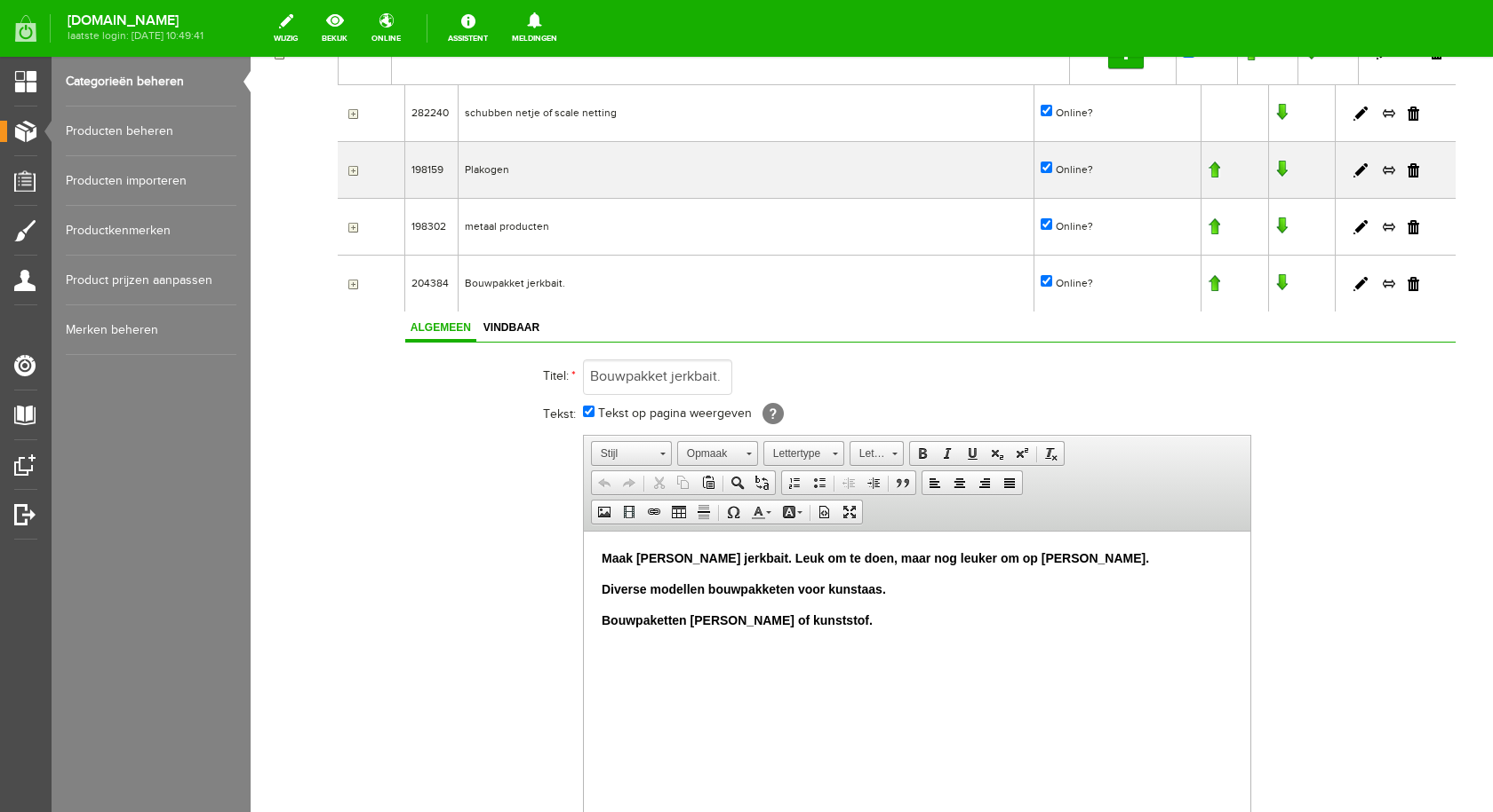
click at [354, 286] on input "button" at bounding box center [350, 284] width 14 height 14
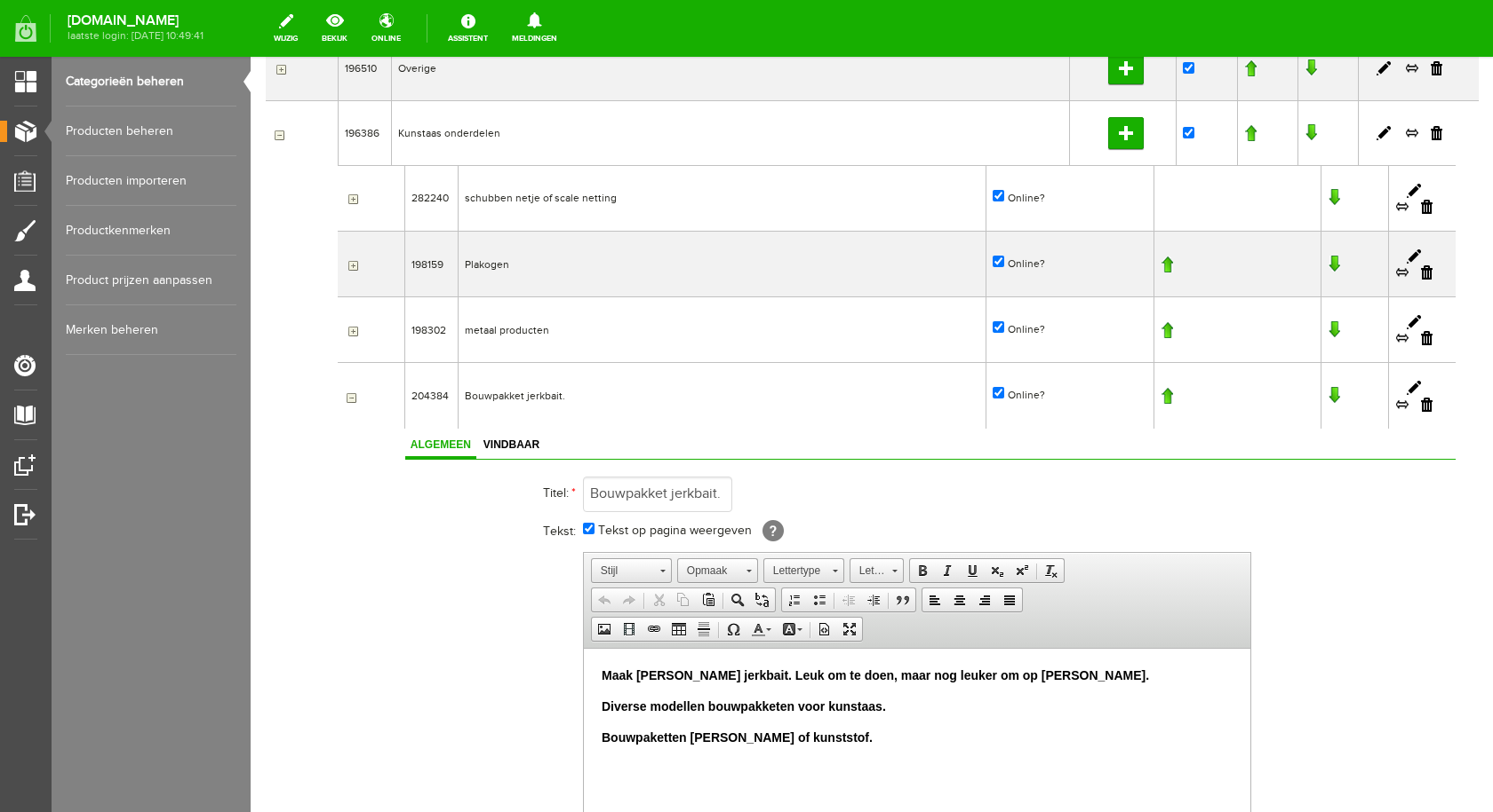
scroll to position [135, 0]
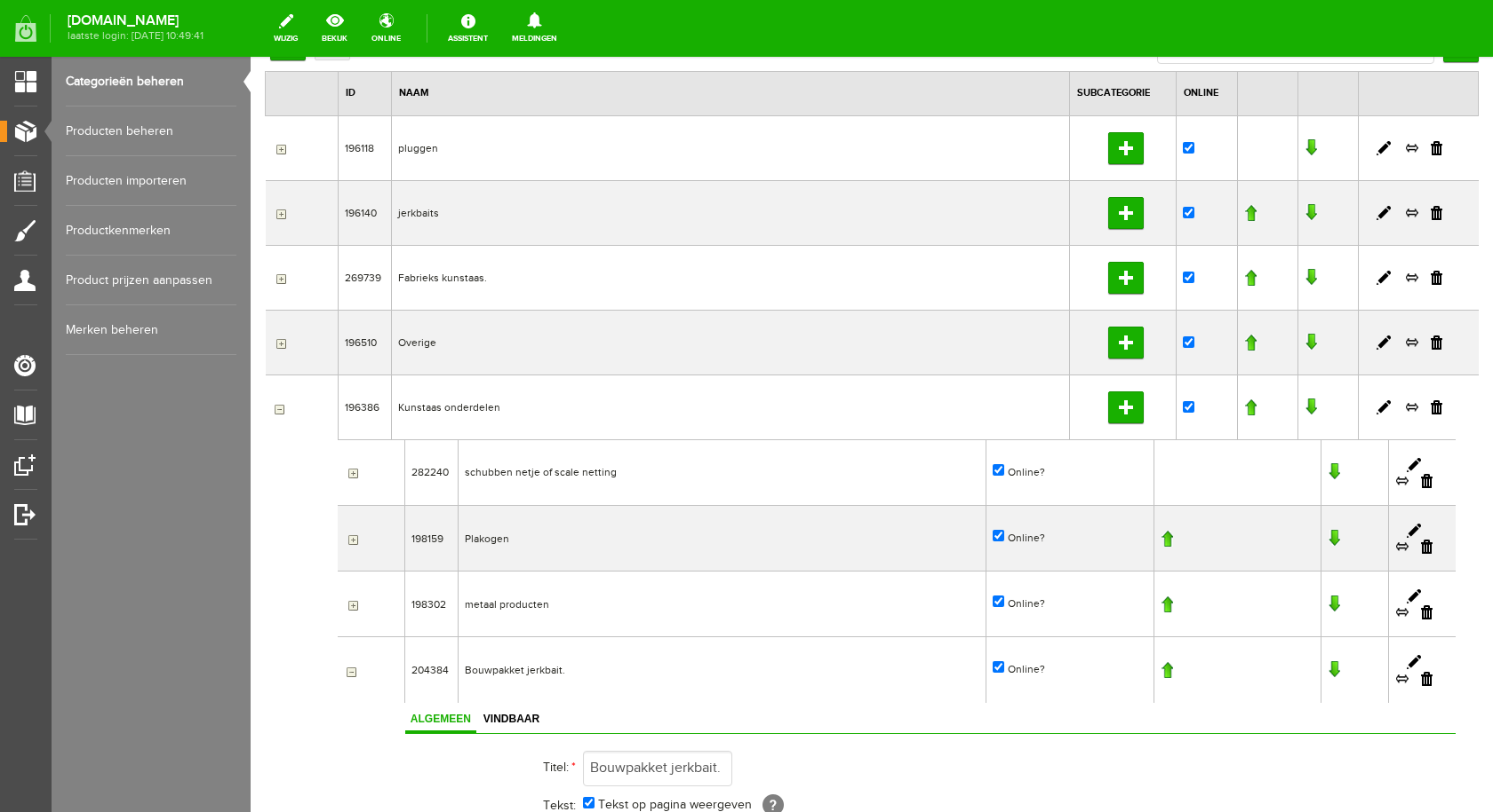
click at [140, 129] on link "Producten beheren" at bounding box center [151, 131] width 171 height 49
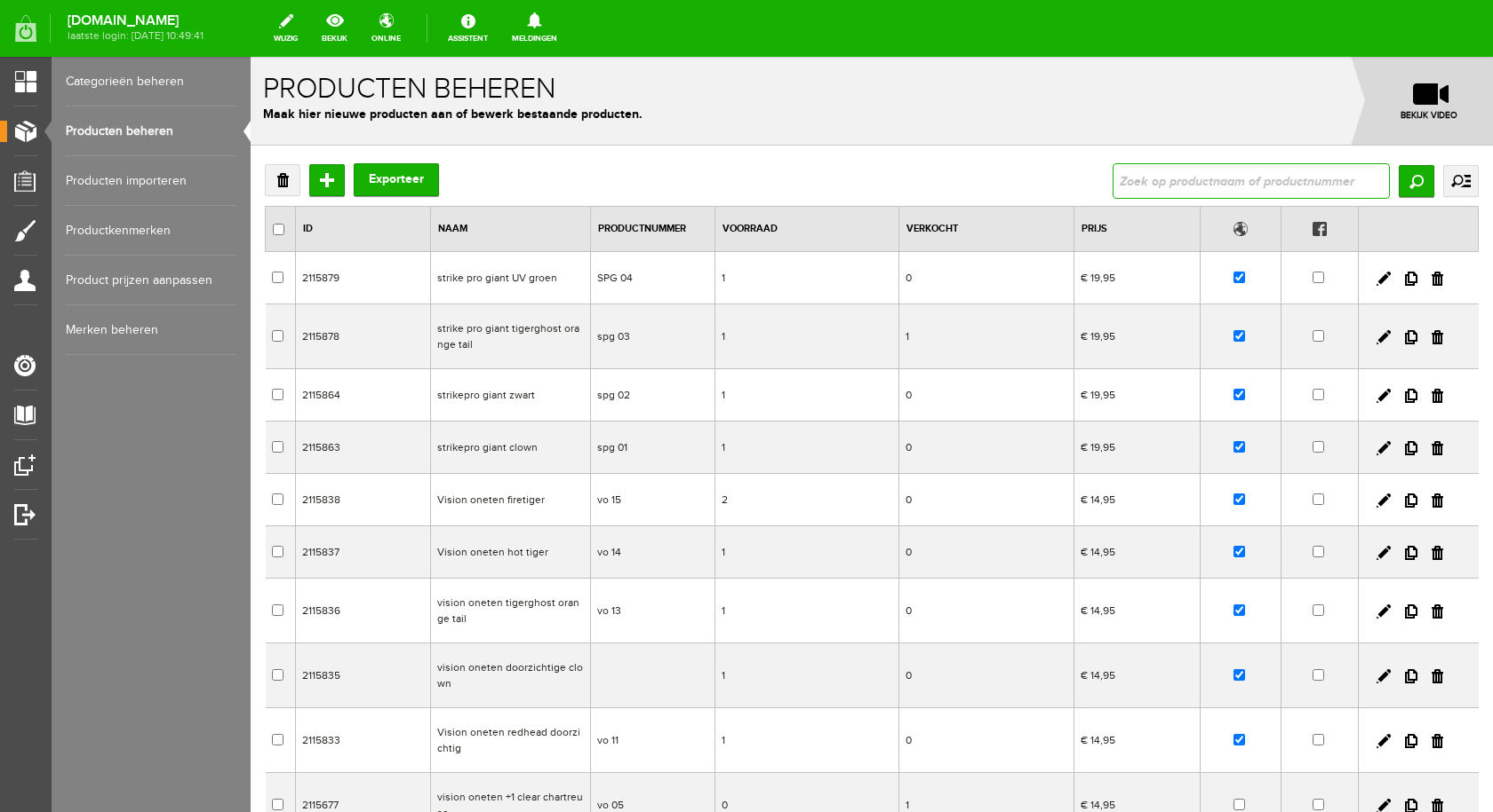
click at [1149, 192] on input "text" at bounding box center [1251, 180] width 277 height 35
type input "mc"
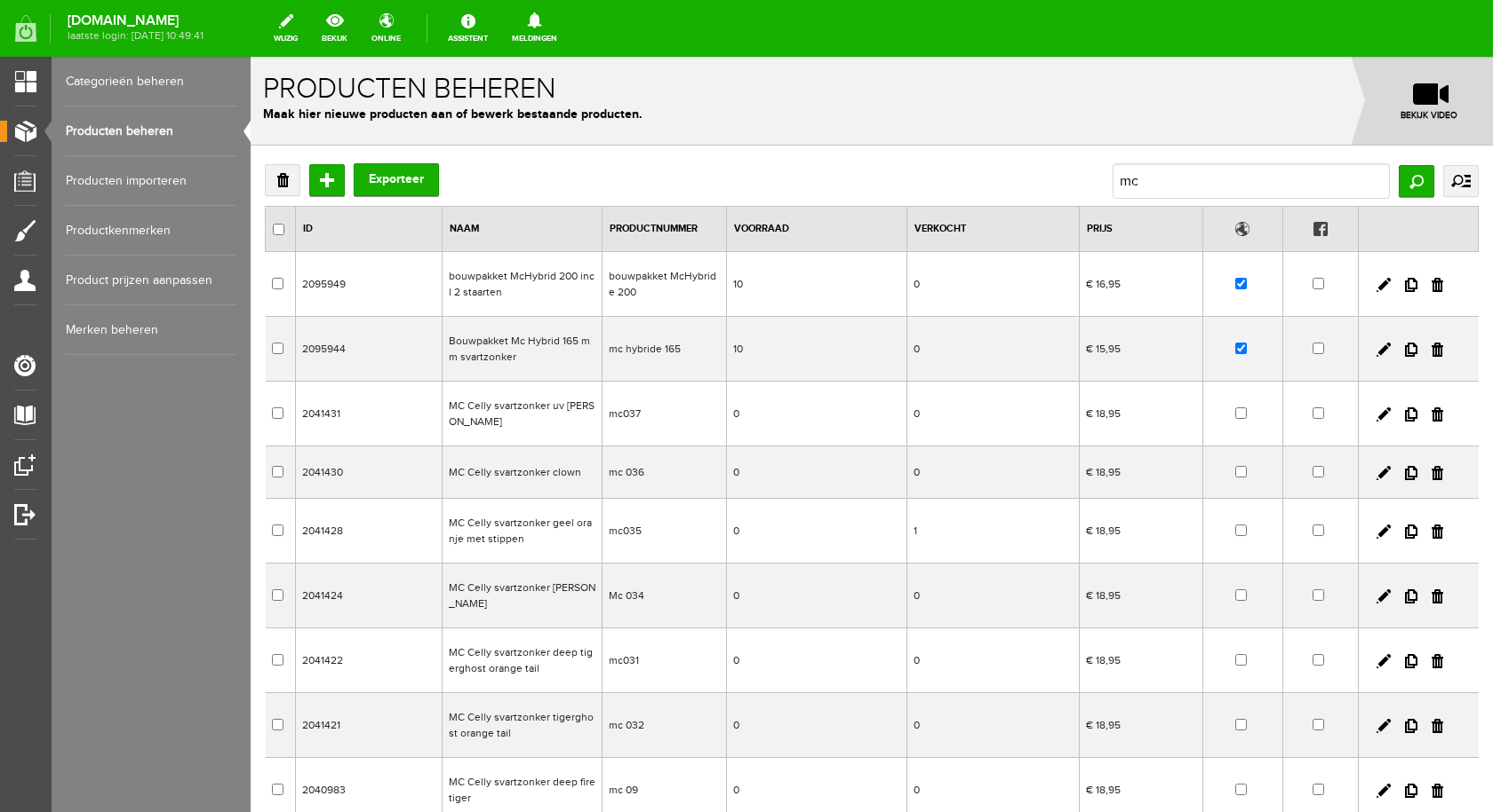
click at [489, 285] on td "bouwpakket McHybrid 200 incl 2 staarten" at bounding box center [521, 285] width 159 height 65
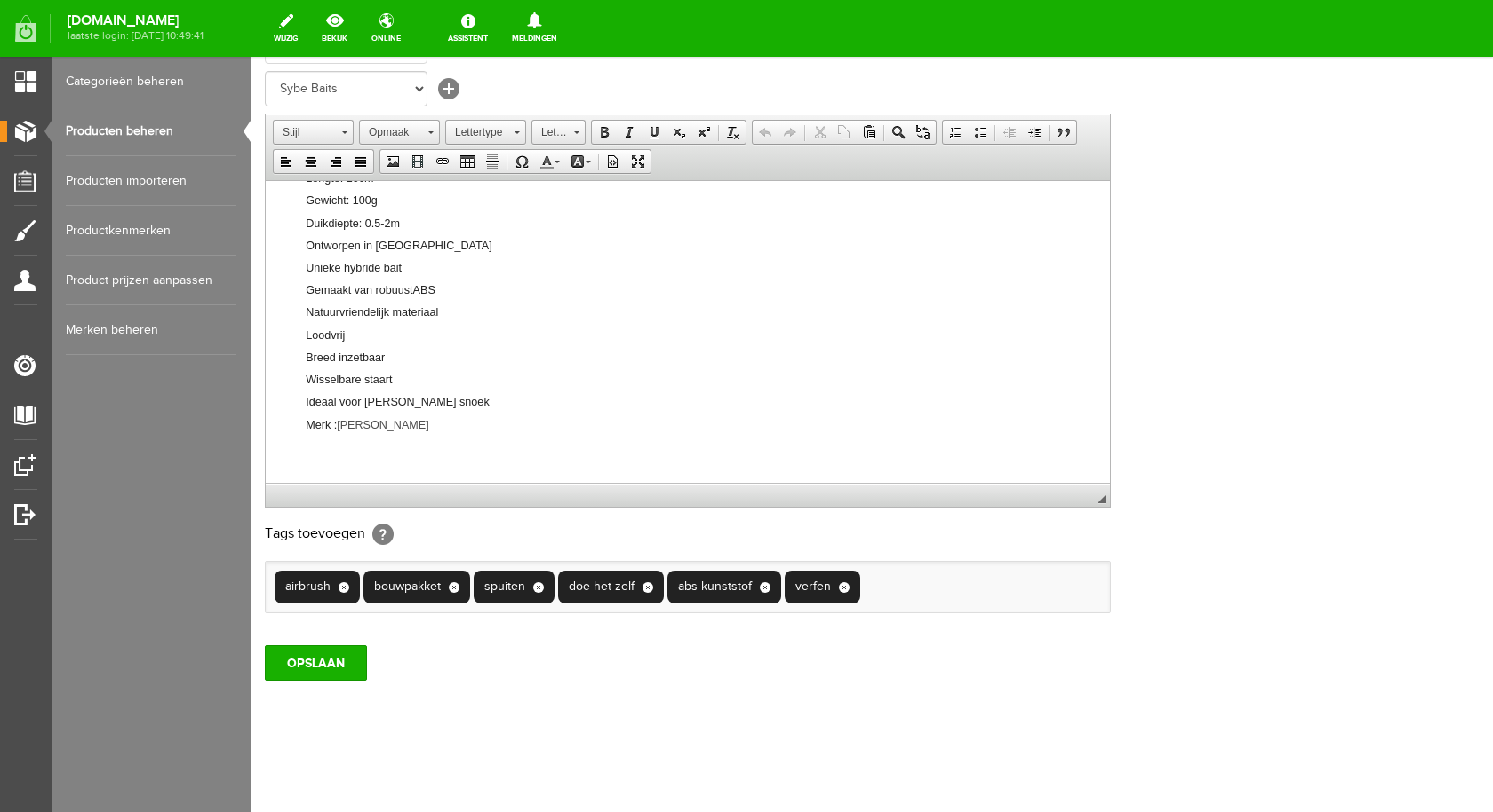
scroll to position [395, 0]
click at [415, 424] on li "Merk : [PERSON_NAME]" at bounding box center [699, 421] width 786 height 22
click at [420, 165] on span at bounding box center [417, 161] width 14 height 14
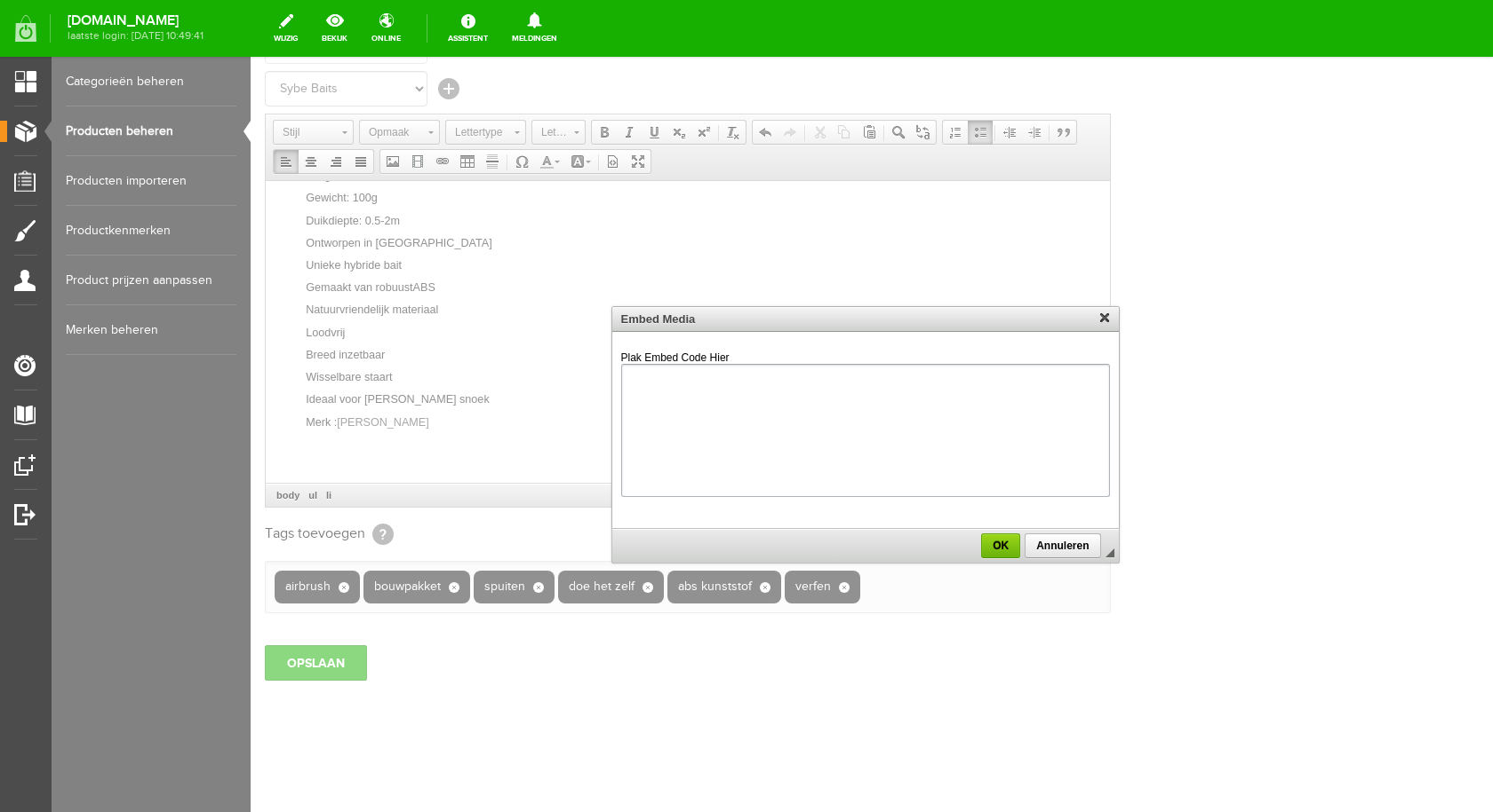
drag, startPoint x: 640, startPoint y: 377, endPoint x: 626, endPoint y: 378, distance: 14.0
type textarea "<iframe width="560" height="315" src="[URL][DOMAIN_NAME]" title="YouTube video …"
click at [998, 545] on span "OK" at bounding box center [999, 545] width 35 height 12
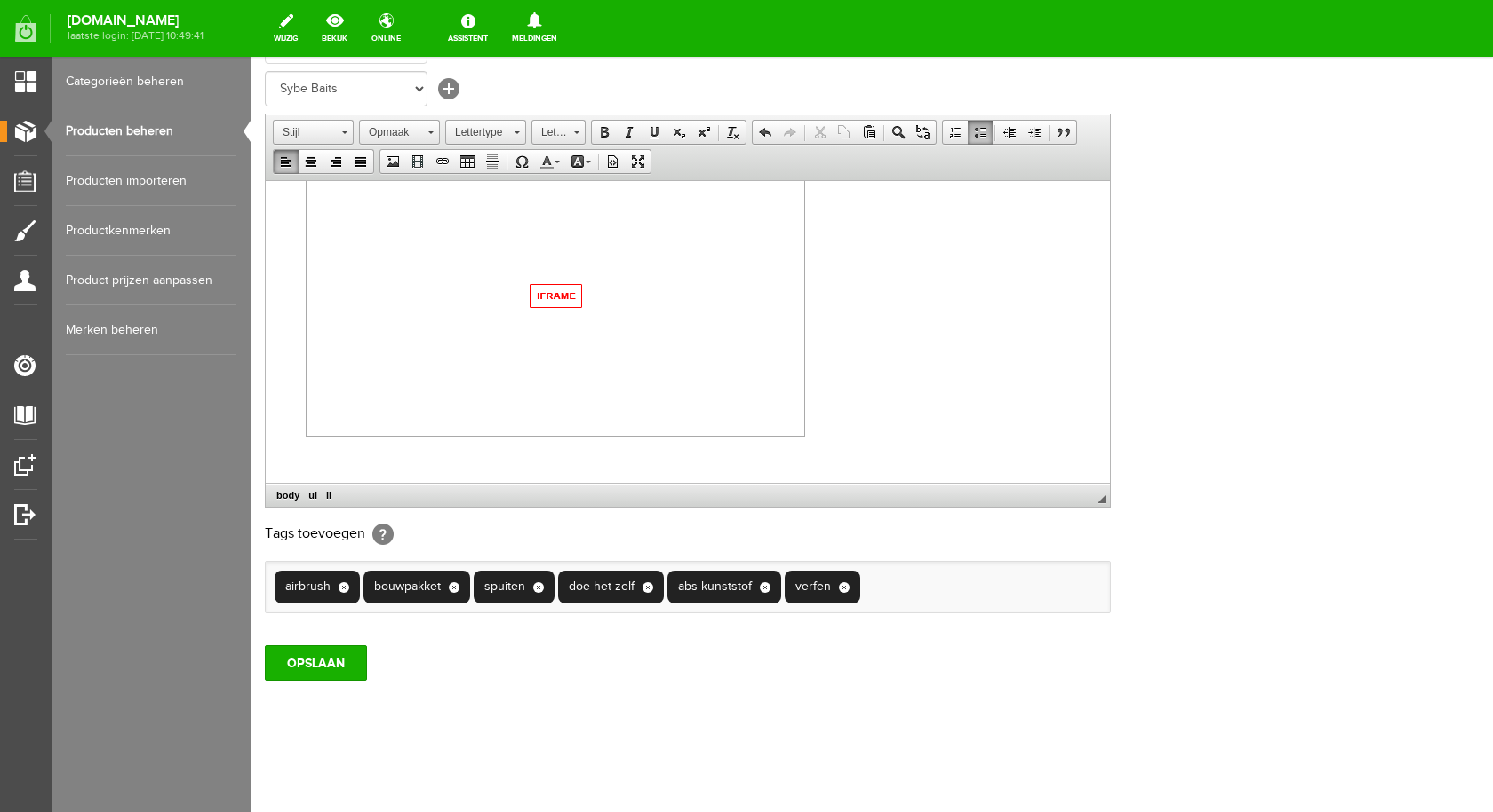
scroll to position [684, 0]
click at [300, 666] on input "OPSLAAN" at bounding box center [316, 662] width 103 height 35
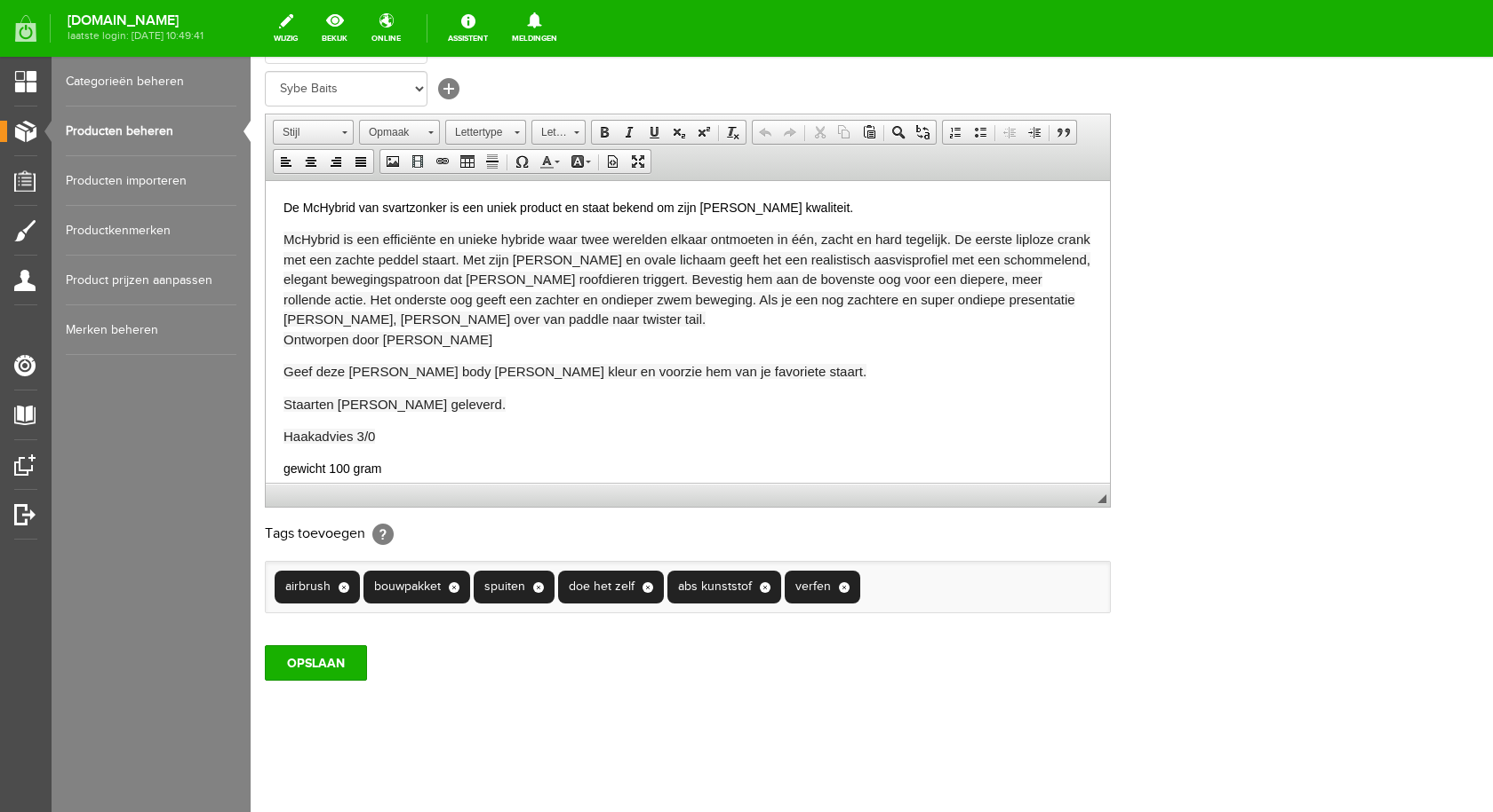
scroll to position [0, 0]
click at [313, 652] on input "OPSLAAN" at bounding box center [316, 662] width 103 height 35
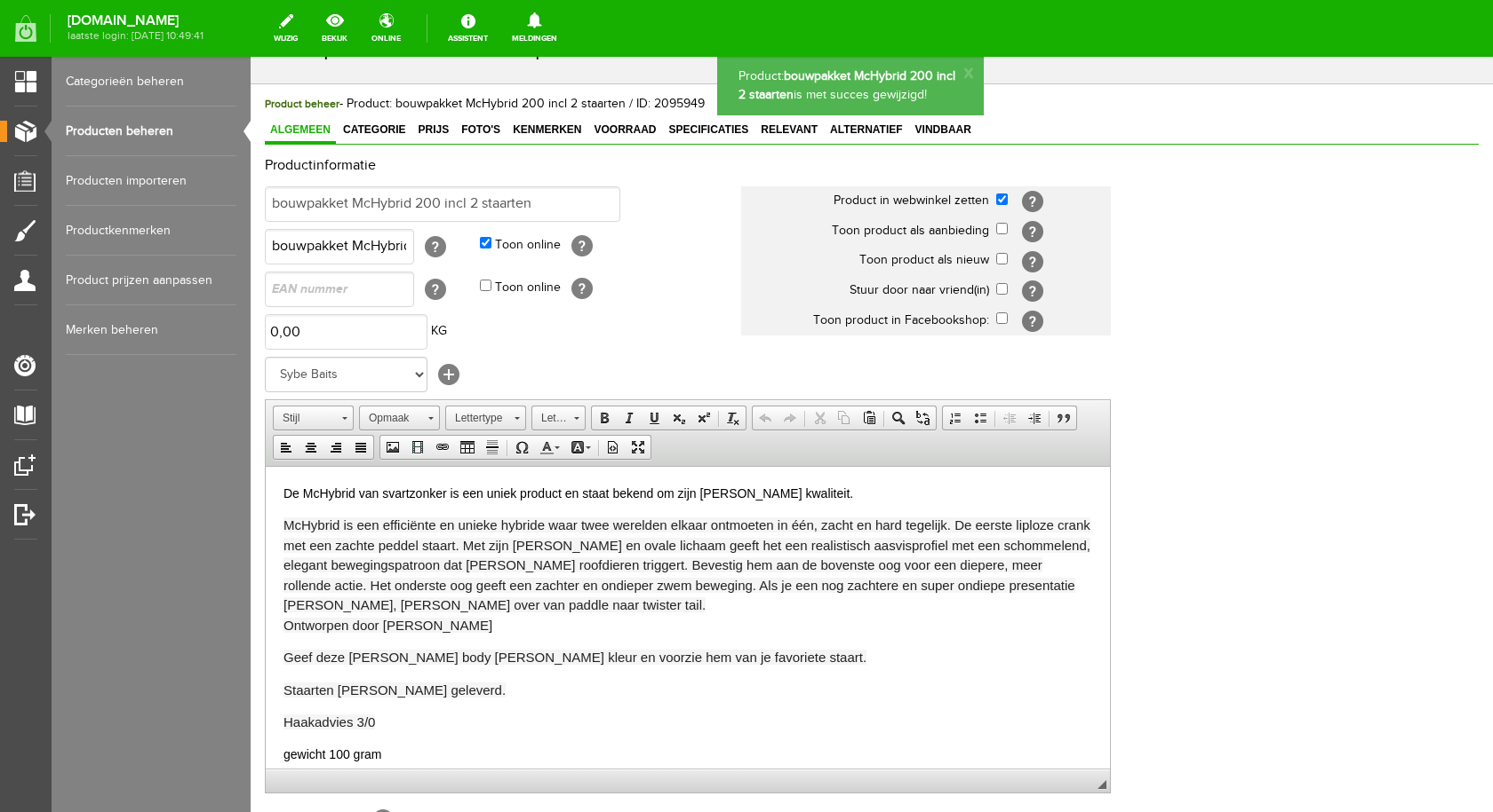
scroll to position [43, 0]
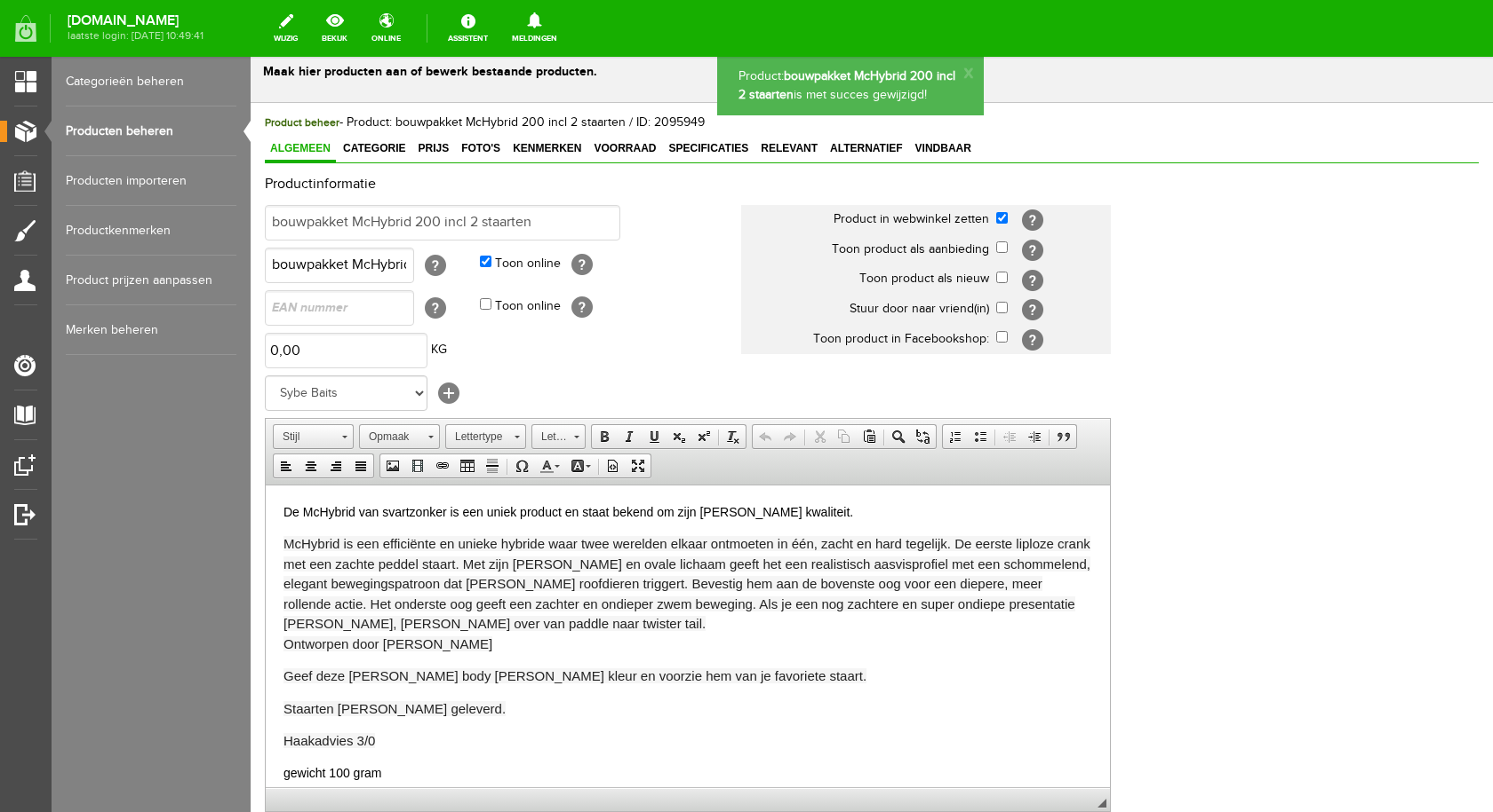
click at [140, 124] on link "Producten beheren" at bounding box center [151, 131] width 171 height 49
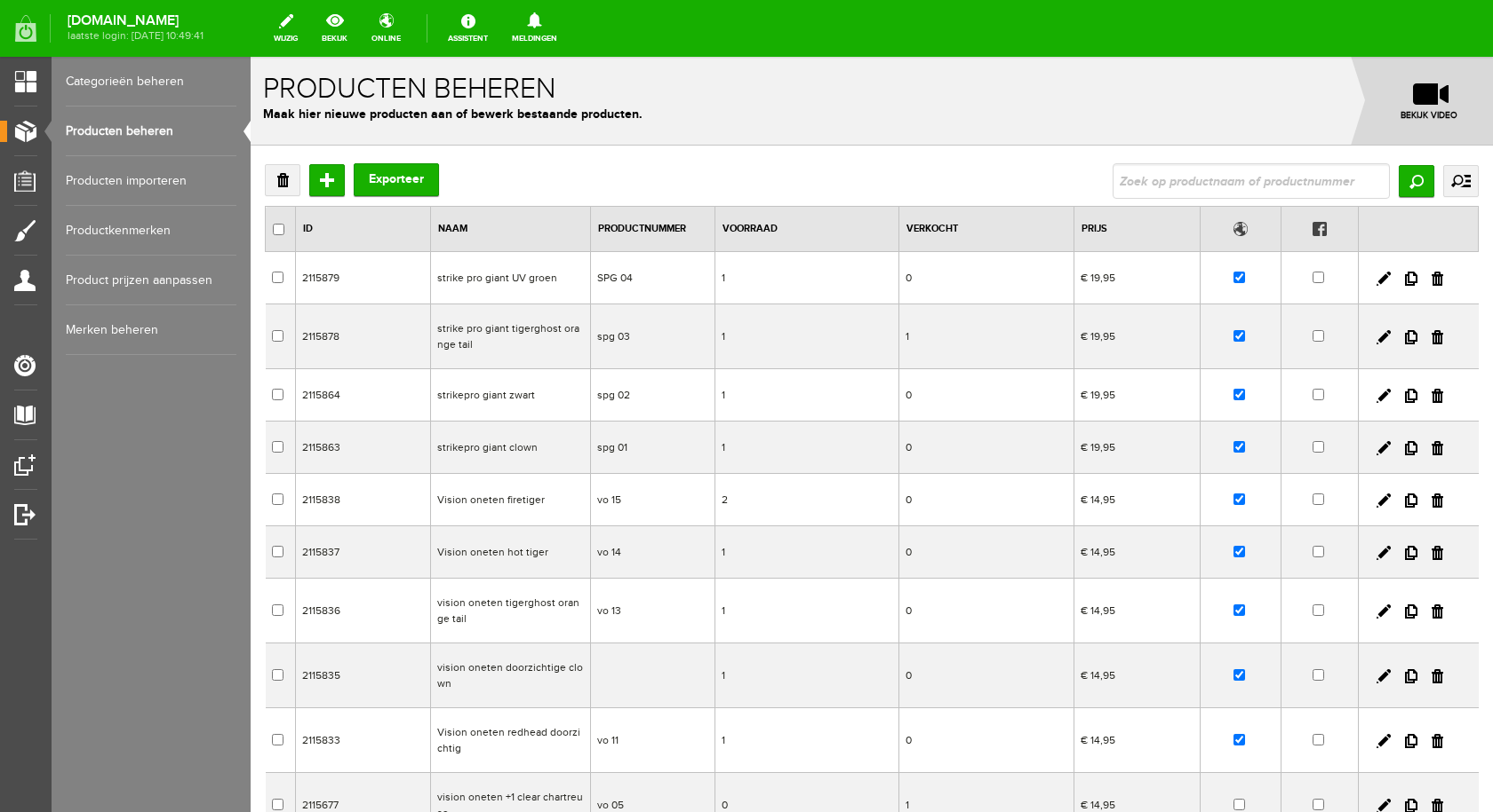
click at [1157, 168] on input "text" at bounding box center [1251, 180] width 277 height 35
type input "mc"
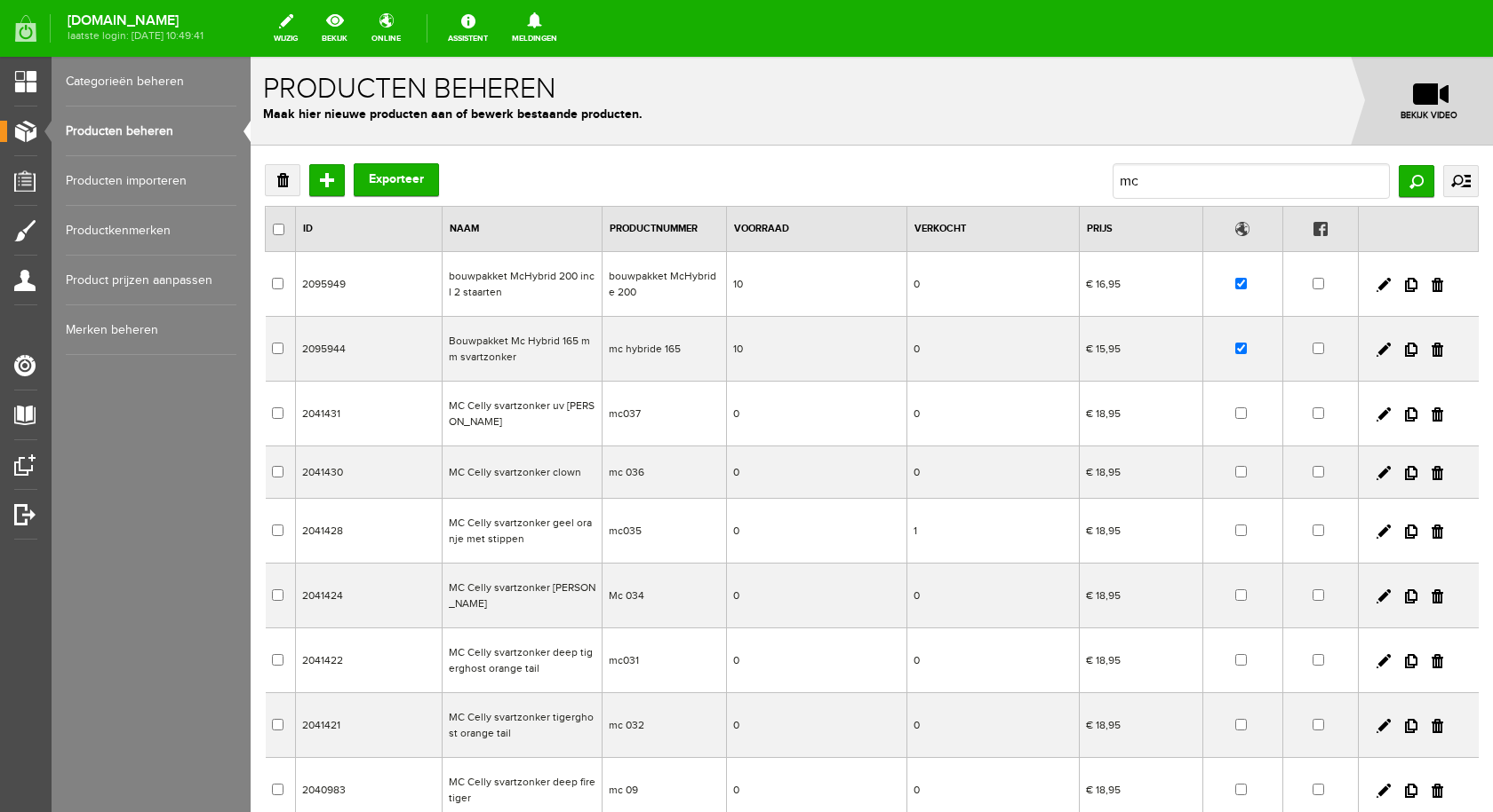
click at [527, 343] on td "Bouwpakket Mc Hybrid 165 mm svartzonker" at bounding box center [521, 349] width 159 height 65
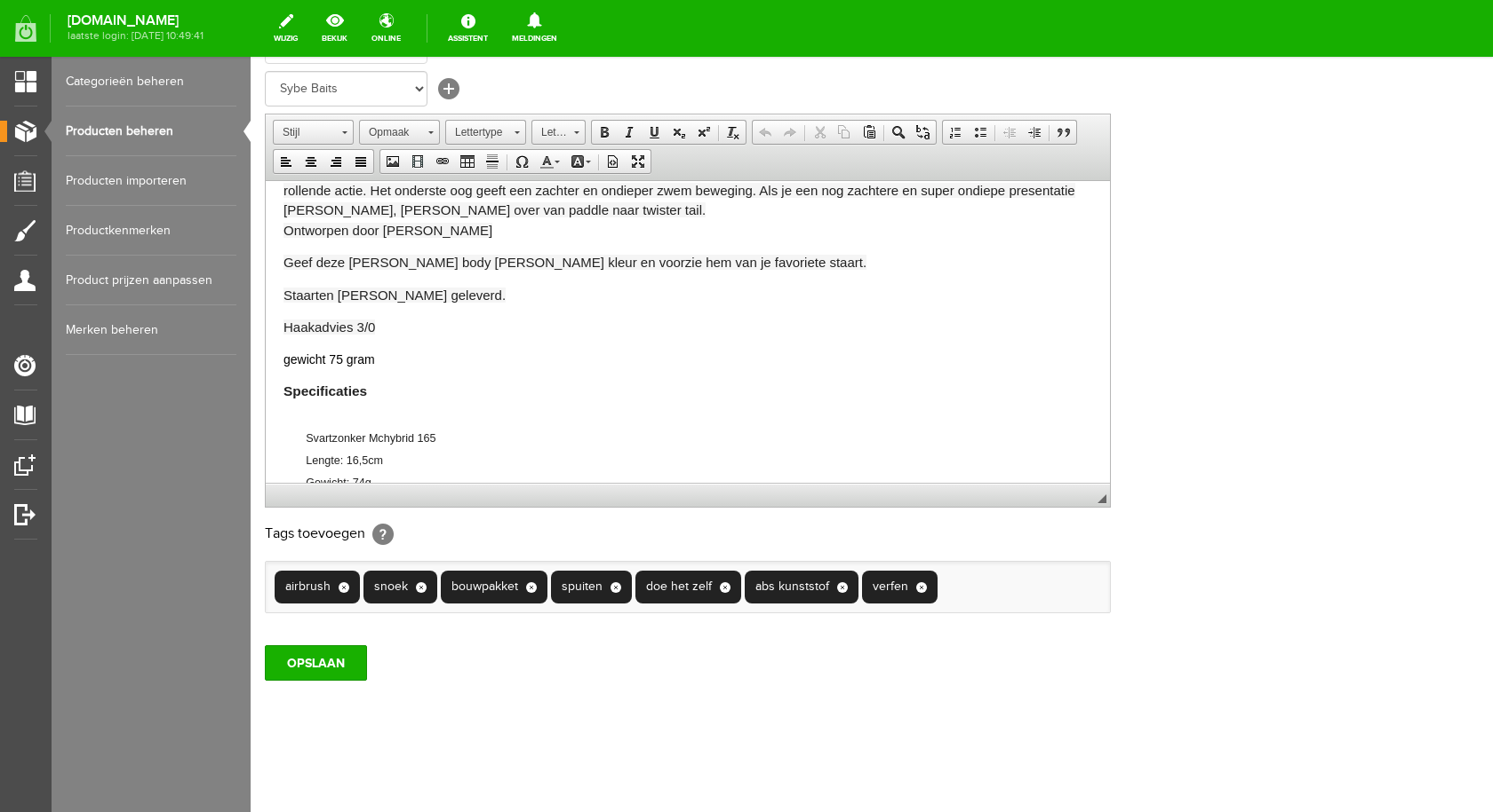
scroll to position [395, 0]
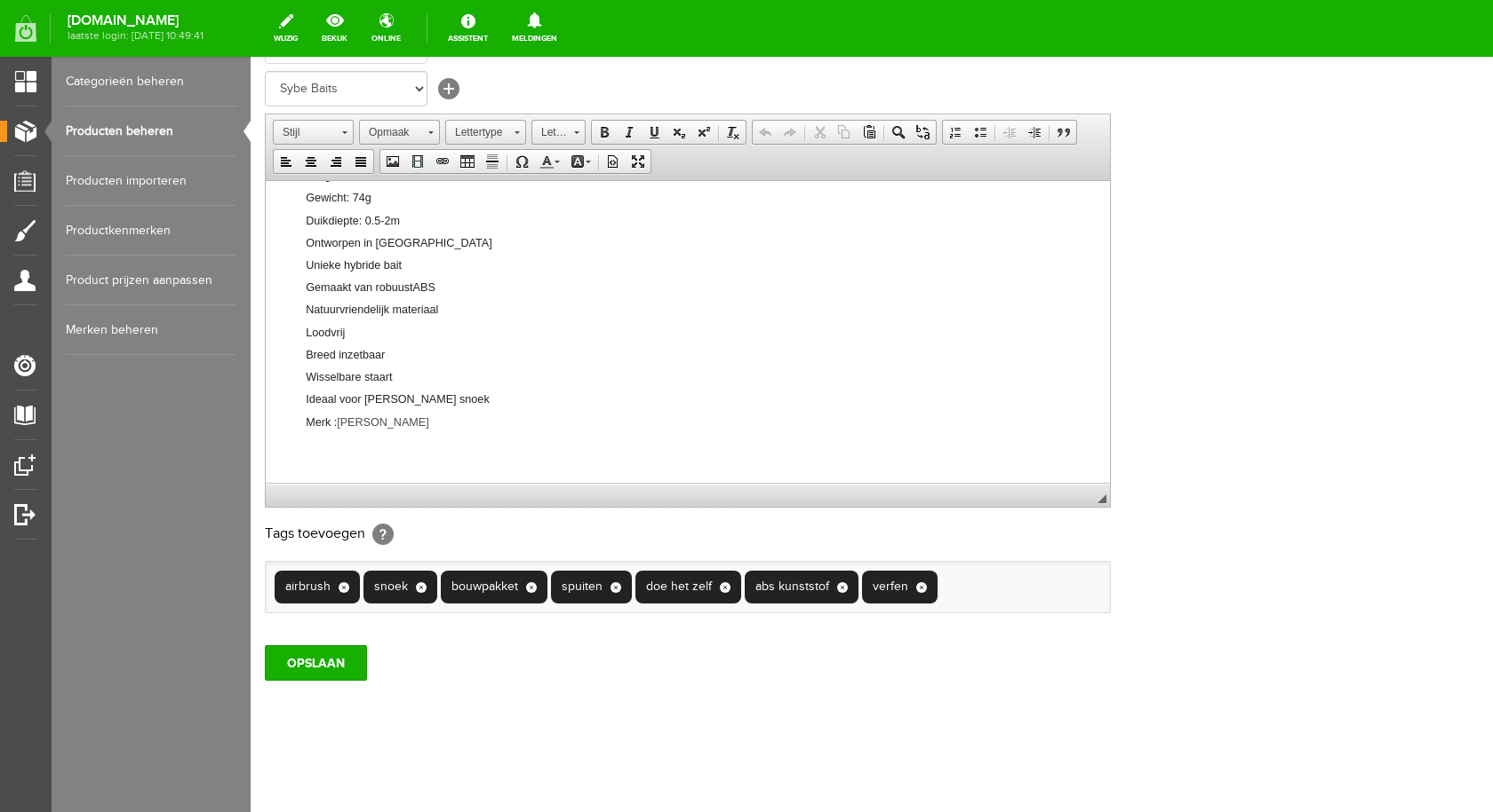
click at [422, 423] on li "Merk : [PERSON_NAME]" at bounding box center [699, 421] width 786 height 22
click at [422, 162] on span at bounding box center [417, 161] width 14 height 14
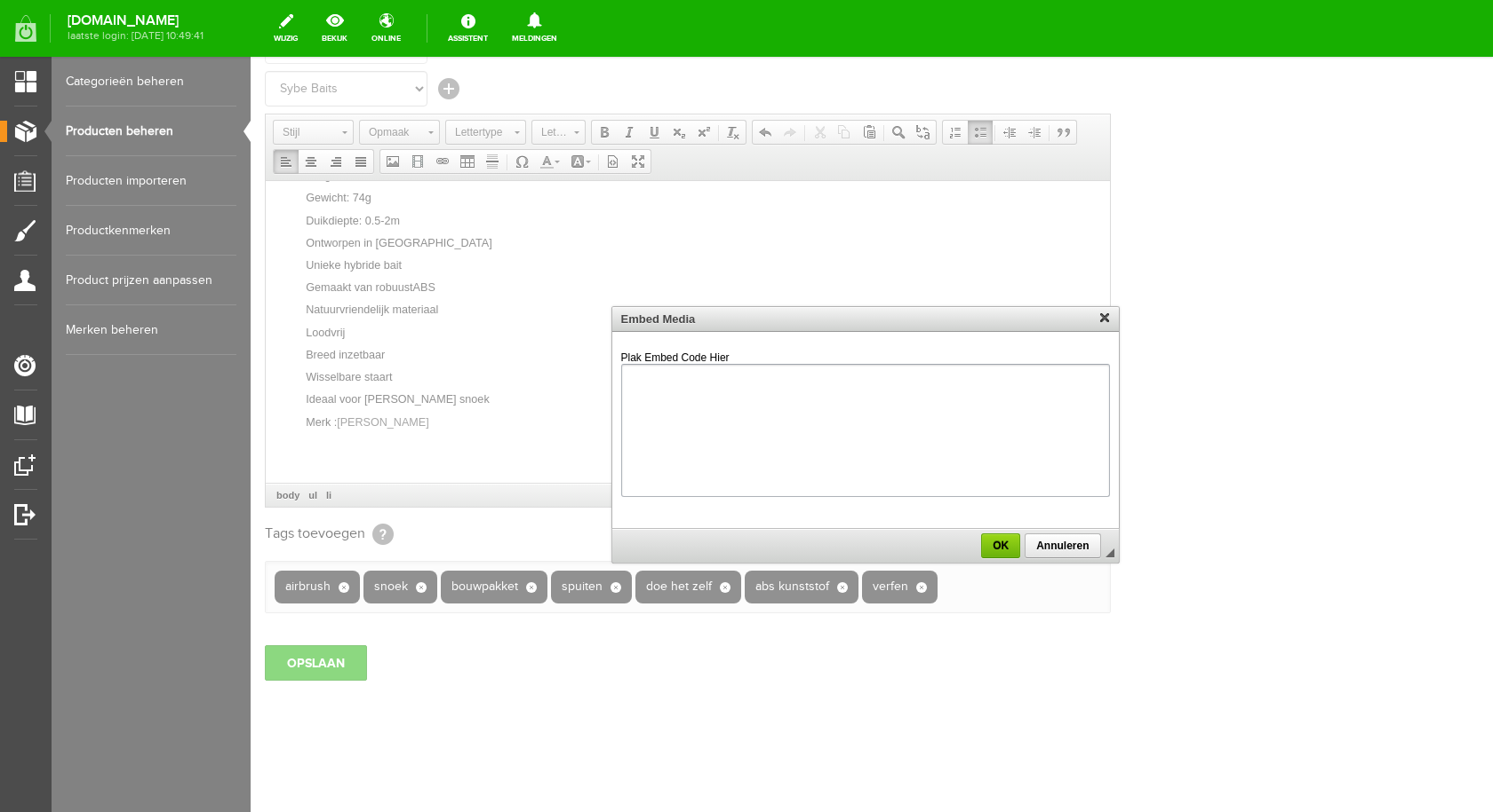
paste textarea "<iframe width="560" height="315" src="[URL][DOMAIN_NAME]" title="YouTube video …"
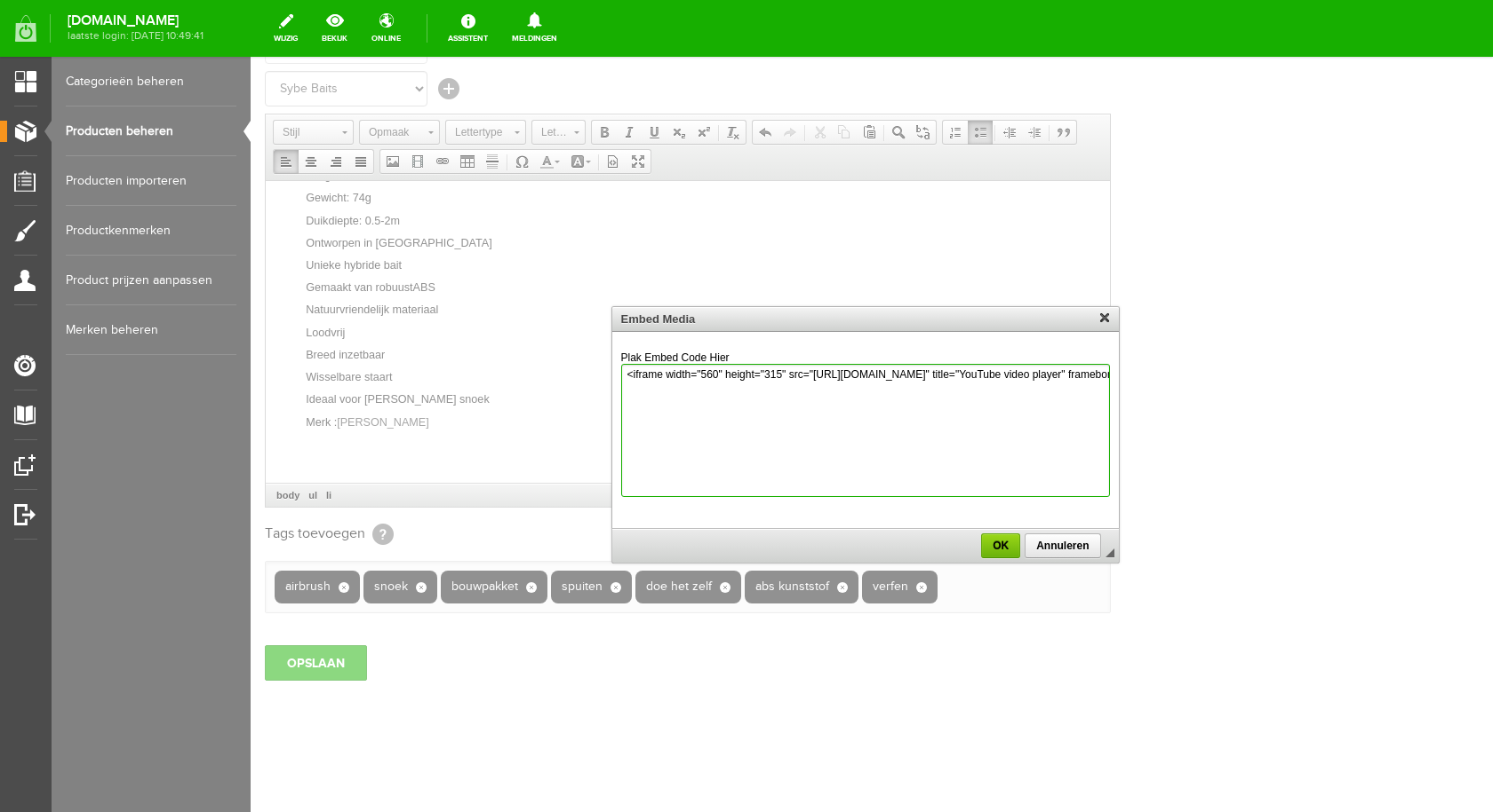
scroll to position [0, 1105]
type textarea "<iframe width="560" height="315" src="[URL][DOMAIN_NAME]" title="YouTube video …"
click at [1001, 543] on span "OK" at bounding box center [999, 545] width 35 height 12
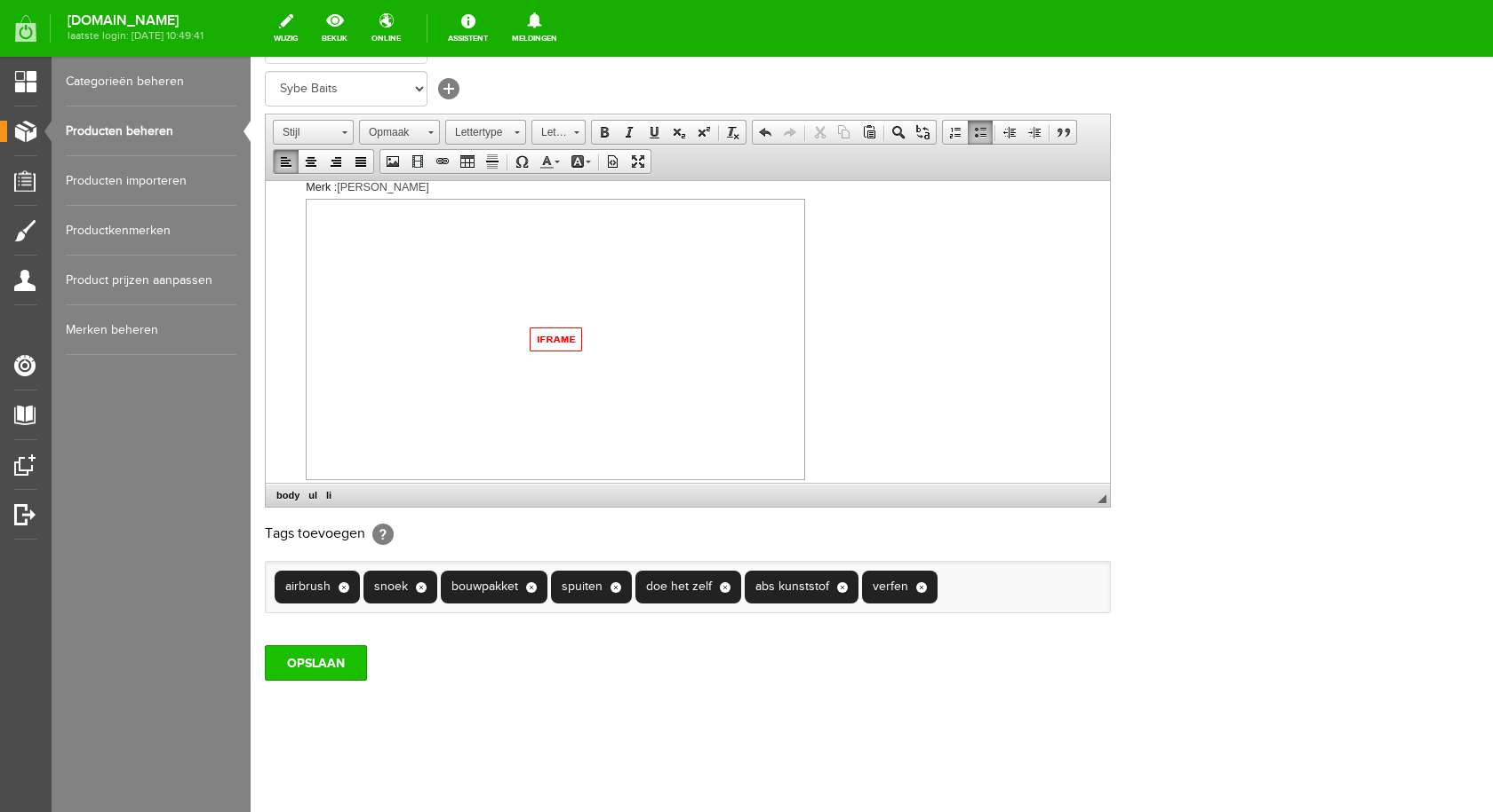
click at [332, 661] on input "OPSLAAN" at bounding box center [316, 662] width 103 height 35
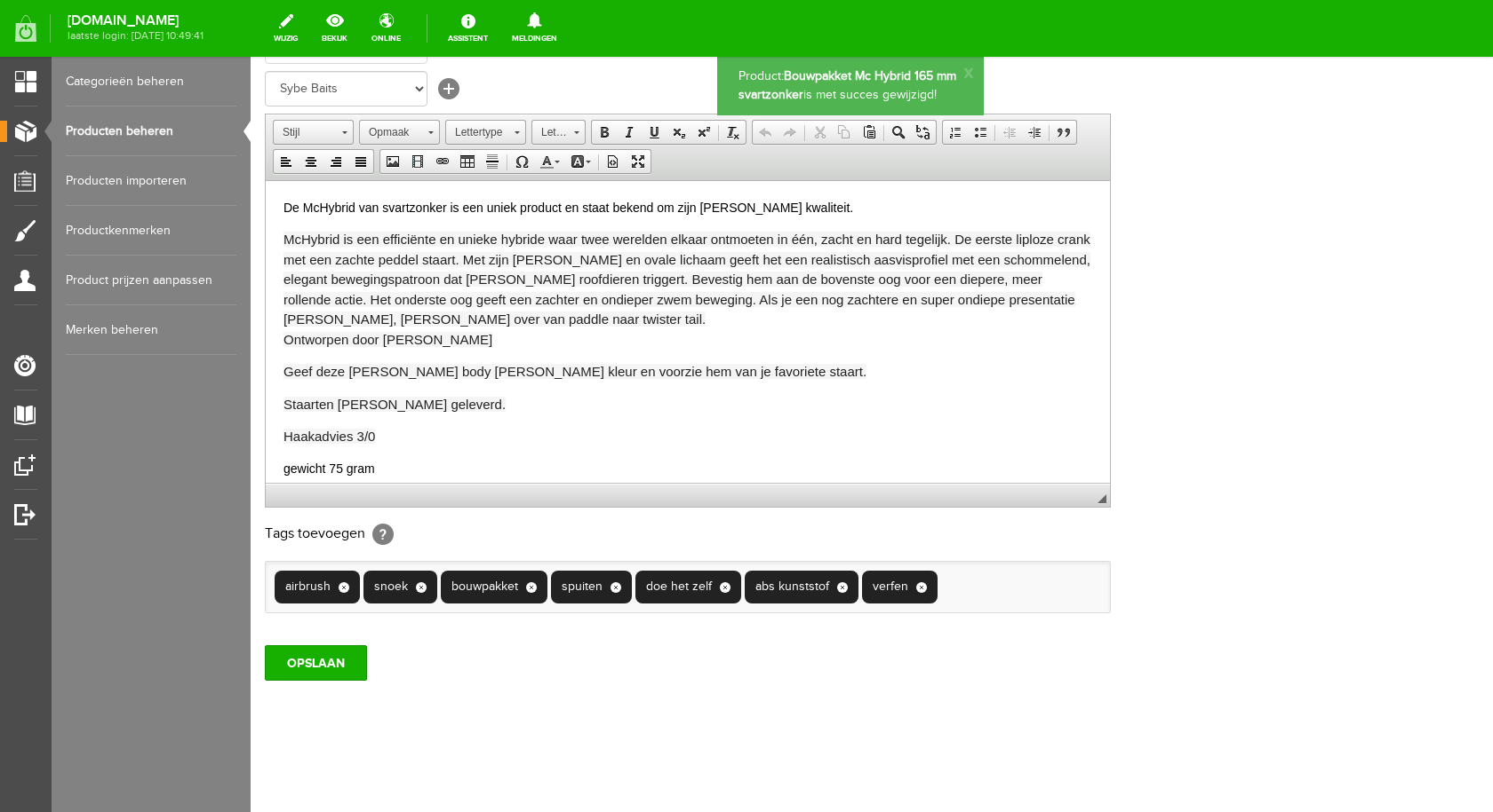
scroll to position [0, 0]
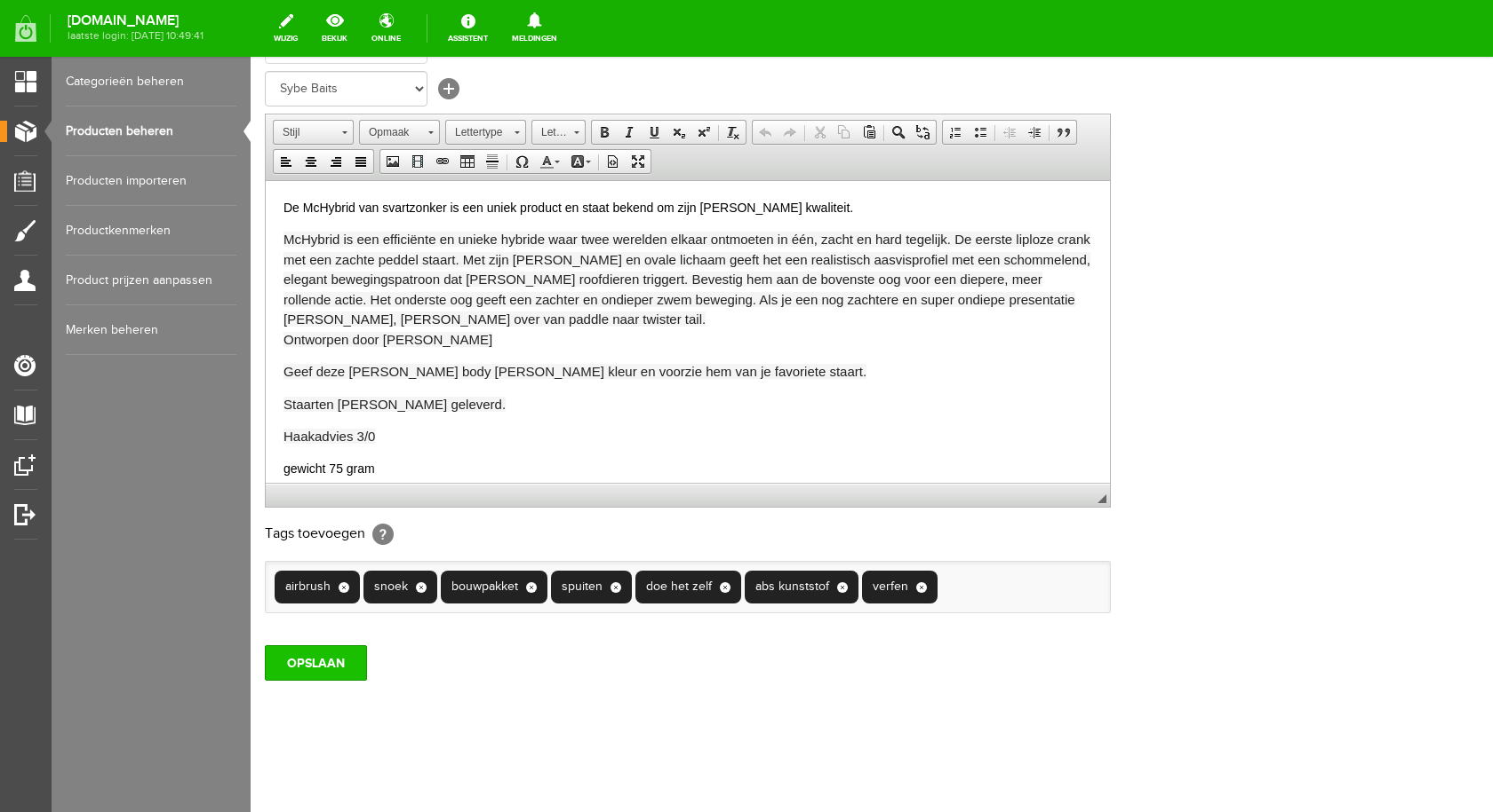
click at [327, 657] on input "OPSLAAN" at bounding box center [316, 662] width 103 height 35
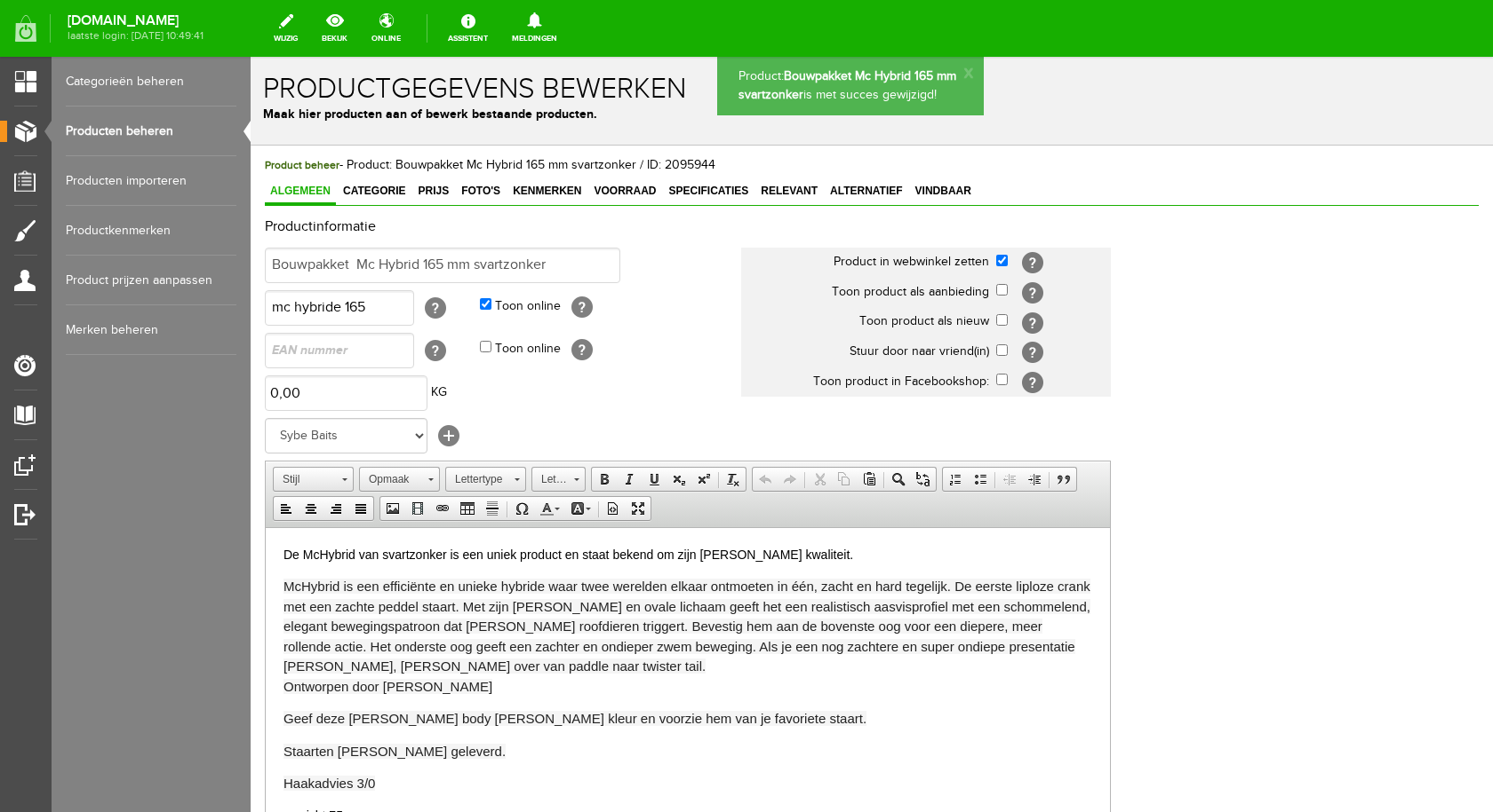
click at [130, 132] on link "Producten beheren" at bounding box center [151, 131] width 171 height 49
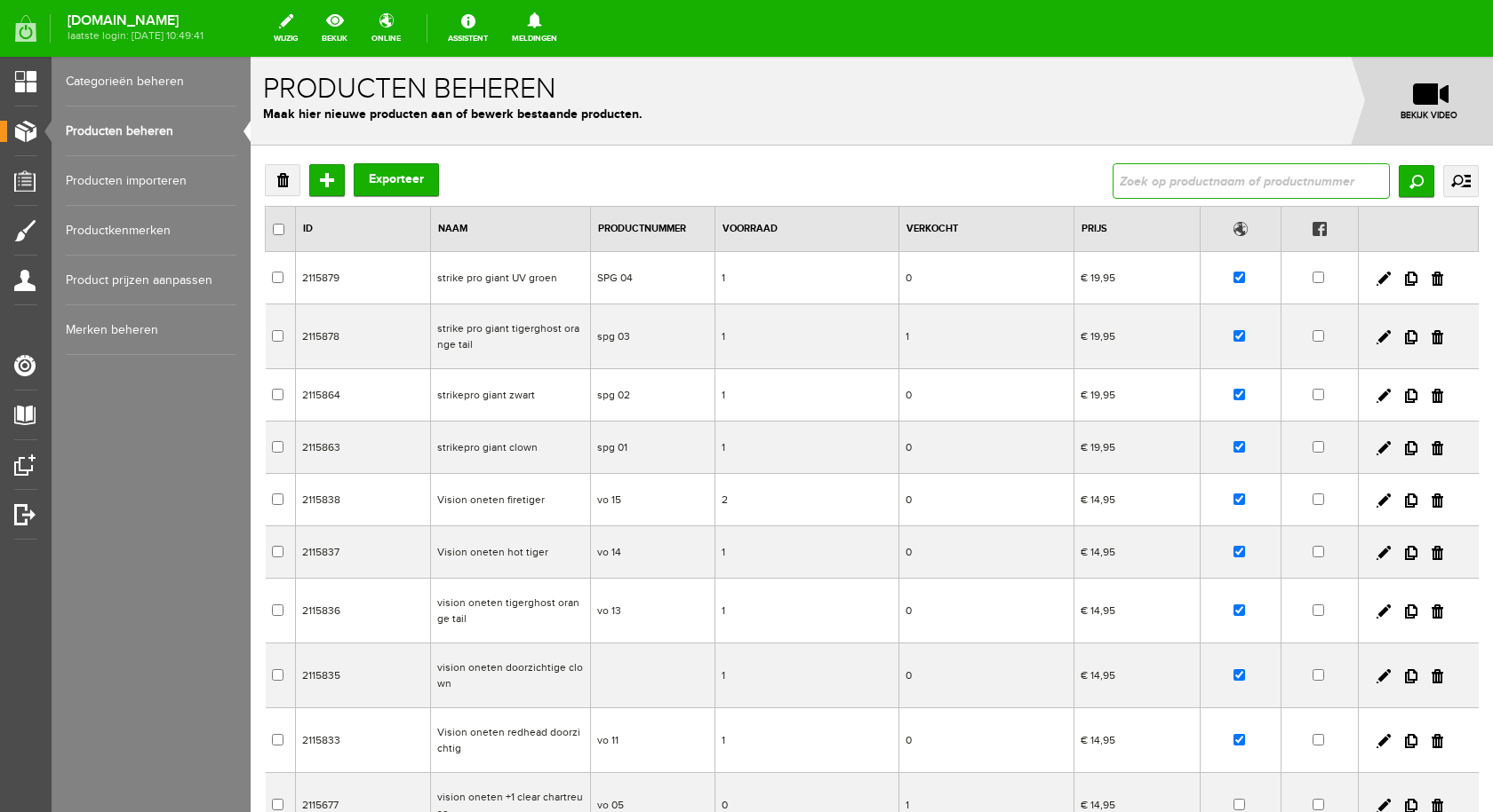
click at [1207, 171] on input "text" at bounding box center [1251, 180] width 277 height 35
type input "mc"
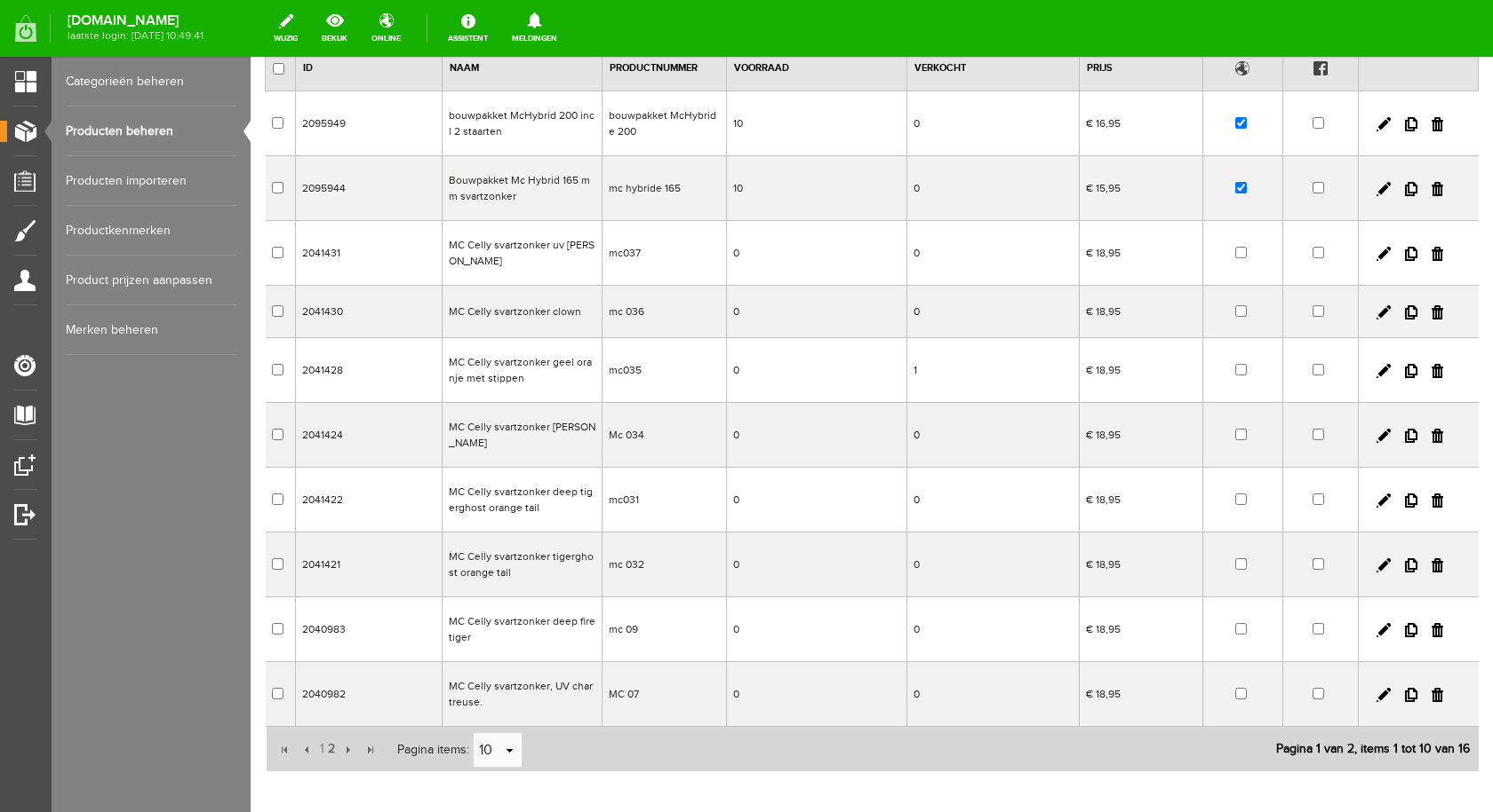
scroll to position [177, 0]
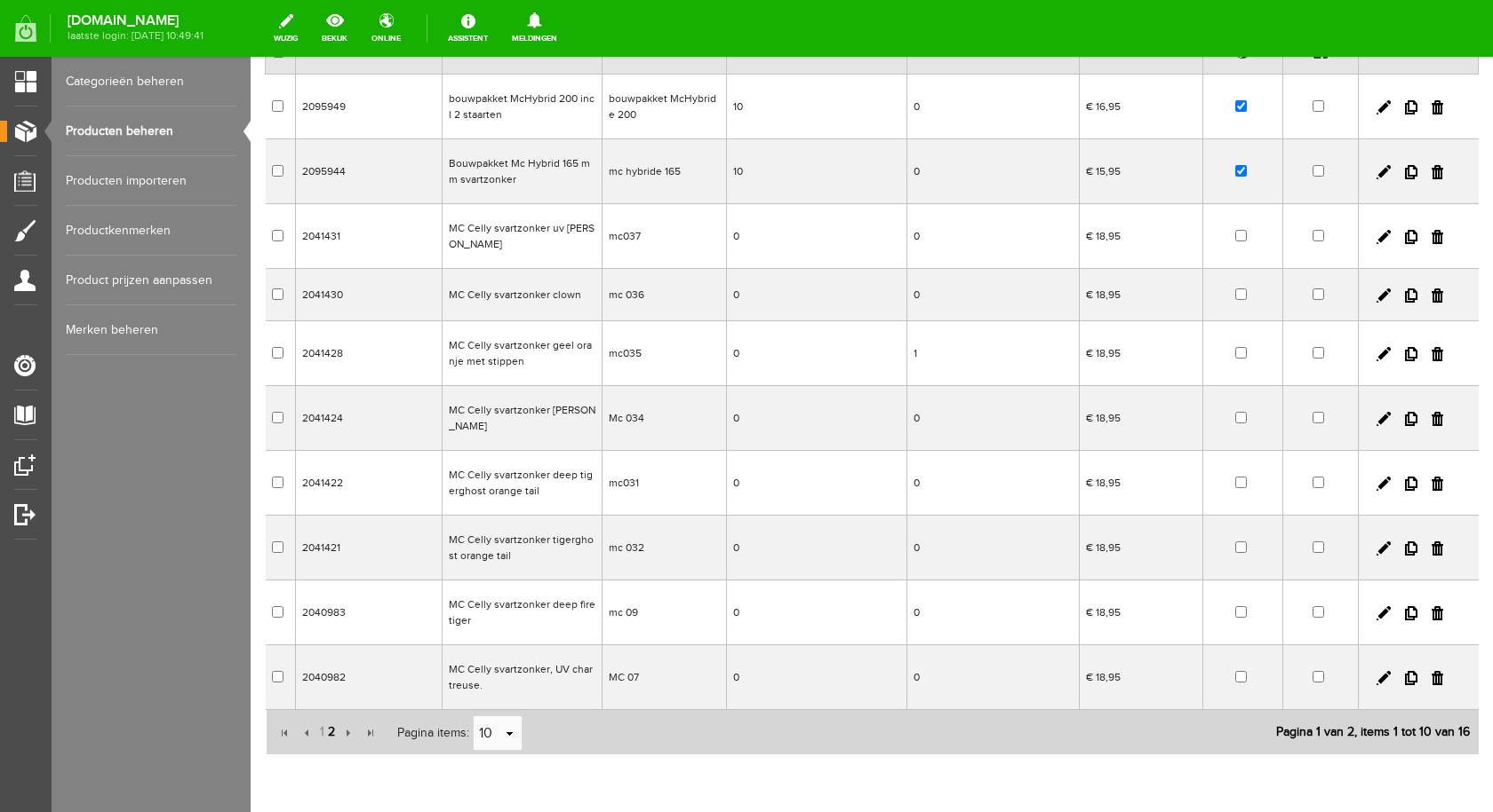
click at [327, 715] on span "2" at bounding box center [331, 732] width 10 height 35
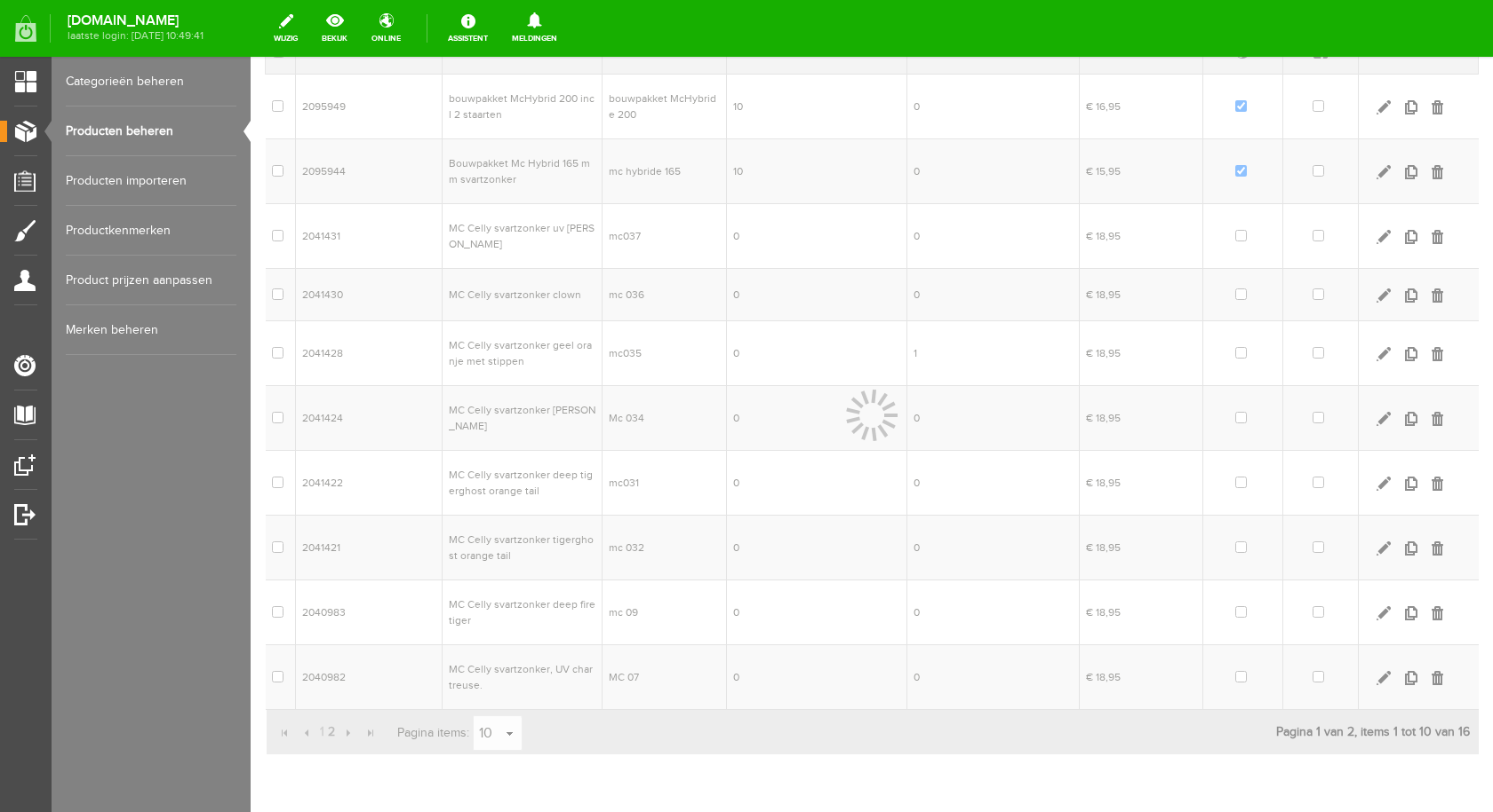
scroll to position [0, 0]
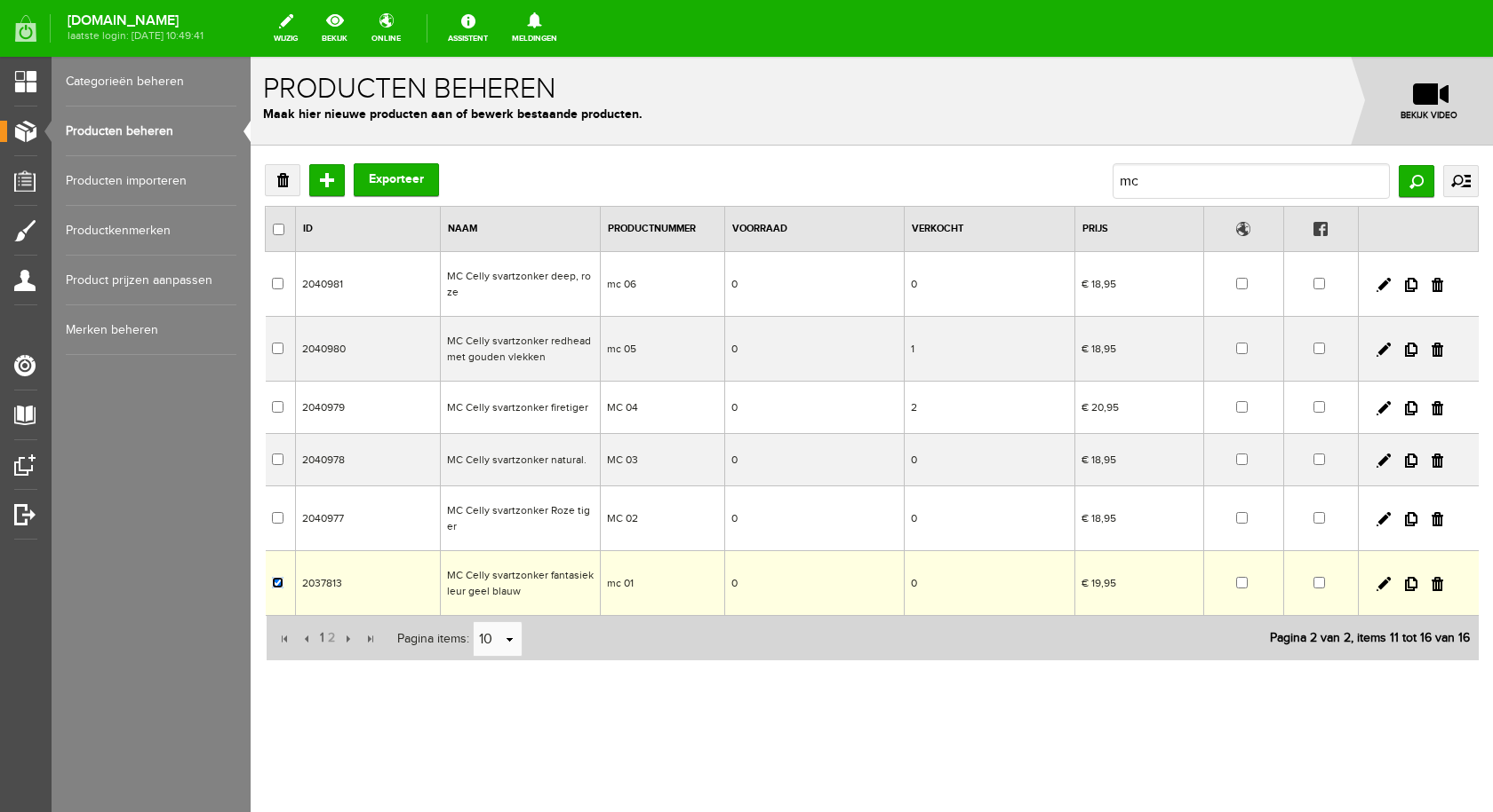
click at [278, 579] on input "checkbox" at bounding box center [277, 582] width 11 height 11
checkbox input "false"
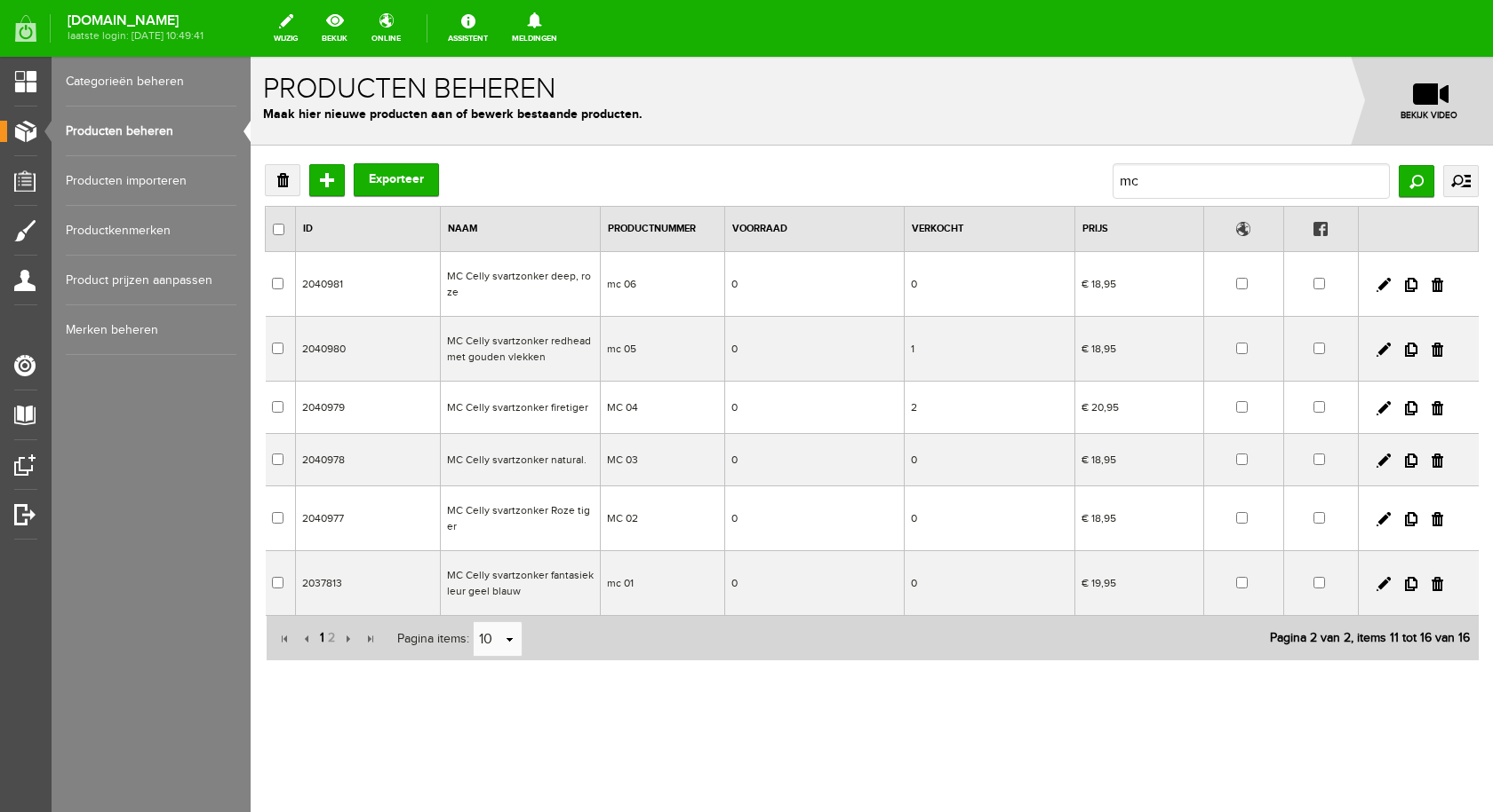
click at [319, 636] on span "1" at bounding box center [322, 637] width 8 height 35
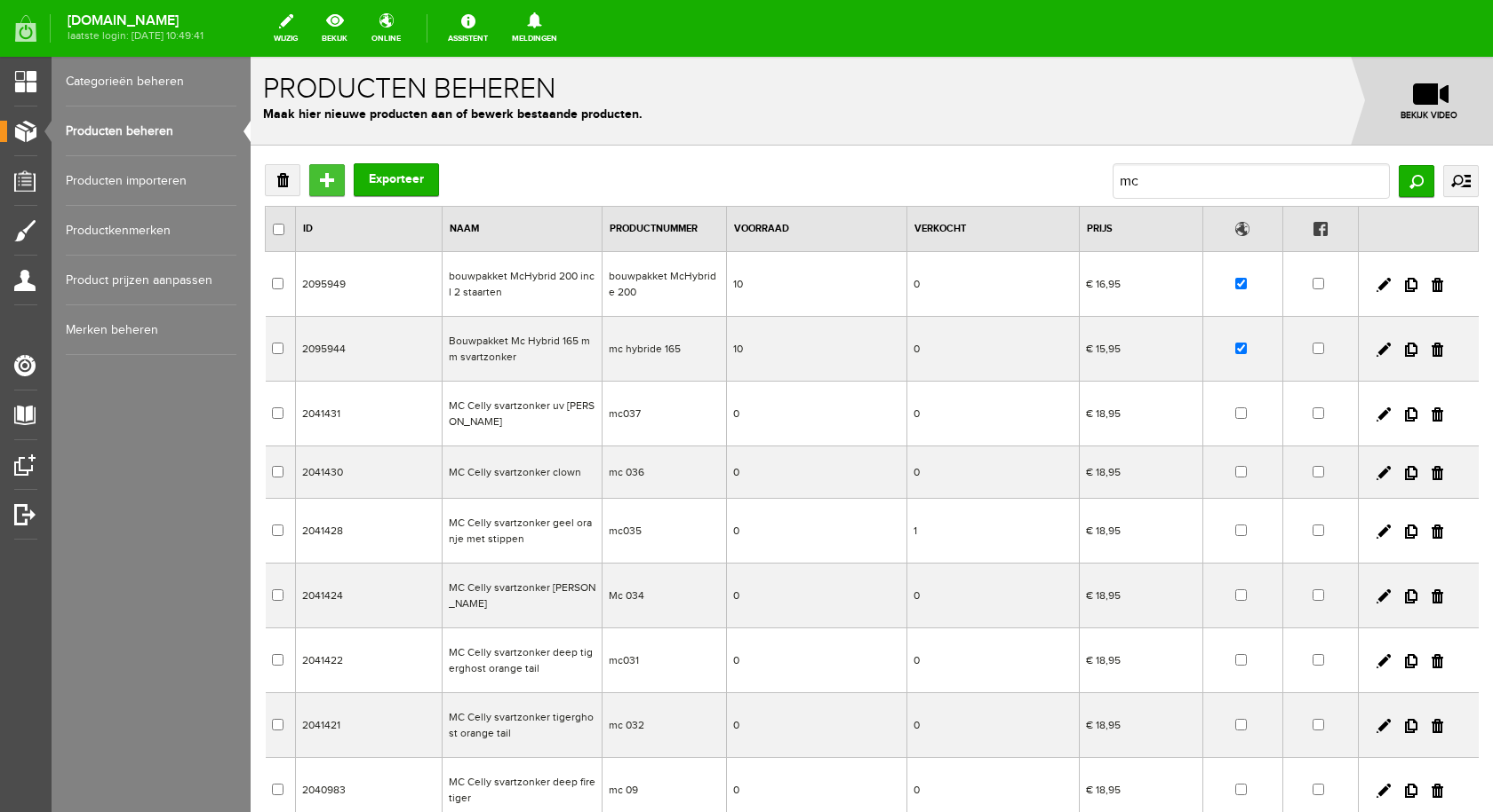
click at [330, 188] on input "Toevoegen" at bounding box center [327, 180] width 35 height 32
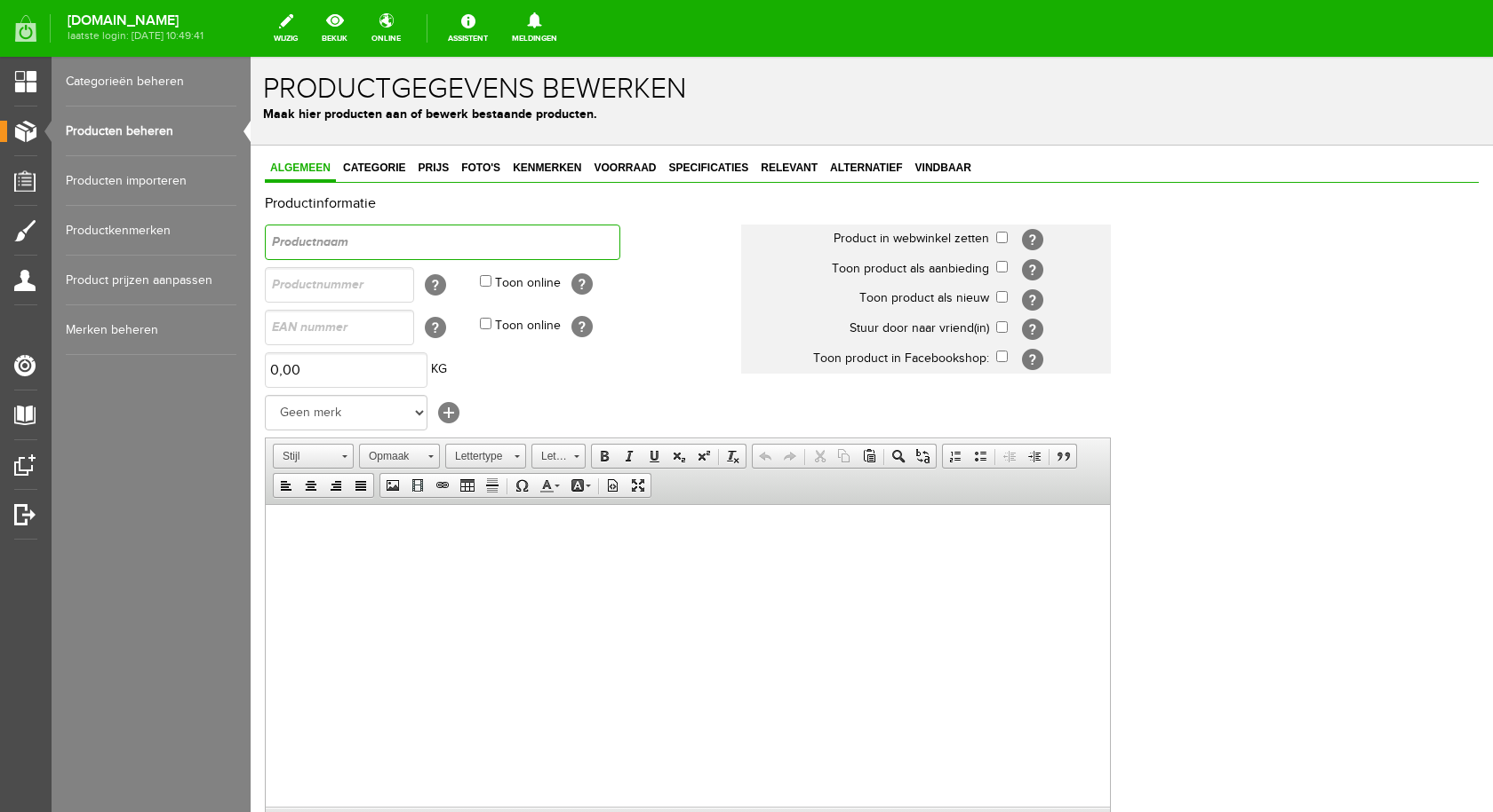
click at [354, 248] on input "text" at bounding box center [442, 242] width 355 height 35
type input "schubben netje of scale netting stevig"
click at [313, 278] on input "text" at bounding box center [339, 285] width 149 height 35
click at [387, 412] on select "Geen [PERSON_NAME] Baits Salmo spro sebile shakespeare rapala Westin svartzonke…" at bounding box center [345, 413] width 162 height 35
select select "145471"
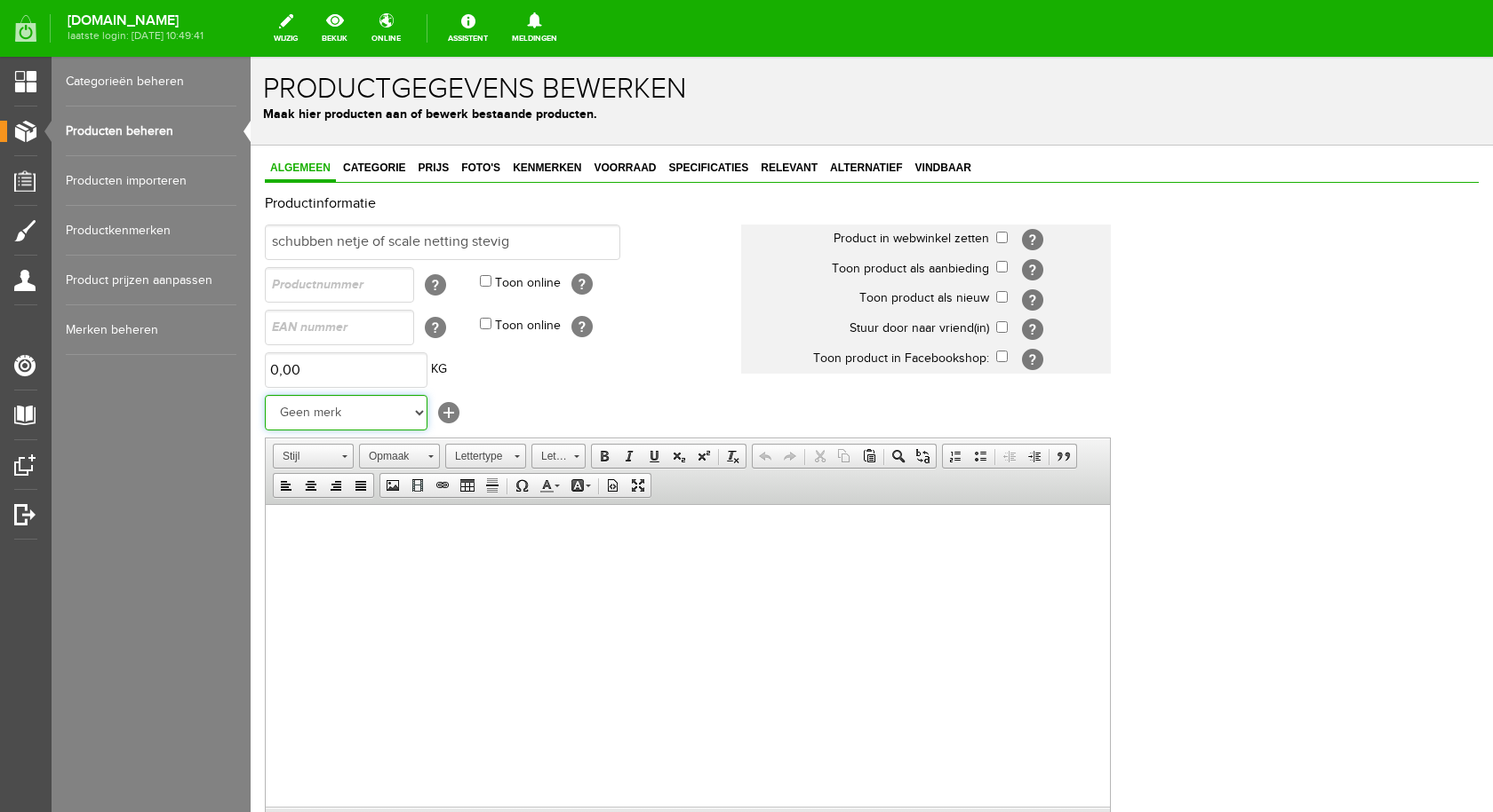
click at [265, 396] on select "Geen [PERSON_NAME] Baits Salmo spro sebile shakespeare rapala Westin svartzonke…" at bounding box center [345, 413] width 162 height 35
click at [1000, 240] on input "checkbox" at bounding box center [1001, 237] width 11 height 11
checkbox input "true"
click at [998, 293] on input "checkbox" at bounding box center [1001, 297] width 11 height 11
checkbox input "true"
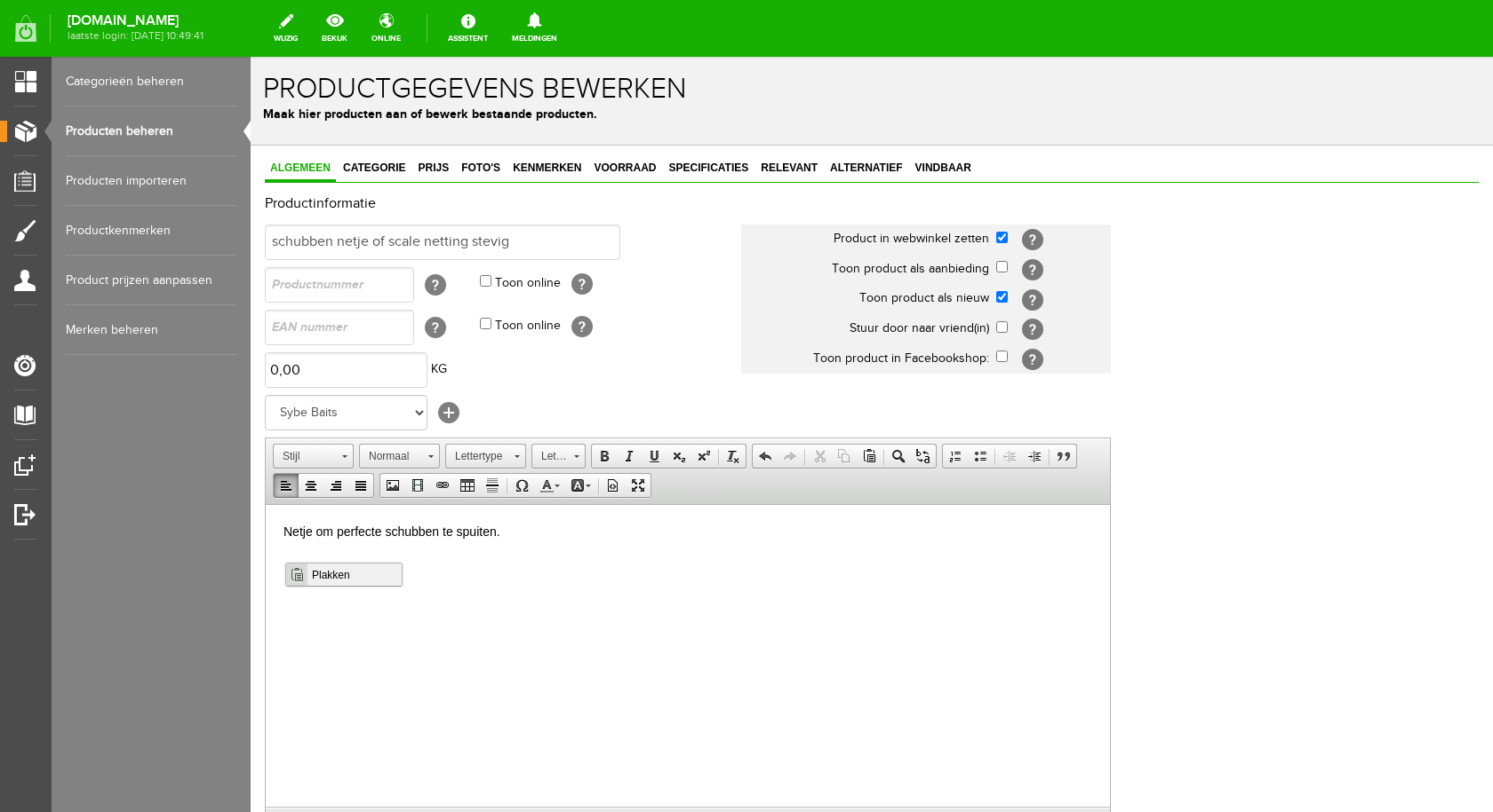
click at [354, 576] on span "Plakken" at bounding box center [354, 573] width 94 height 22
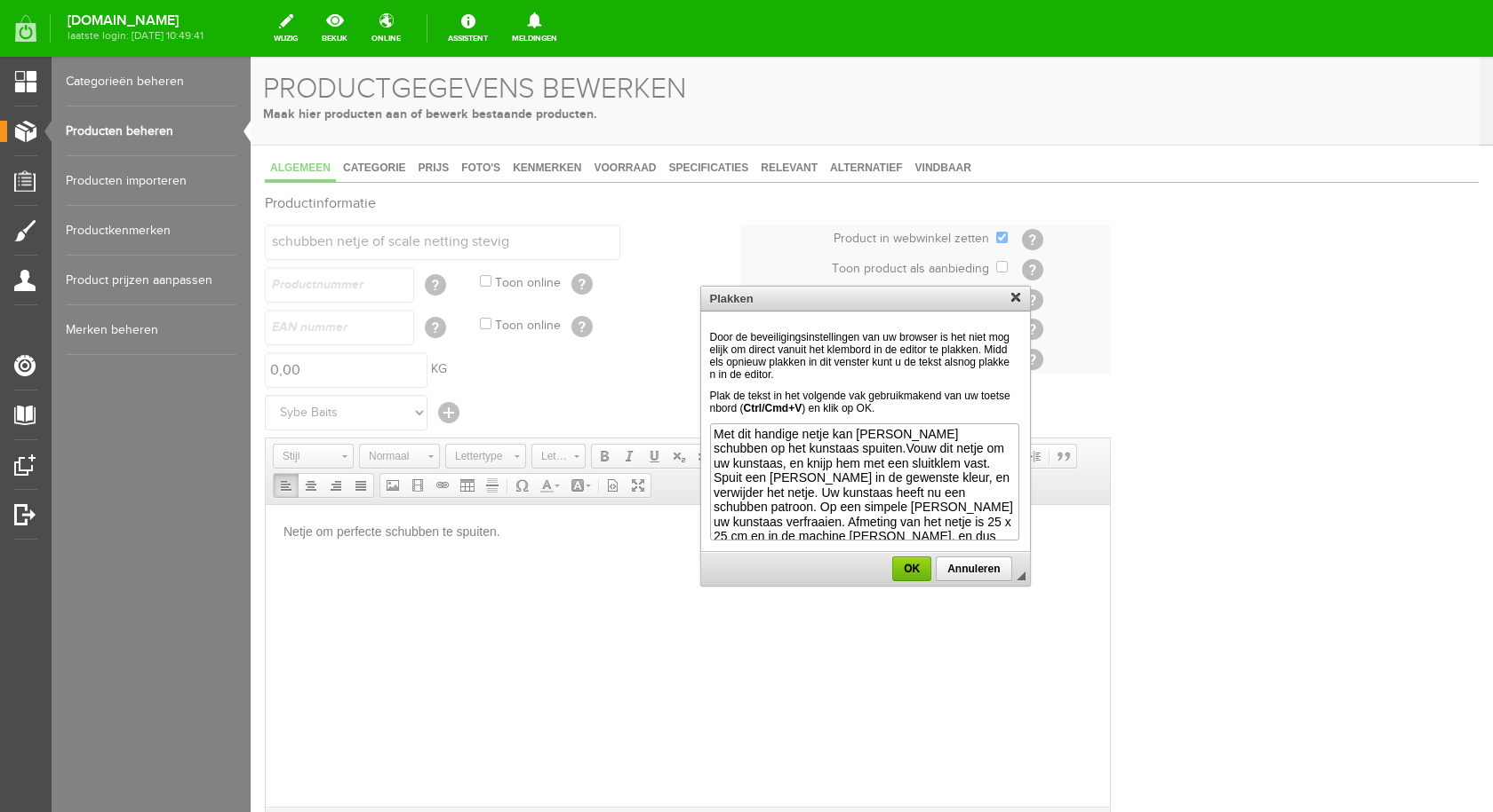
scroll to position [19, 0]
click at [907, 564] on span "OK" at bounding box center [911, 568] width 35 height 12
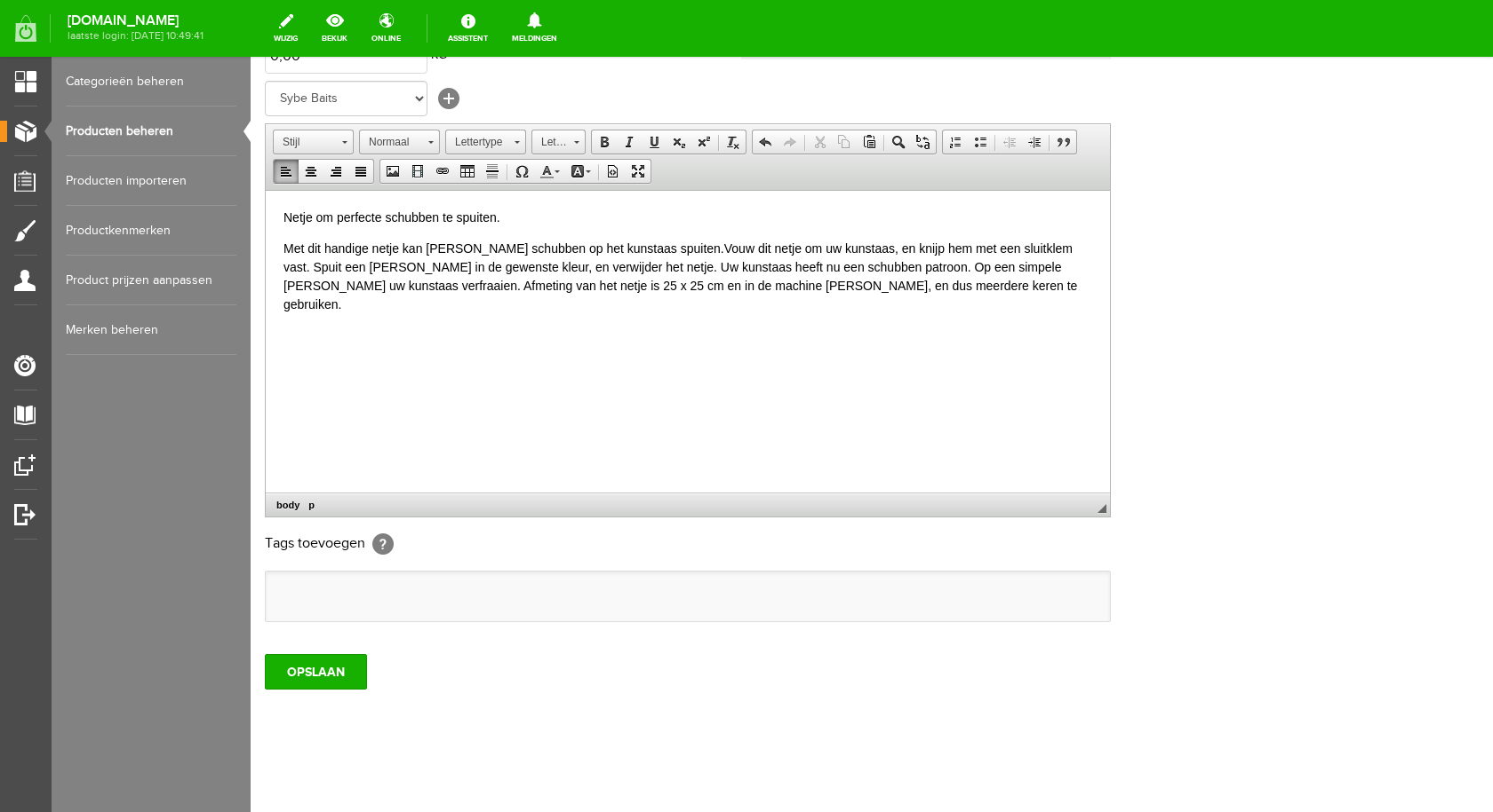
scroll to position [323, 0]
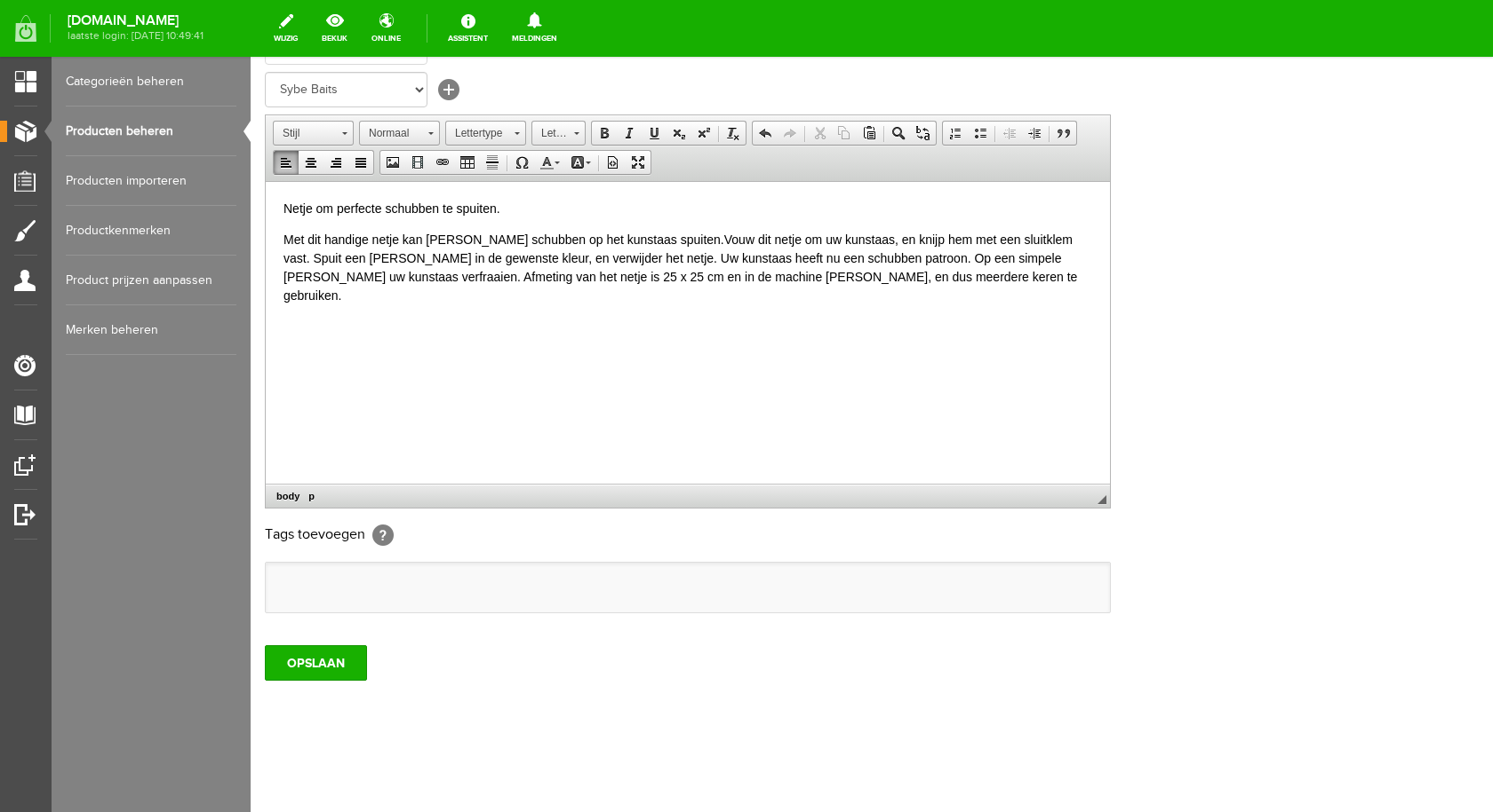
click at [342, 580] on ul at bounding box center [687, 587] width 844 height 49
type input "ne"
click at [328, 619] on li "netje" at bounding box center [341, 626] width 126 height 26
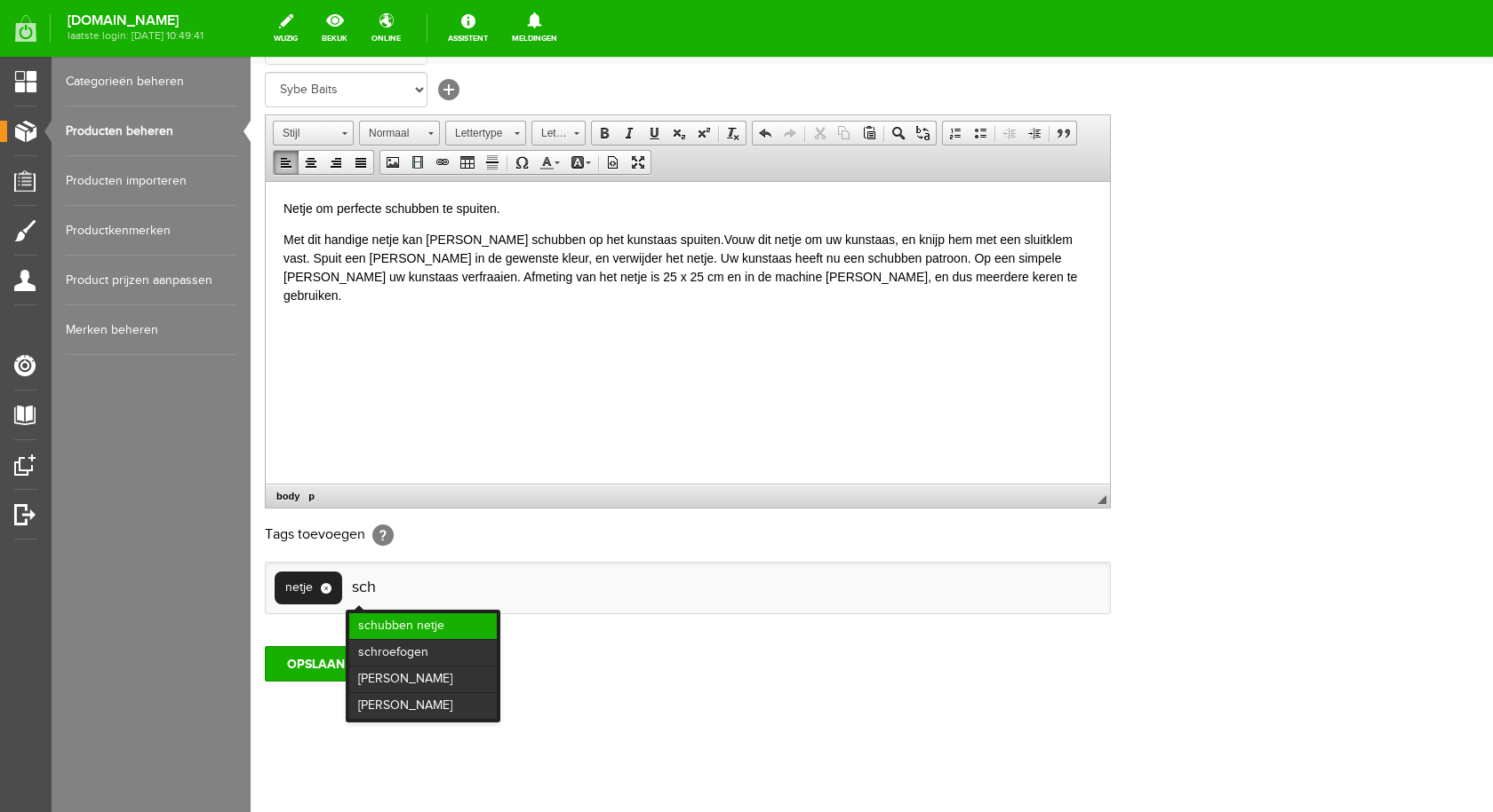
type input "sch"
click at [422, 620] on li "schubben netje" at bounding box center [422, 626] width 147 height 26
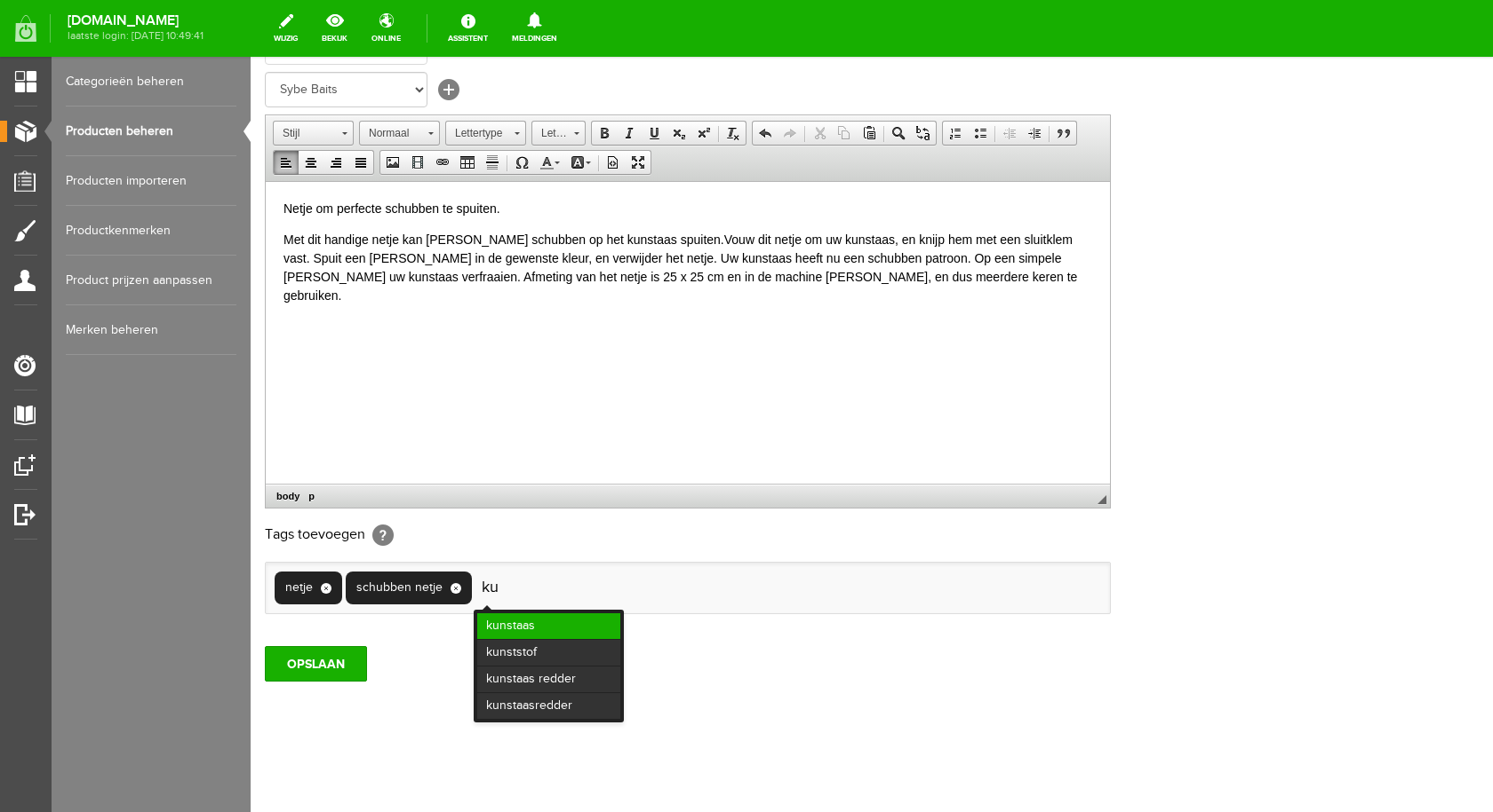
type input "ku"
click at [500, 622] on li "kunstaas" at bounding box center [549, 626] width 143 height 26
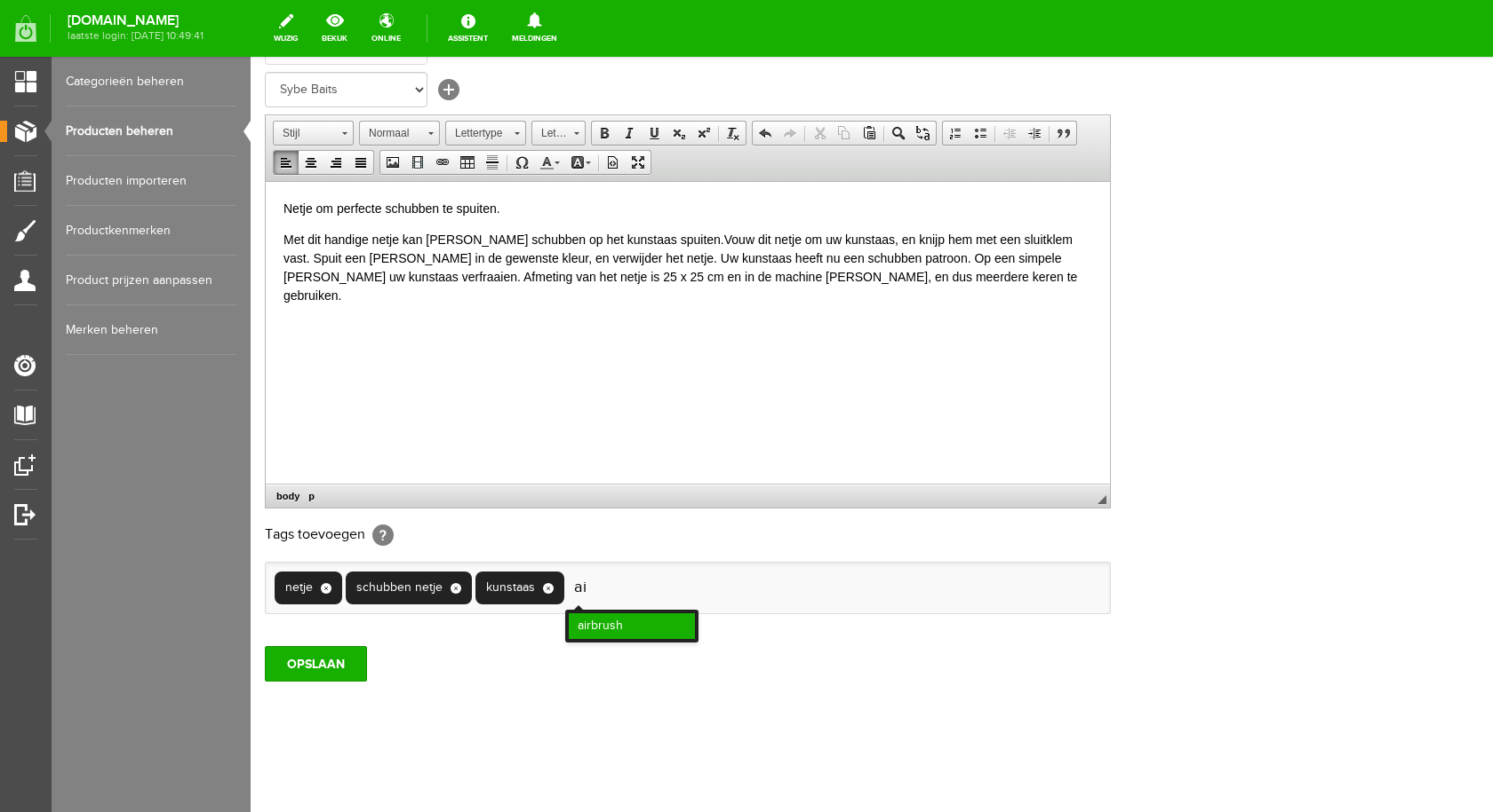
type input "ai"
click at [599, 628] on li "airbrush" at bounding box center [631, 626] width 126 height 26
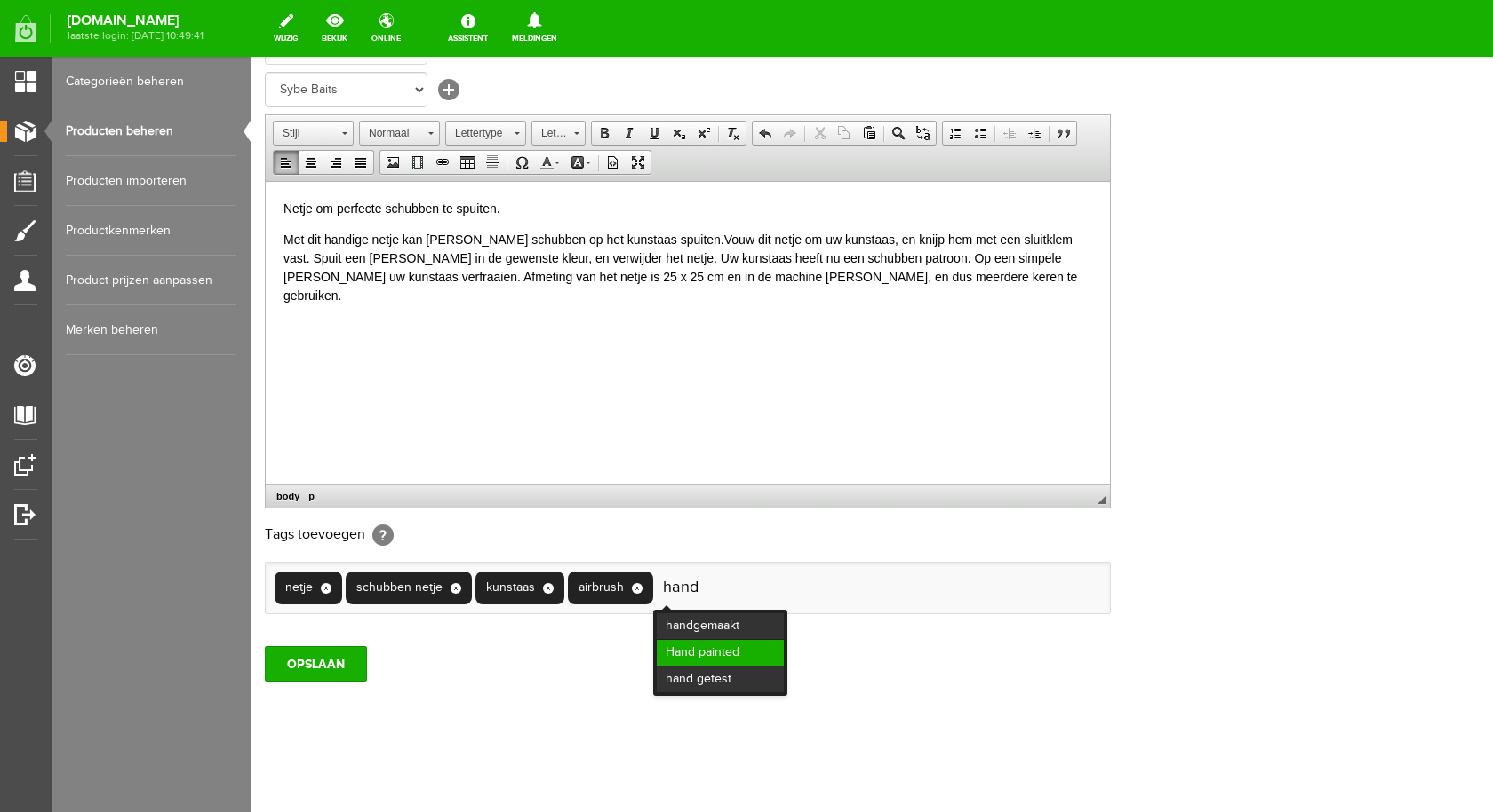
type input "hand"
click at [728, 651] on li "Hand painted" at bounding box center [720, 653] width 127 height 26
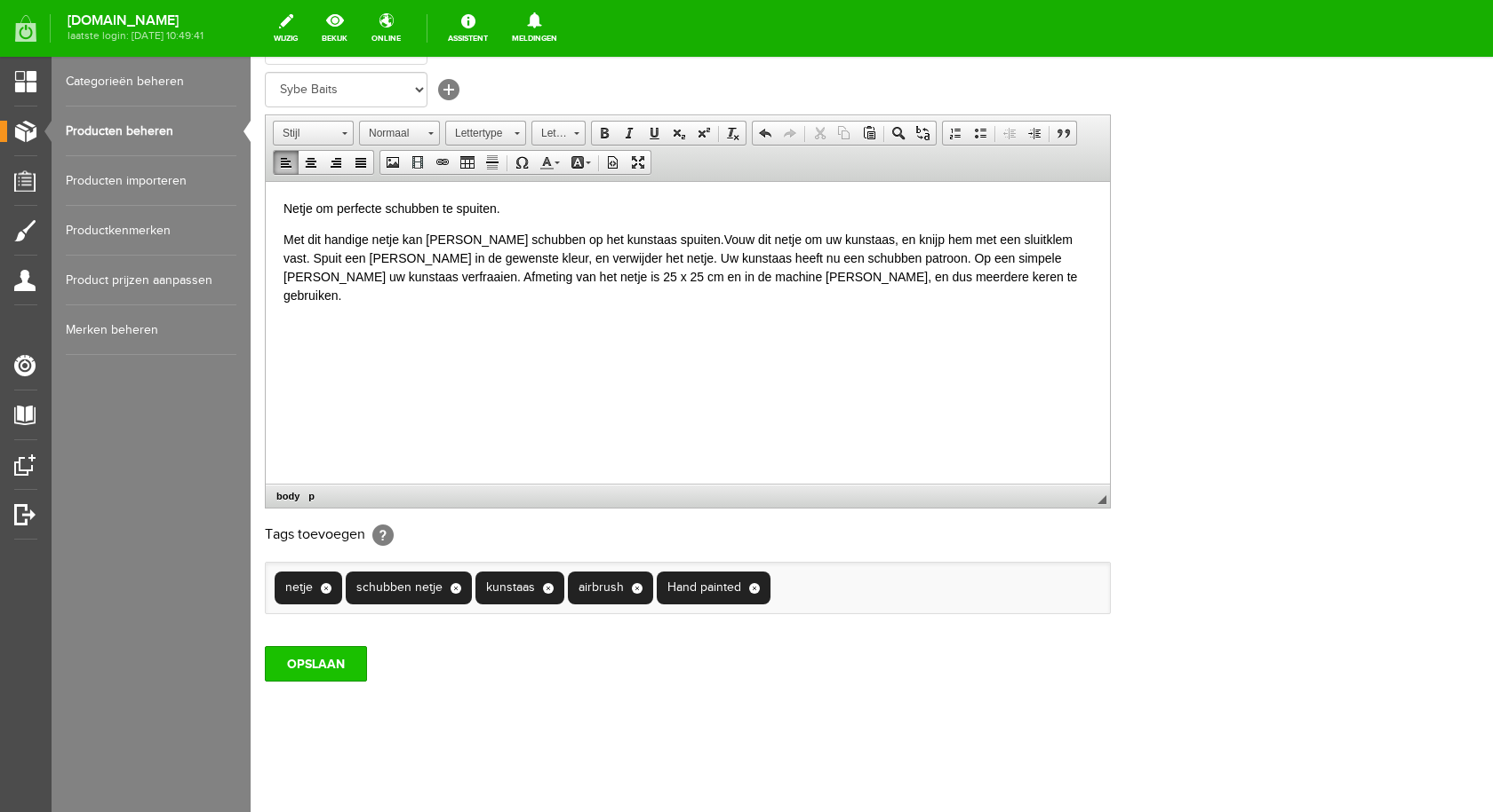
click at [336, 656] on input "OPSLAAN" at bounding box center [316, 663] width 103 height 35
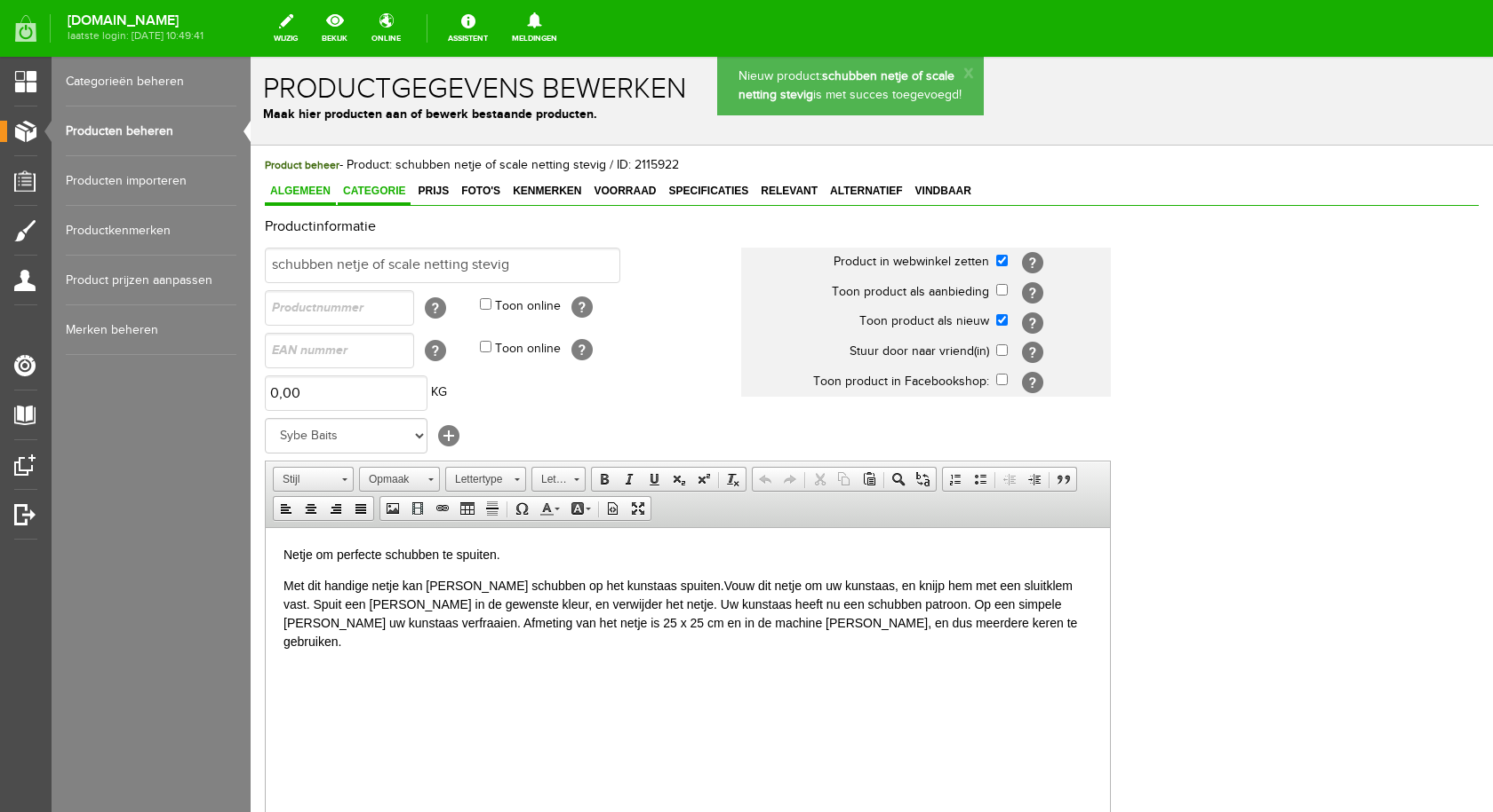
click at [384, 184] on link "Categorie" at bounding box center [374, 192] width 73 height 26
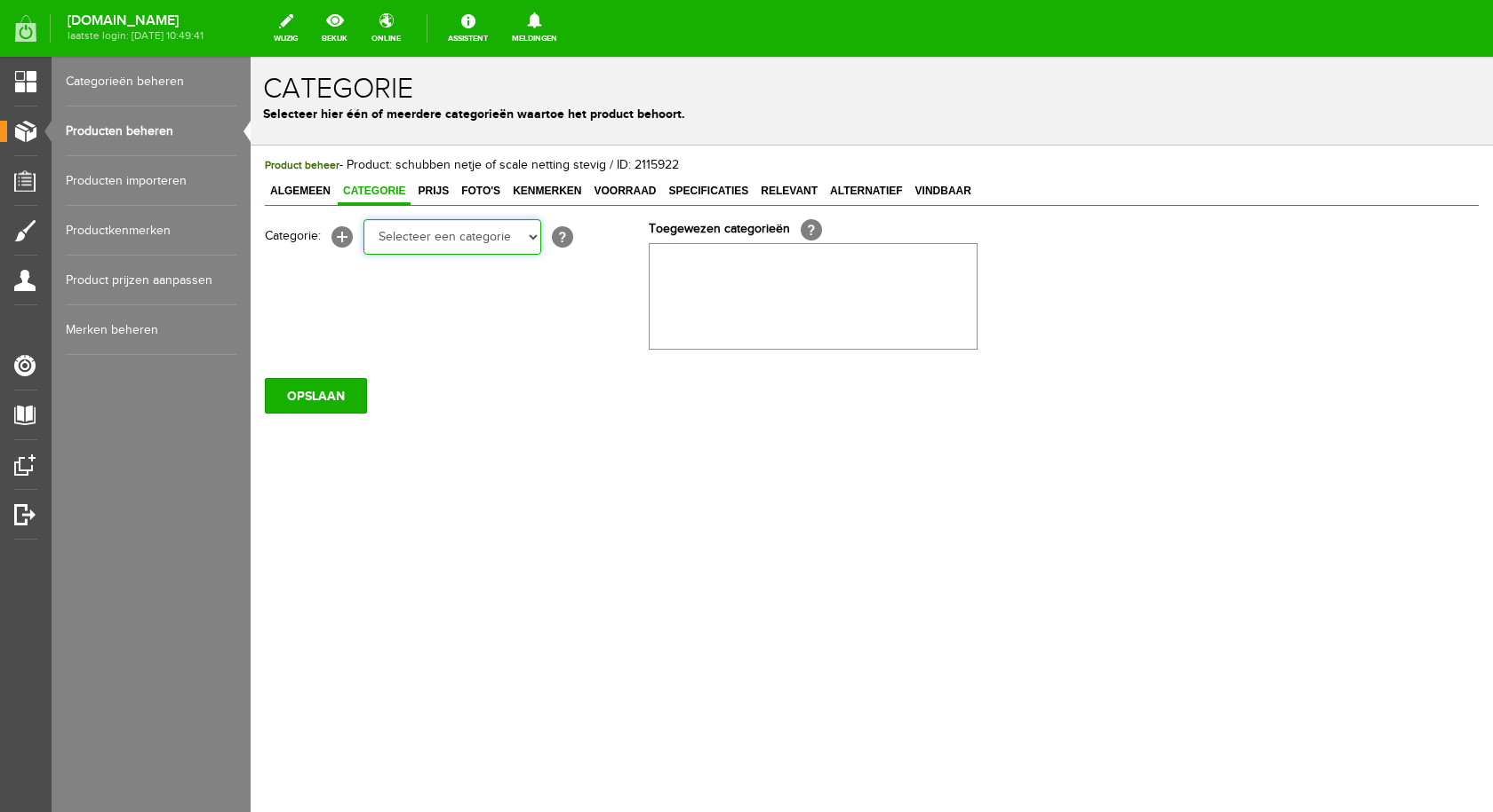
click at [436, 243] on select "Selecteer een categorie pluggen Python sheriff [PERSON_NAME] Swieber De Spok S-…" at bounding box center [452, 236] width 177 height 35
select select "282240"
click at [364, 219] on select "Selecteer een categorie pluggen Python sheriff [PERSON_NAME] Swieber De Spok S-…" at bounding box center [452, 236] width 177 height 35
click at [532, 236] on select "Selecteer een categorie pluggen Python sheriff [PERSON_NAME] Swieber De Spok S-…" at bounding box center [452, 236] width 177 height 35
select select "196386"
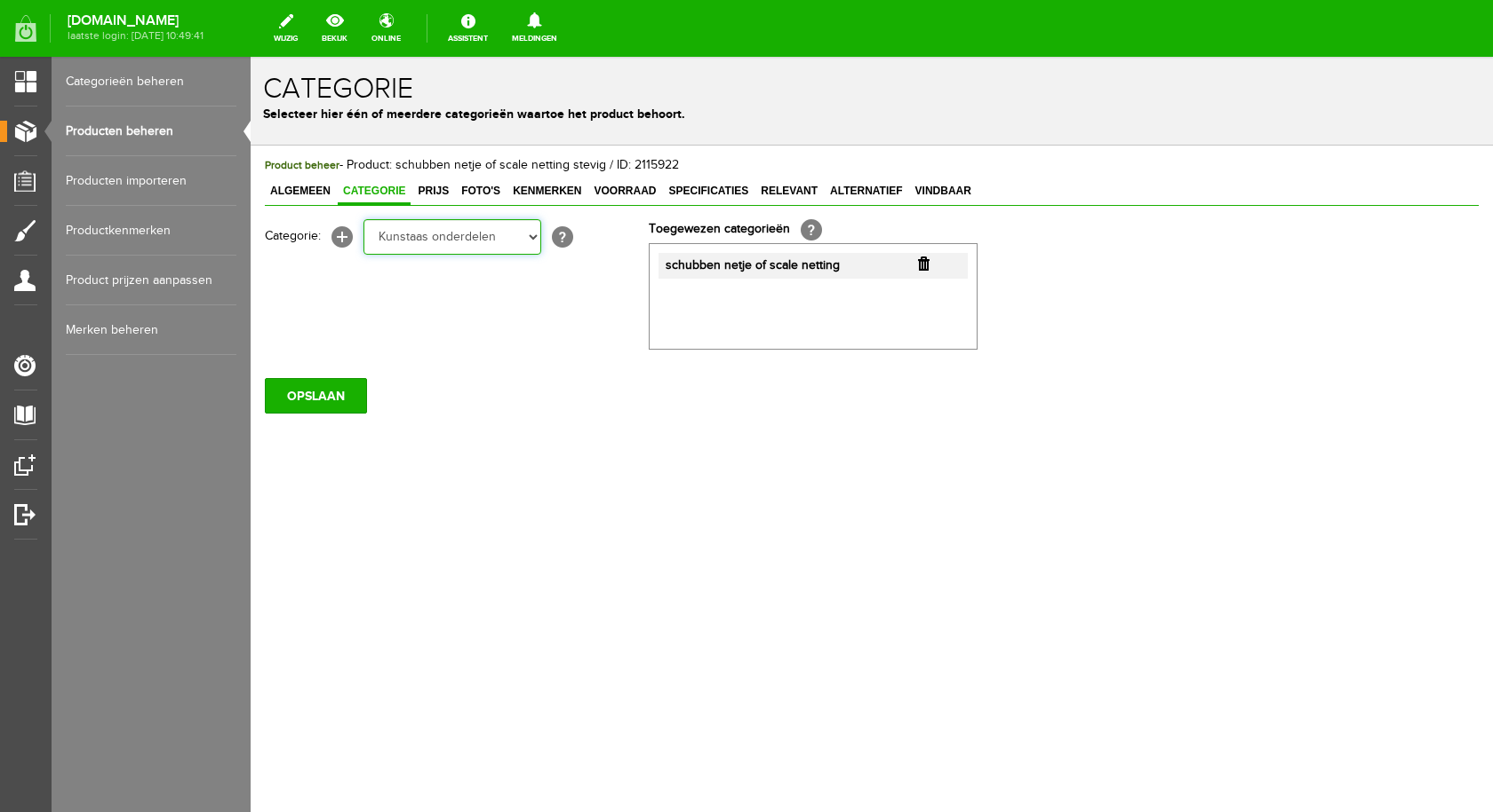
click at [364, 219] on select "Selecteer een categorie pluggen Python sheriff [PERSON_NAME] Swieber De Spok S-…" at bounding box center [452, 236] width 177 height 35
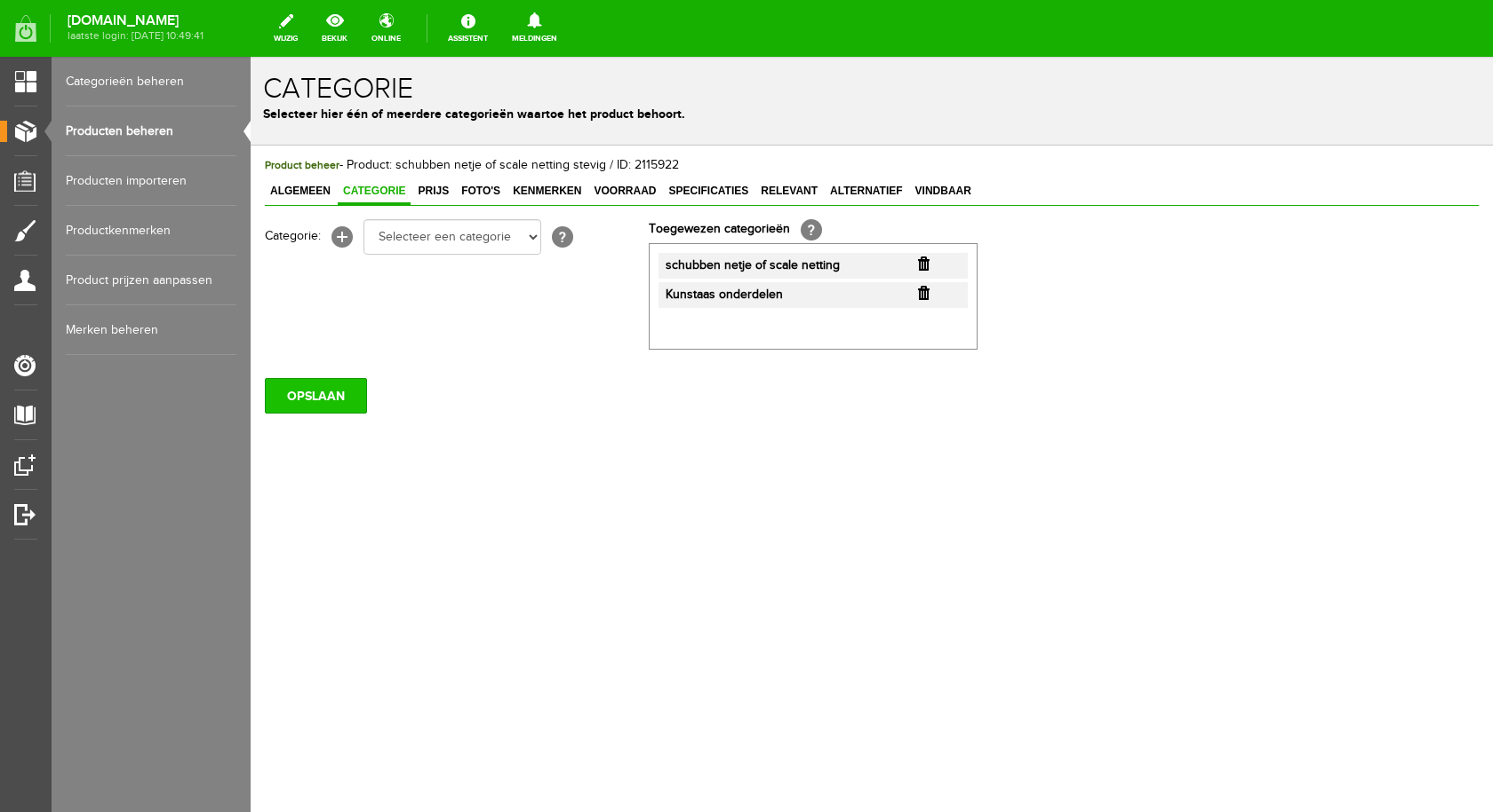
click at [323, 389] on input "OPSLAAN" at bounding box center [316, 396] width 103 height 35
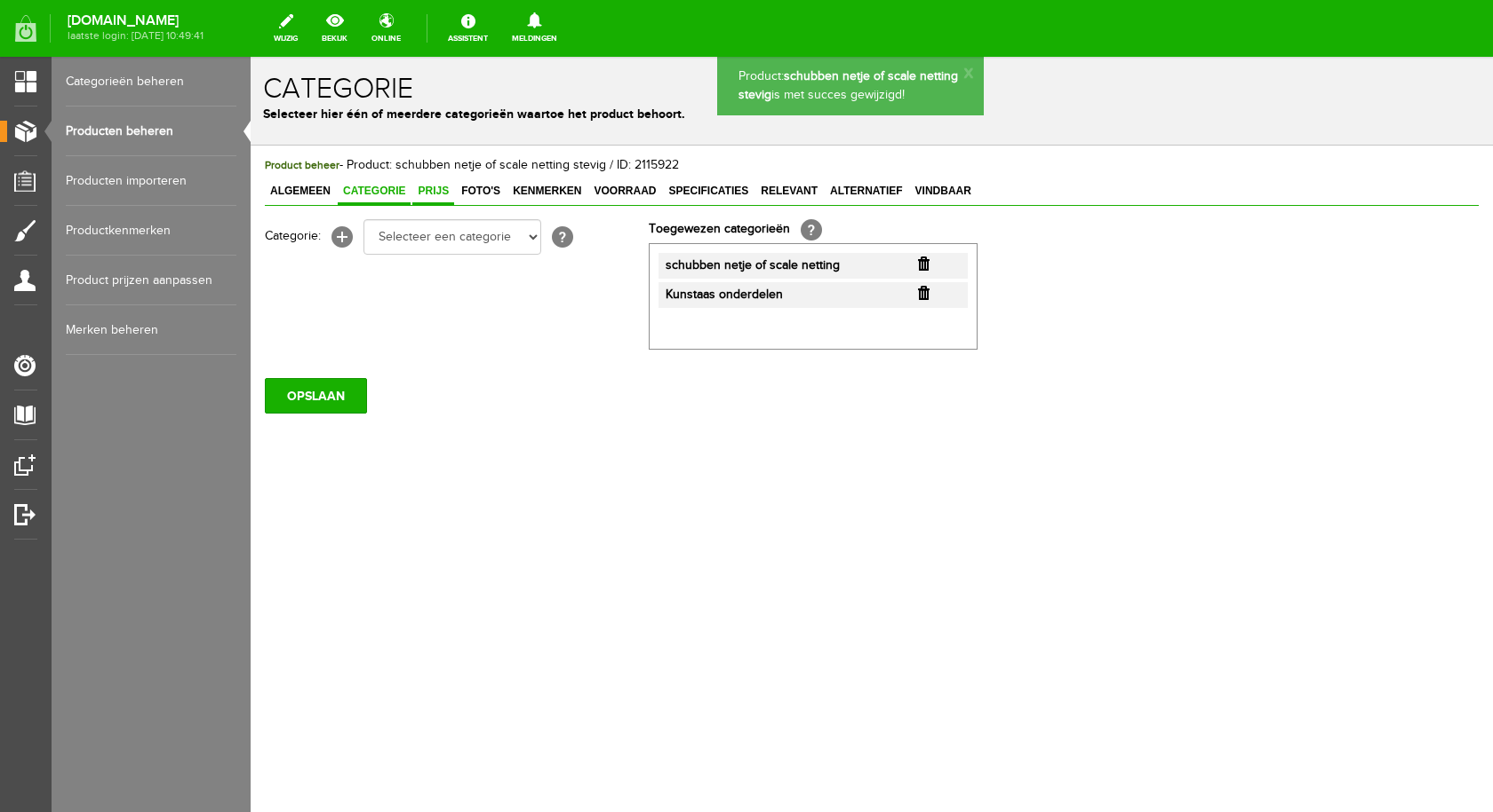
click at [439, 194] on span "Prijs" at bounding box center [433, 191] width 42 height 12
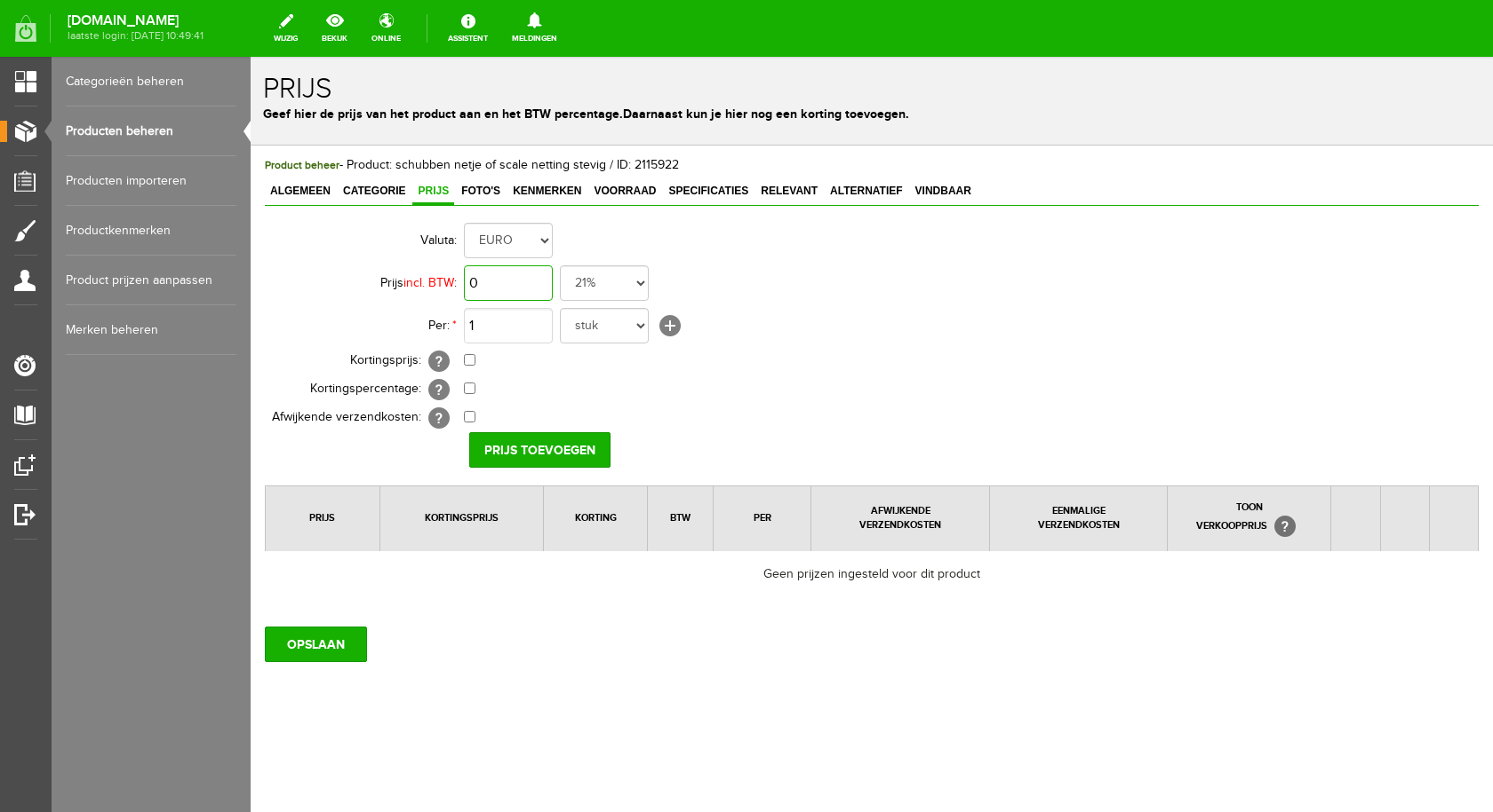
click at [507, 276] on input "0" at bounding box center [509, 283] width 89 height 35
type input "€ 2,25"
click at [530, 450] on input "Prijs toevoegen" at bounding box center [539, 450] width 141 height 35
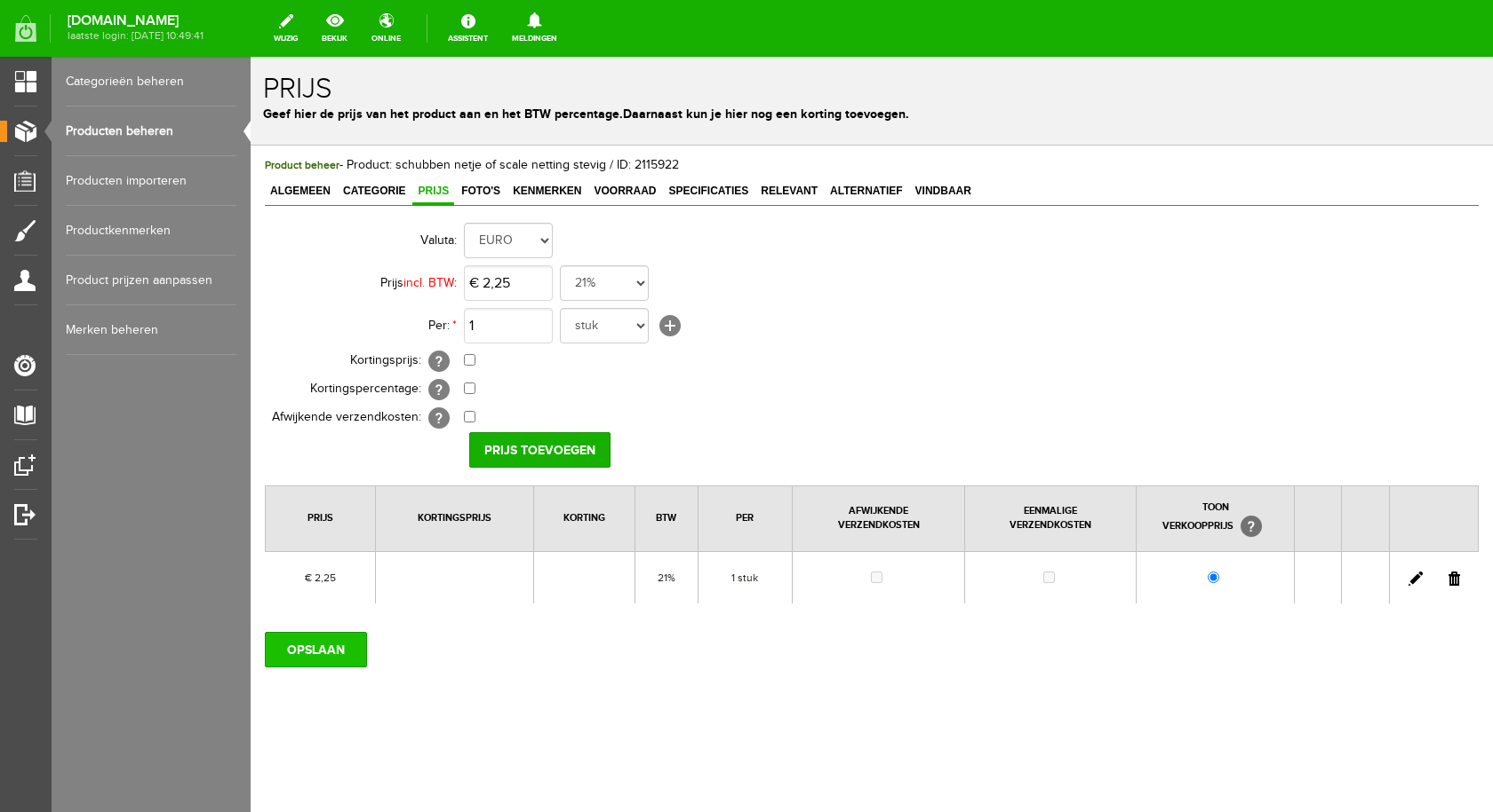
click at [325, 660] on input "OPSLAAN" at bounding box center [316, 649] width 103 height 35
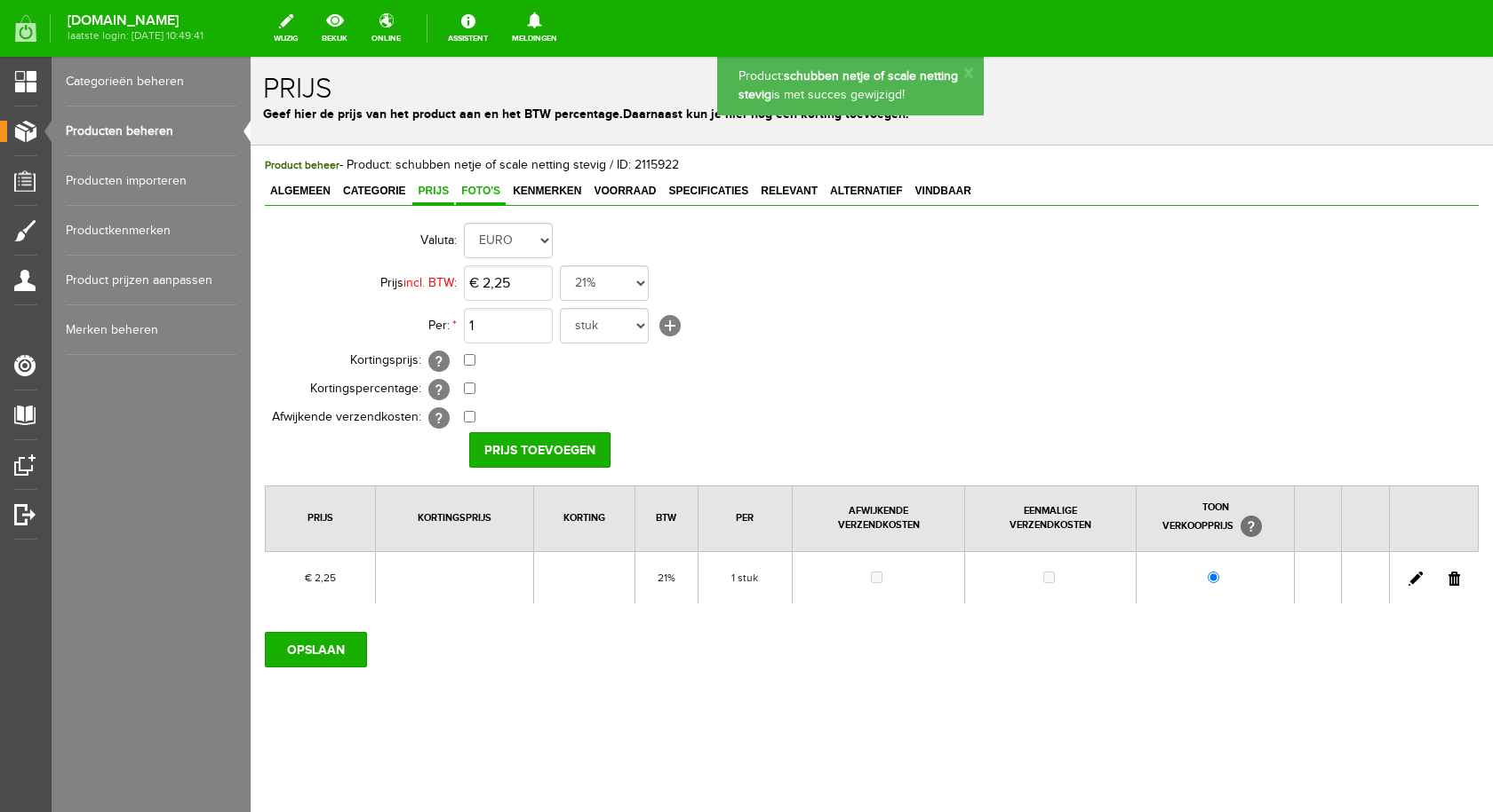
click at [480, 187] on span "Foto's" at bounding box center [480, 191] width 49 height 12
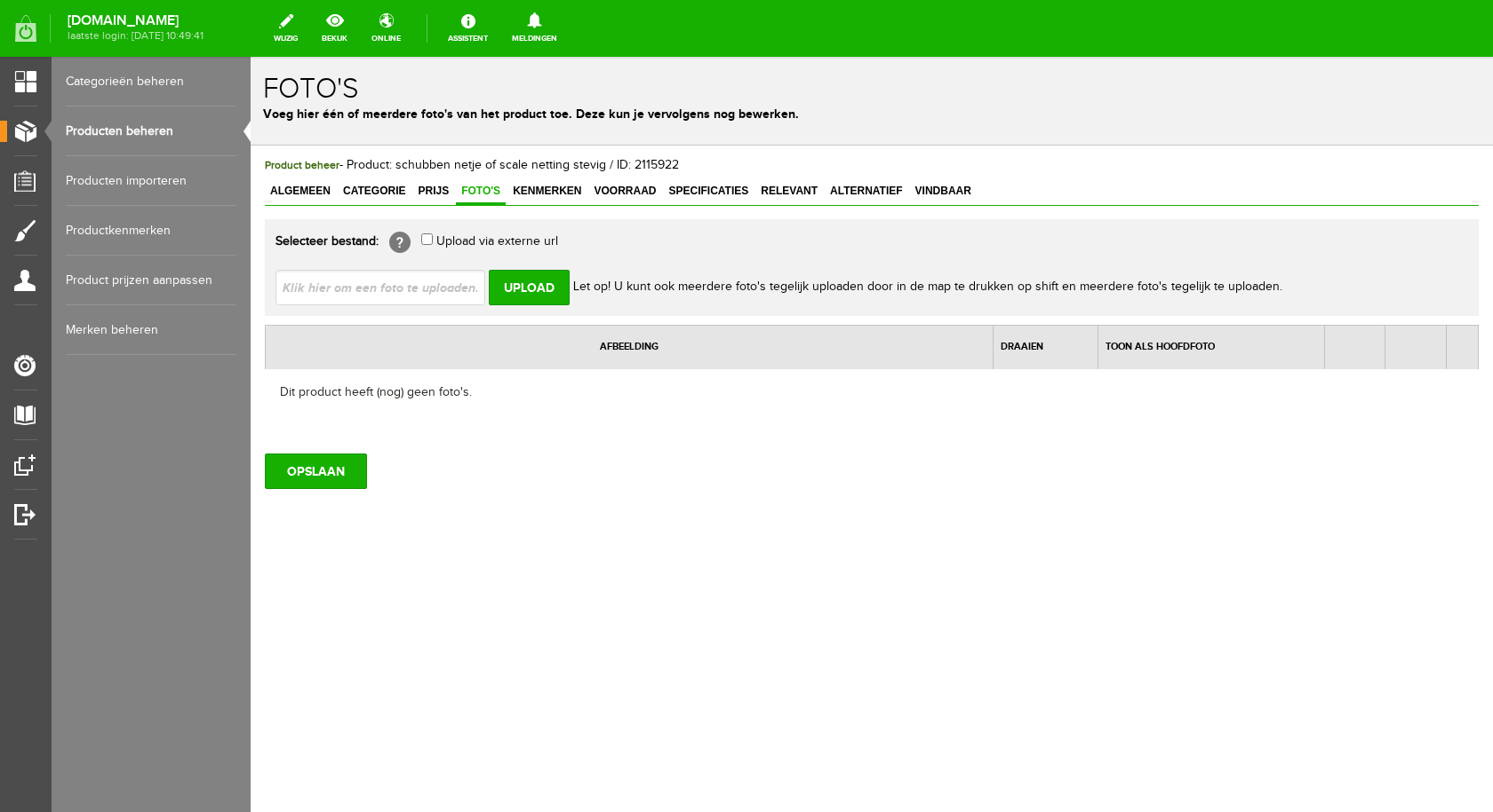
click at [423, 287] on input "file" at bounding box center [387, 287] width 224 height 34
type input "C:\fakepath\schubben netje 1.jpg"
type input "schubben netje 1.jpg; schubben netje.jpg"
click at [541, 285] on input "Upload" at bounding box center [529, 287] width 81 height 35
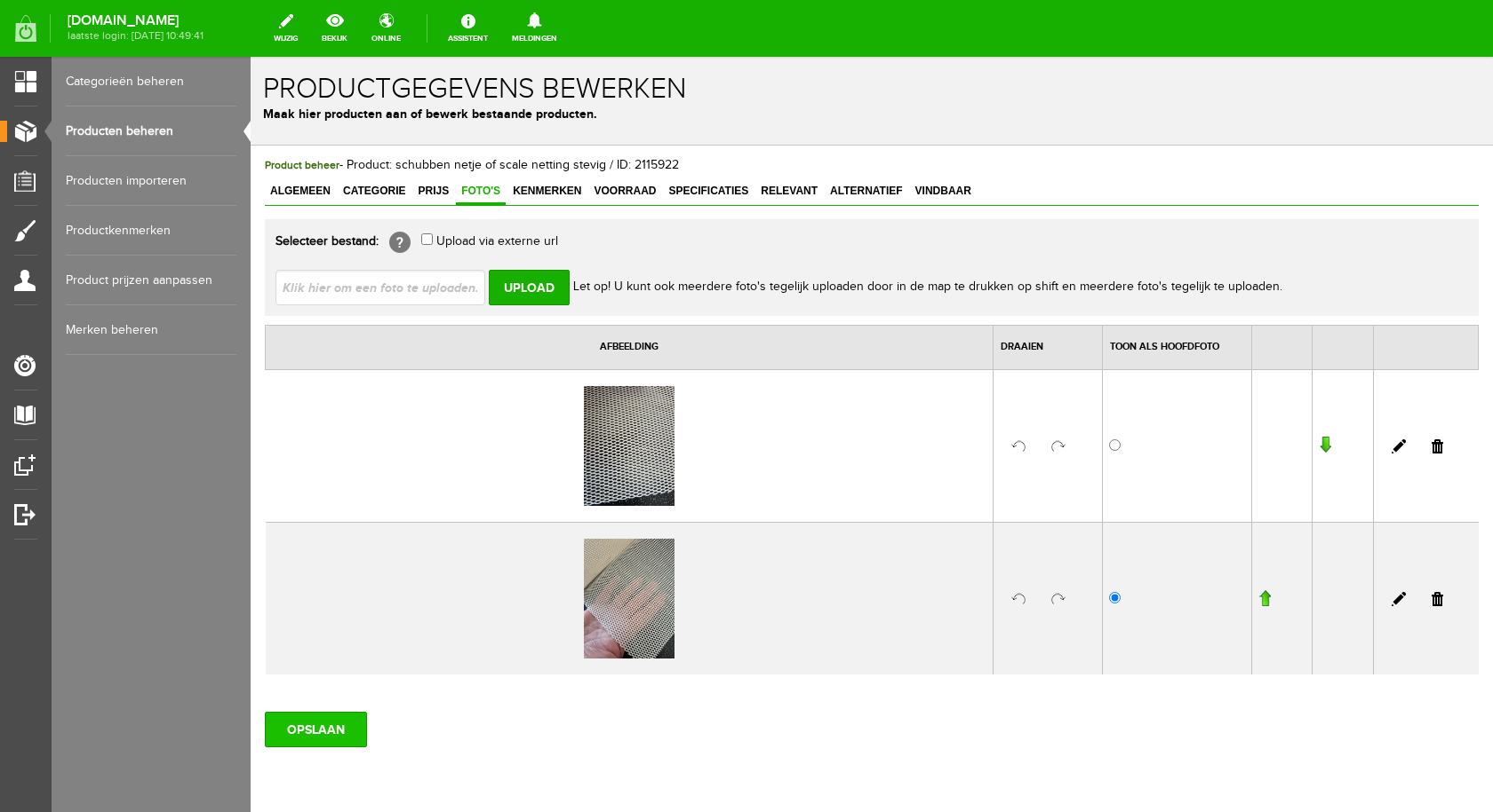
click at [341, 724] on input "OPSLAAN" at bounding box center [316, 729] width 103 height 35
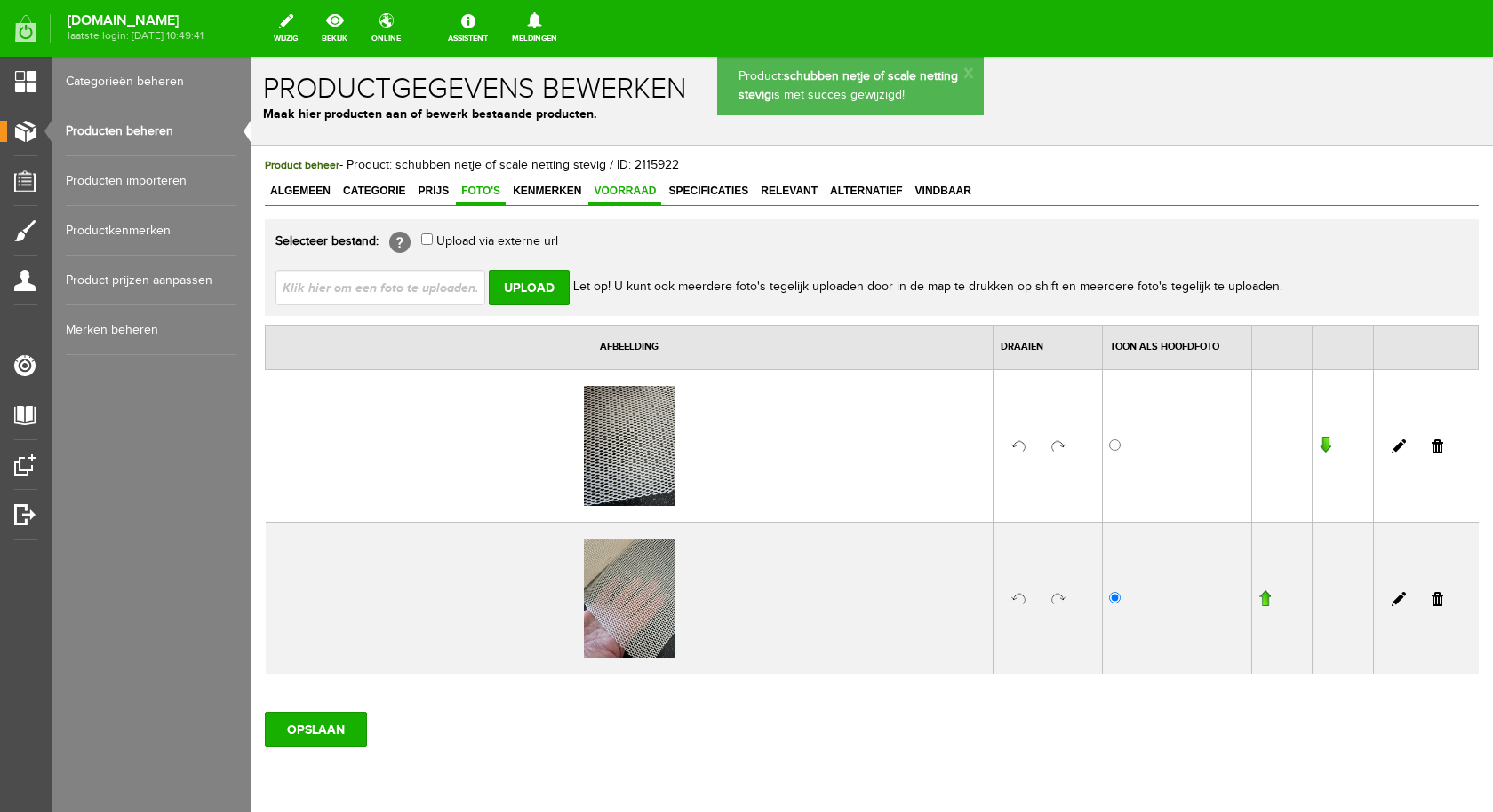
click at [621, 194] on span "Voorraad" at bounding box center [625, 191] width 73 height 12
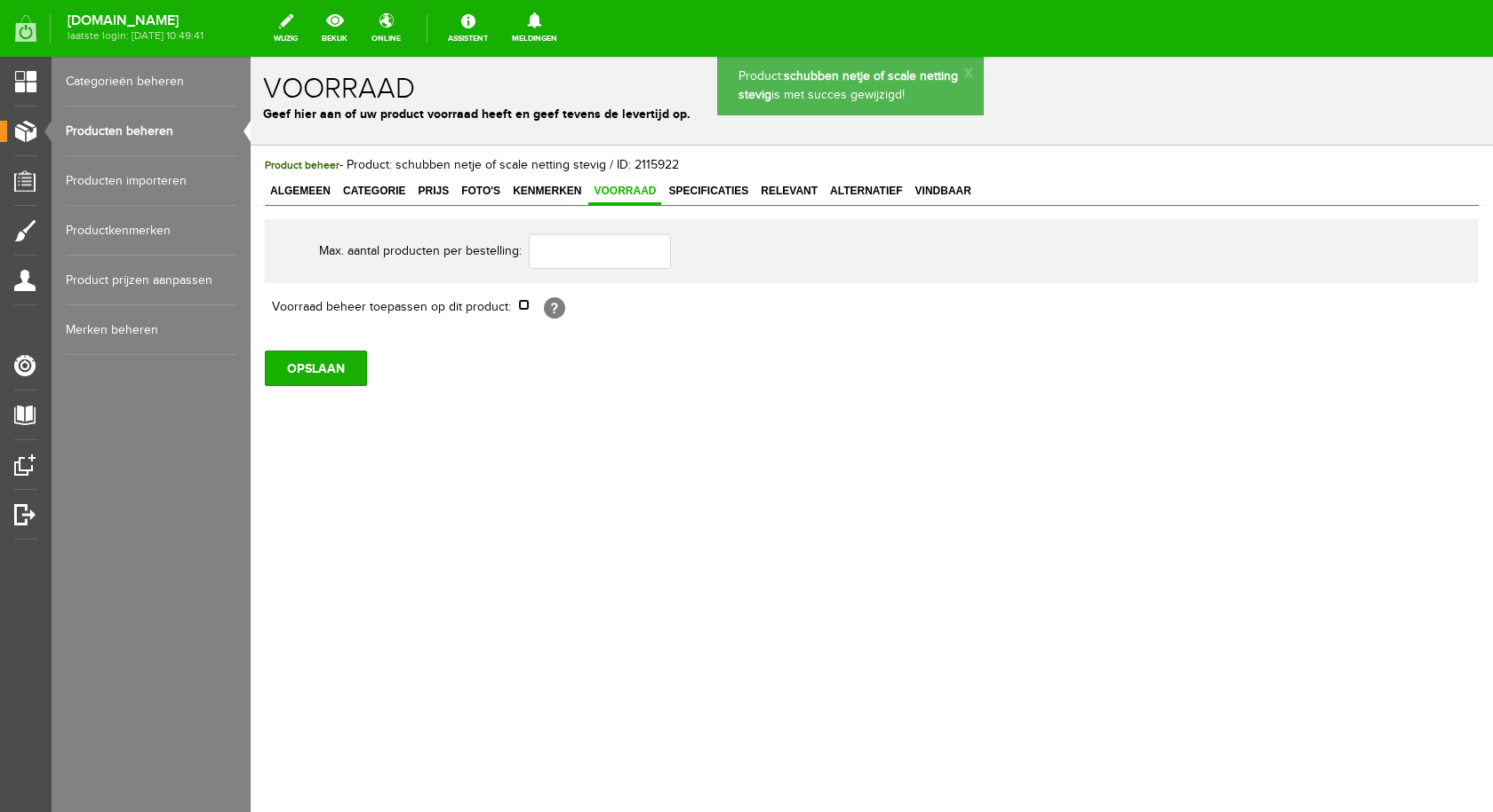
click at [521, 309] on input "checkbox" at bounding box center [524, 304] width 11 height 11
checkbox input "true"
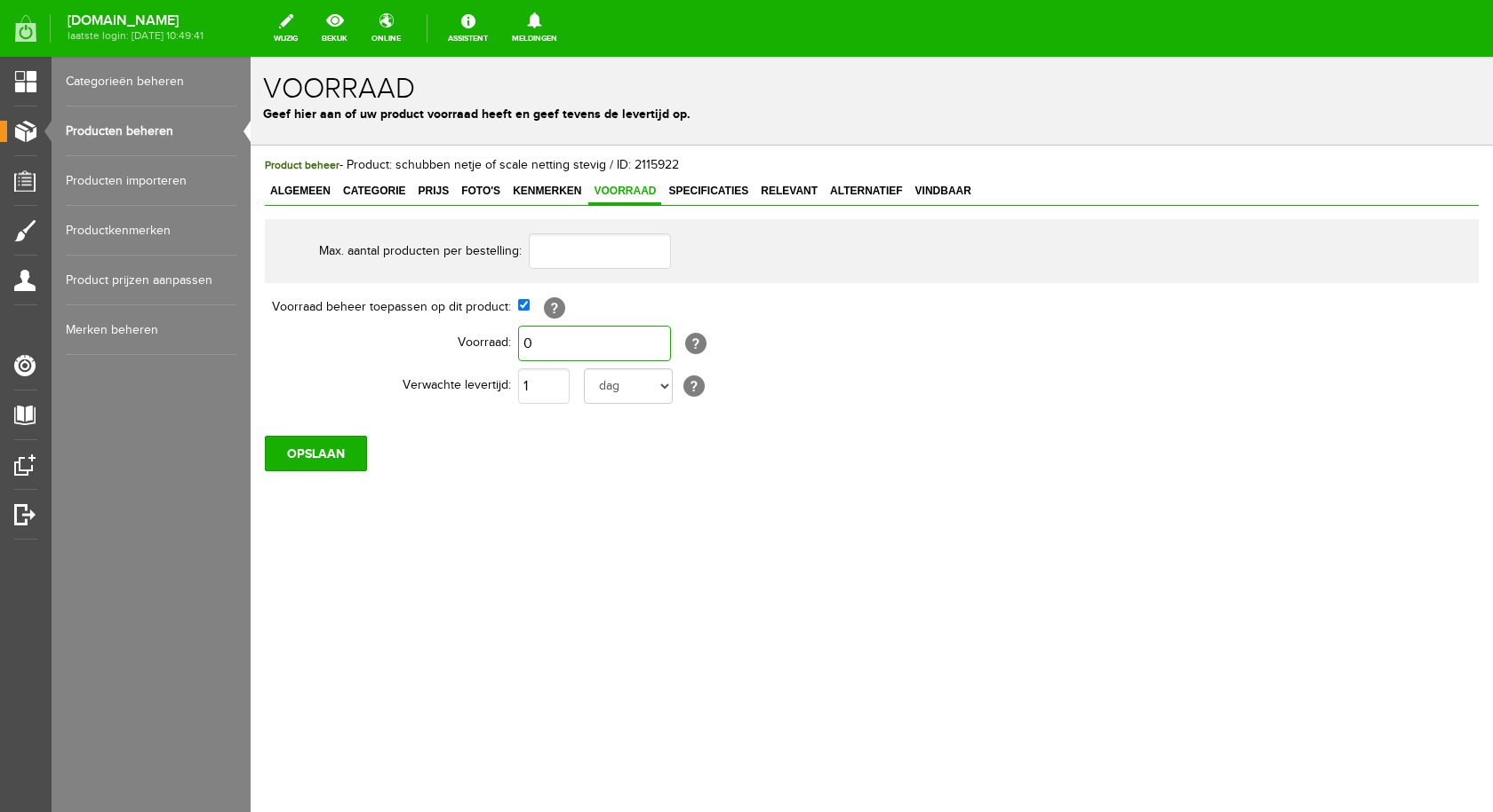
click at [559, 349] on input "0" at bounding box center [594, 343] width 153 height 35
type input "20"
click at [321, 451] on input "OPSLAAN" at bounding box center [316, 453] width 103 height 35
click at [439, 194] on span "Prijs" at bounding box center [433, 191] width 42 height 12
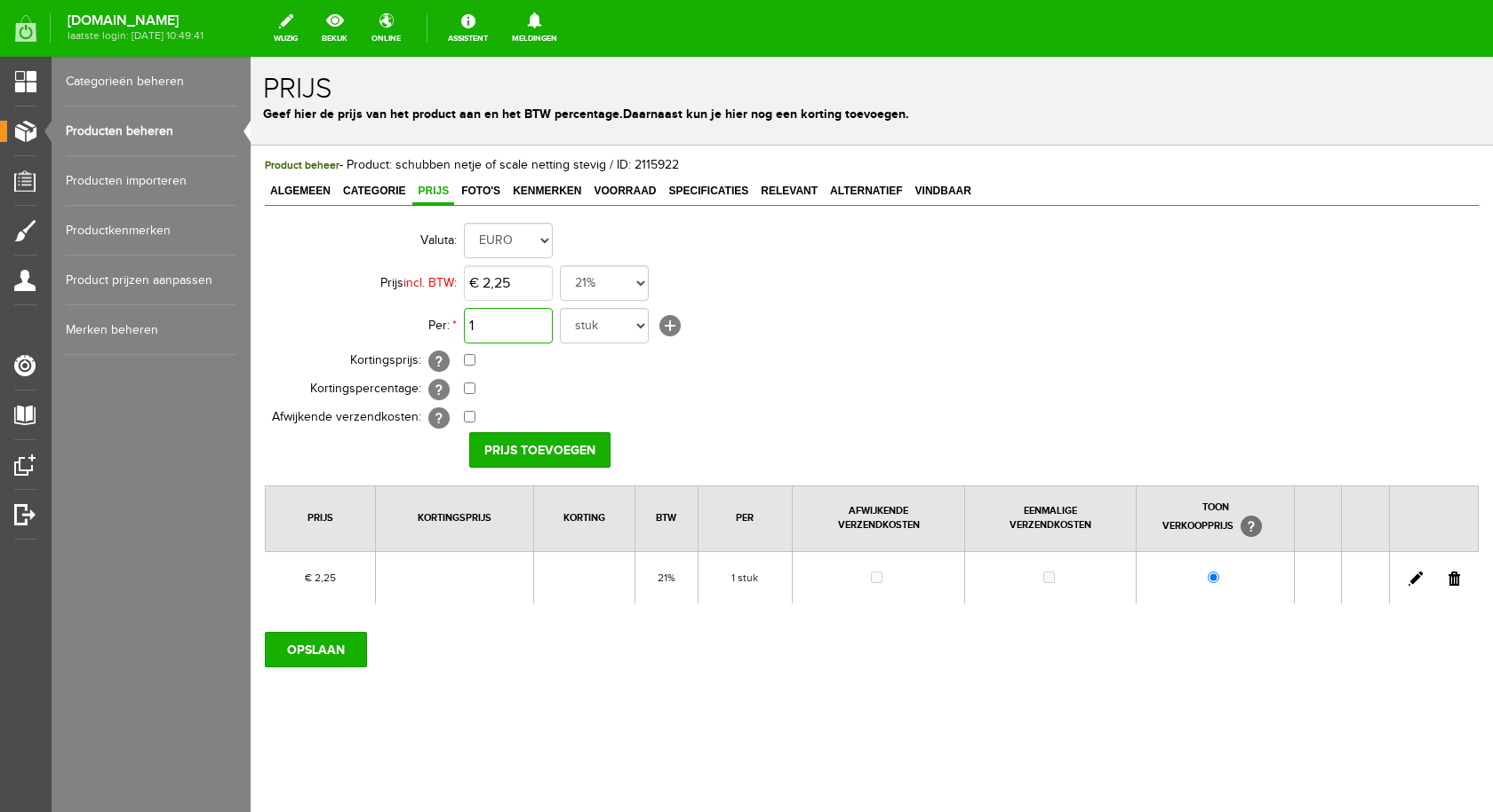
click at [501, 320] on input "1" at bounding box center [509, 325] width 89 height 35
type input "5"
click at [641, 326] on select "stuk duo set 0 paar 1 paar x 10 paar 10 paar. zakje van 30 stuks zakje Paar zak…" at bounding box center [605, 325] width 89 height 35
click at [669, 325] on link "[+]" at bounding box center [670, 325] width 21 height 21
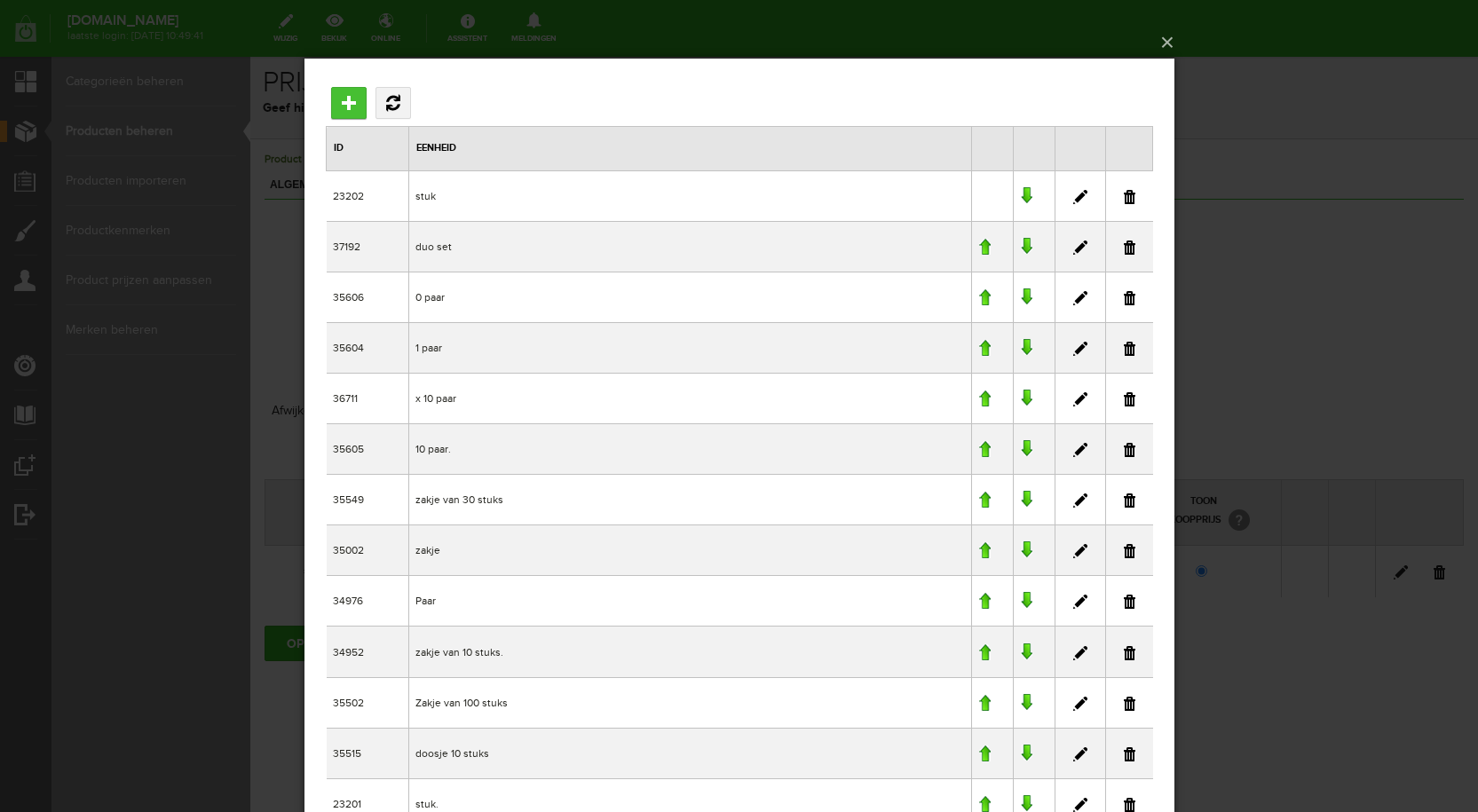
click at [349, 104] on input "Toevoegen" at bounding box center [347, 102] width 35 height 32
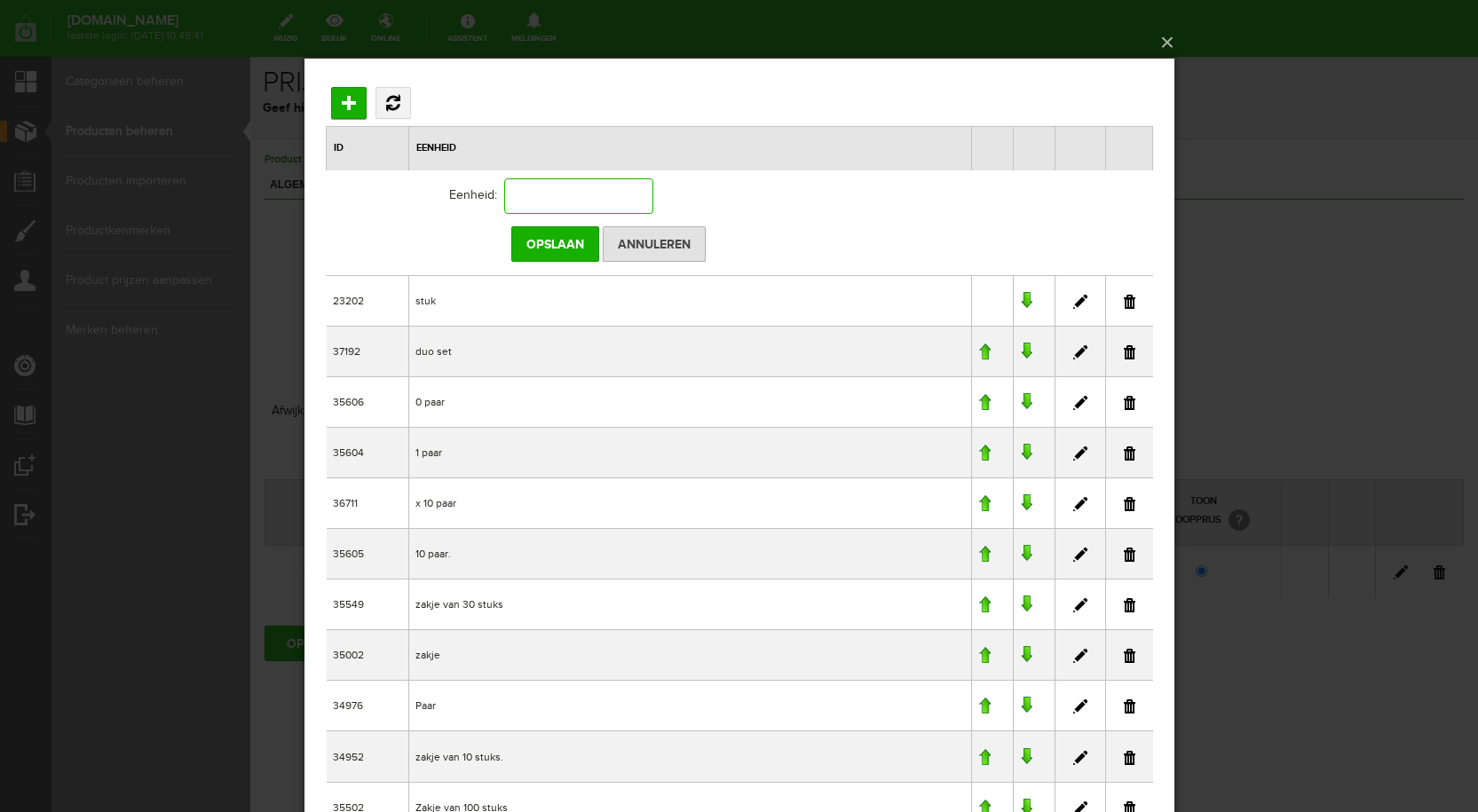
click at [581, 198] on input "text" at bounding box center [578, 194] width 149 height 35
type input "5 stuks"
click at [573, 238] on input "Opslaan" at bounding box center [554, 243] width 88 height 35
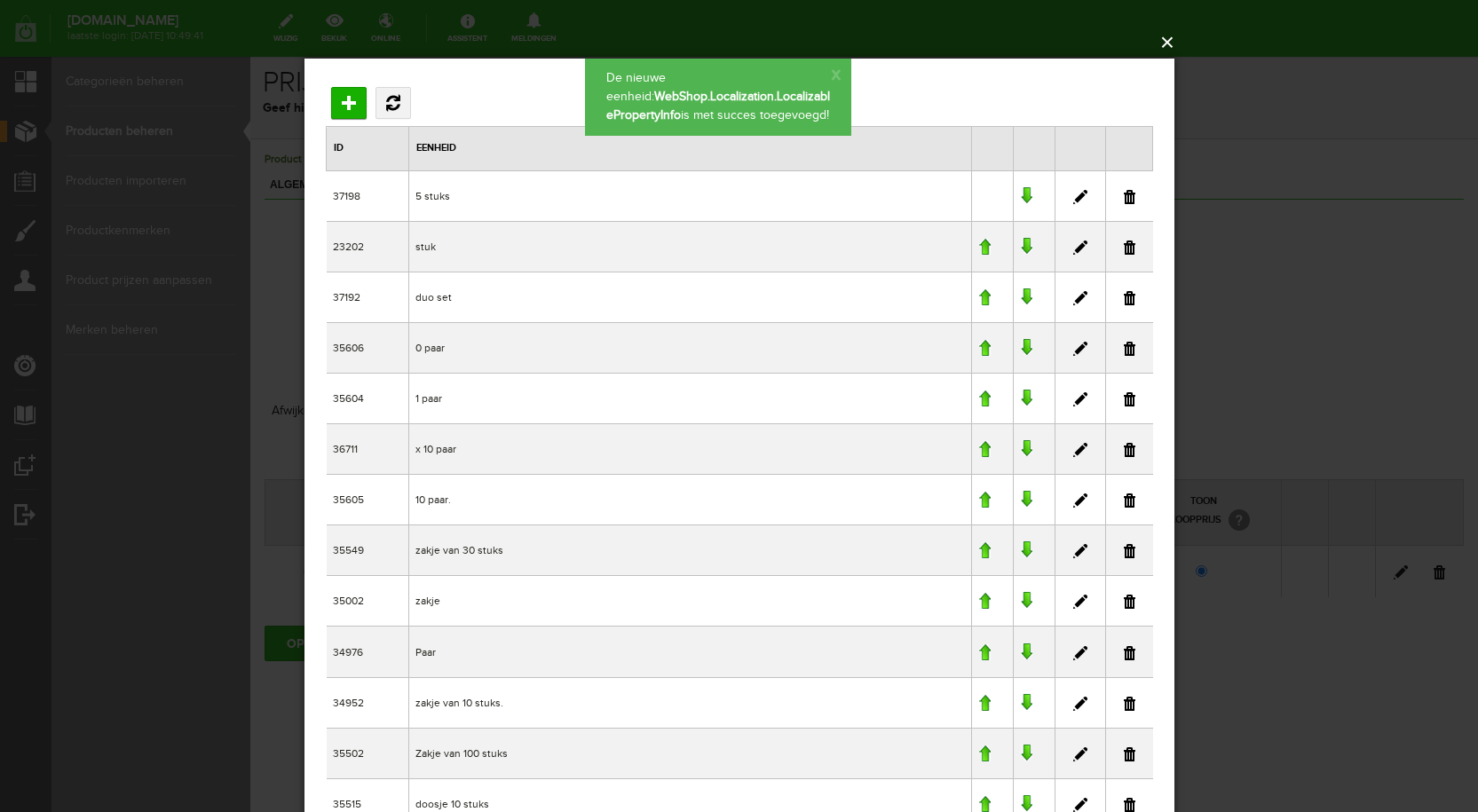
click at [1168, 47] on button "×" at bounding box center [745, 42] width 870 height 39
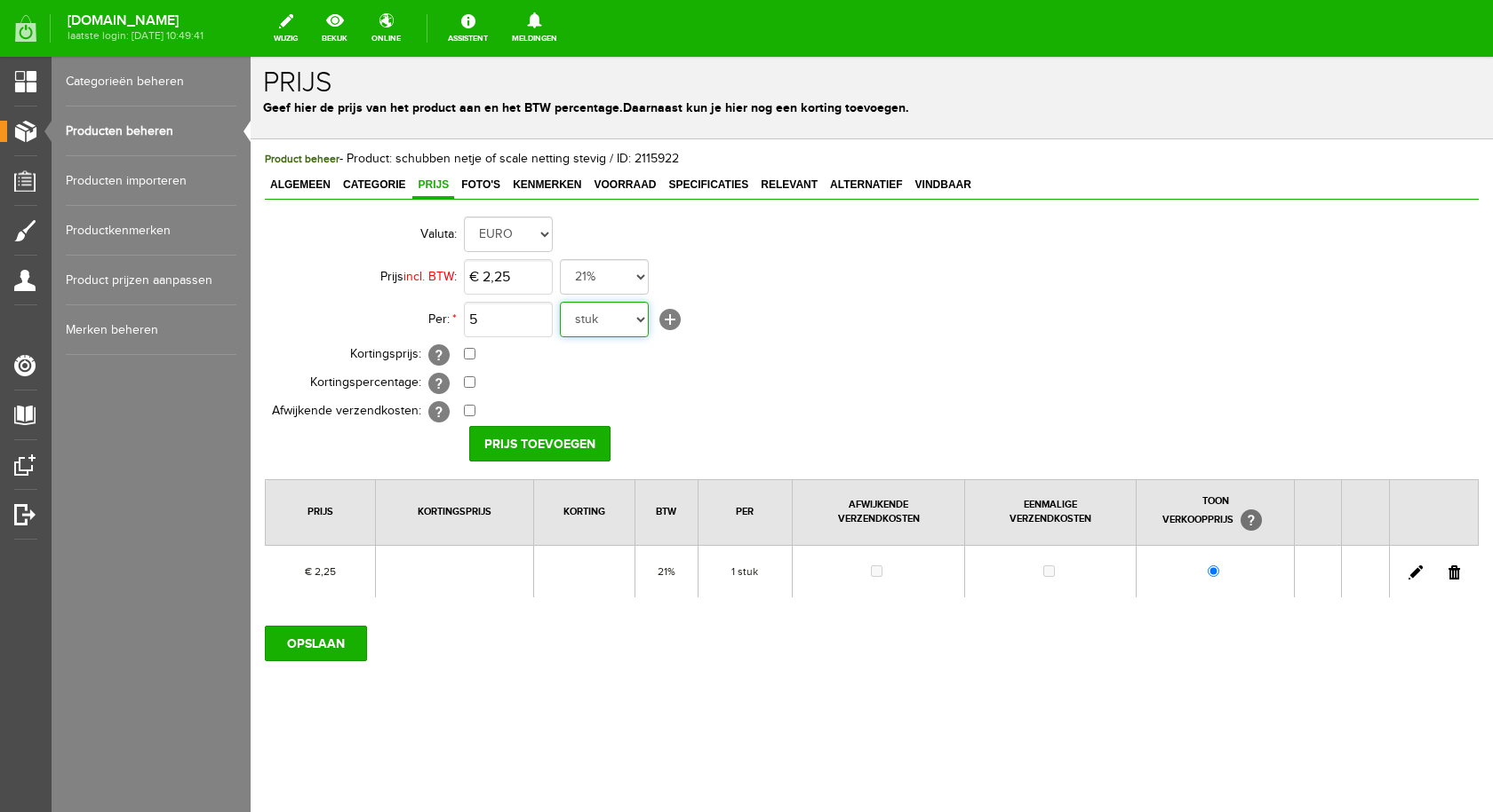
click at [642, 318] on select "5 stuks stuk duo set 0 paar 1 paar x 10 paar 10 paar. zakje van 30 stuks zakje …" at bounding box center [605, 319] width 89 height 35
select select "37198"
click at [560, 302] on select "5 stuks stuk duo set 0 paar 1 paar x 10 paar 10 paar. zakje van 30 stuks zakje …" at bounding box center [605, 319] width 89 height 35
click at [523, 274] on input "2,25" at bounding box center [509, 276] width 89 height 35
type input "€ 9,50"
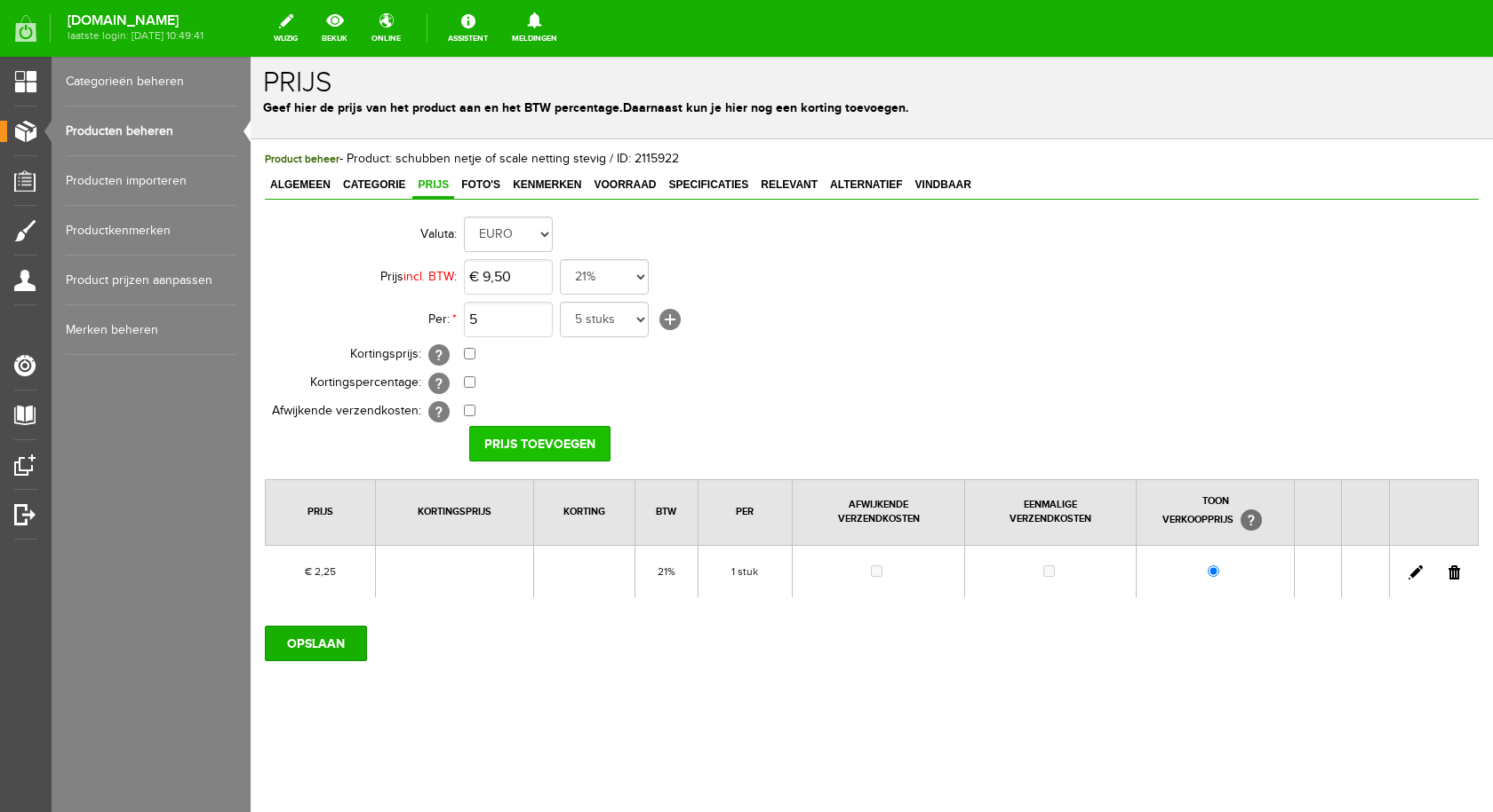
click at [552, 442] on input "Prijs toevoegen" at bounding box center [539, 443] width 141 height 35
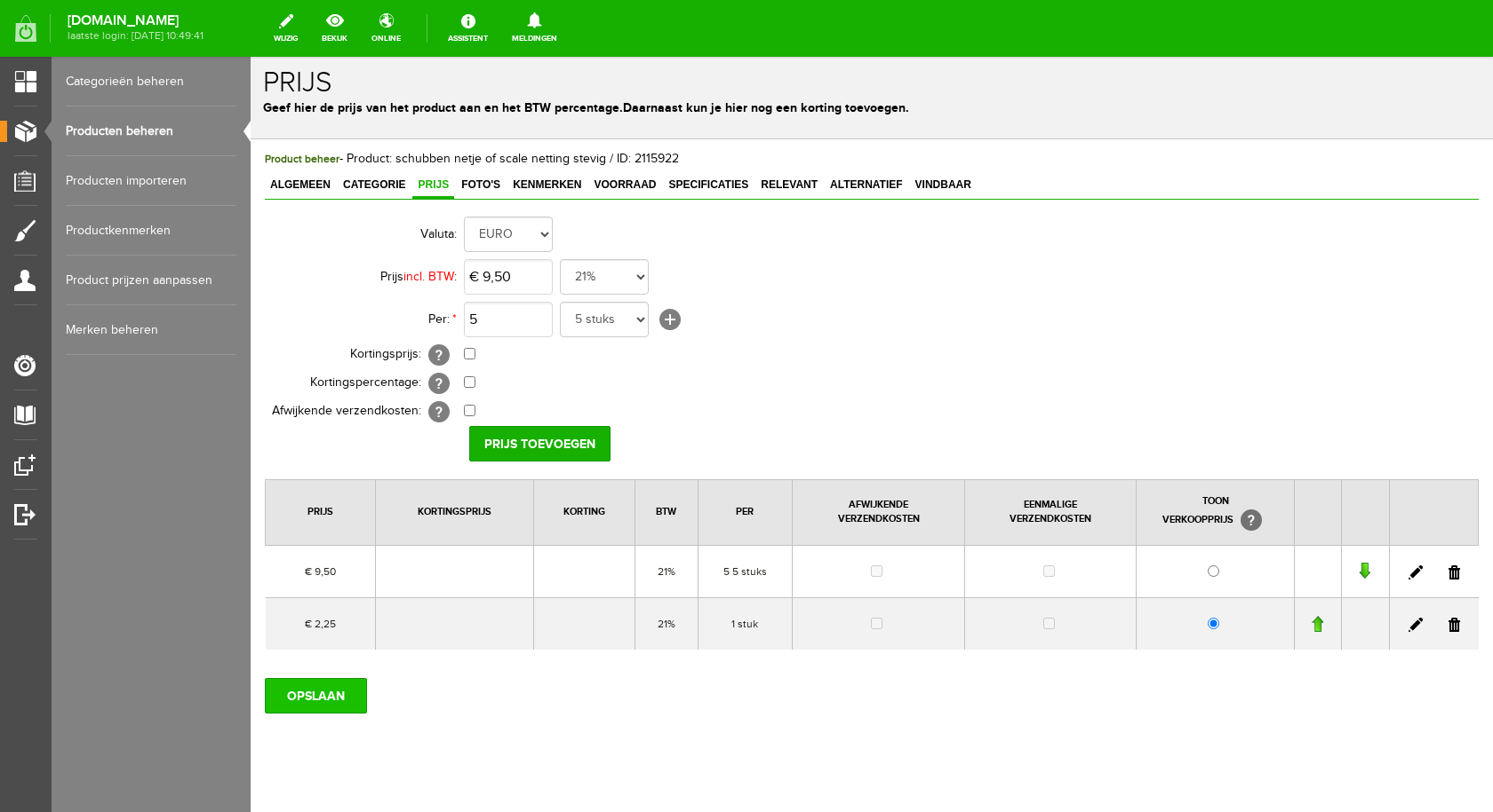
click at [286, 688] on input "OPSLAAN" at bounding box center [316, 695] width 103 height 35
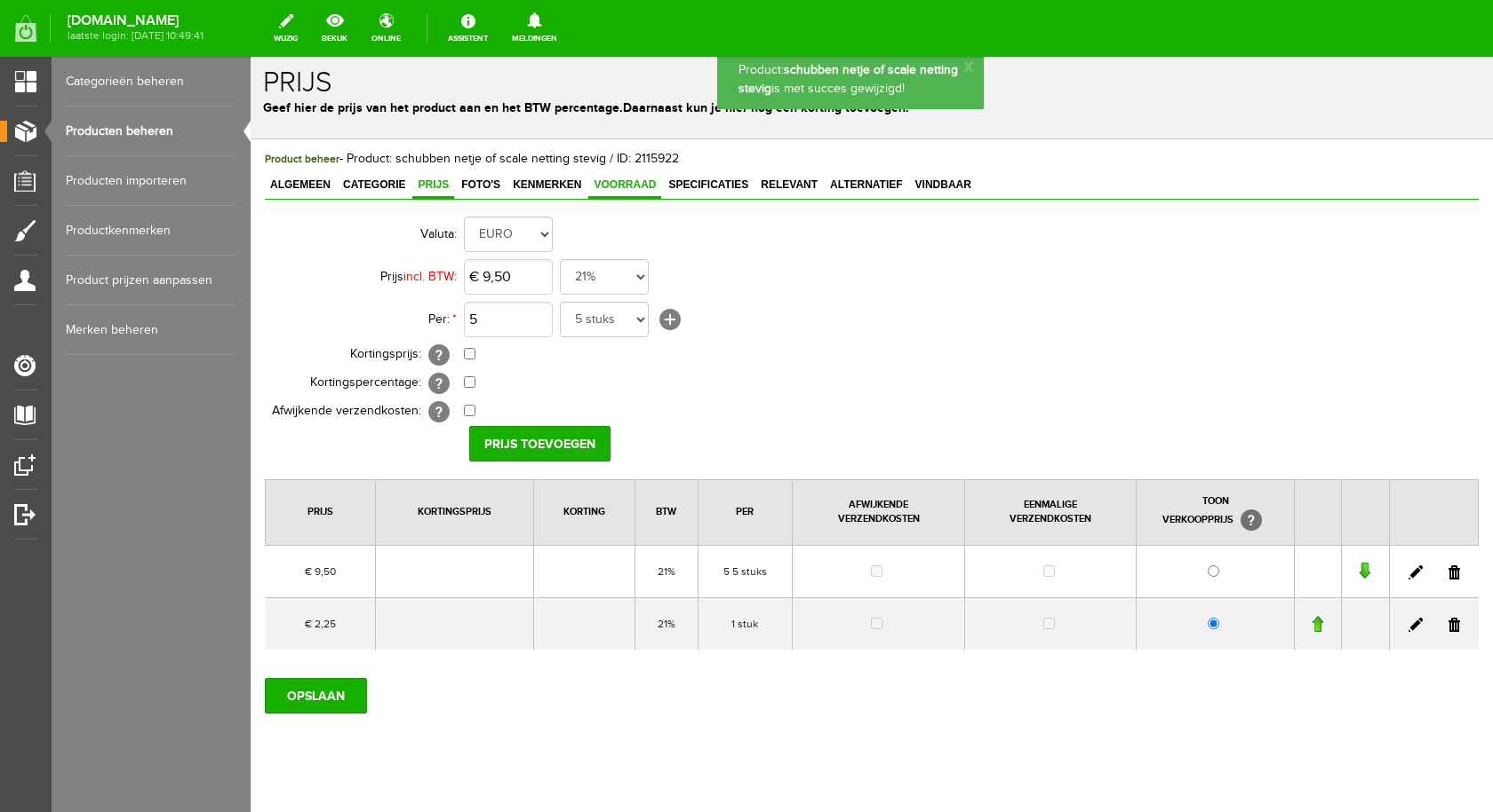
click at [630, 185] on span "Voorraad" at bounding box center [625, 184] width 73 height 12
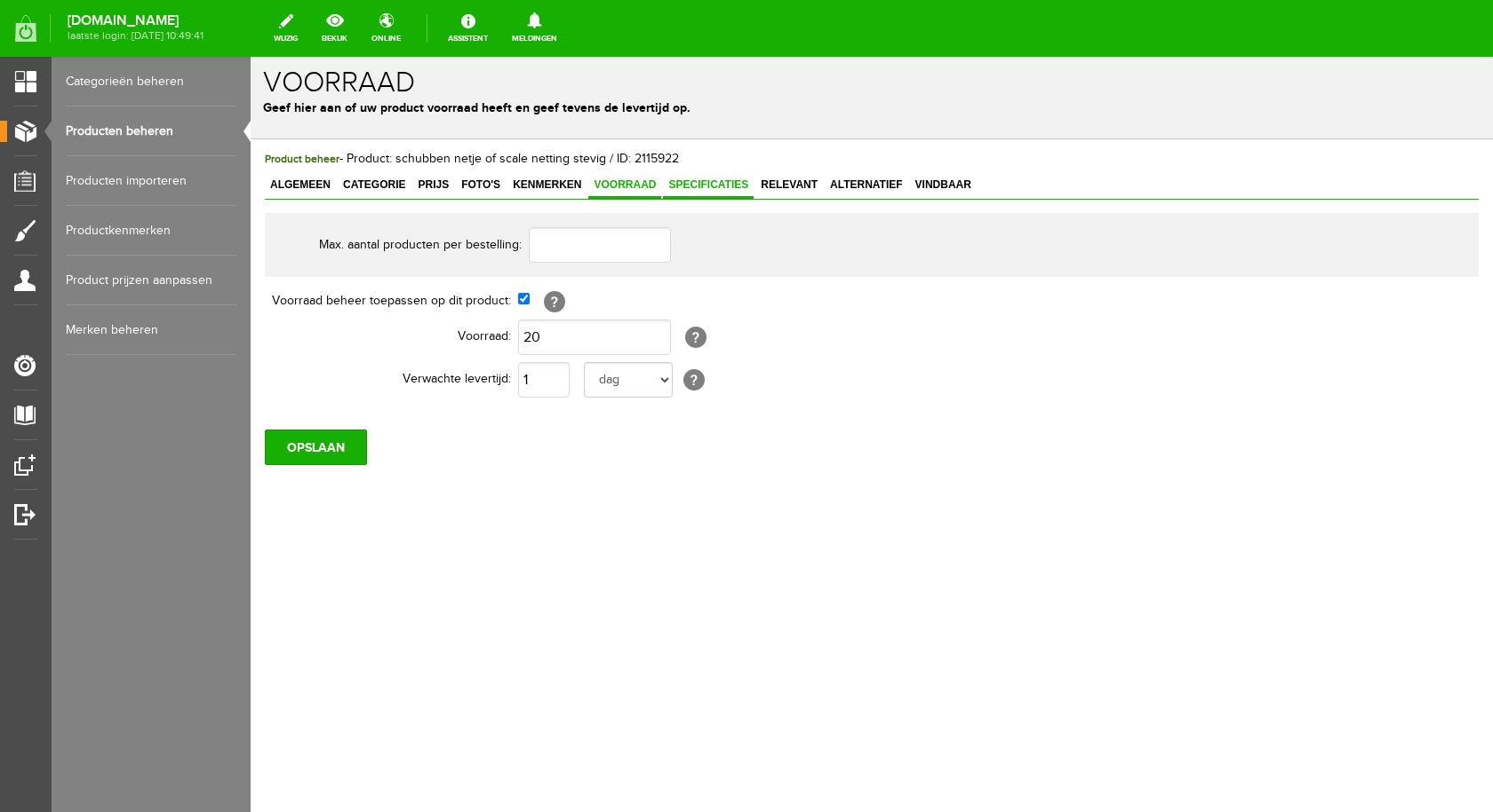
click at [682, 183] on span "Specificaties" at bounding box center [707, 184] width 90 height 12
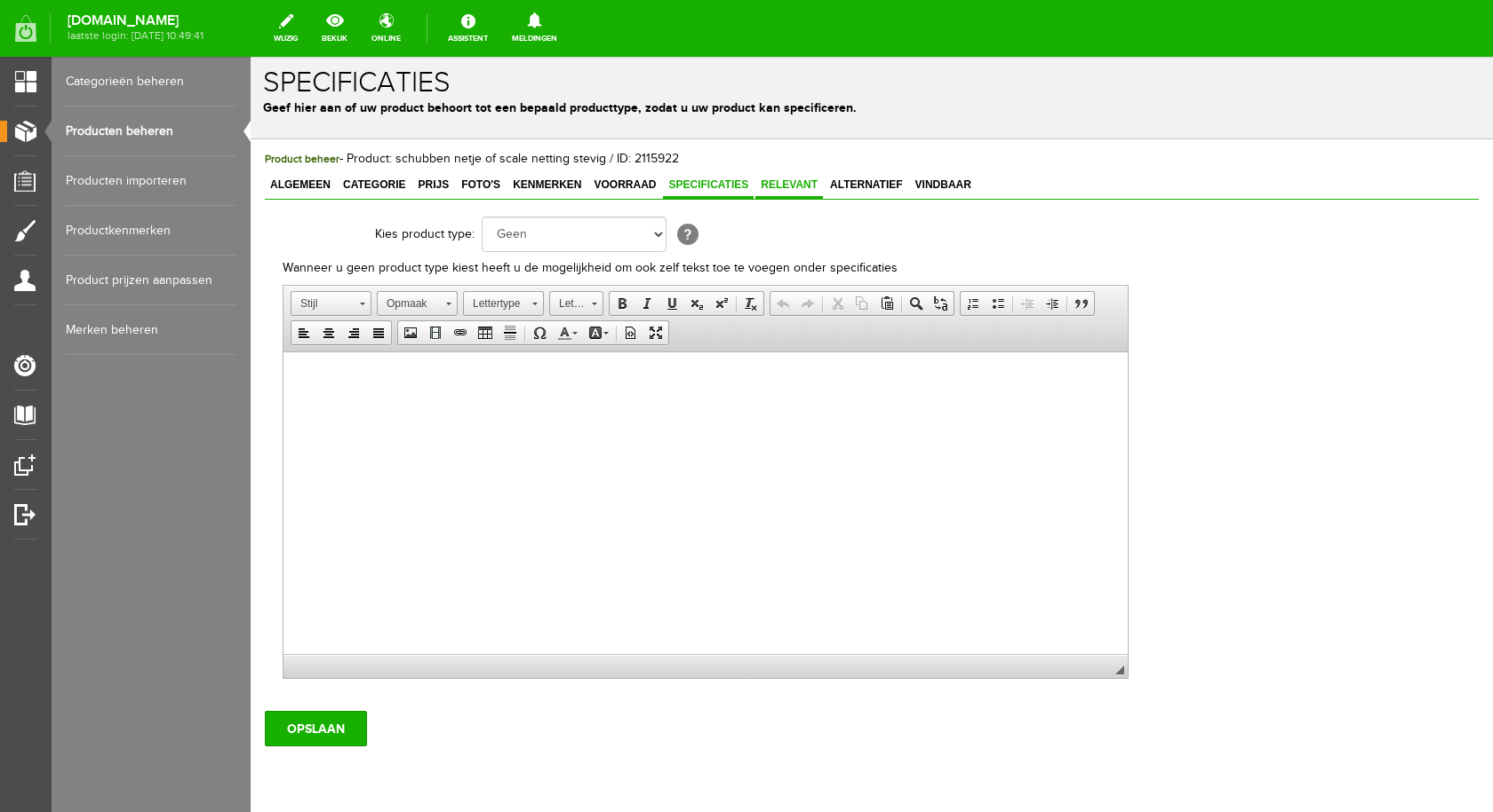
click at [785, 189] on span "Relevant" at bounding box center [789, 184] width 67 height 12
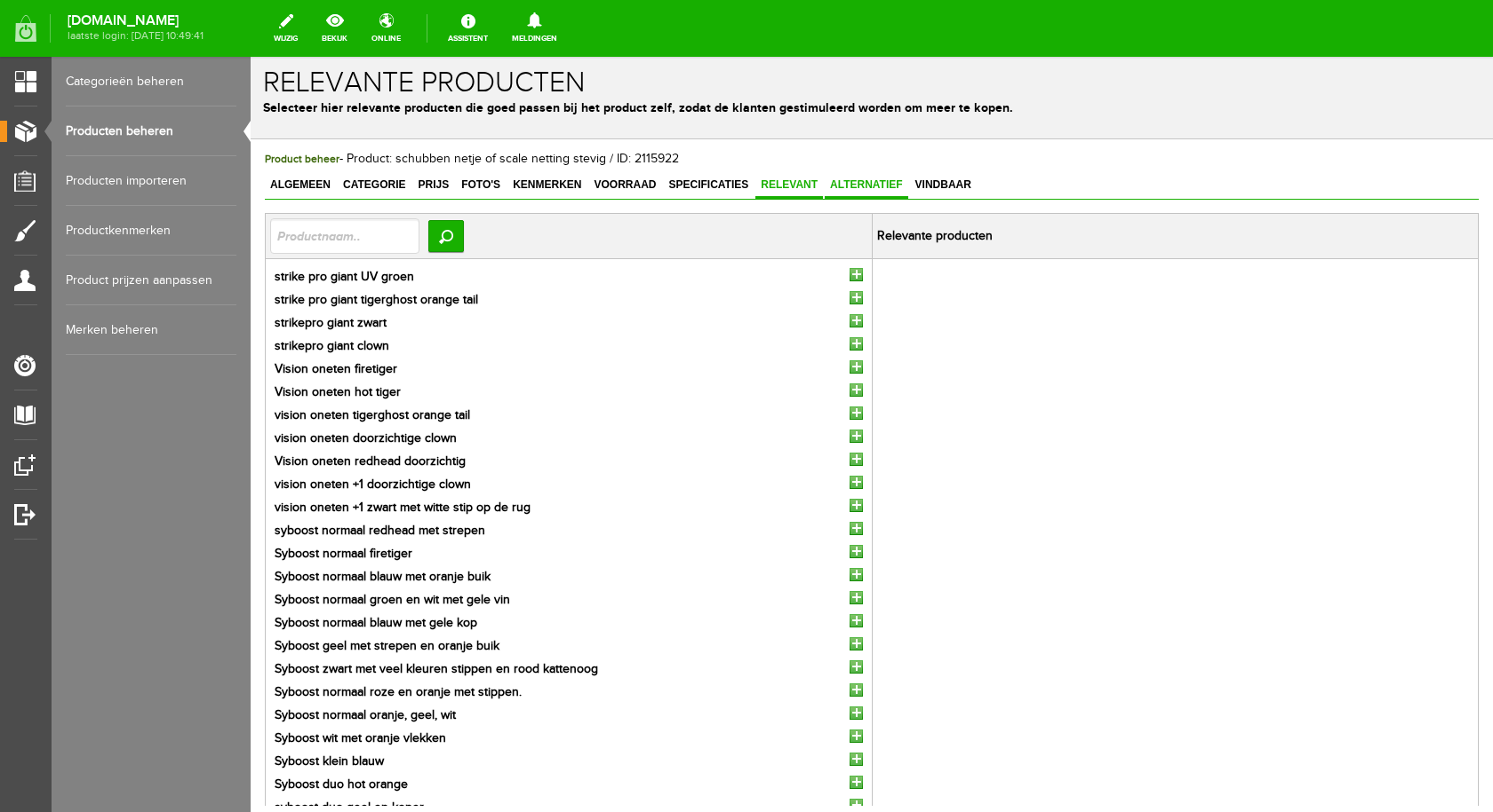
click at [885, 191] on span "Alternatief" at bounding box center [867, 184] width 84 height 12
click at [944, 190] on span "Vindbaar" at bounding box center [942, 184] width 66 height 12
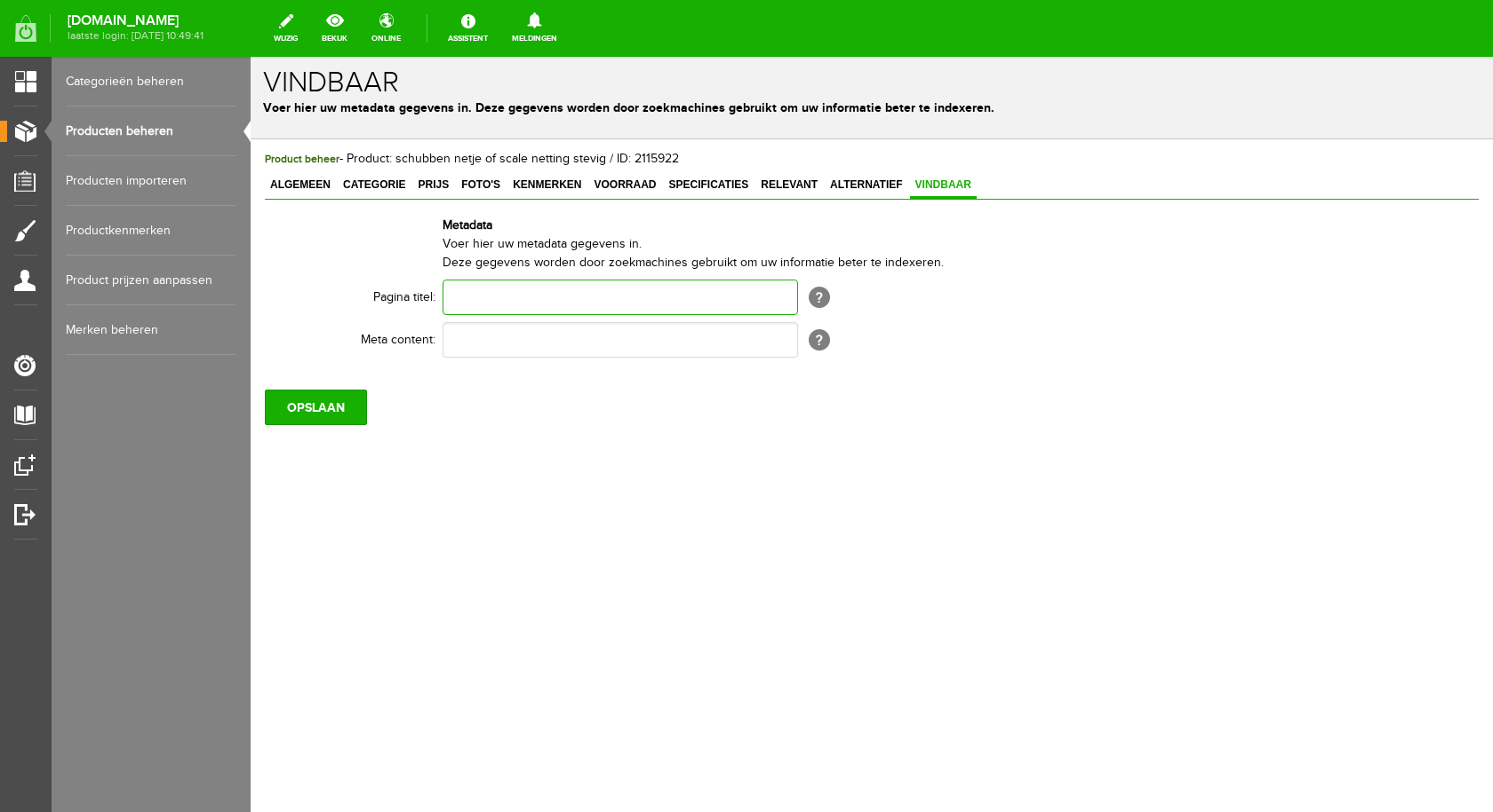
click at [533, 298] on input "text" at bounding box center [620, 297] width 355 height 35
type input "schubben netje om vis schubben op je kunstaas te spuiten"
click at [497, 340] on input "text" at bounding box center [620, 340] width 355 height 35
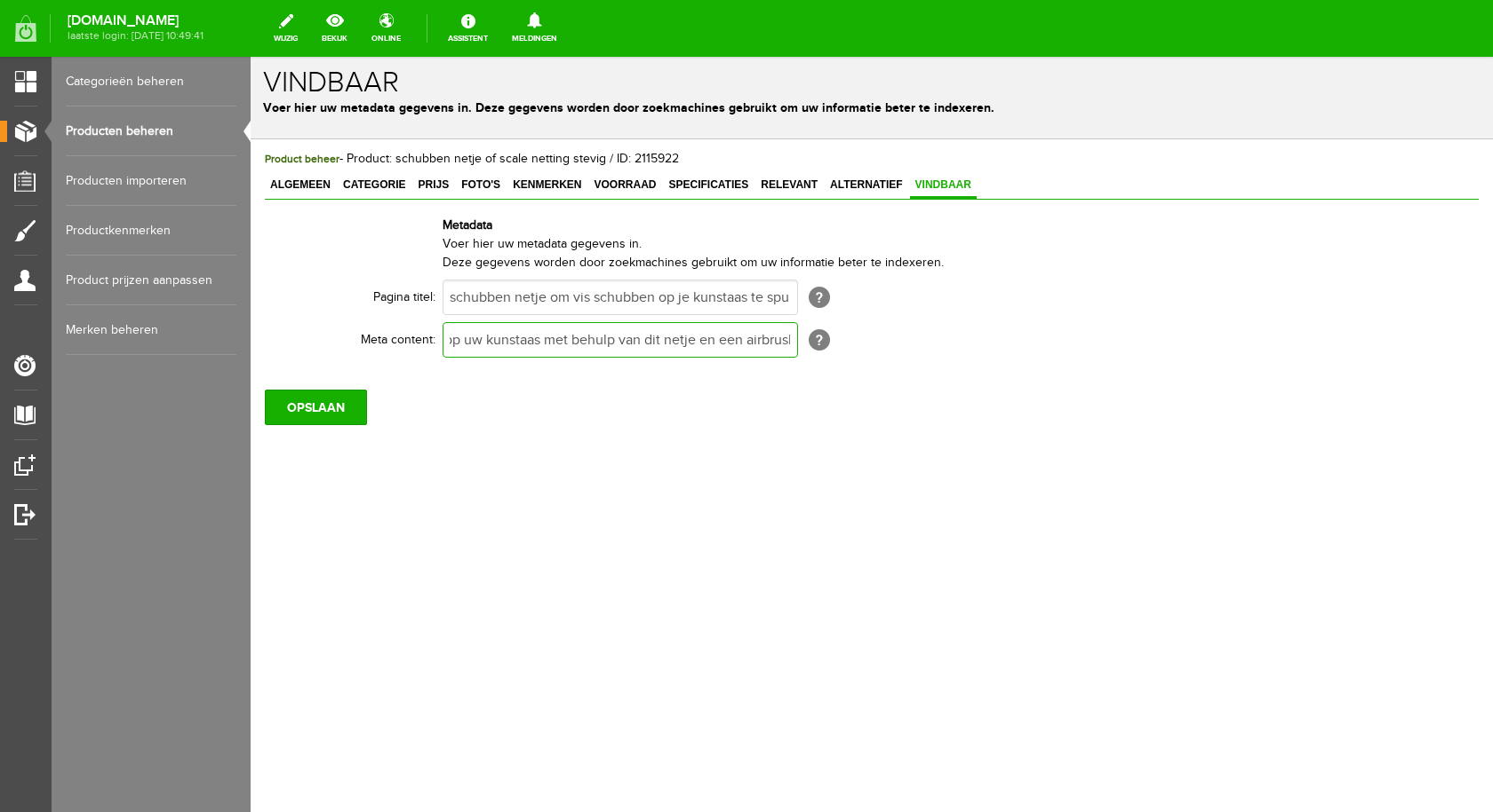
scroll to position [0, 171]
type input "Maak perfecte schubben op uw kunstaas met behulp van dit netje en een airbrush"
click at [336, 393] on input "OPSLAAN" at bounding box center [316, 407] width 103 height 35
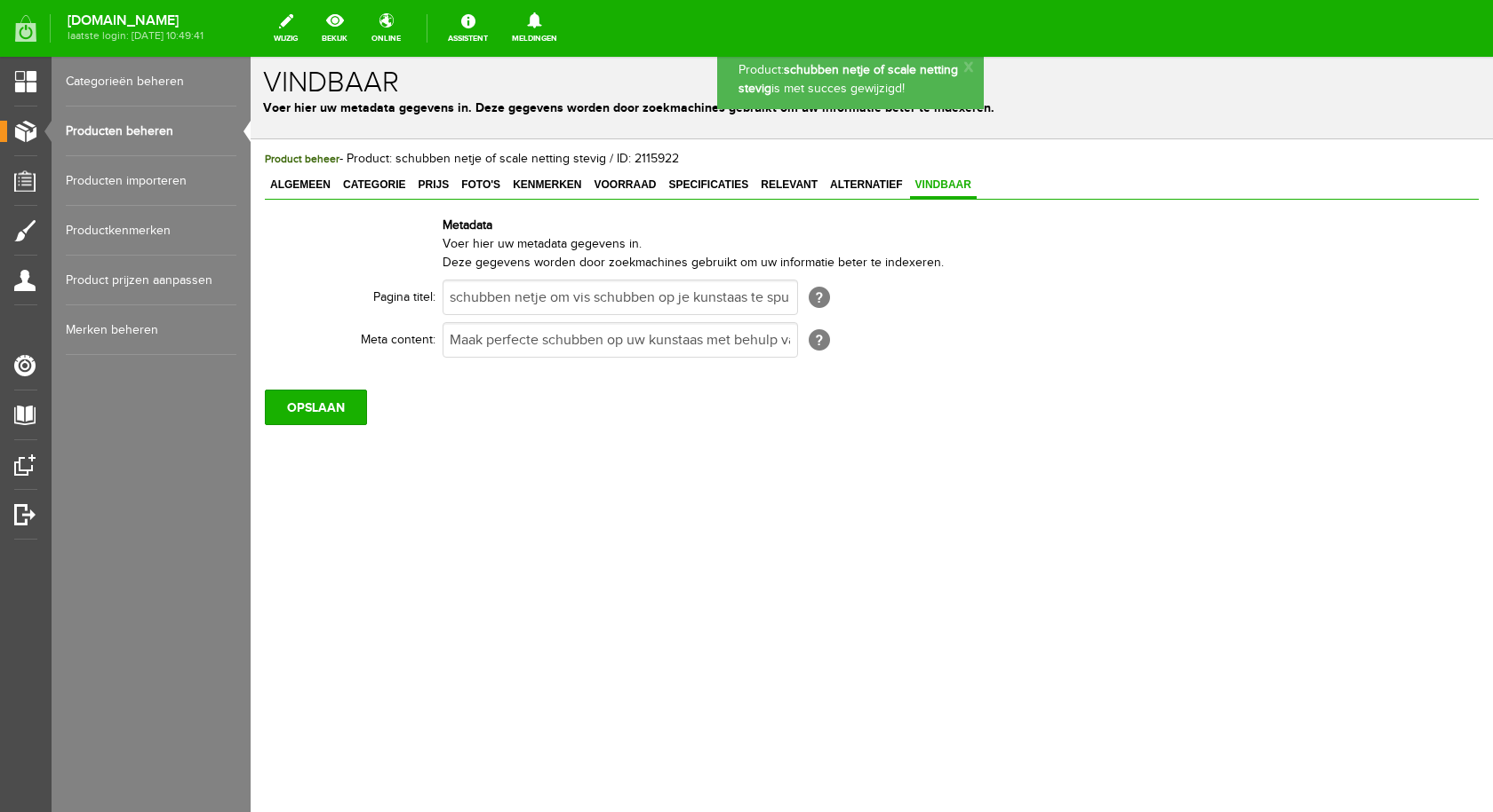
scroll to position [0, 0]
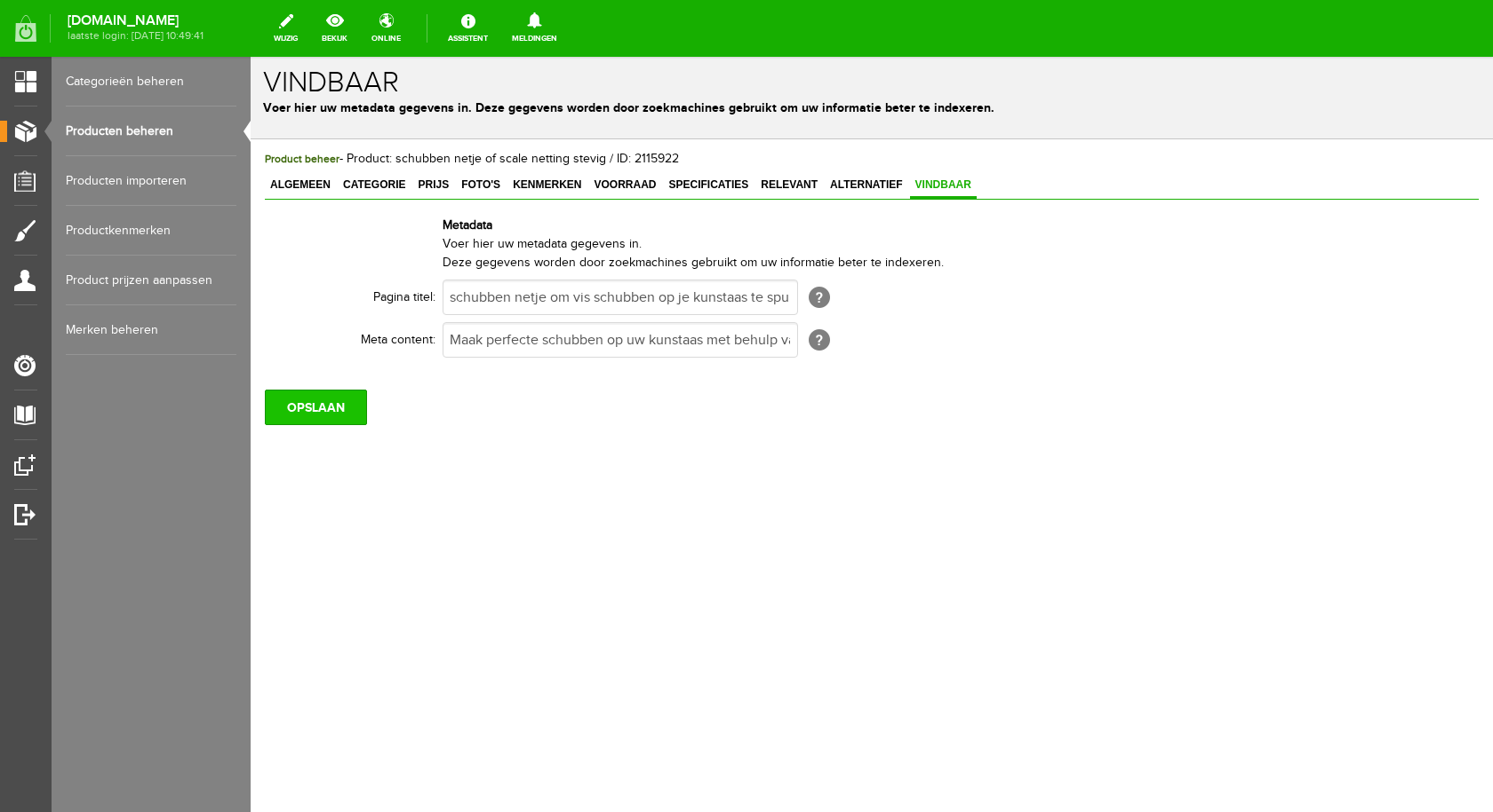
click at [308, 407] on input "OPSLAAN" at bounding box center [316, 407] width 103 height 35
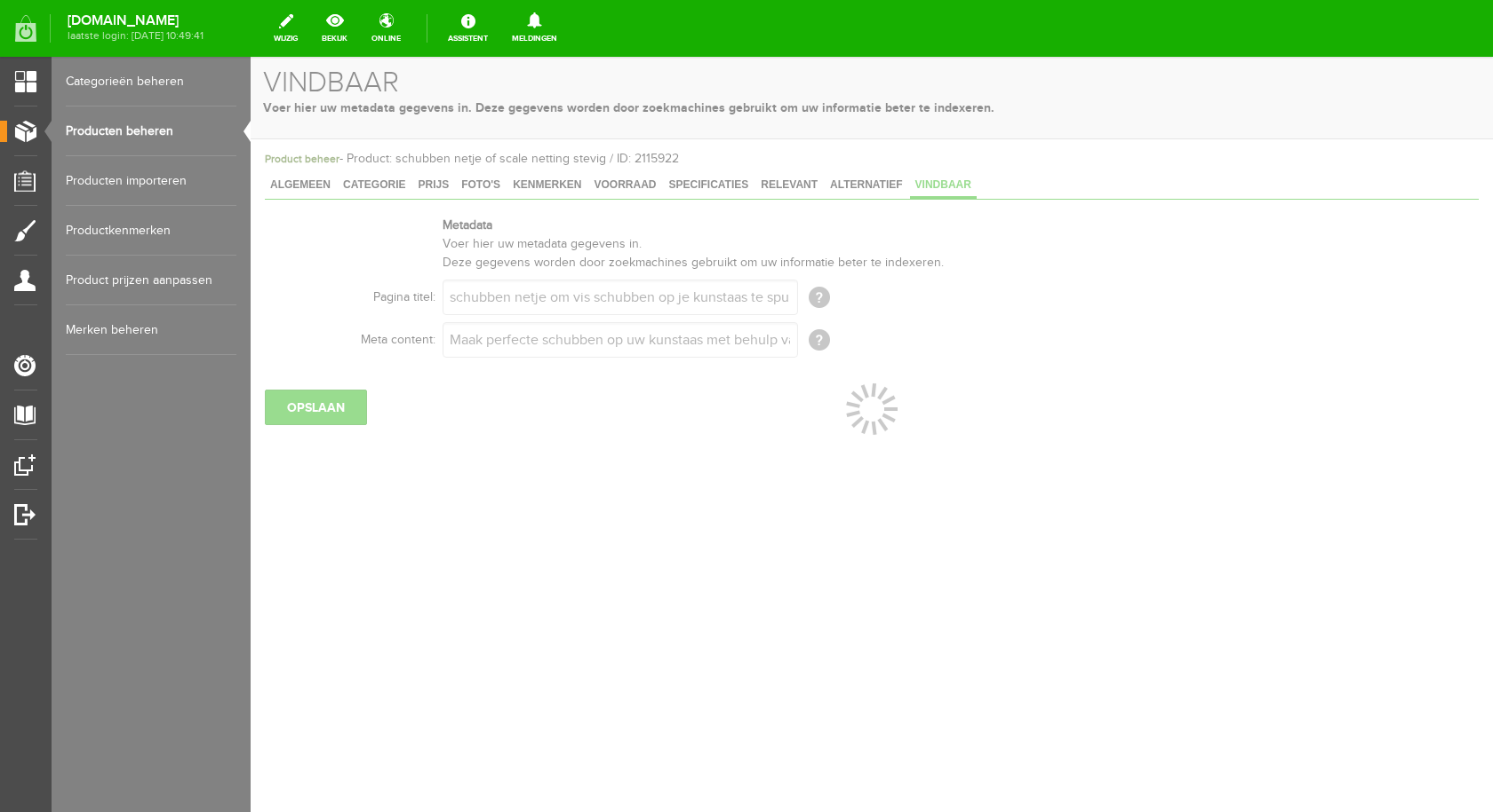
click at [118, 132] on link "Producten beheren" at bounding box center [151, 131] width 171 height 49
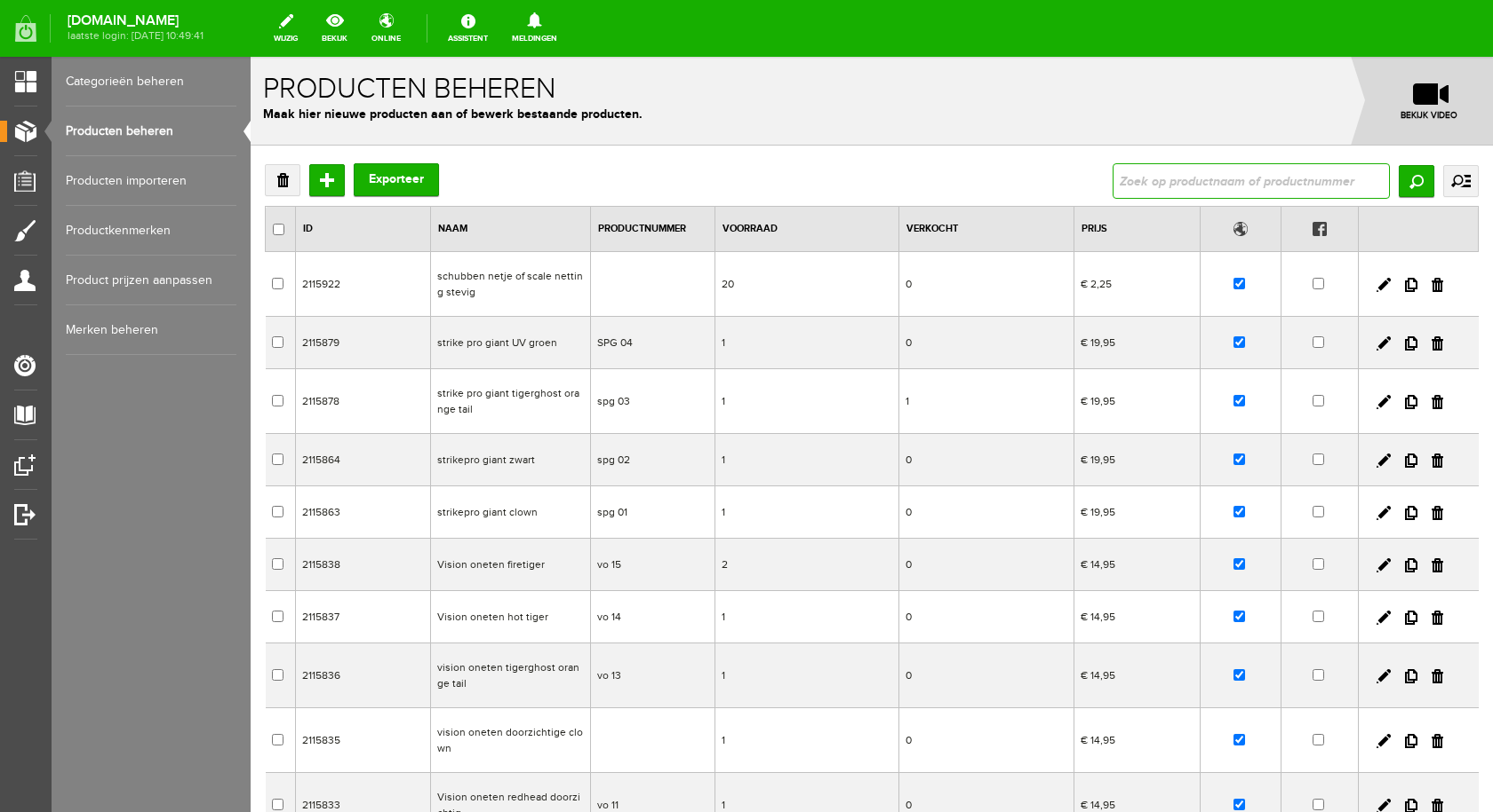
paste input "Schubben netje met verwisselbaar frame"
type input "Schubben netje met verwisselbaar frame"
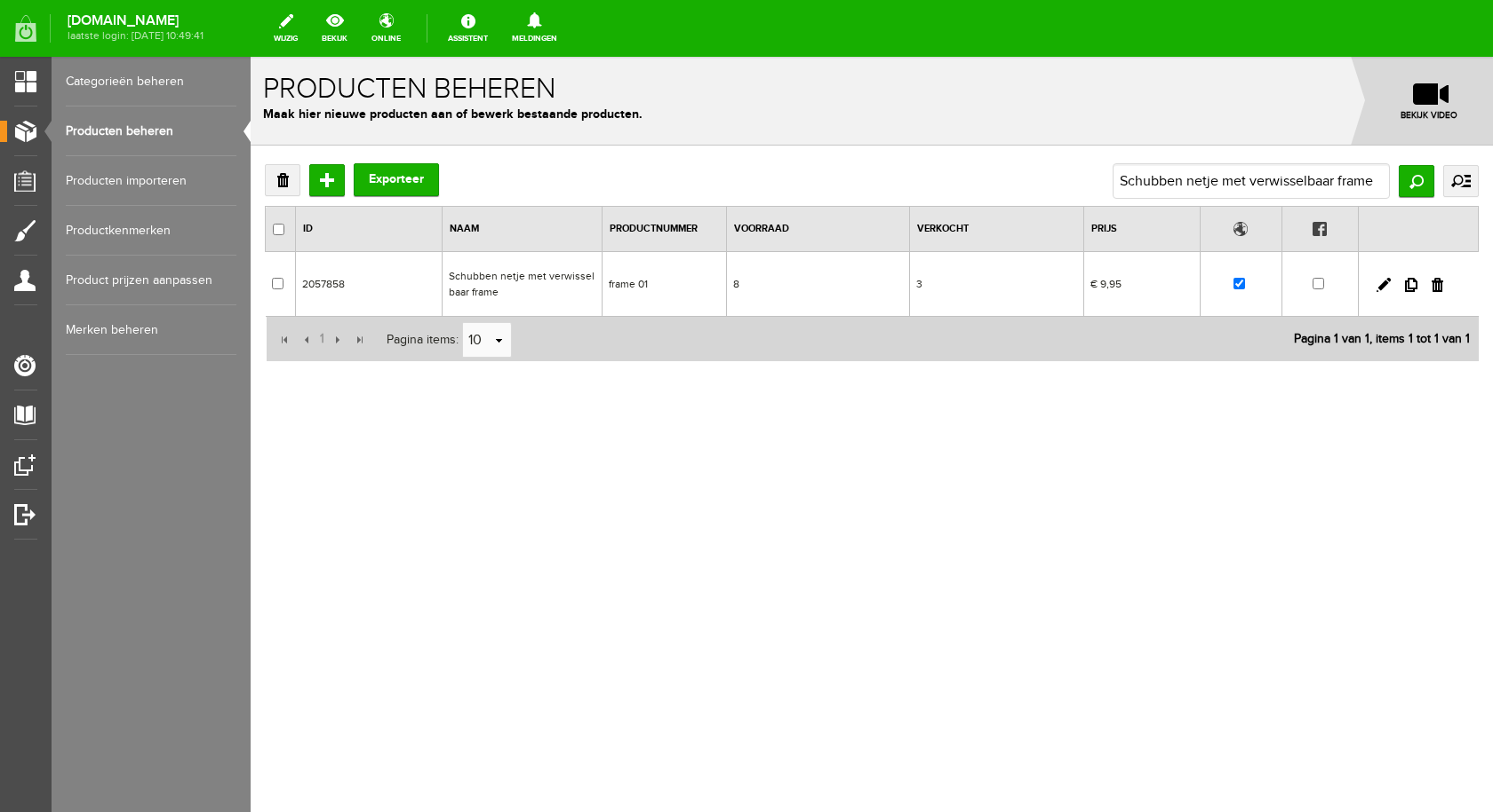
drag, startPoint x: 528, startPoint y: 268, endPoint x: 798, endPoint y: 326, distance: 276.2
click at [528, 268] on td "Schubben netje met verwisselbaar frame" at bounding box center [521, 285] width 159 height 65
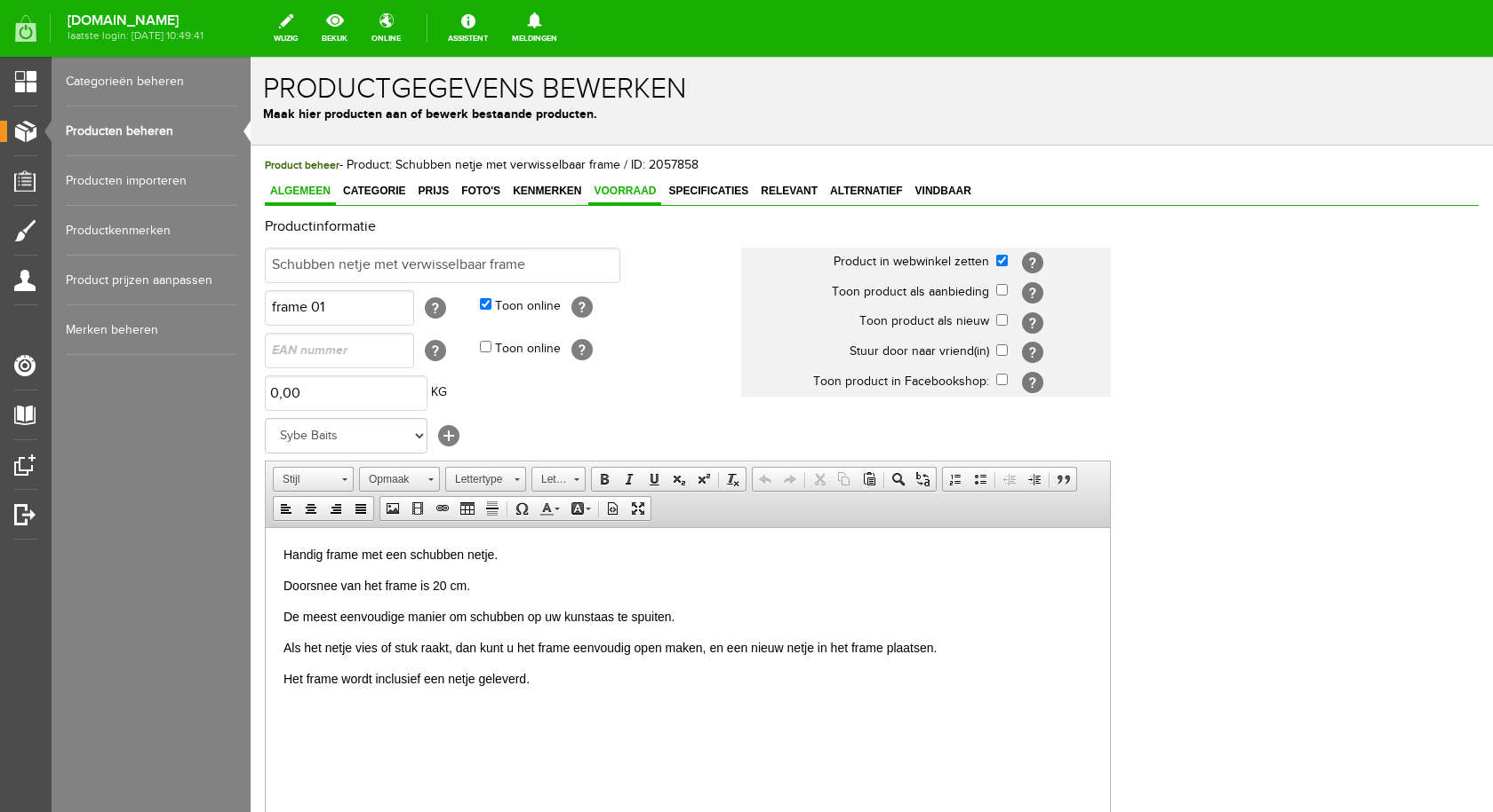
click at [637, 189] on span "Voorraad" at bounding box center [625, 191] width 73 height 12
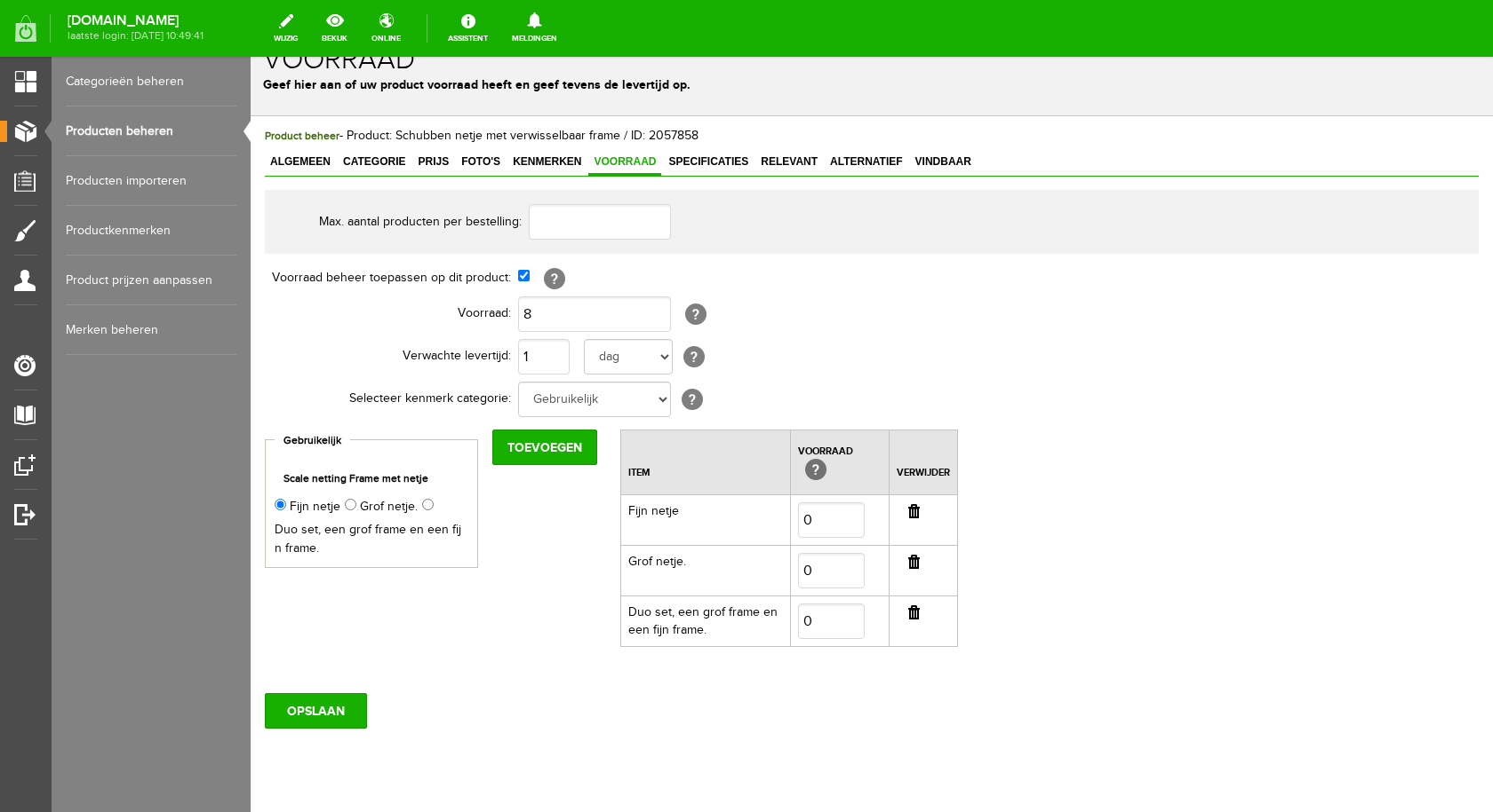
scroll to position [77, 0]
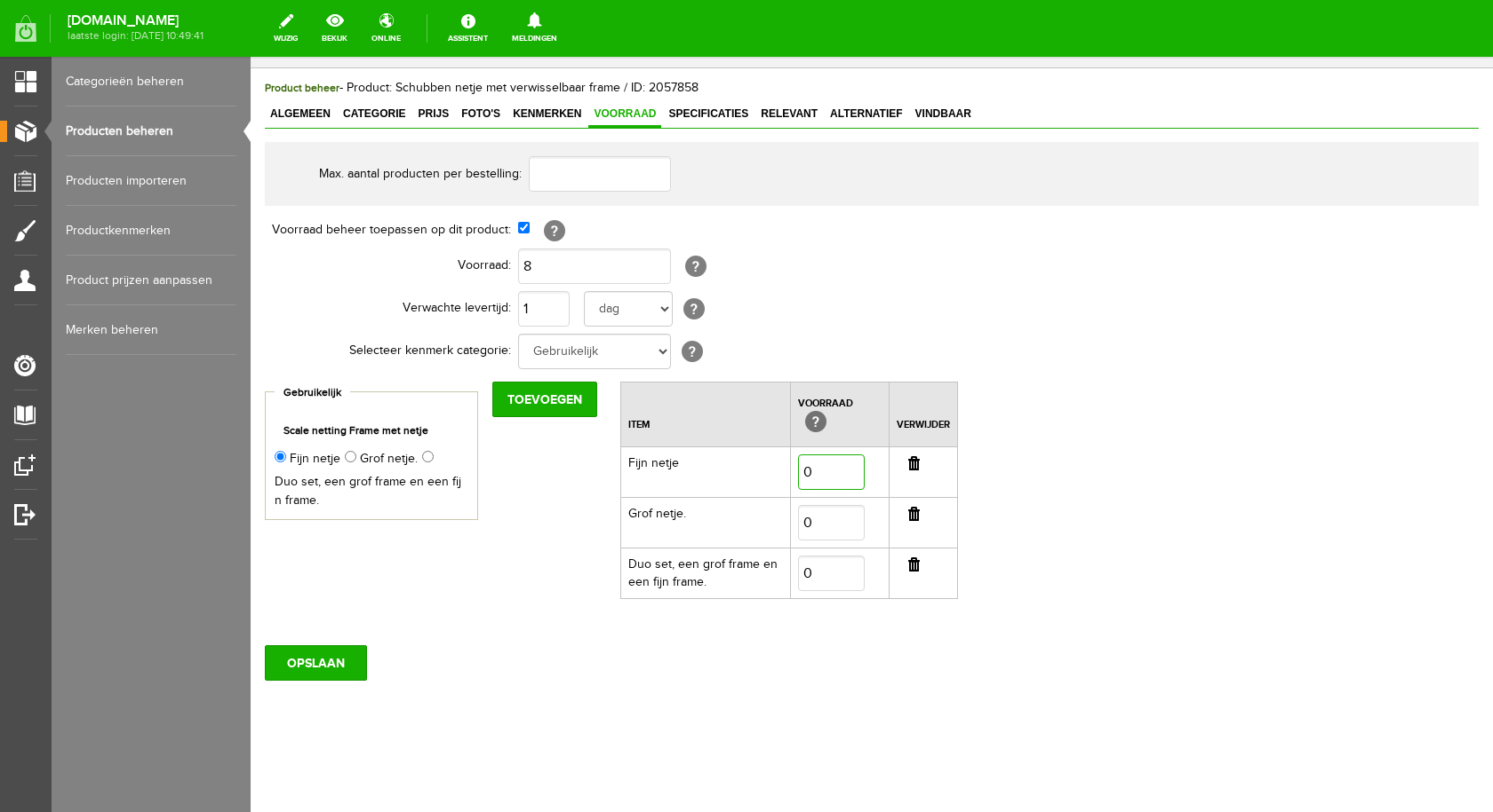
click at [829, 468] on input "0" at bounding box center [831, 471] width 66 height 35
type input "2"
click at [827, 527] on input "0" at bounding box center [831, 523] width 66 height 35
type input "2"
click at [909, 566] on input "button" at bounding box center [914, 564] width 11 height 14
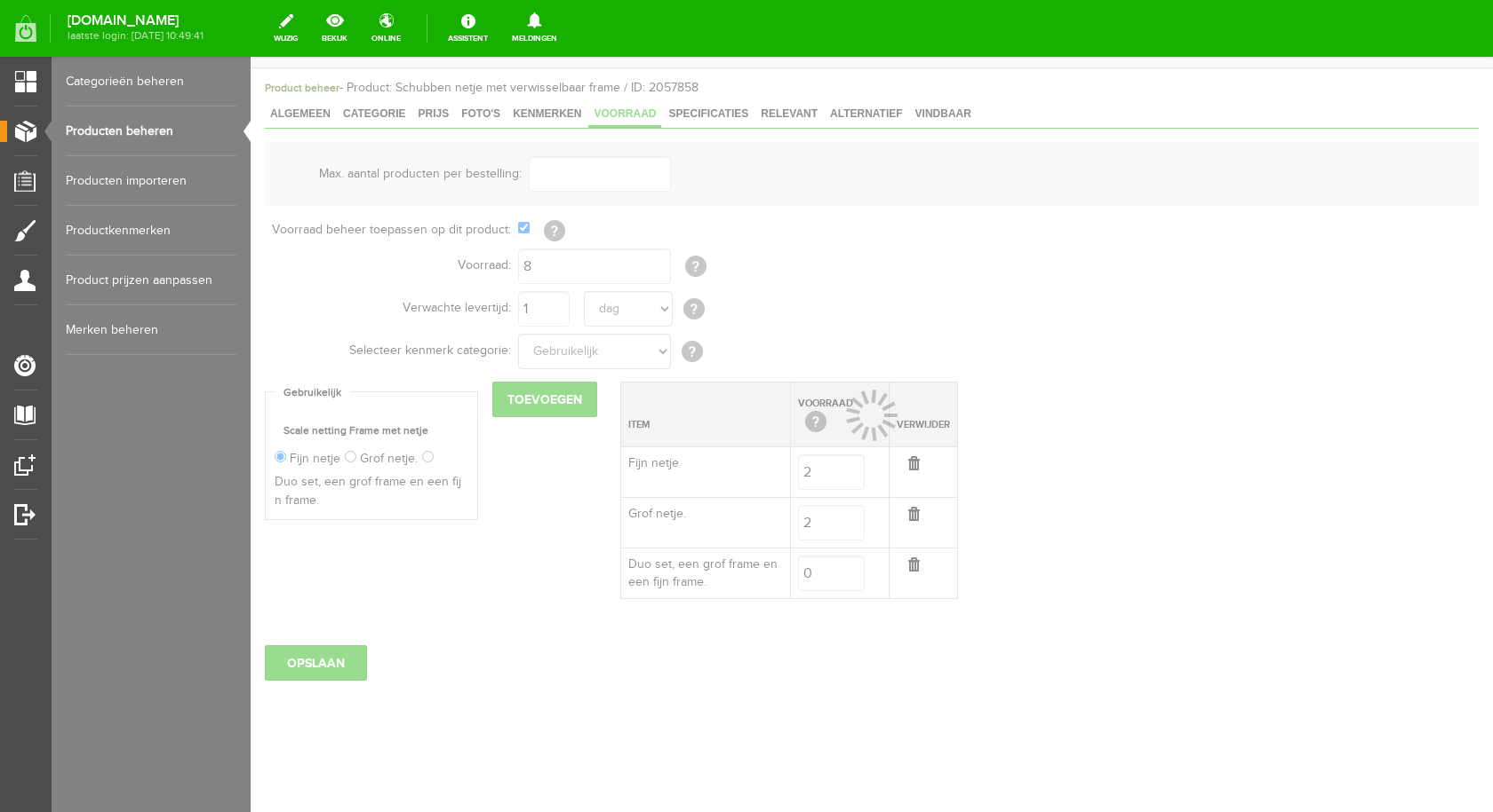
scroll to position [12, 0]
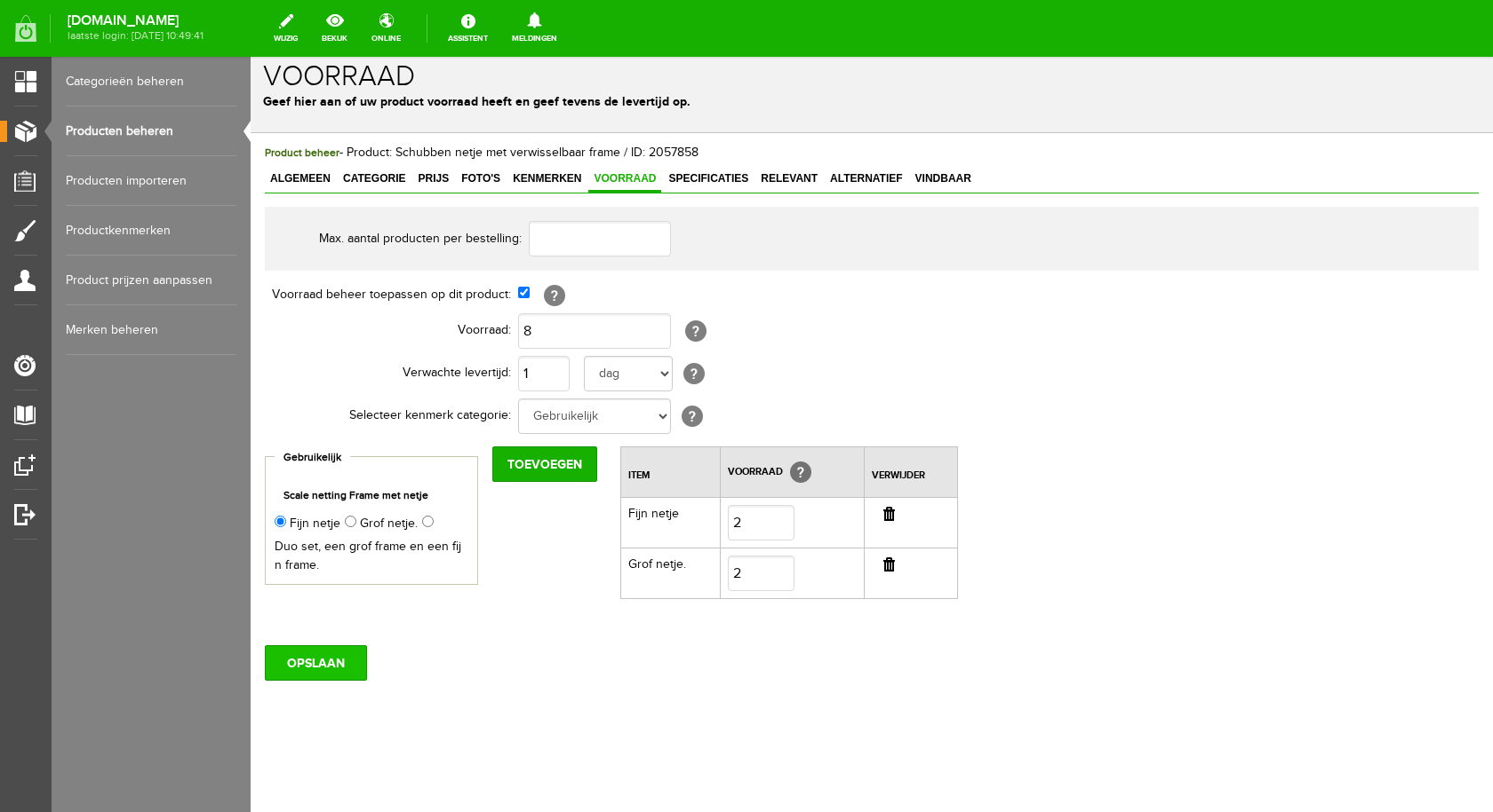
click at [334, 668] on input "OPSLAAN" at bounding box center [316, 662] width 103 height 35
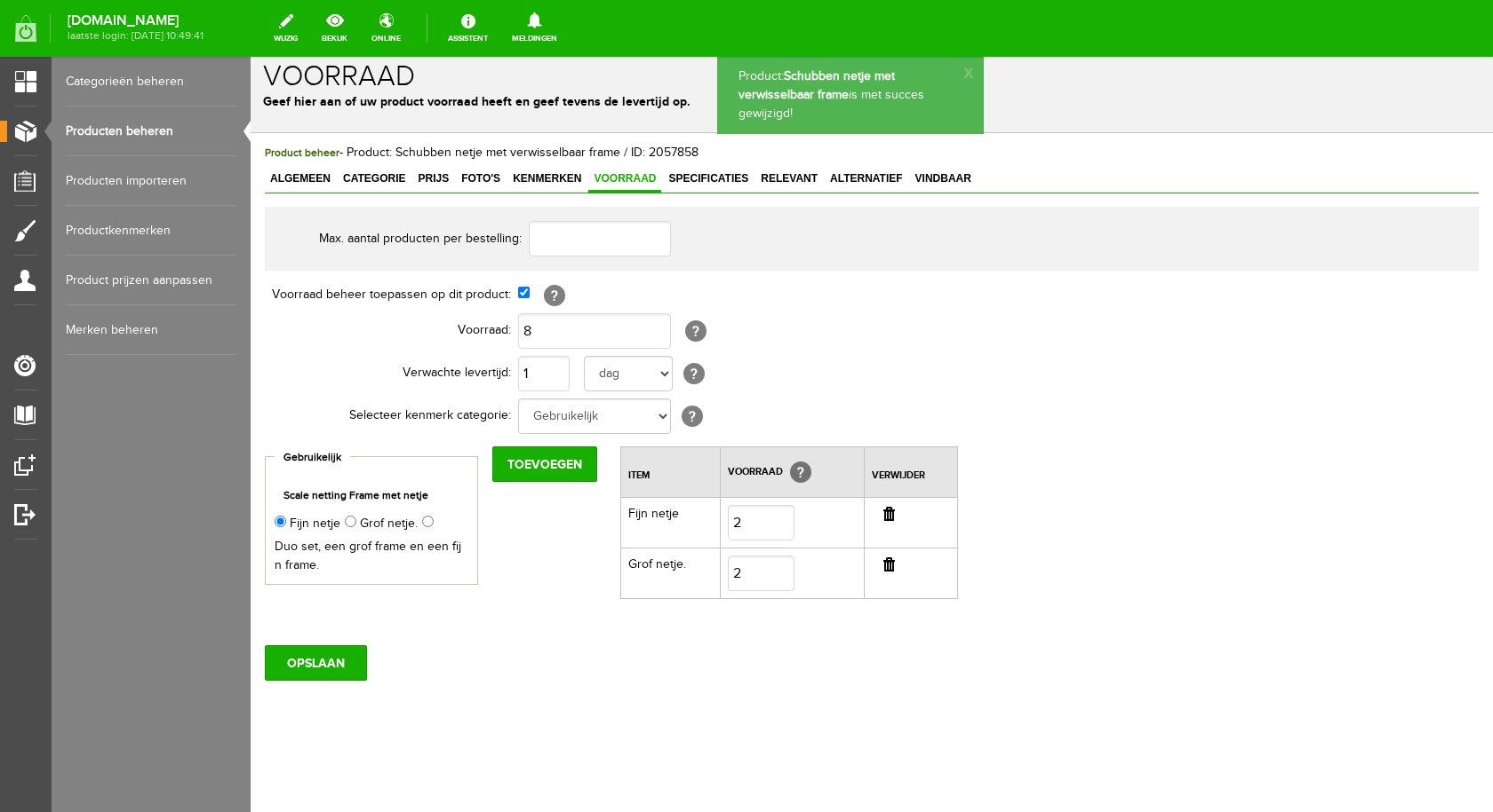
scroll to position [0, 0]
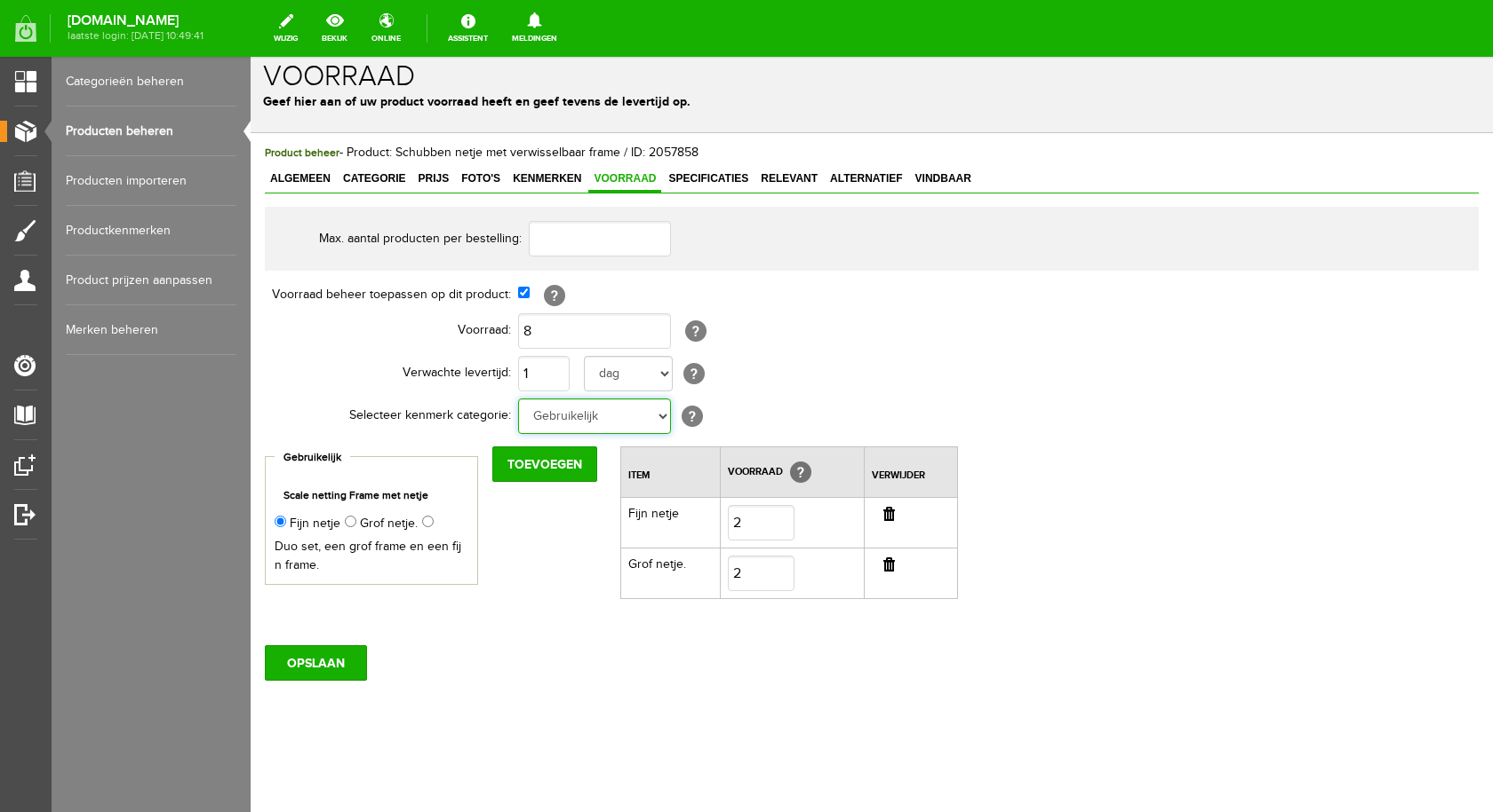
click at [660, 418] on select "Gebruikelijk" at bounding box center [594, 415] width 153 height 35
click at [660, 416] on select "Gebruikelijk" at bounding box center [594, 415] width 153 height 35
click at [347, 655] on input "OPSLAAN" at bounding box center [316, 662] width 103 height 35
click at [533, 456] on input "Toevoegen" at bounding box center [545, 464] width 104 height 35
click at [308, 545] on label "Duo set, een grof frame en een fijn frame." at bounding box center [368, 556] width 189 height 37
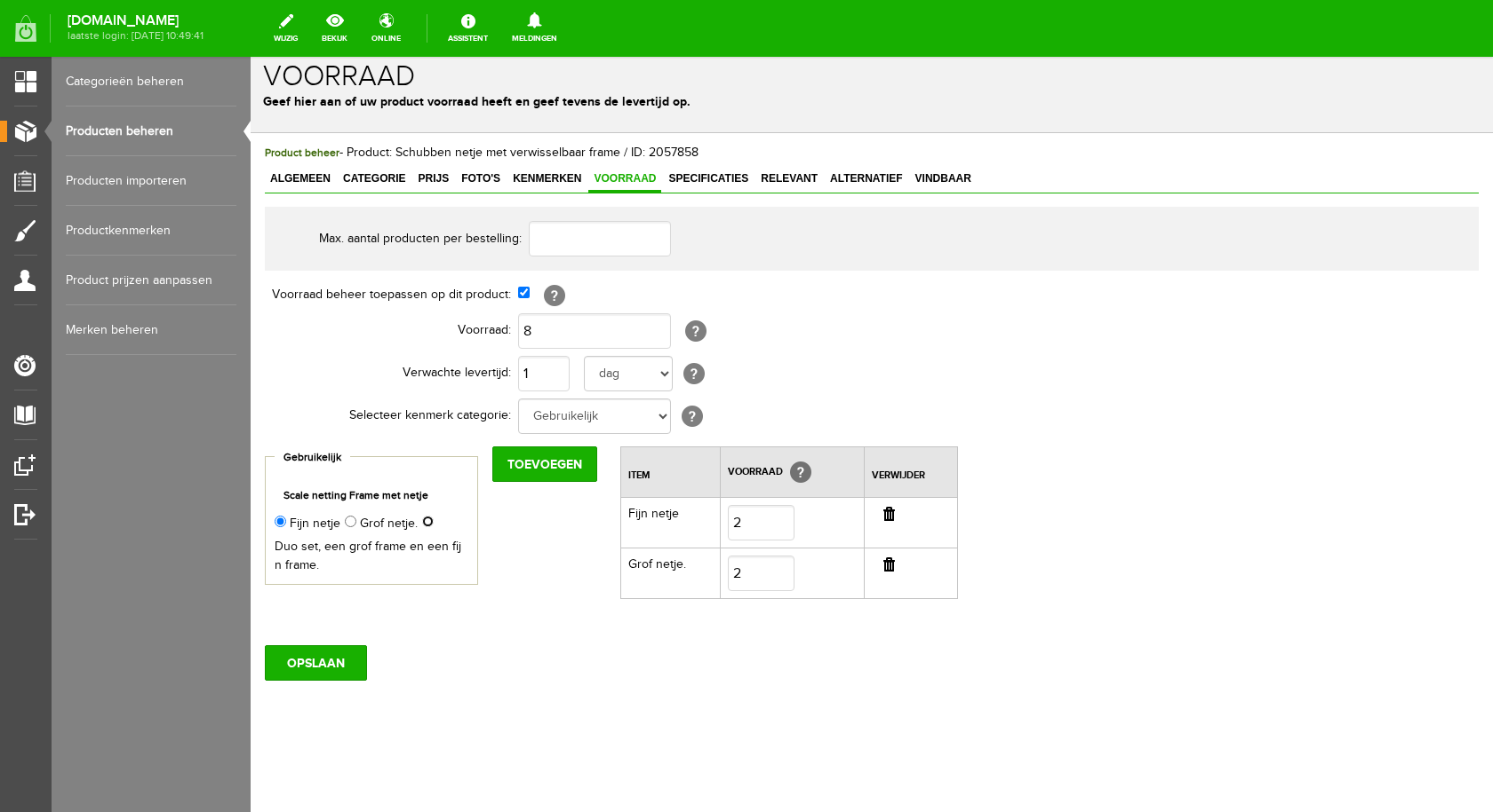
click at [422, 527] on input "Duo set, een grof frame en een fijn frame." at bounding box center [428, 522] width 11 height 11
radio input "true"
click at [660, 413] on select "Gebruikelijk" at bounding box center [594, 415] width 153 height 35
click at [587, 418] on select "Gebruikelijk" at bounding box center [594, 415] width 153 height 35
click at [554, 182] on span "Kenmerken" at bounding box center [546, 178] width 79 height 12
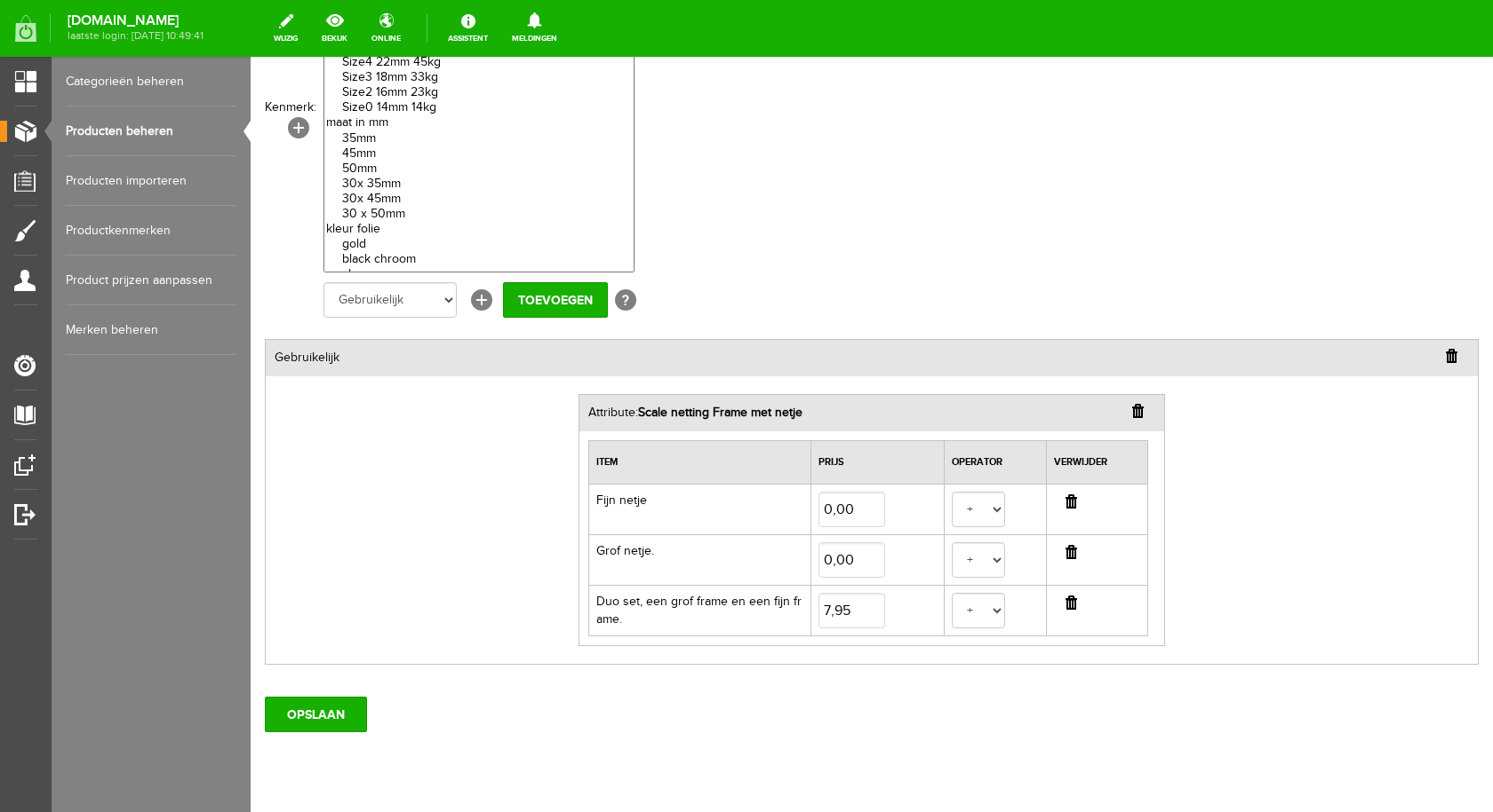
scroll to position [312, 0]
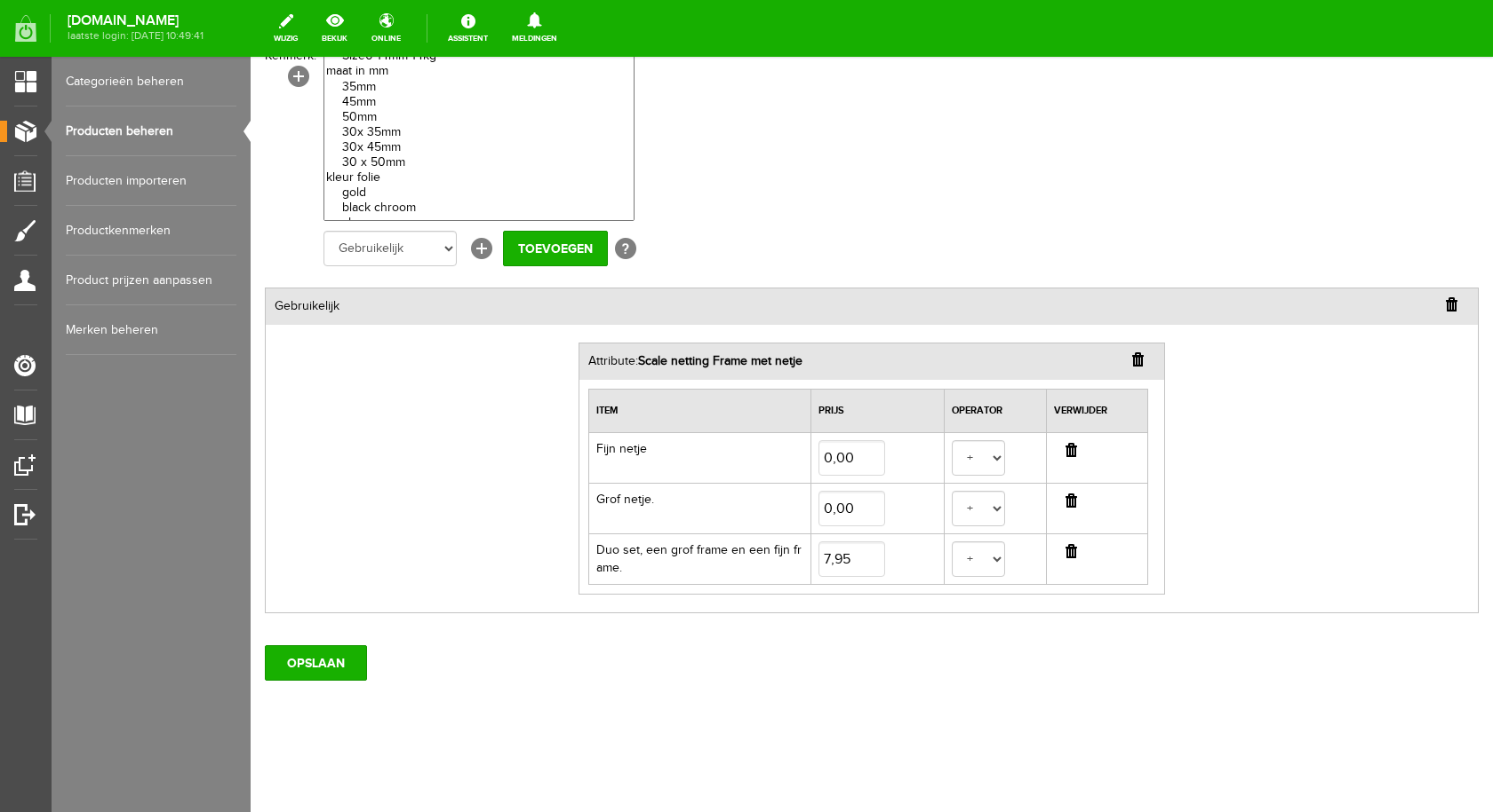
click at [1065, 554] on input "button" at bounding box center [1071, 551] width 11 height 14
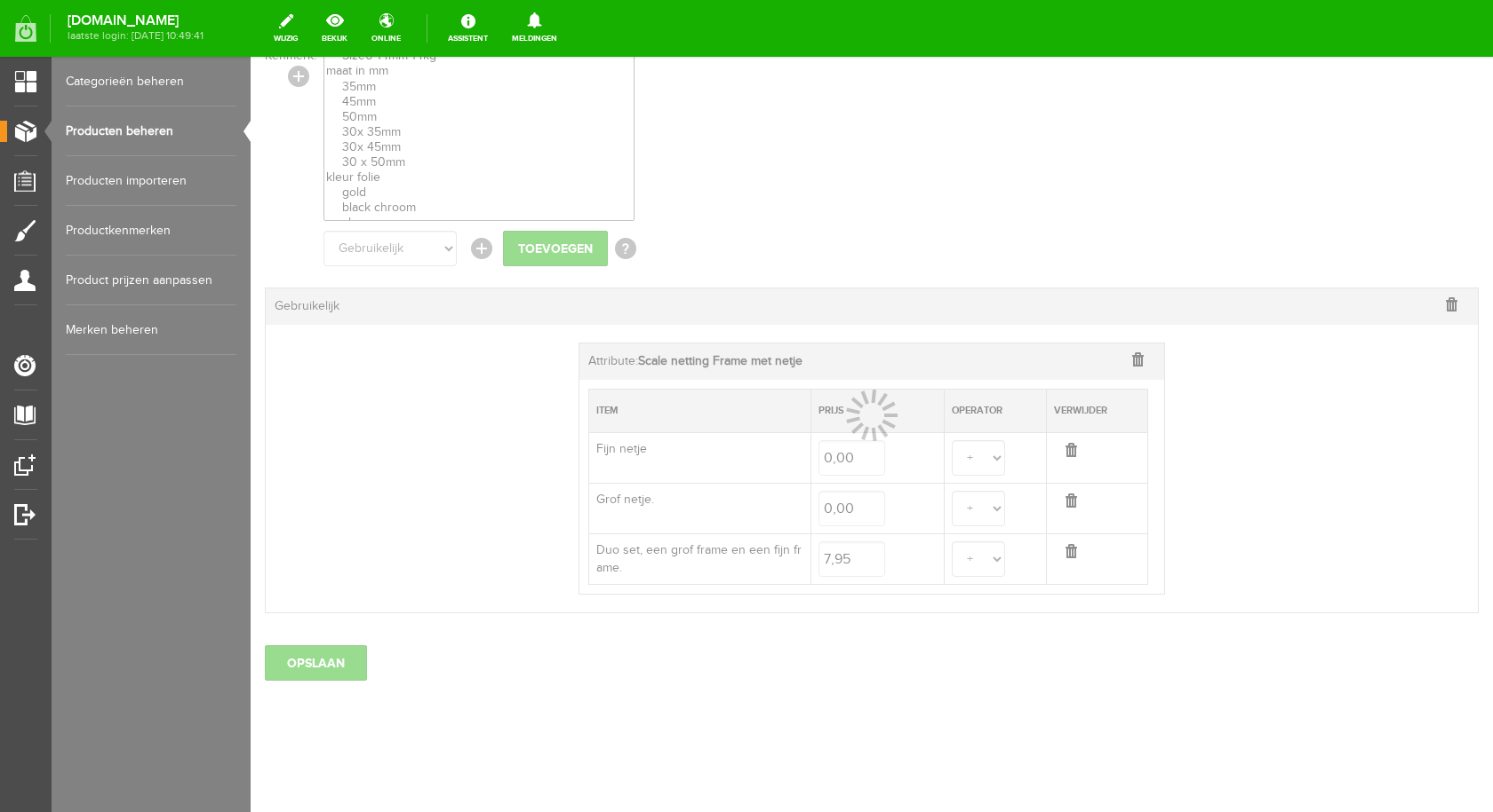
scroll to position [262, 0]
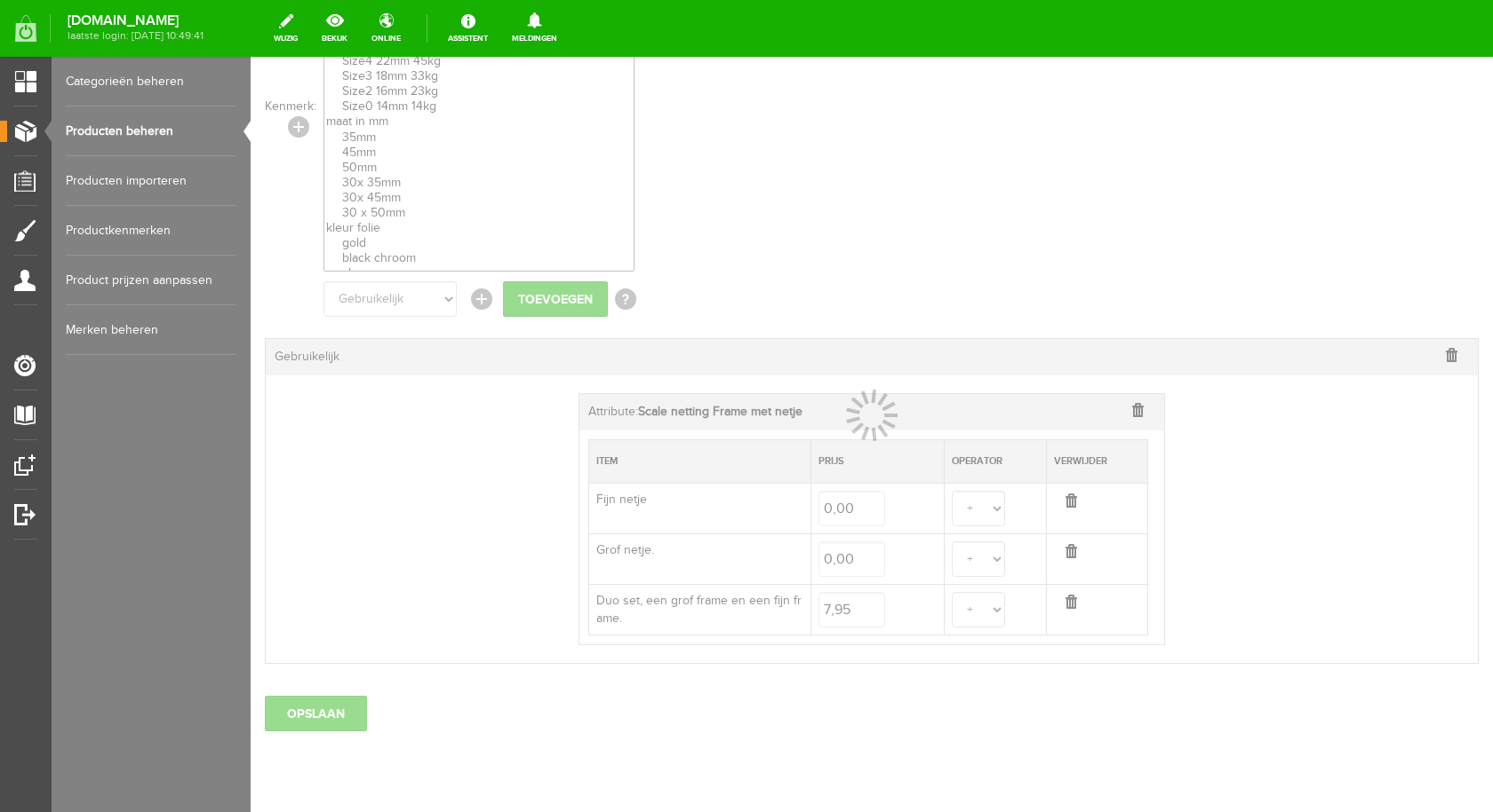
select select
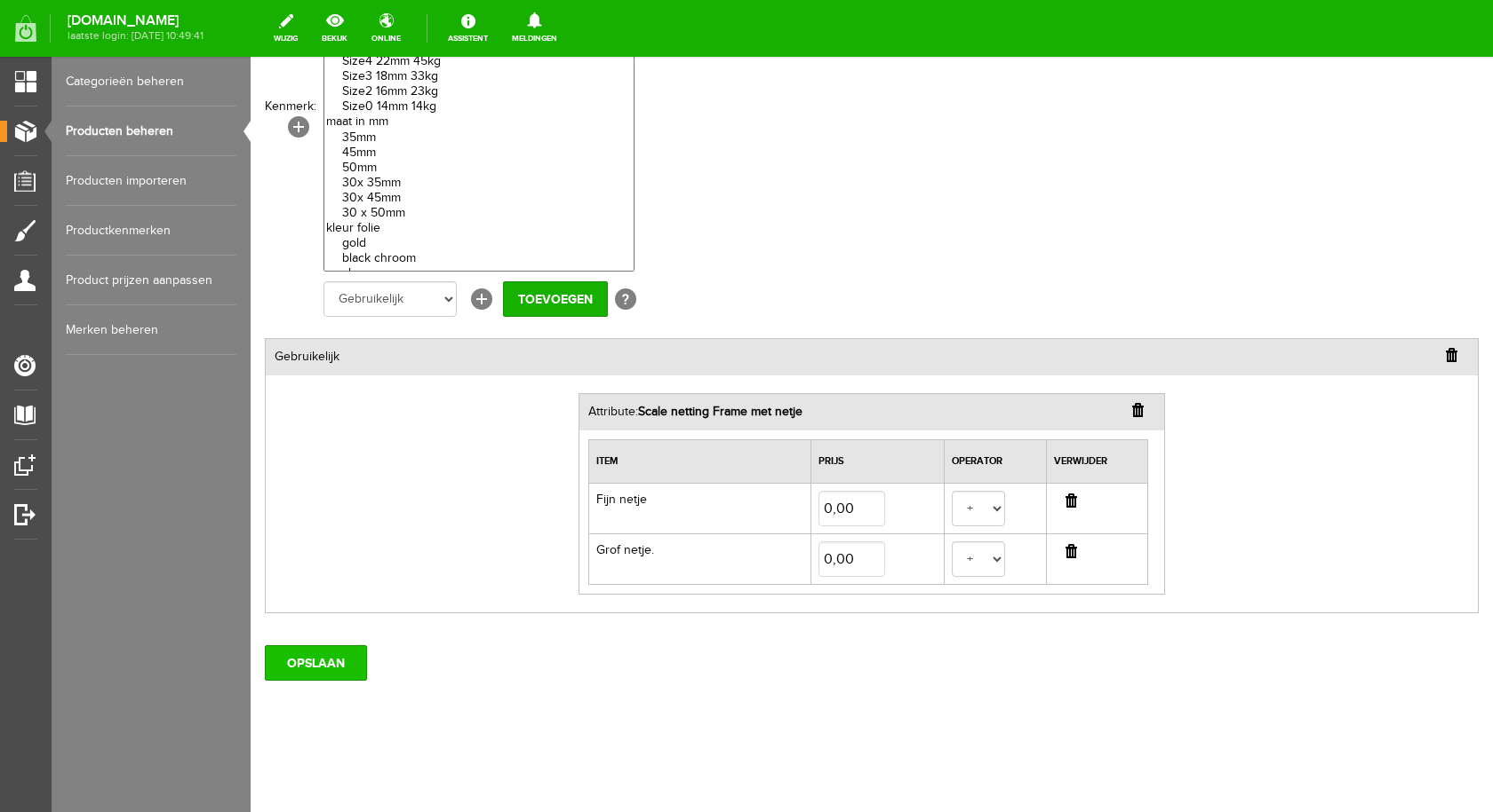
click at [345, 679] on input "OPSLAAN" at bounding box center [316, 662] width 103 height 35
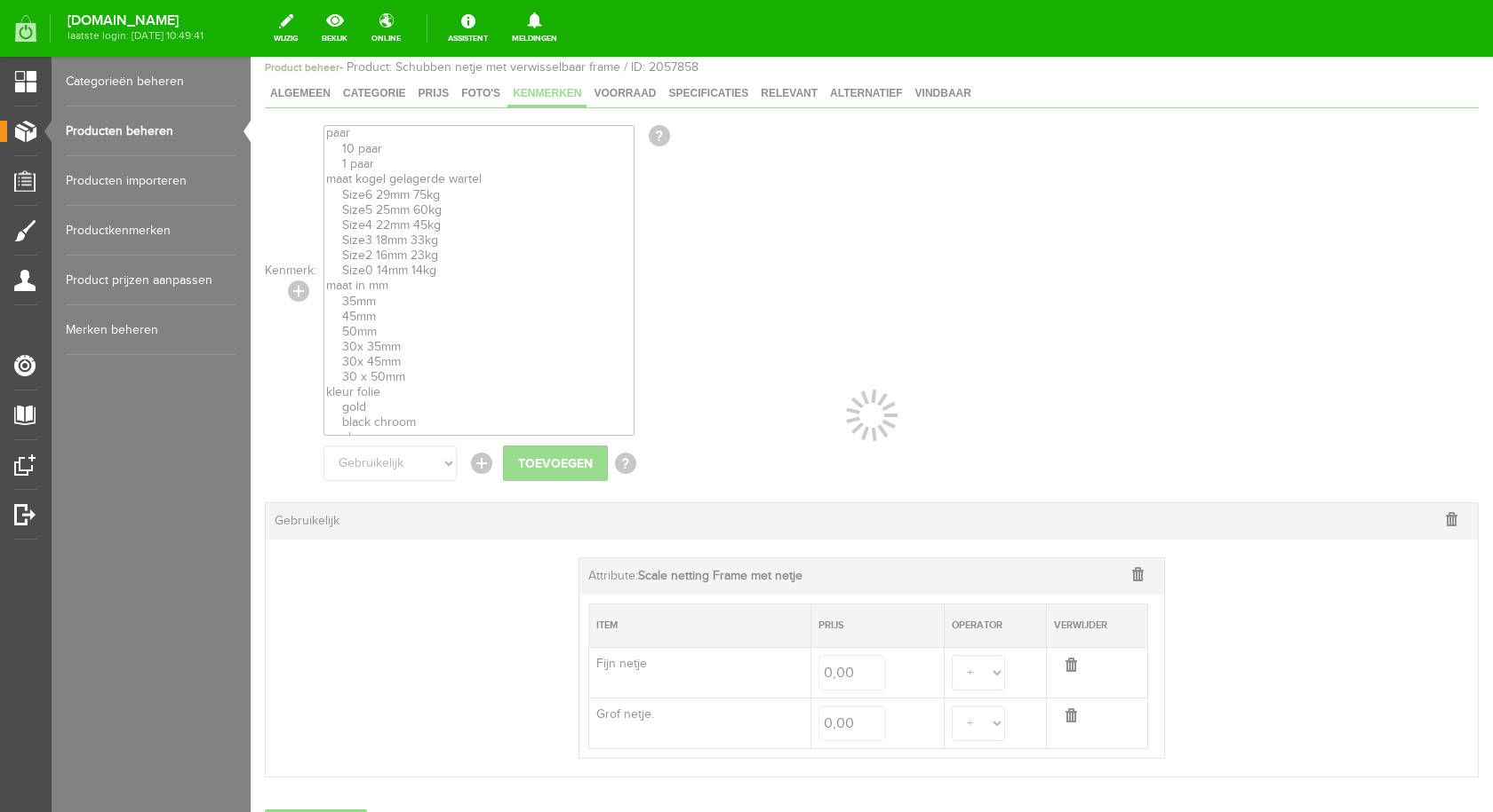
scroll to position [0, 0]
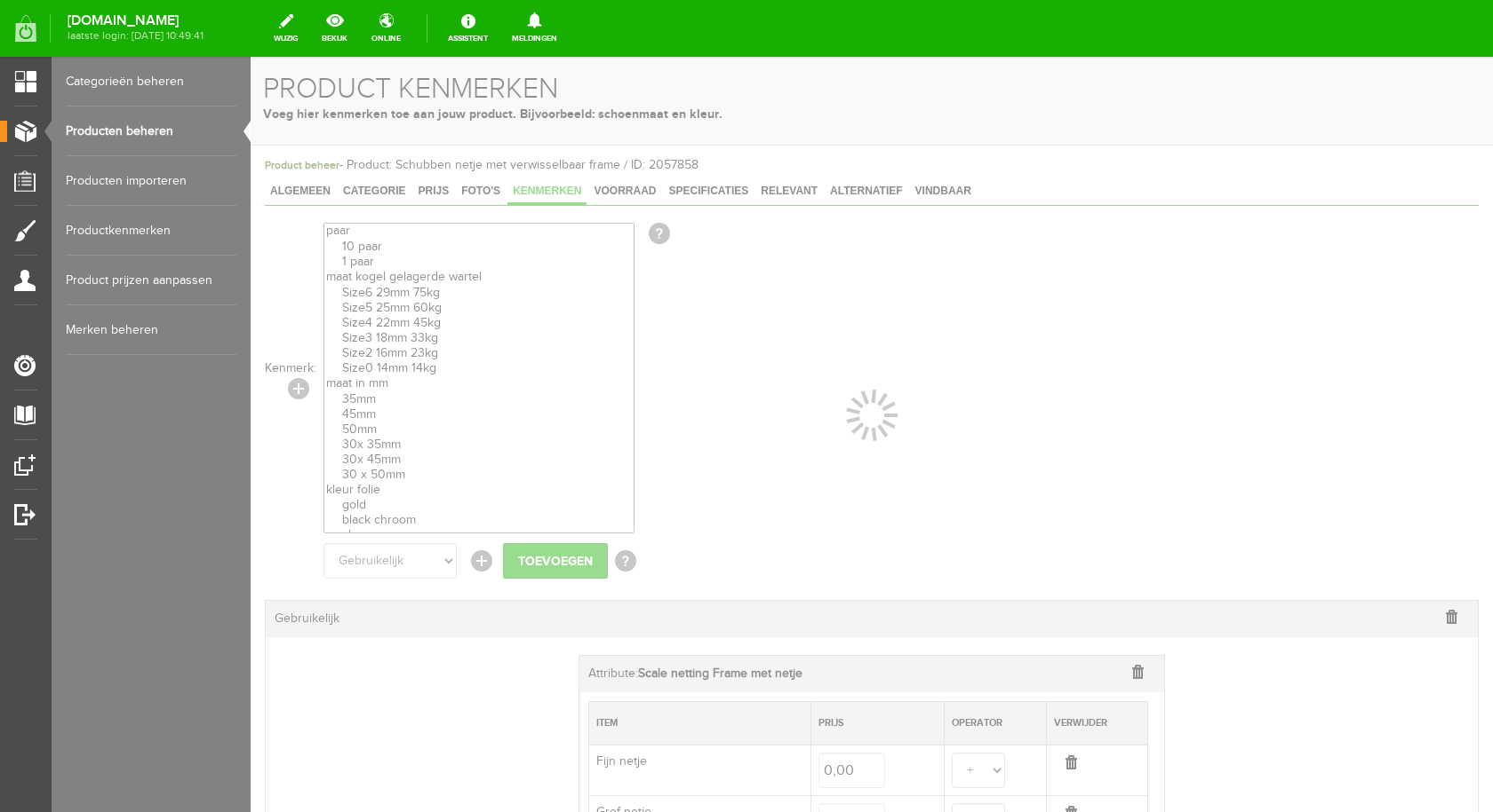
select select
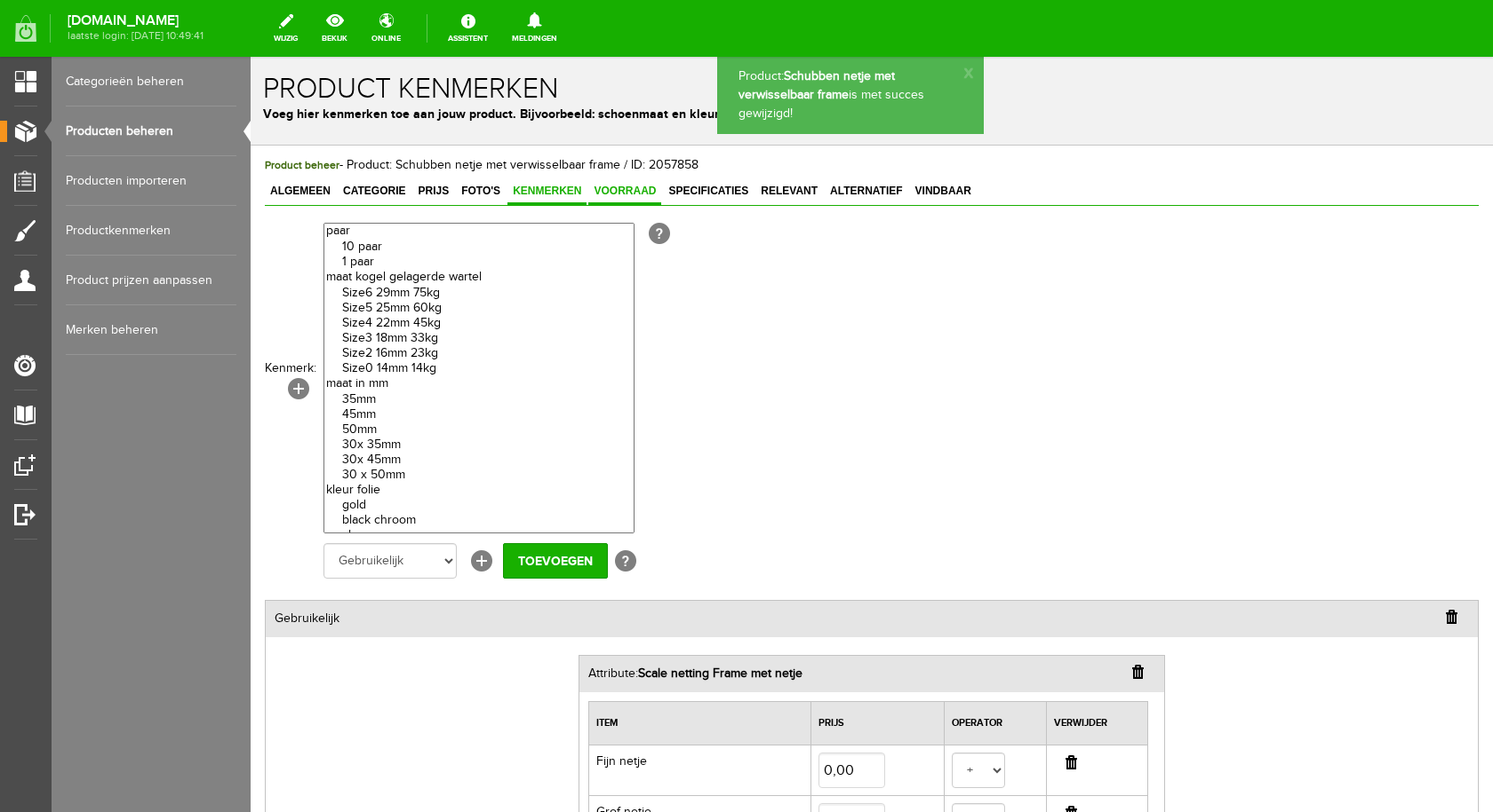
click at [619, 193] on span "Voorraad" at bounding box center [625, 191] width 73 height 12
